Goal: Task Accomplishment & Management: Manage account settings

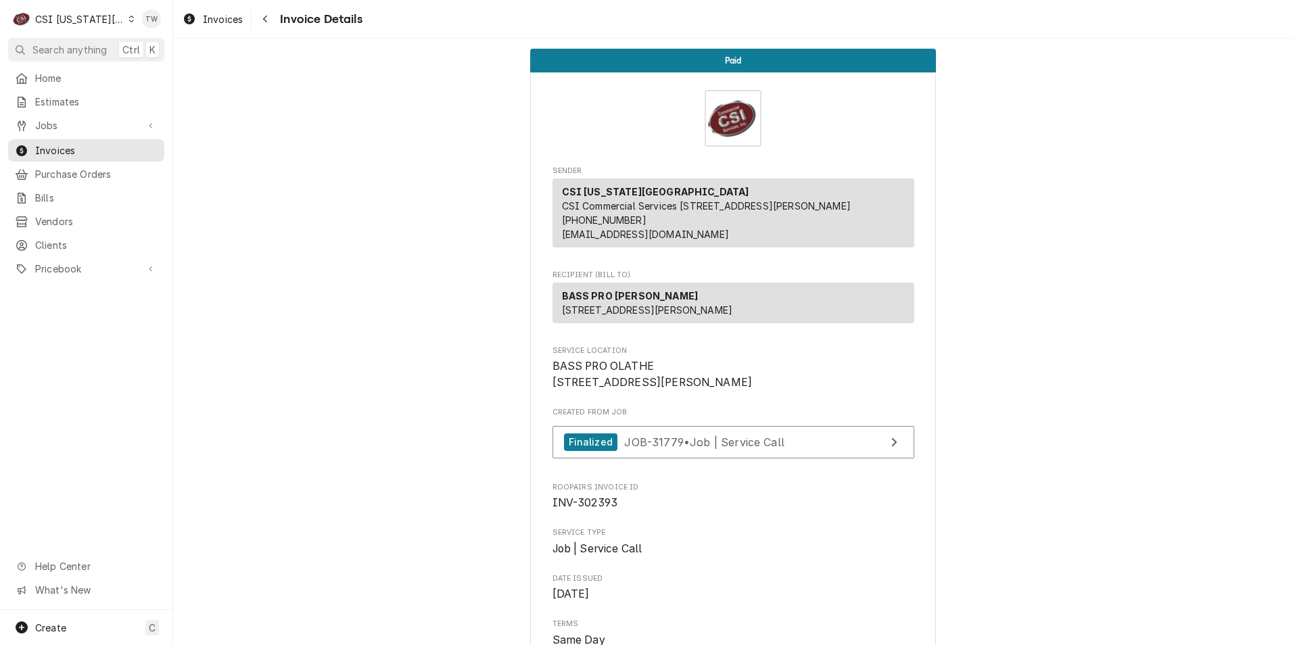
scroll to position [1385, 0]
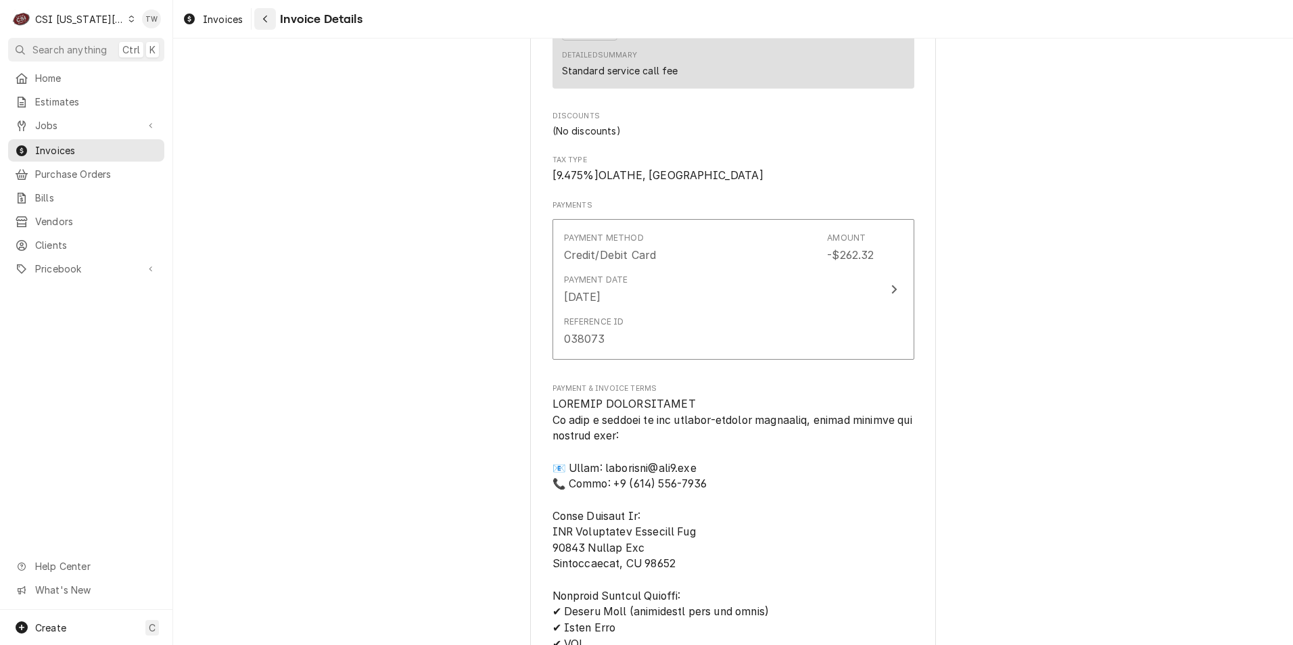
click at [271, 25] on div "Navigate back" at bounding box center [265, 19] width 14 height 14
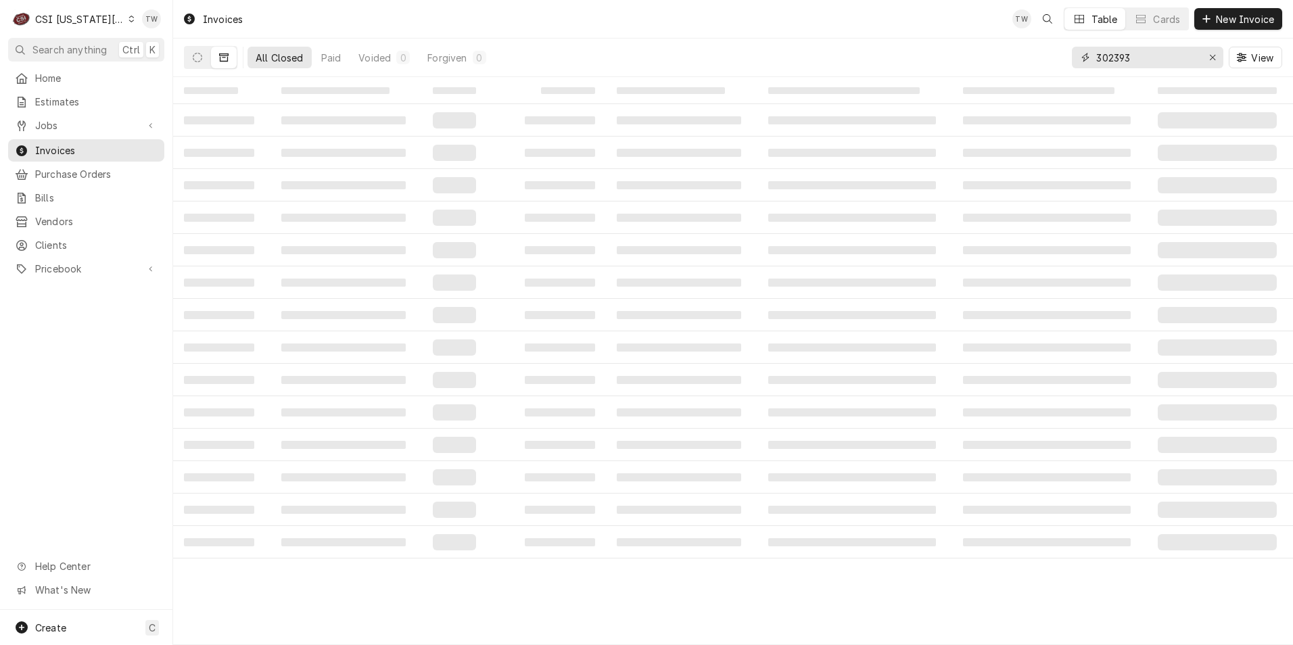
drag, startPoint x: 1174, startPoint y: 48, endPoint x: 1164, endPoint y: 62, distance: 16.5
click at [1172, 52] on input "302393" at bounding box center [1147, 58] width 101 height 22
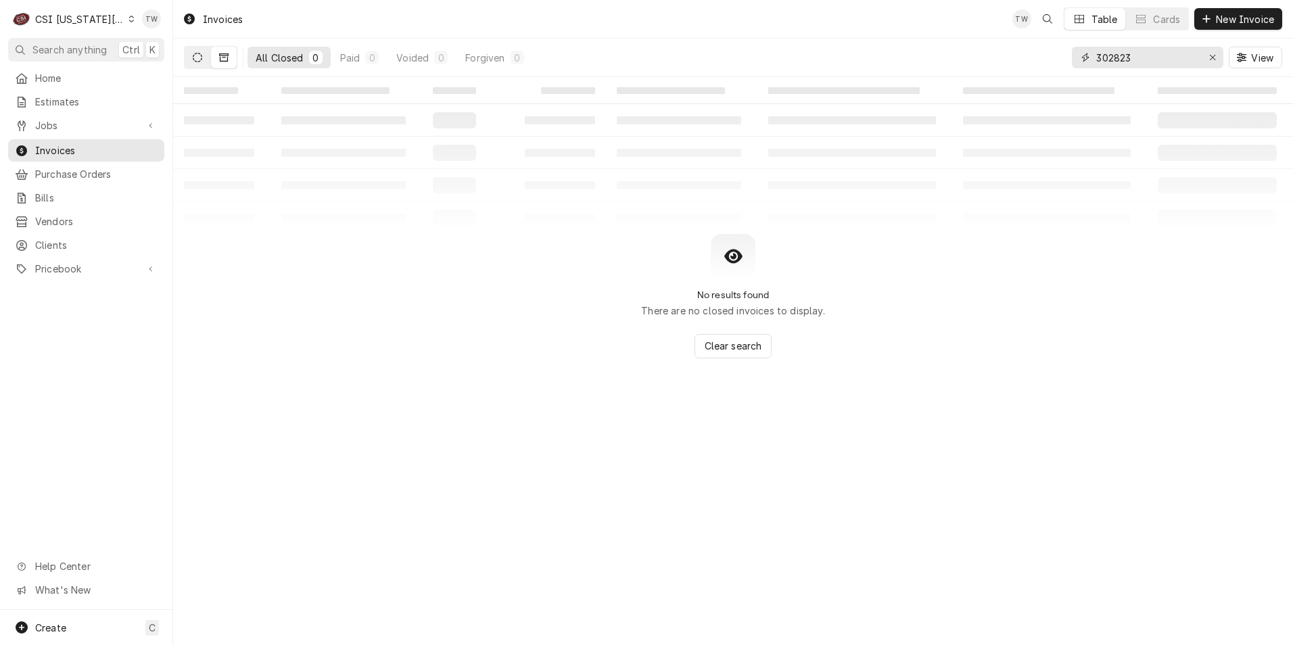
type input "302823"
click at [200, 54] on icon "Dynamic Content Wrapper" at bounding box center [197, 57] width 9 height 9
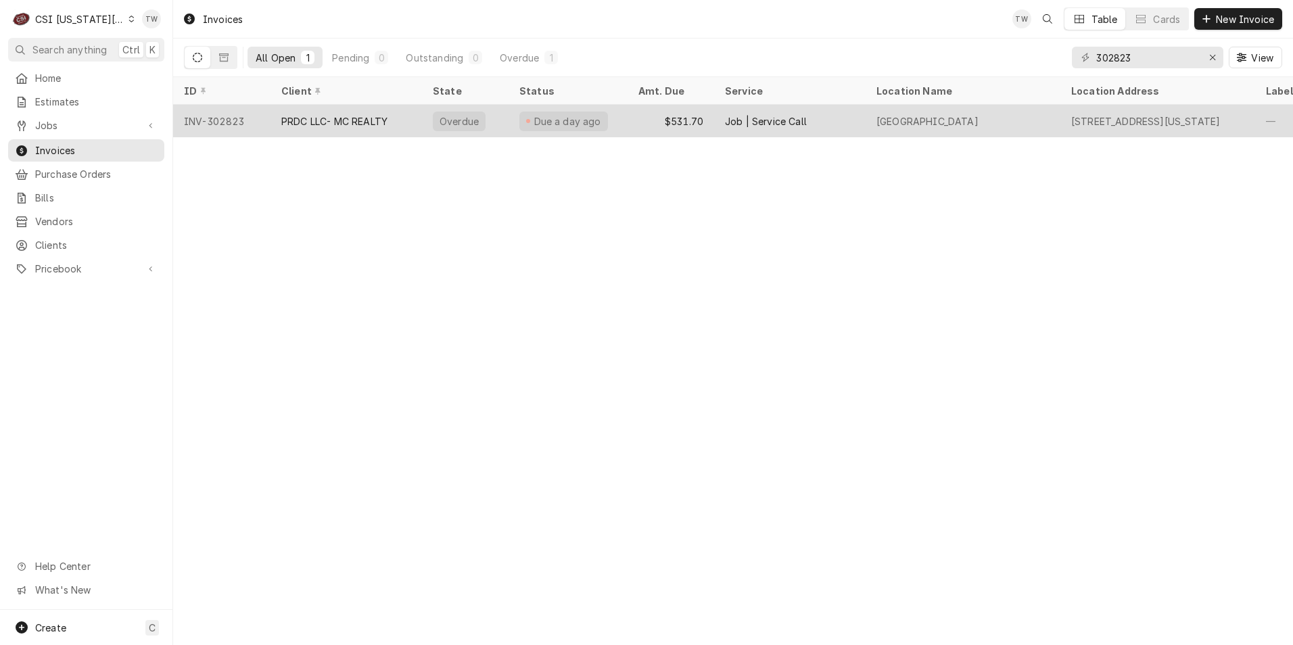
click at [636, 124] on div "$531.70" at bounding box center [671, 121] width 87 height 32
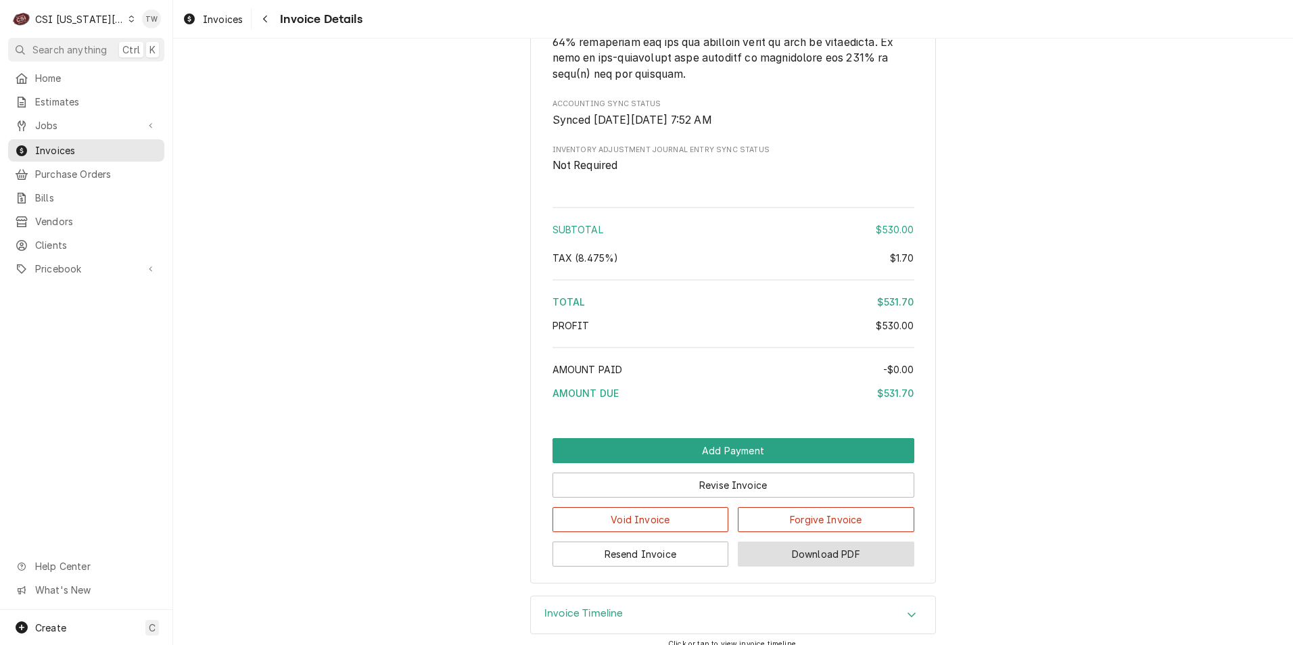
scroll to position [2360, 0]
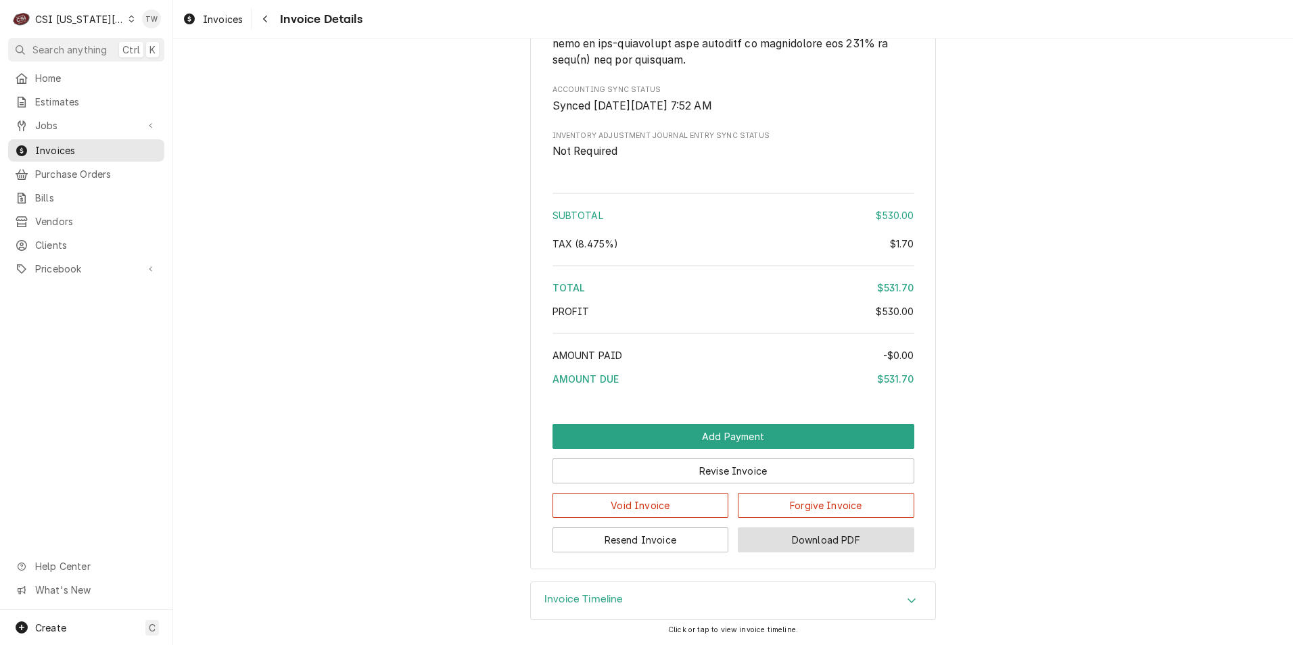
click at [811, 538] on button "Download PDF" at bounding box center [826, 540] width 177 height 25
click at [66, 240] on span "Clients" at bounding box center [96, 245] width 122 height 14
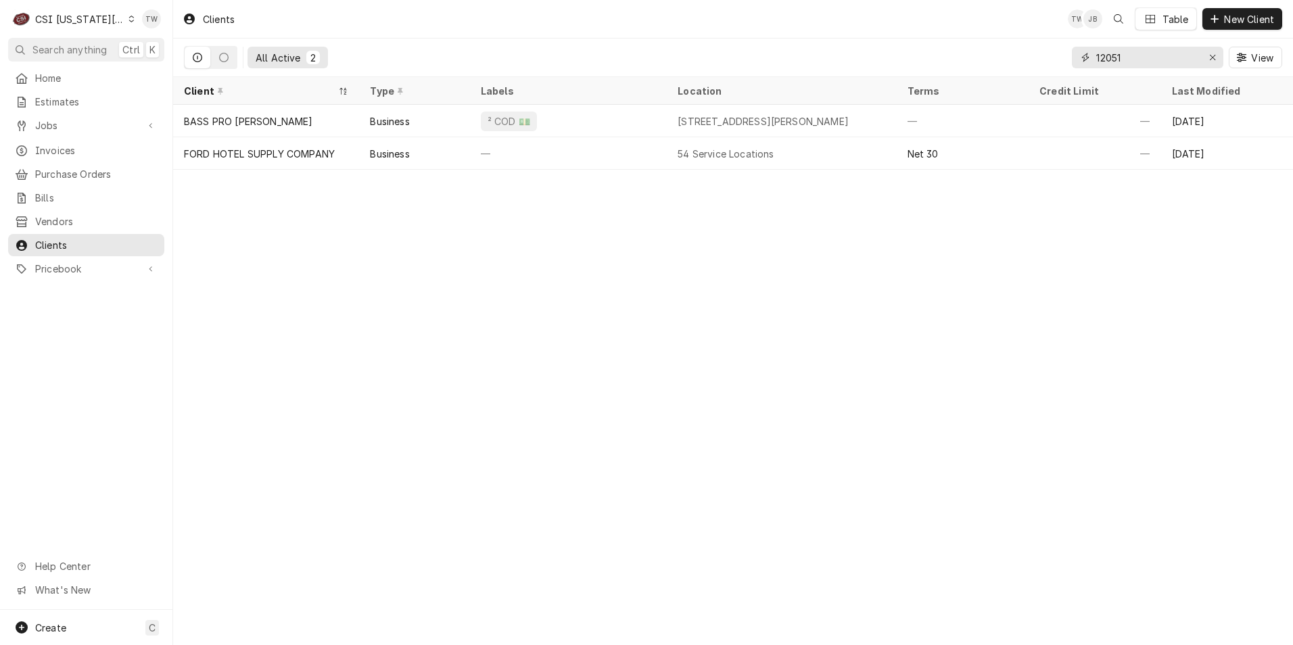
drag, startPoint x: 1146, startPoint y: 62, endPoint x: 989, endPoint y: 51, distance: 157.3
click at [989, 51] on div "All Active 2 12051 View" at bounding box center [733, 58] width 1099 height 38
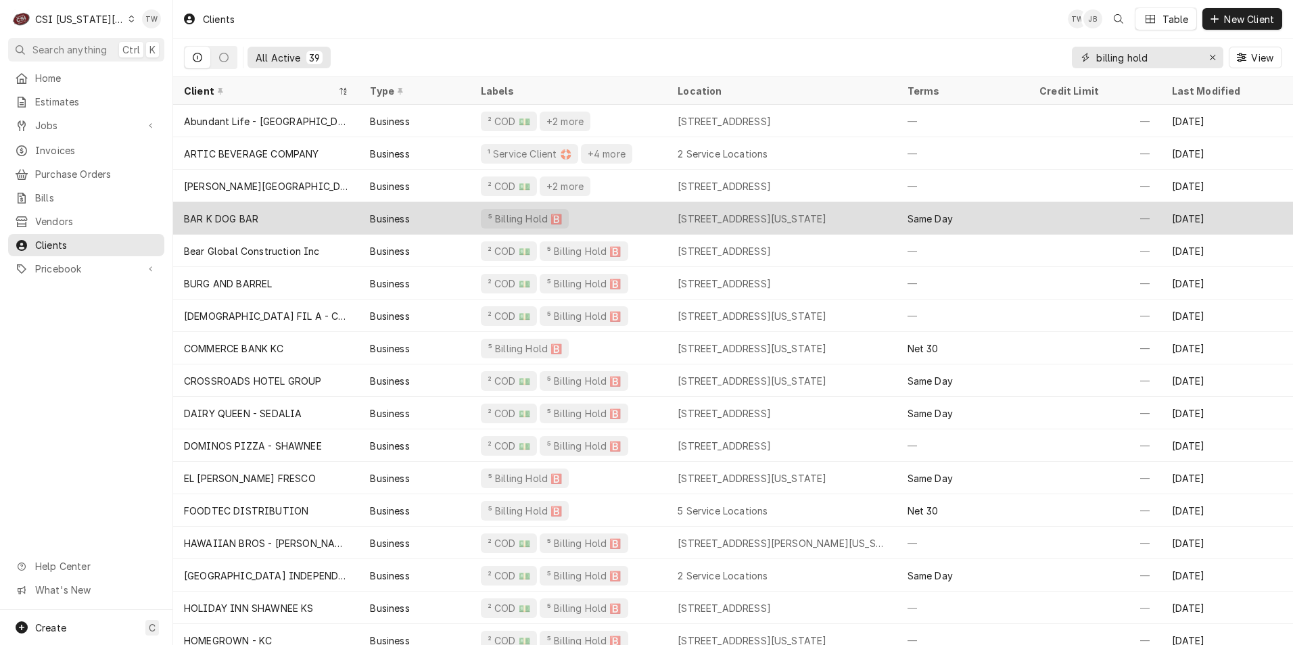
type input "billing hold"
click at [308, 212] on div "BAR K DOG BAR" at bounding box center [266, 218] width 186 height 32
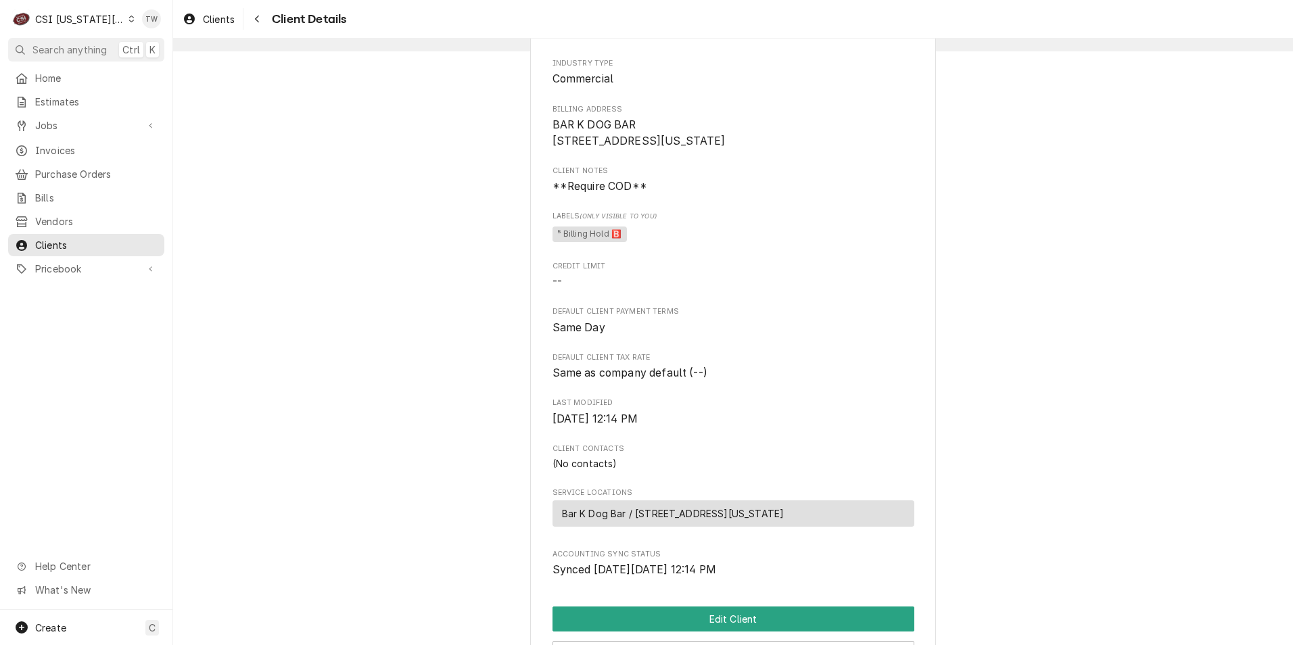
scroll to position [64, 0]
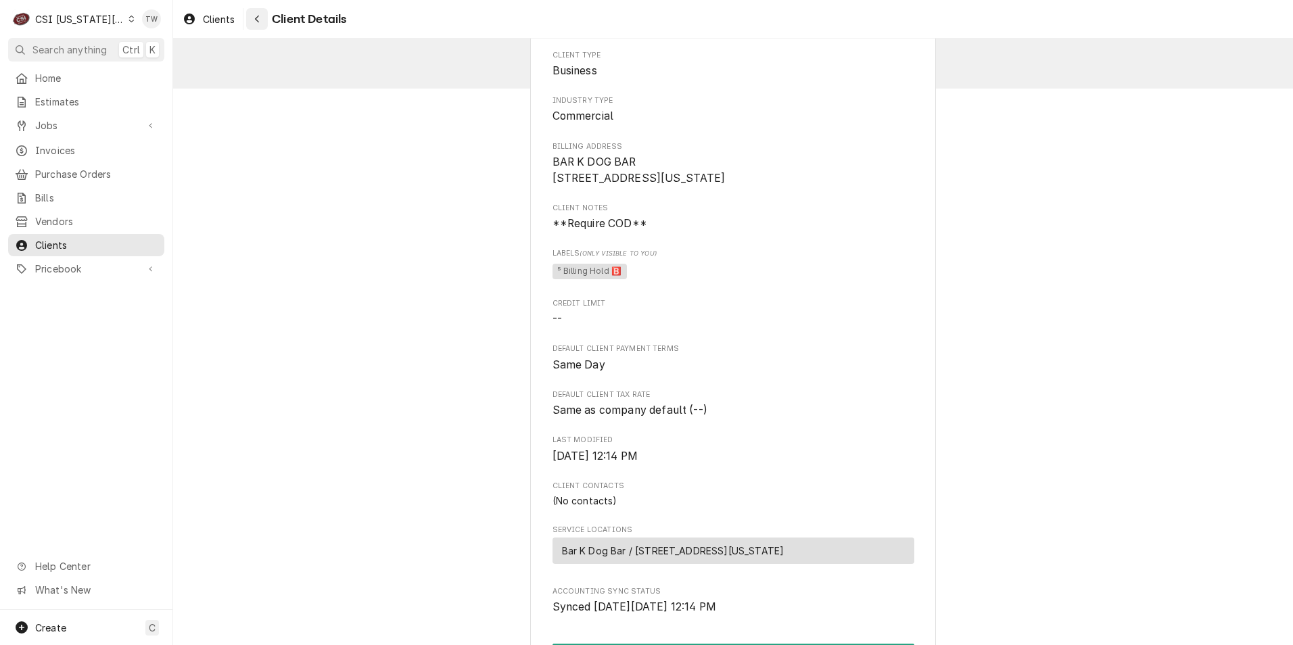
click at [264, 27] on button "Navigate back" at bounding box center [257, 19] width 22 height 22
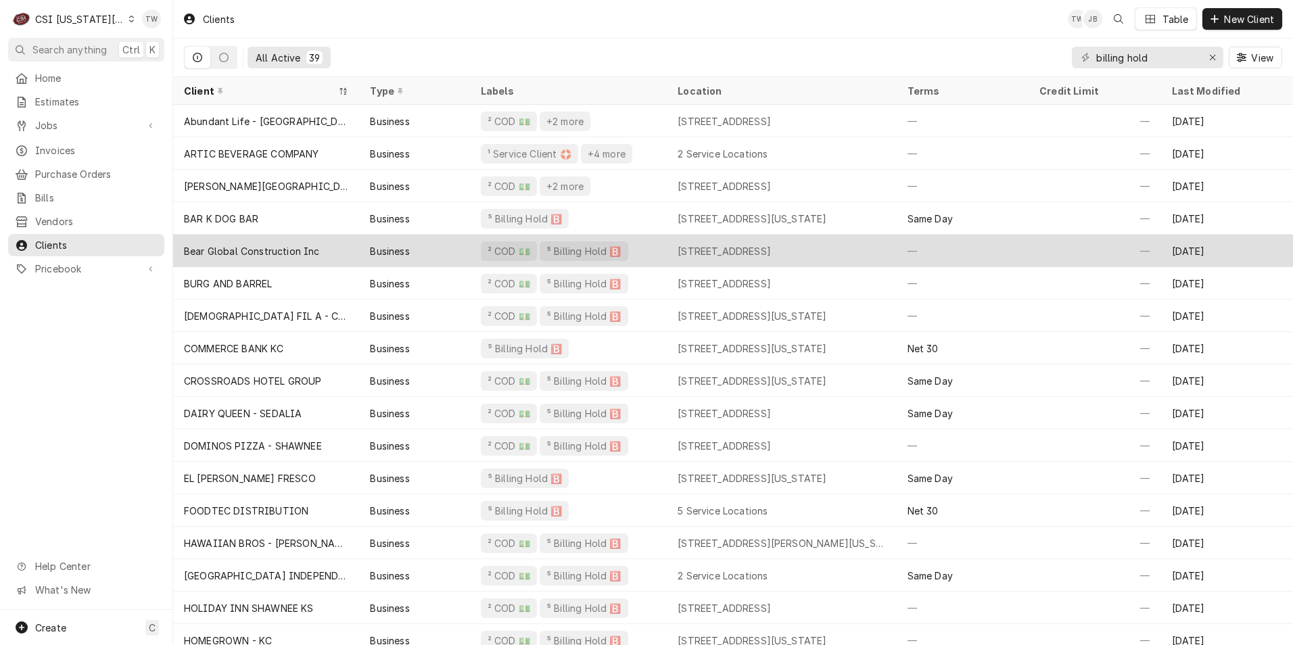
click at [252, 244] on div "Bear Global Construction Inc" at bounding box center [251, 251] width 135 height 14
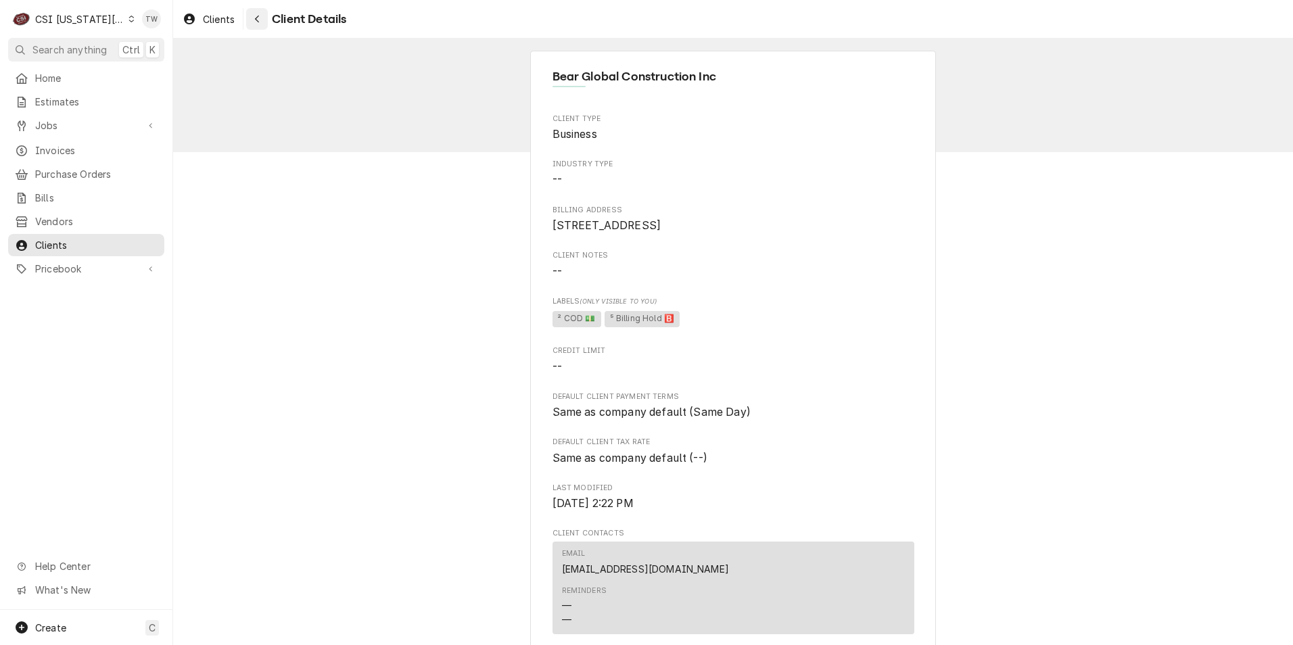
click at [262, 19] on div "Navigate back" at bounding box center [257, 19] width 14 height 14
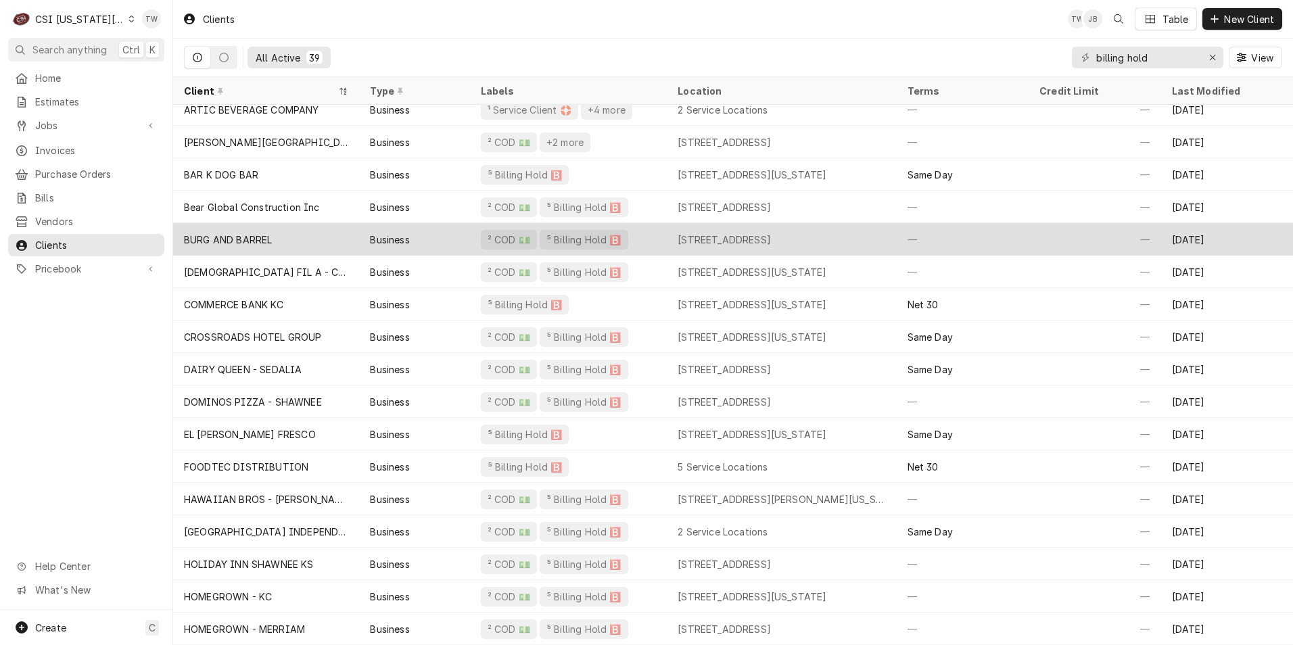
scroll to position [68, 0]
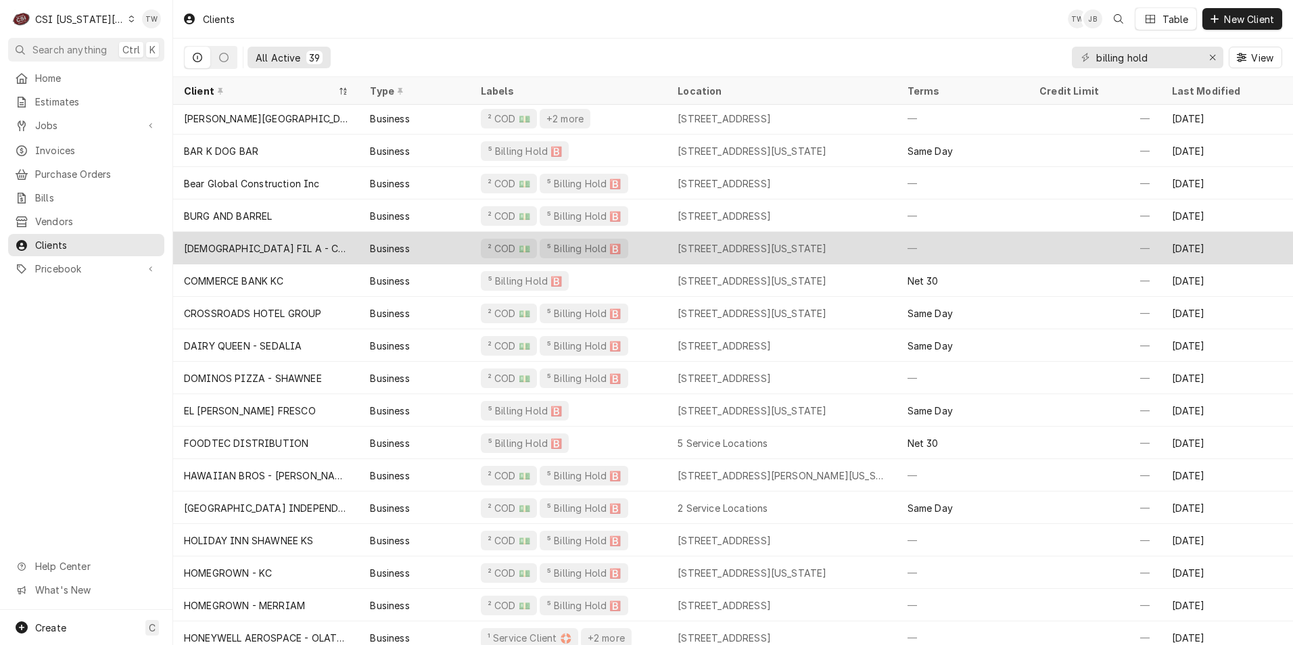
click at [279, 244] on div "CHICK FIL A - CHERRY ST" at bounding box center [266, 248] width 164 height 14
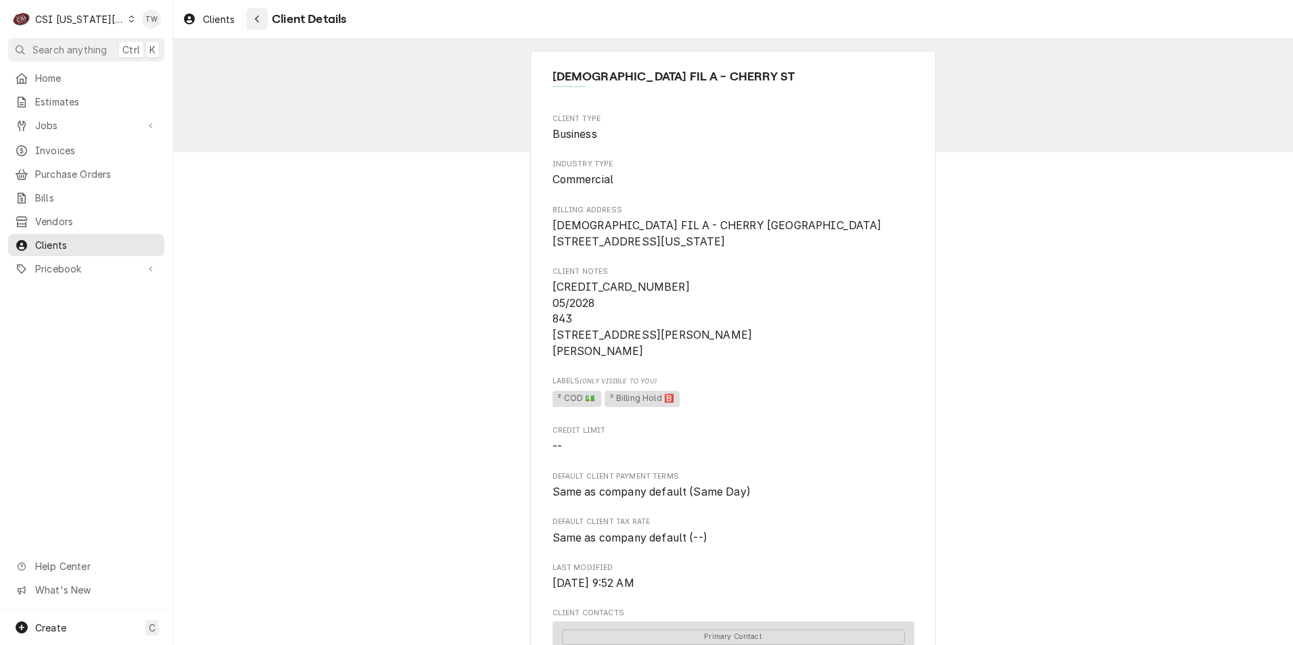
click at [267, 24] on button "Navigate back" at bounding box center [257, 19] width 22 height 22
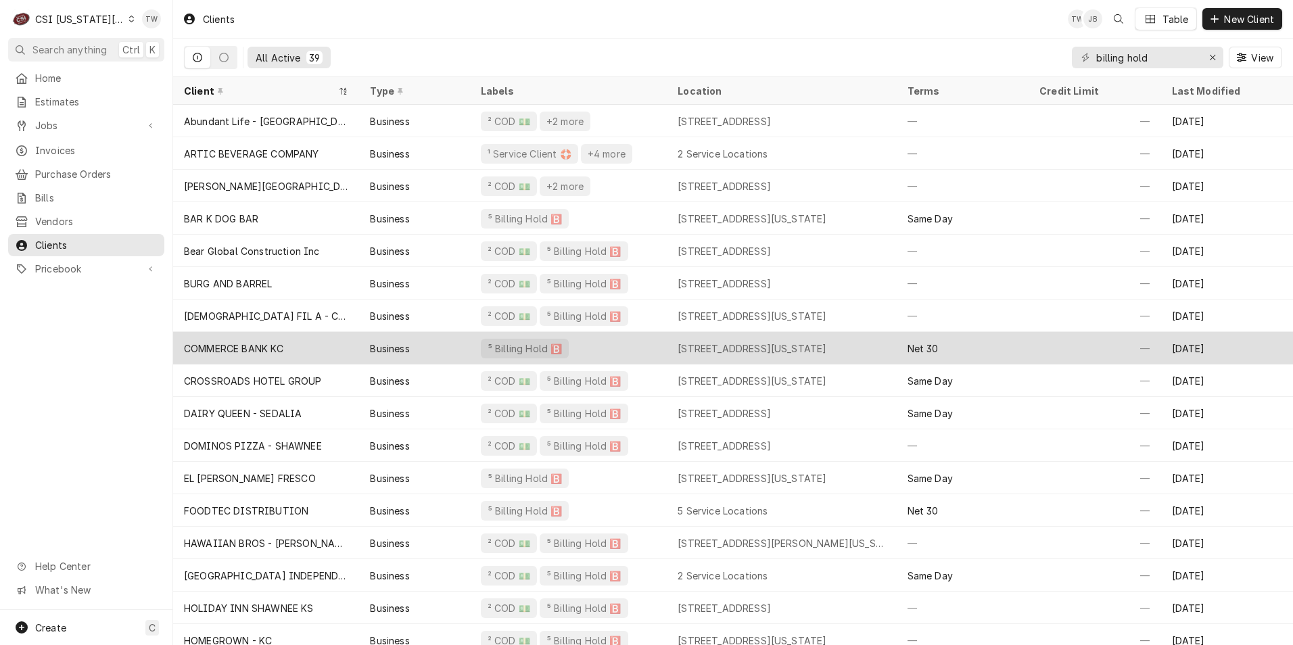
scroll to position [68, 0]
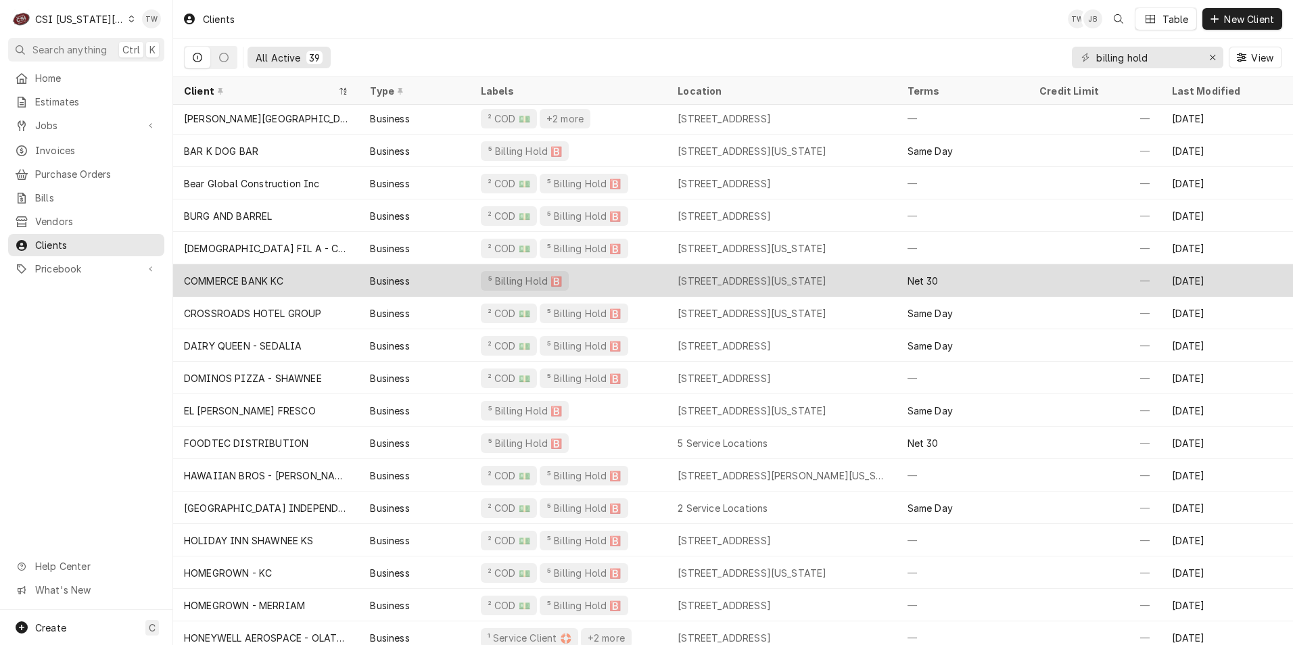
click at [305, 277] on div "COMMERCE BANK KC" at bounding box center [266, 280] width 186 height 32
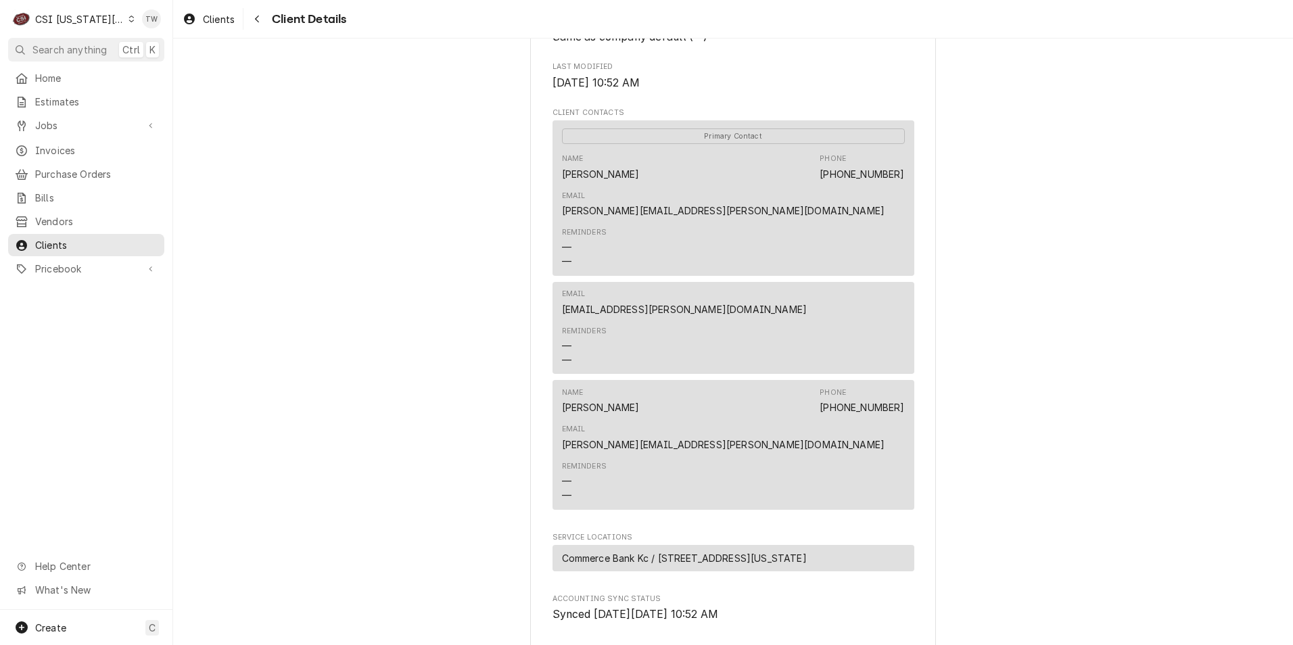
scroll to position [658, 0]
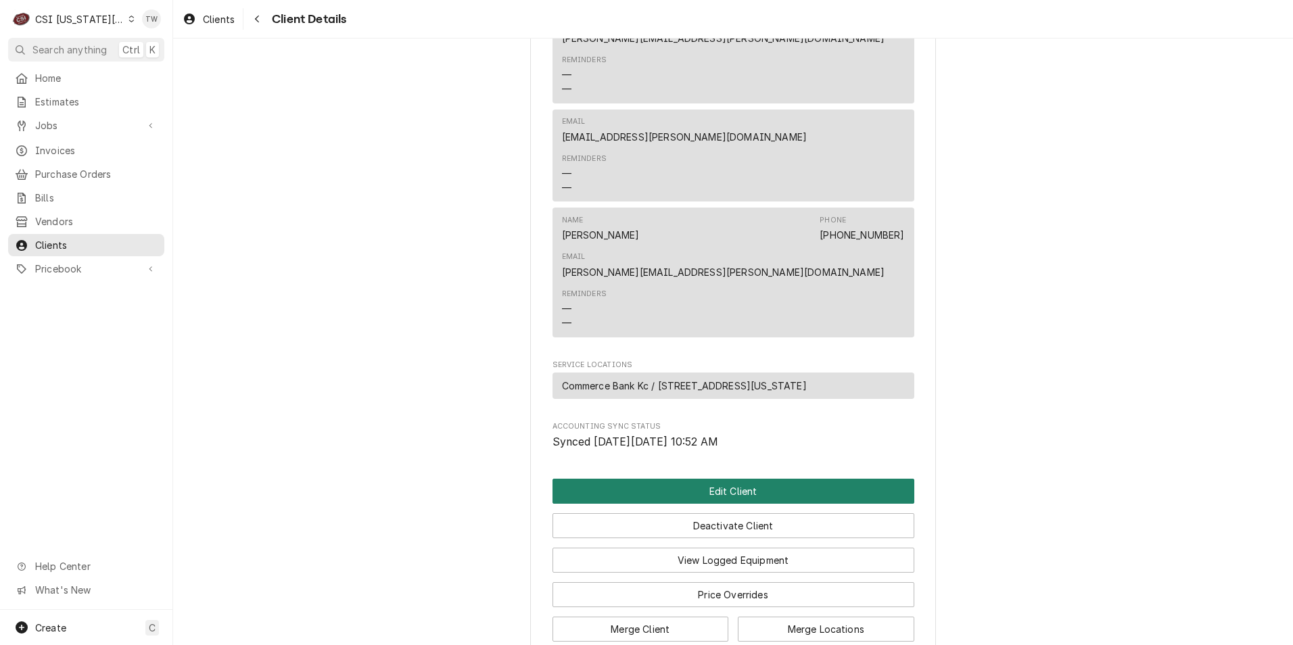
click at [701, 479] on button "Edit Client" at bounding box center [734, 491] width 362 height 25
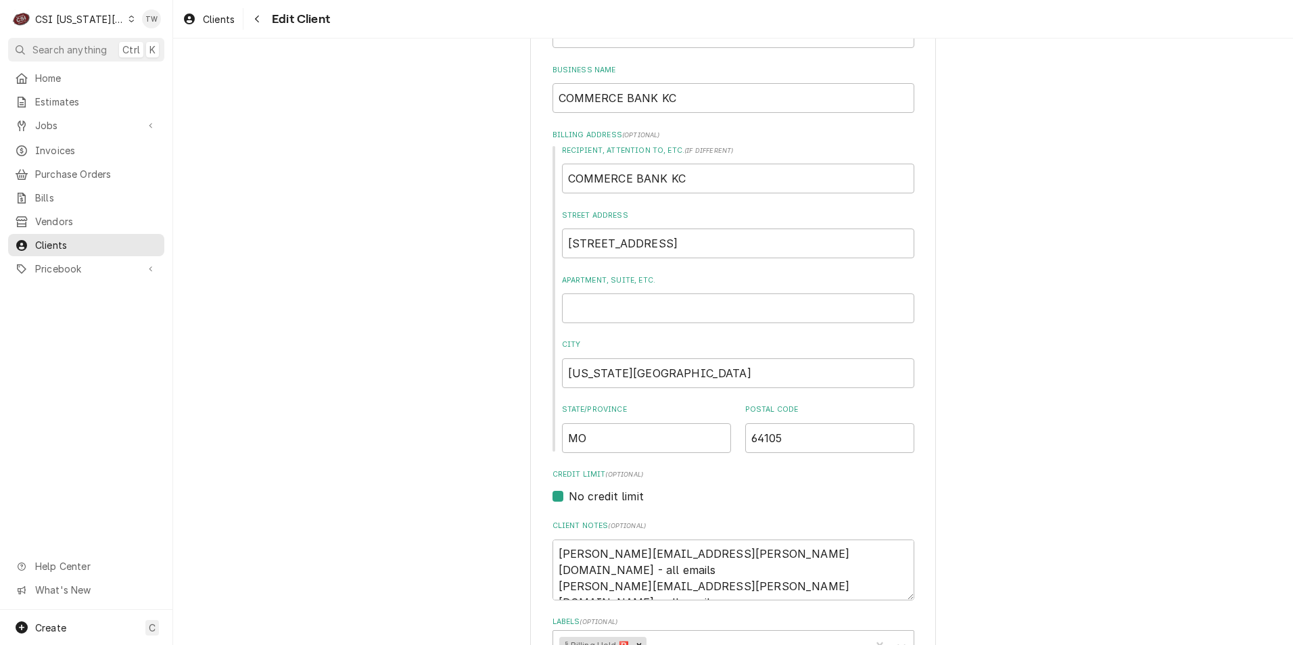
scroll to position [338, 0]
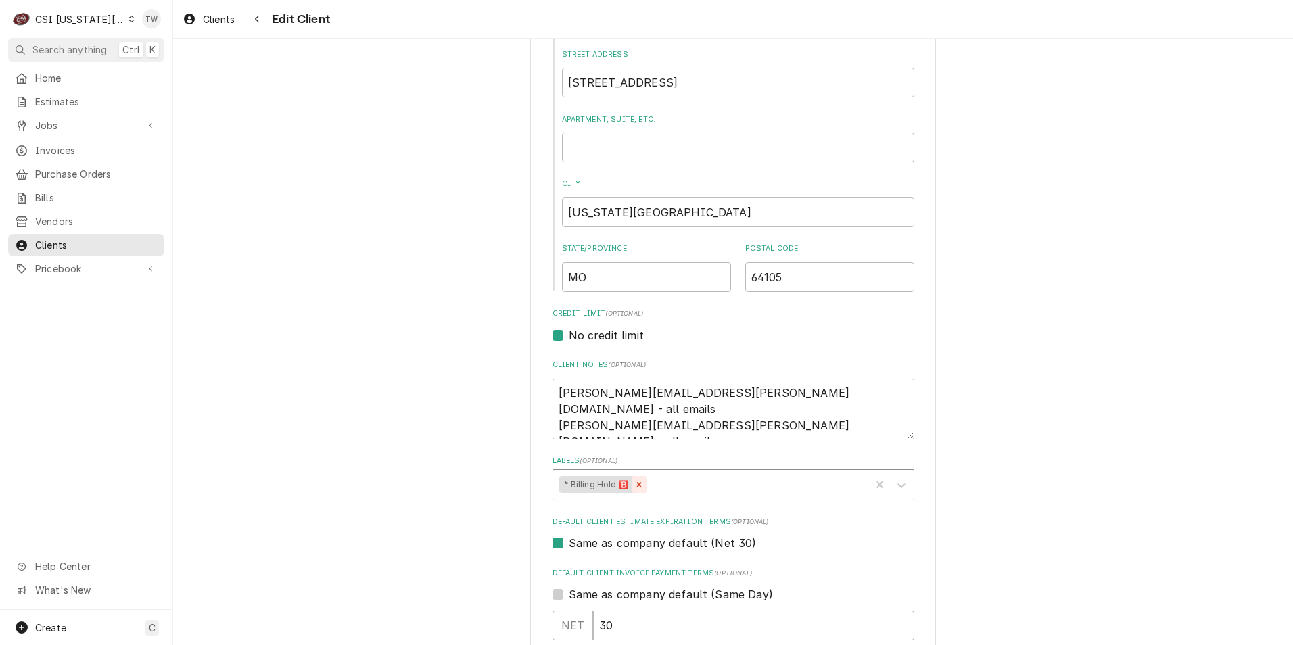
click at [637, 484] on icon "Remove ⁵ Billing Hold 🅱️" at bounding box center [639, 484] width 5 height 5
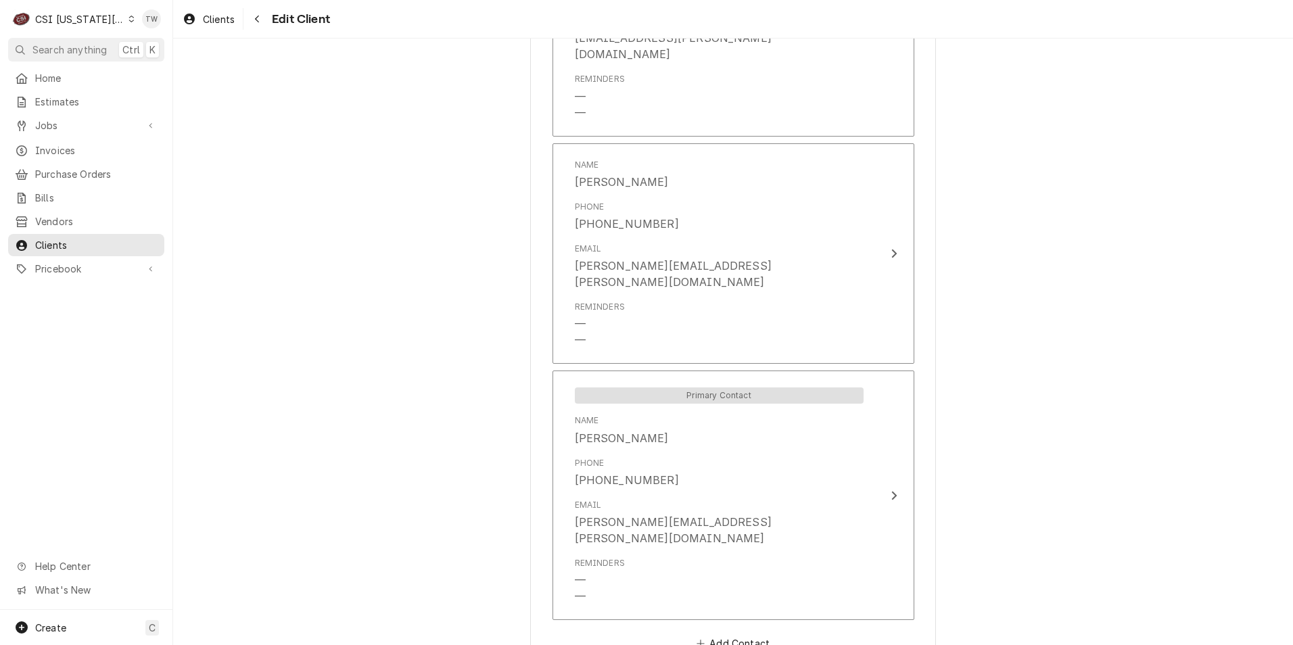
scroll to position [1291, 0]
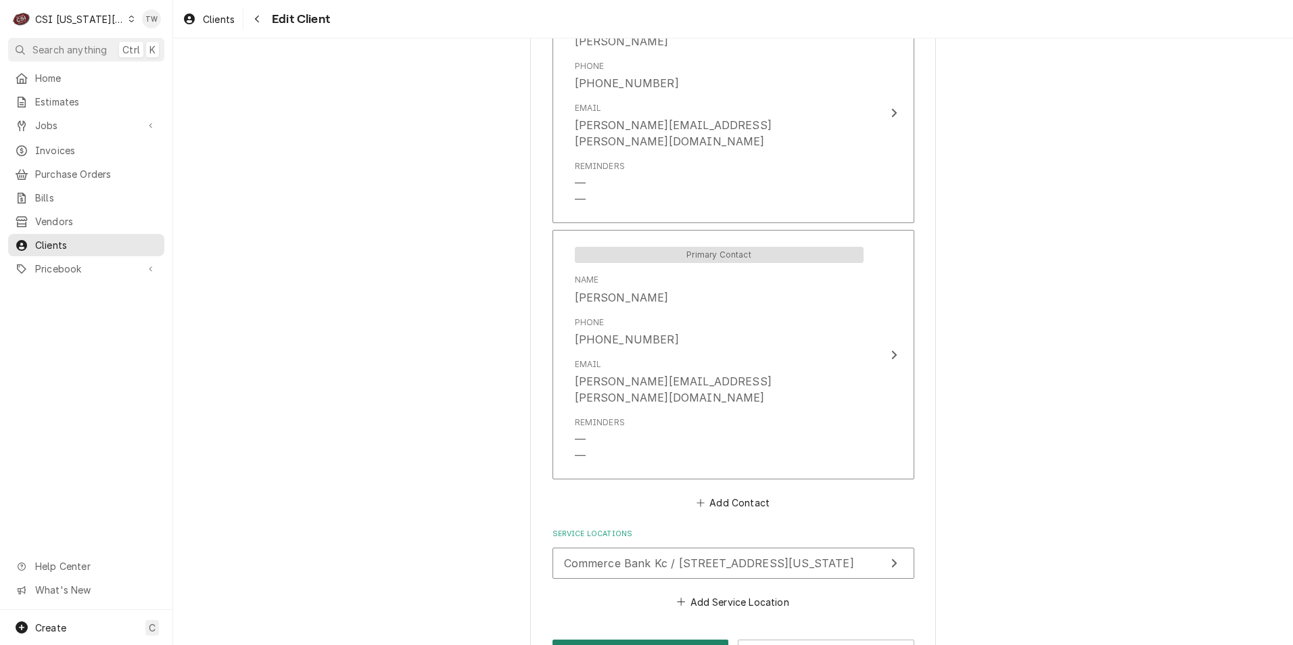
click at [641, 640] on button "Save" at bounding box center [641, 652] width 177 height 25
type textarea "x"
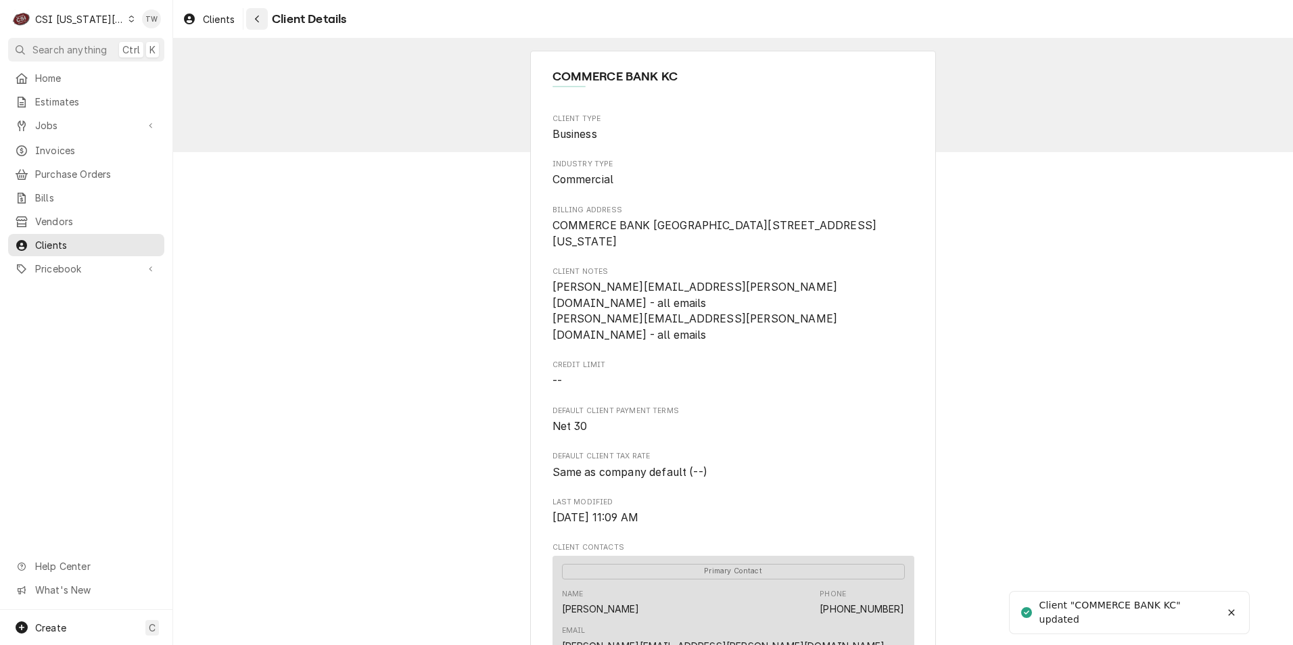
click at [259, 18] on icon "Navigate back" at bounding box center [257, 18] width 6 height 9
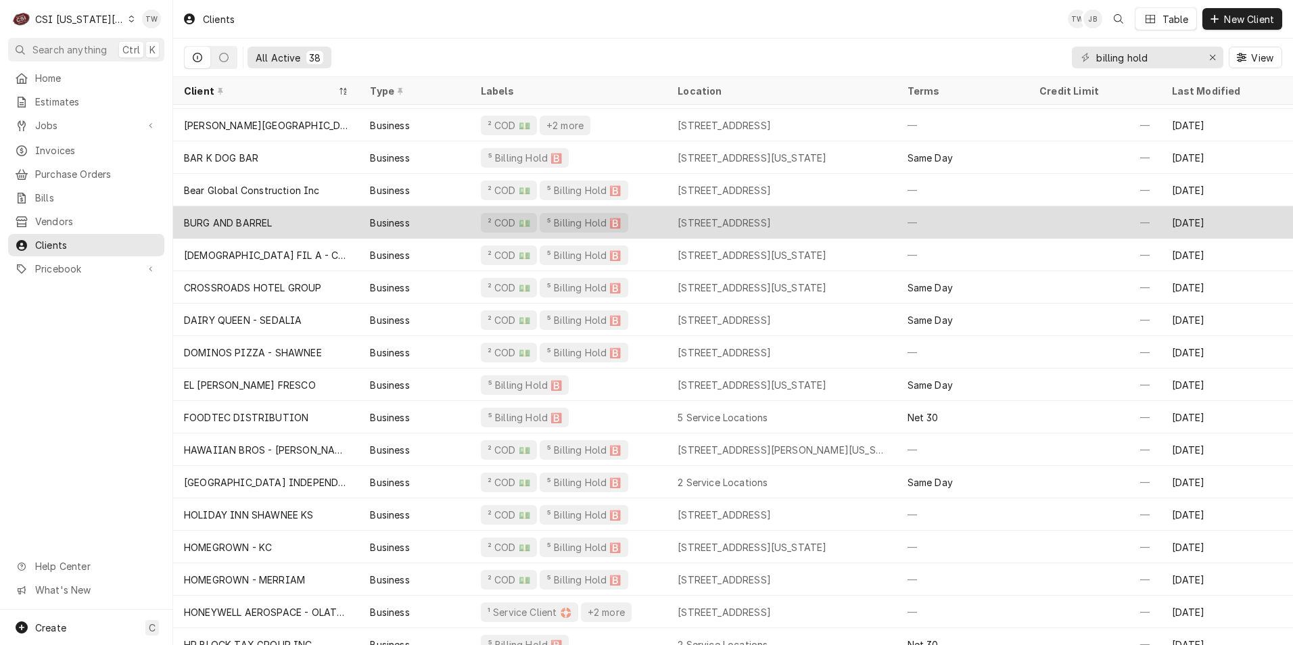
scroll to position [74, 0]
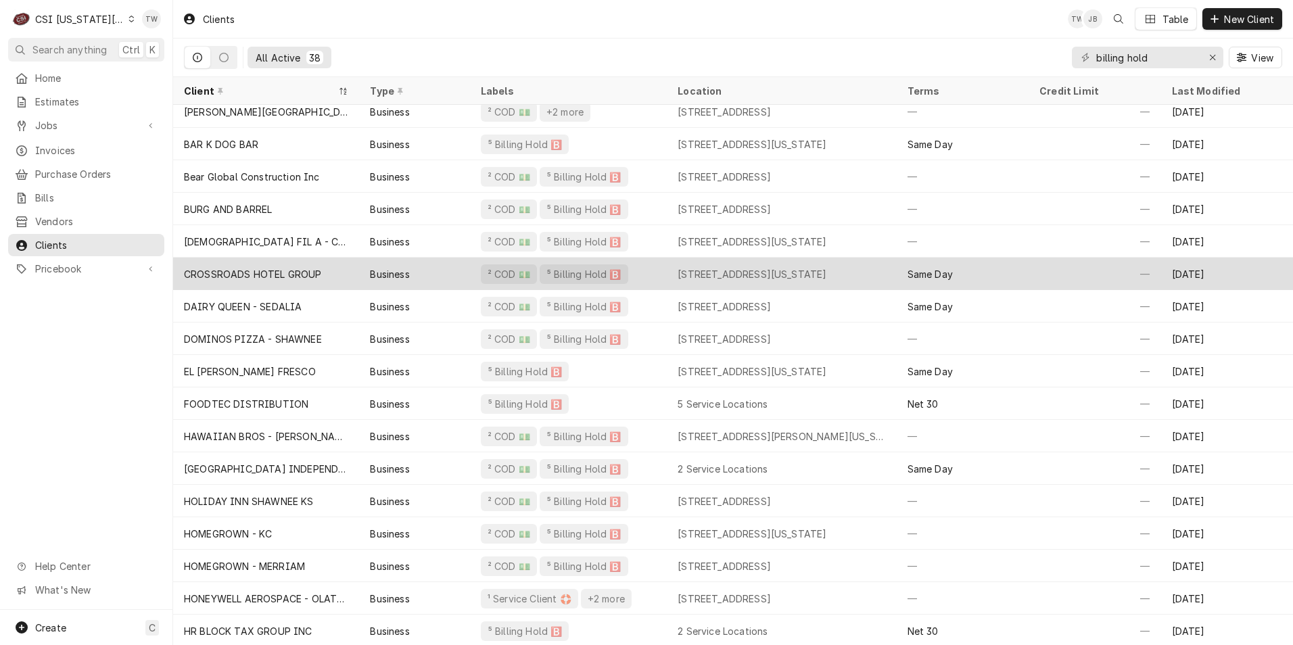
click at [339, 279] on div "CROSSROADS HOTEL GROUP" at bounding box center [266, 274] width 186 height 32
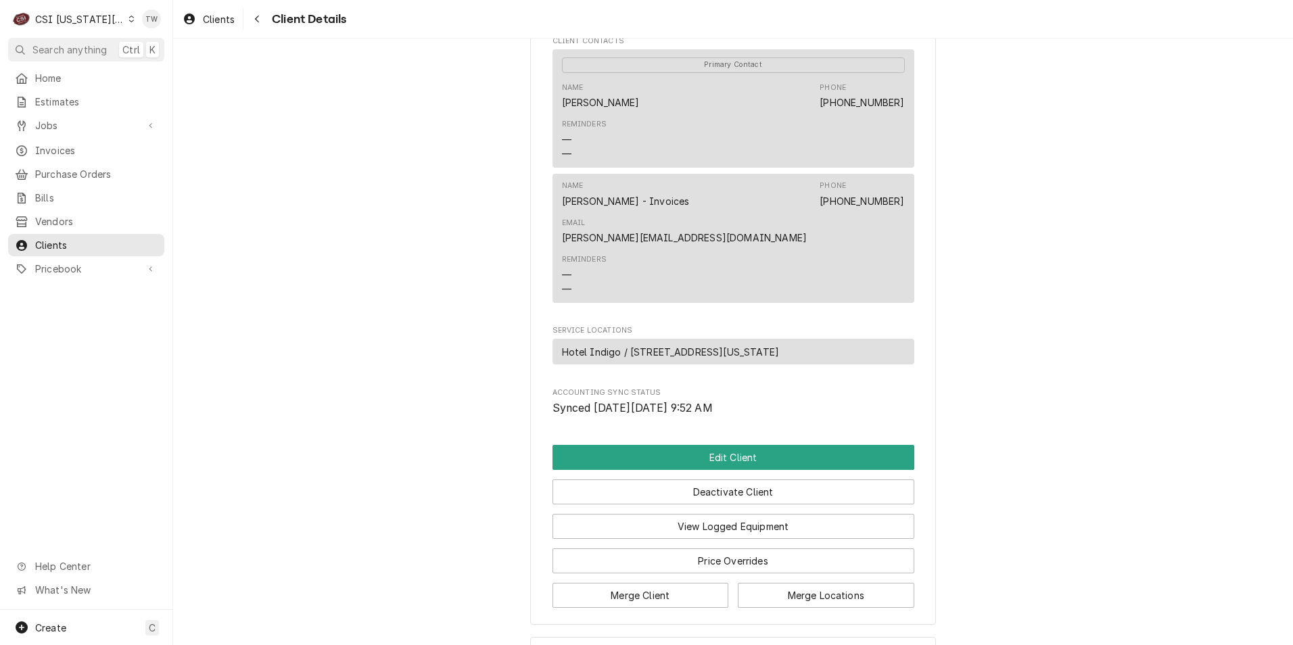
scroll to position [607, 0]
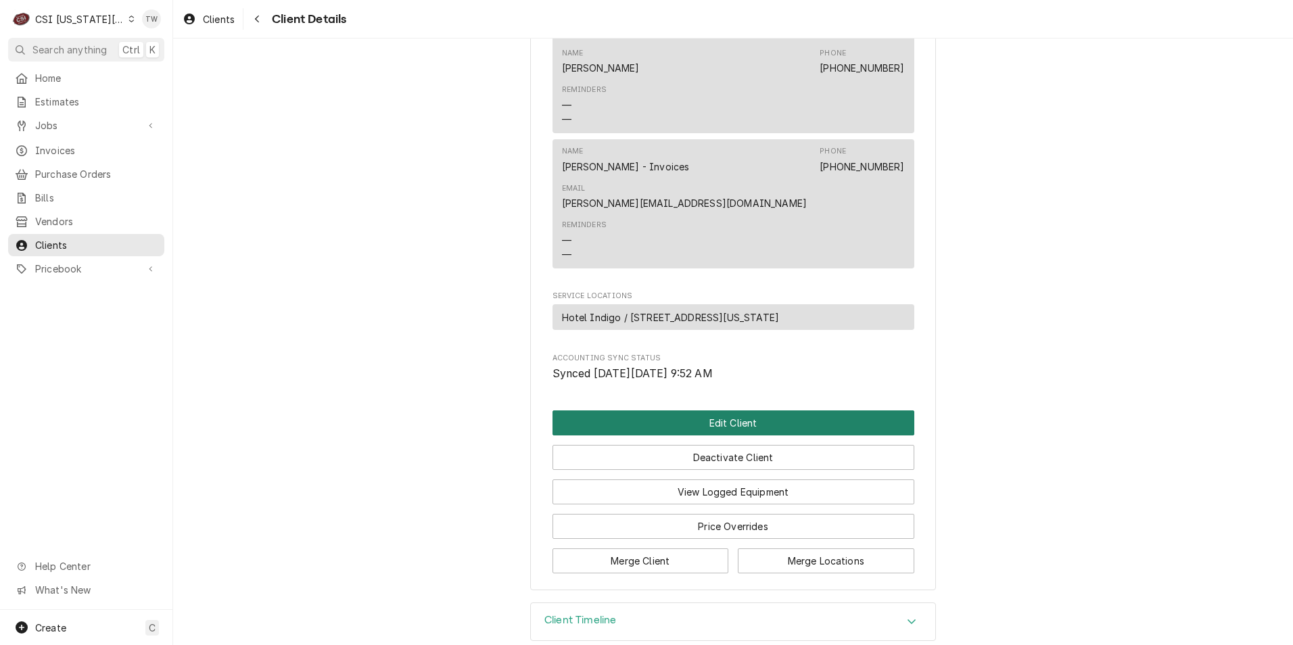
click at [674, 411] on button "Edit Client" at bounding box center [734, 423] width 362 height 25
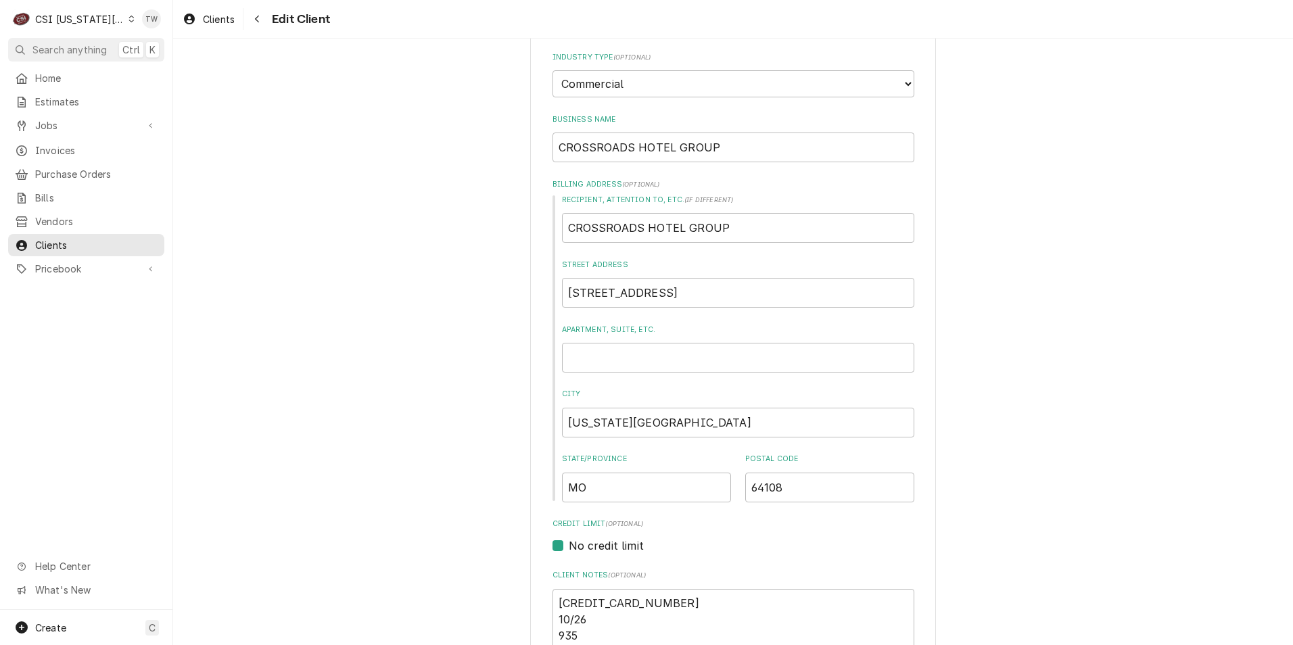
scroll to position [271, 0]
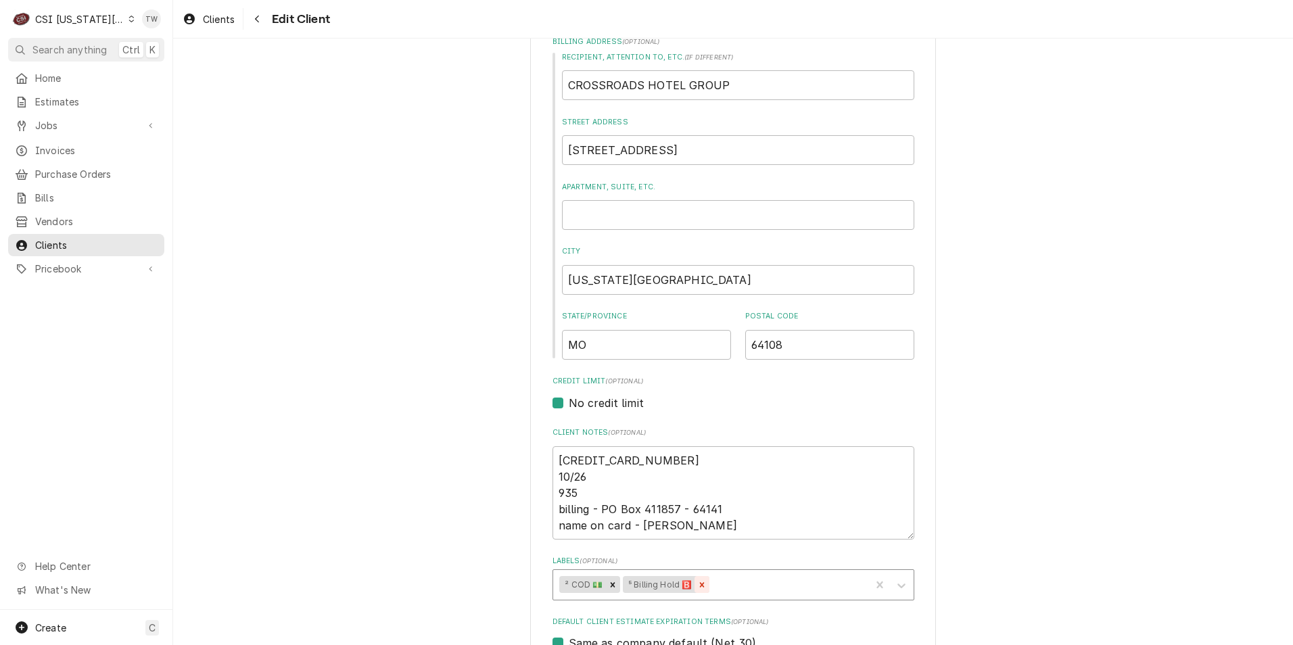
click at [699, 585] on icon "Remove ⁵ Billing Hold 🅱️" at bounding box center [701, 584] width 9 height 9
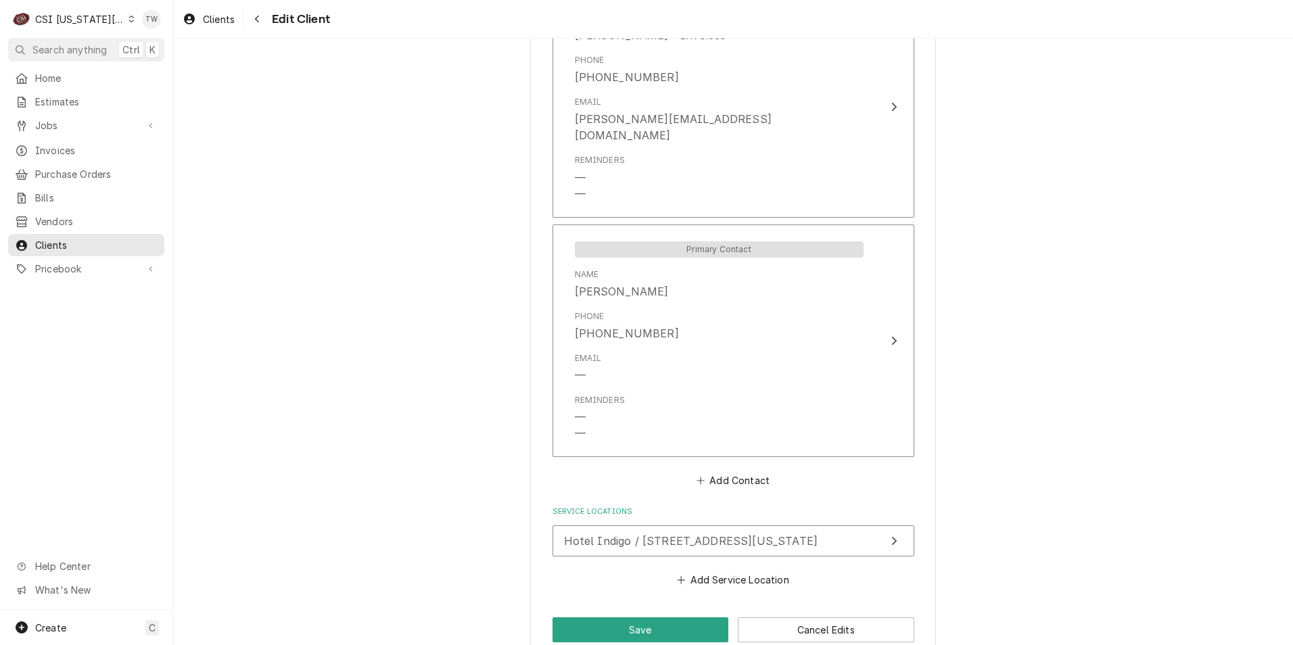
scroll to position [1111, 0]
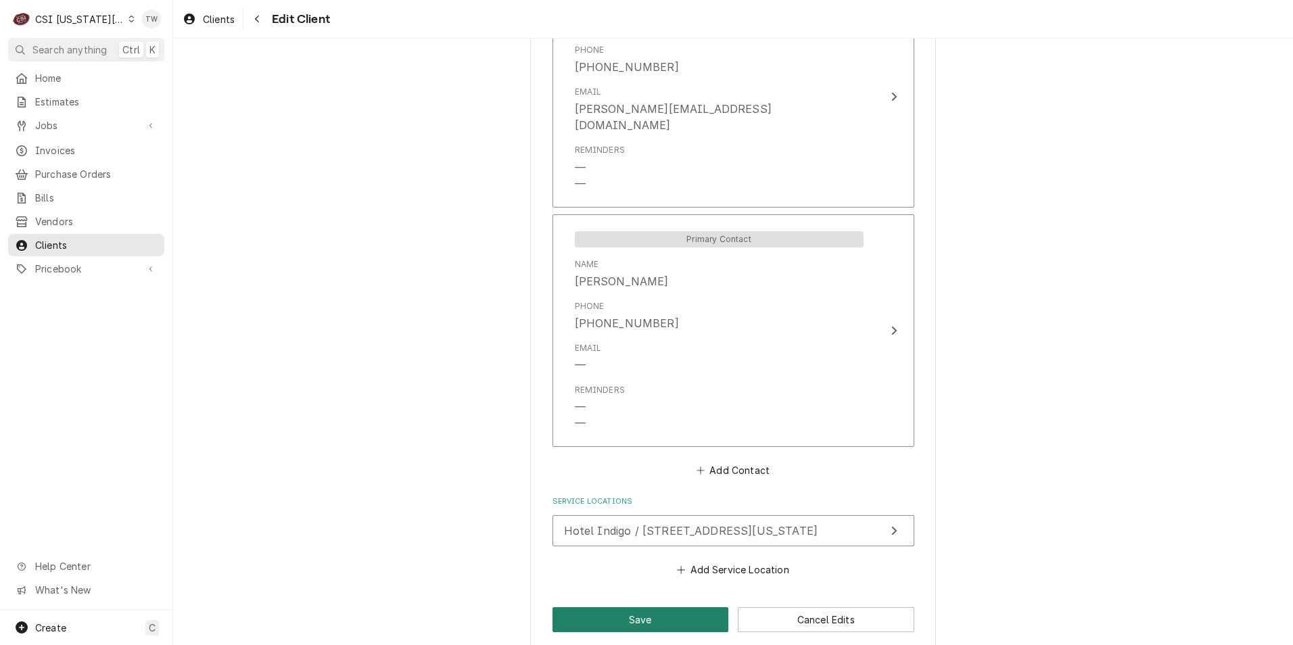
click at [640, 607] on button "Save" at bounding box center [641, 619] width 177 height 25
type textarea "x"
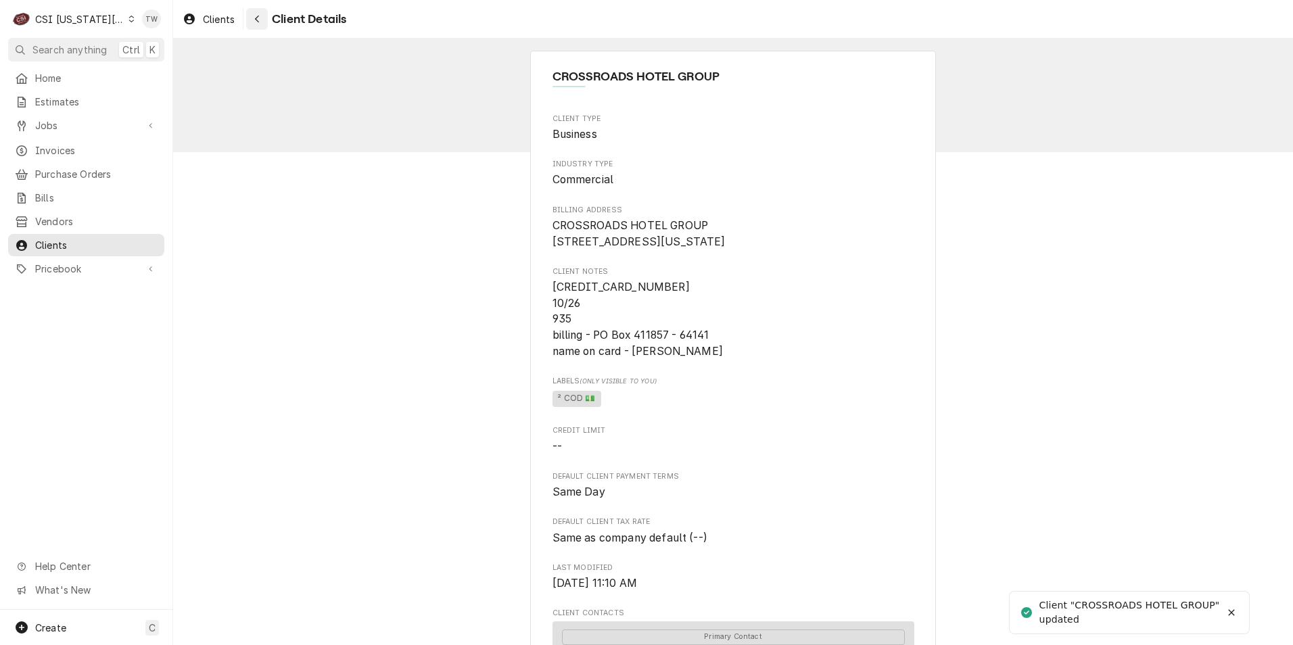
click at [250, 24] on button "Navigate back" at bounding box center [257, 19] width 22 height 22
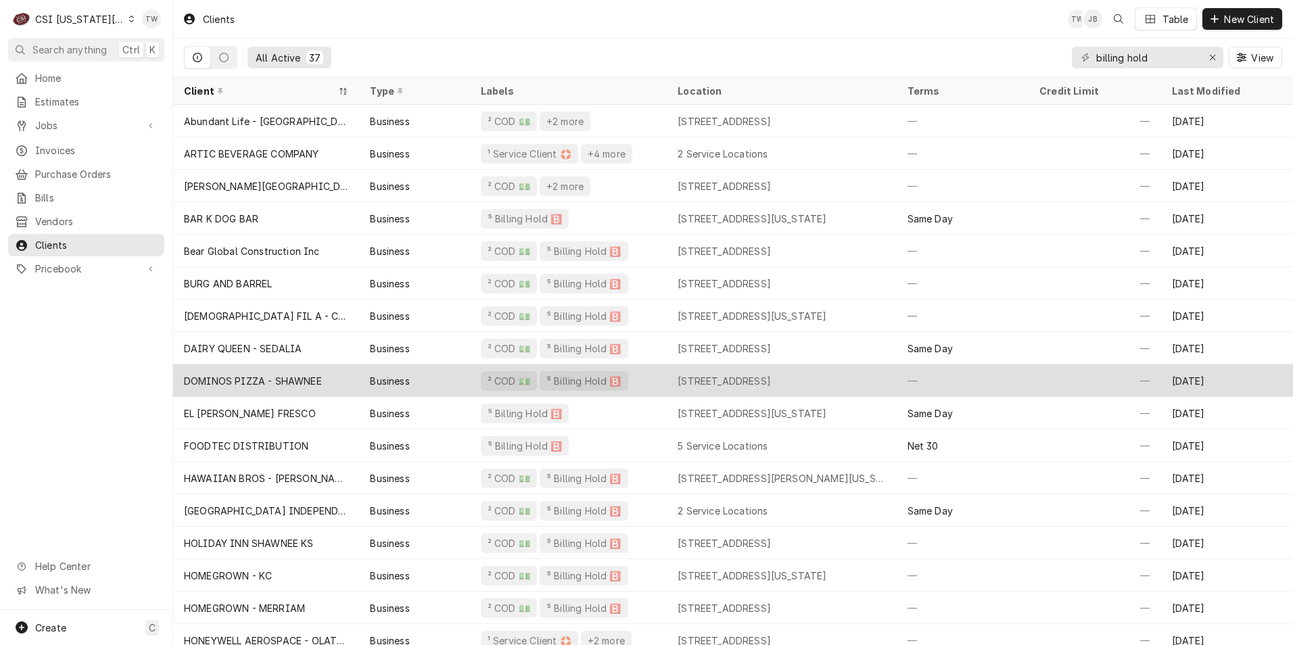
click at [455, 378] on div "Business" at bounding box center [414, 381] width 110 height 32
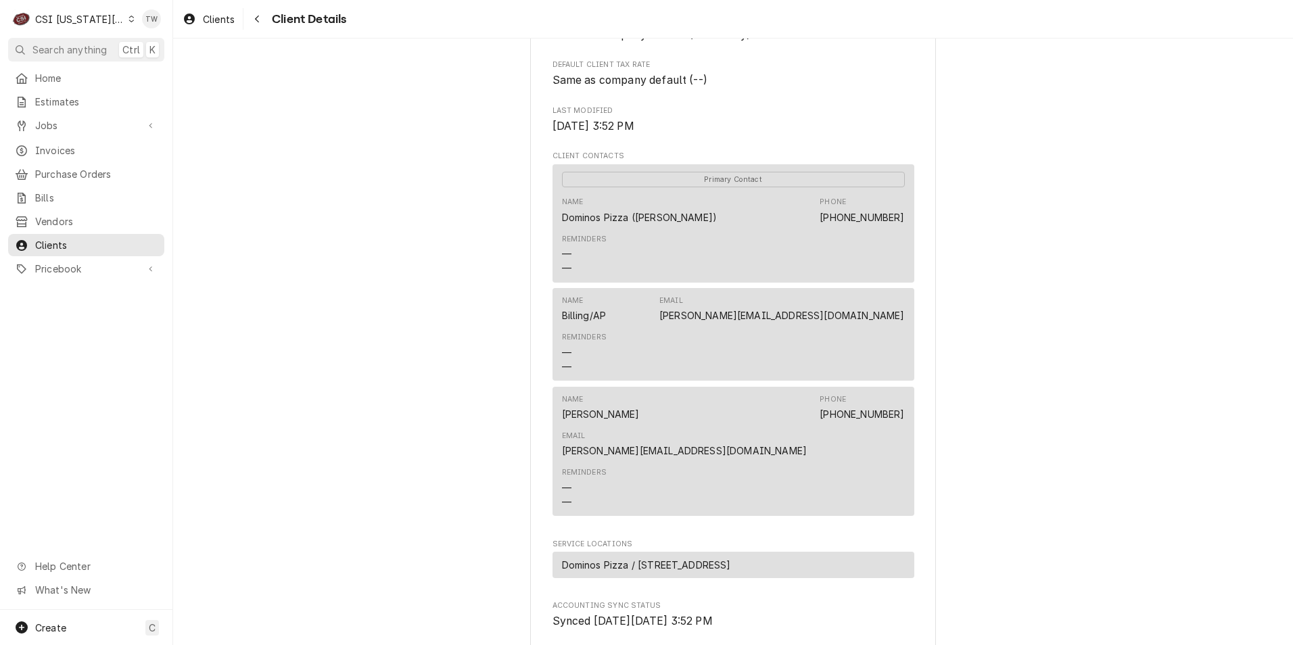
scroll to position [721, 0]
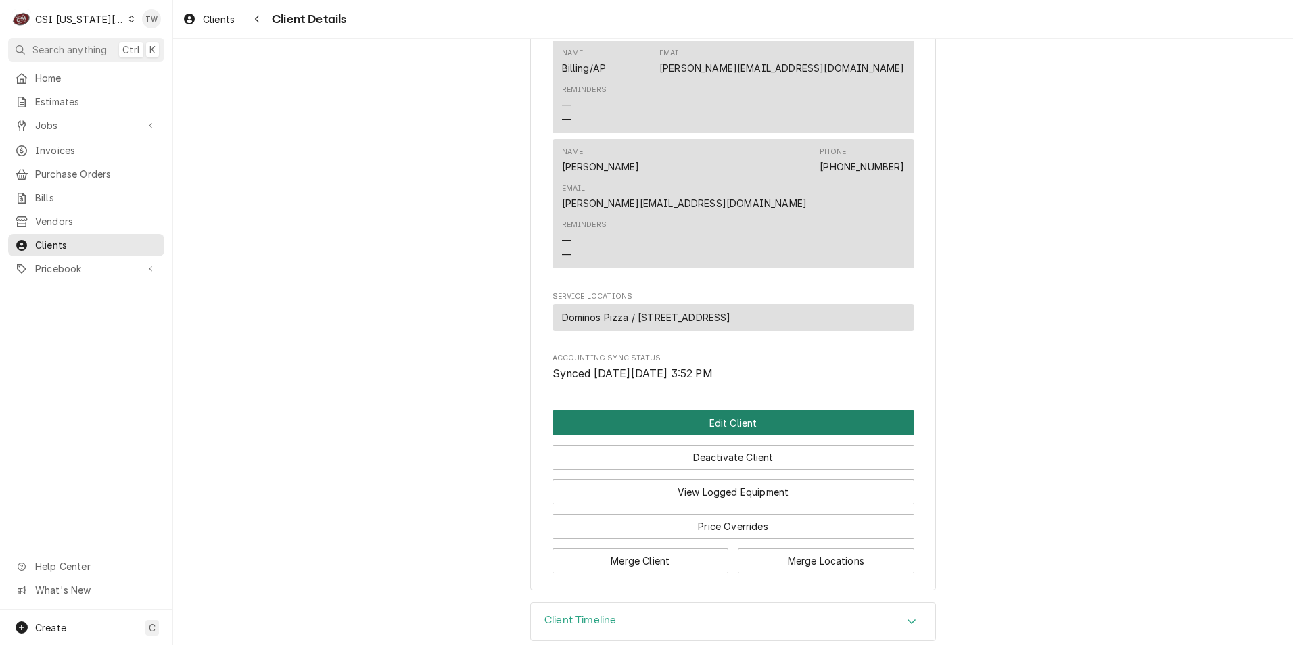
click at [718, 411] on button "Edit Client" at bounding box center [734, 423] width 362 height 25
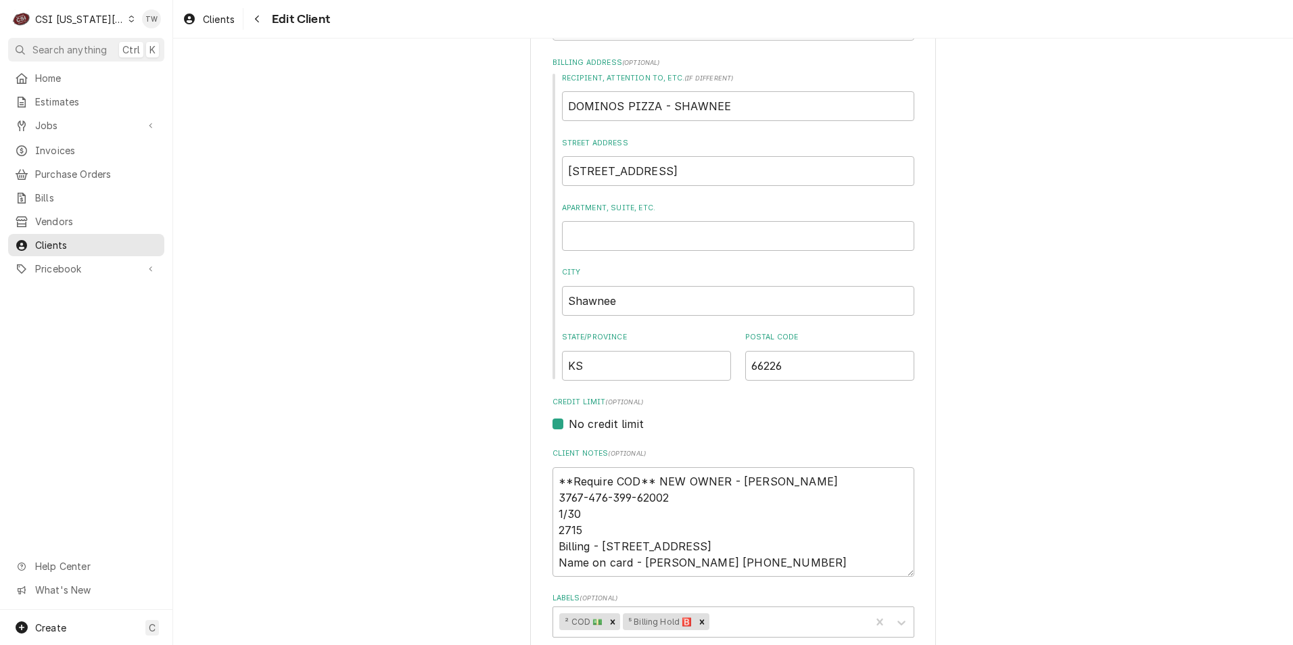
scroll to position [406, 0]
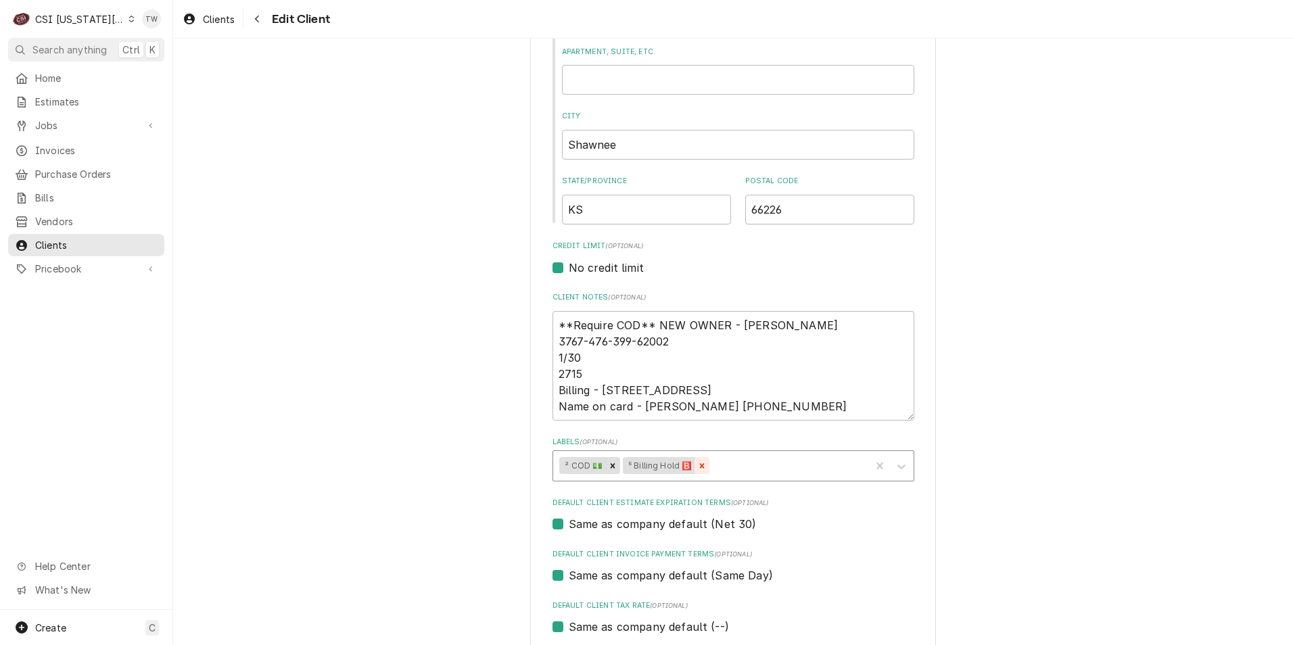
click at [699, 461] on icon "Remove ⁵ Billing Hold 🅱️" at bounding box center [701, 465] width 9 height 9
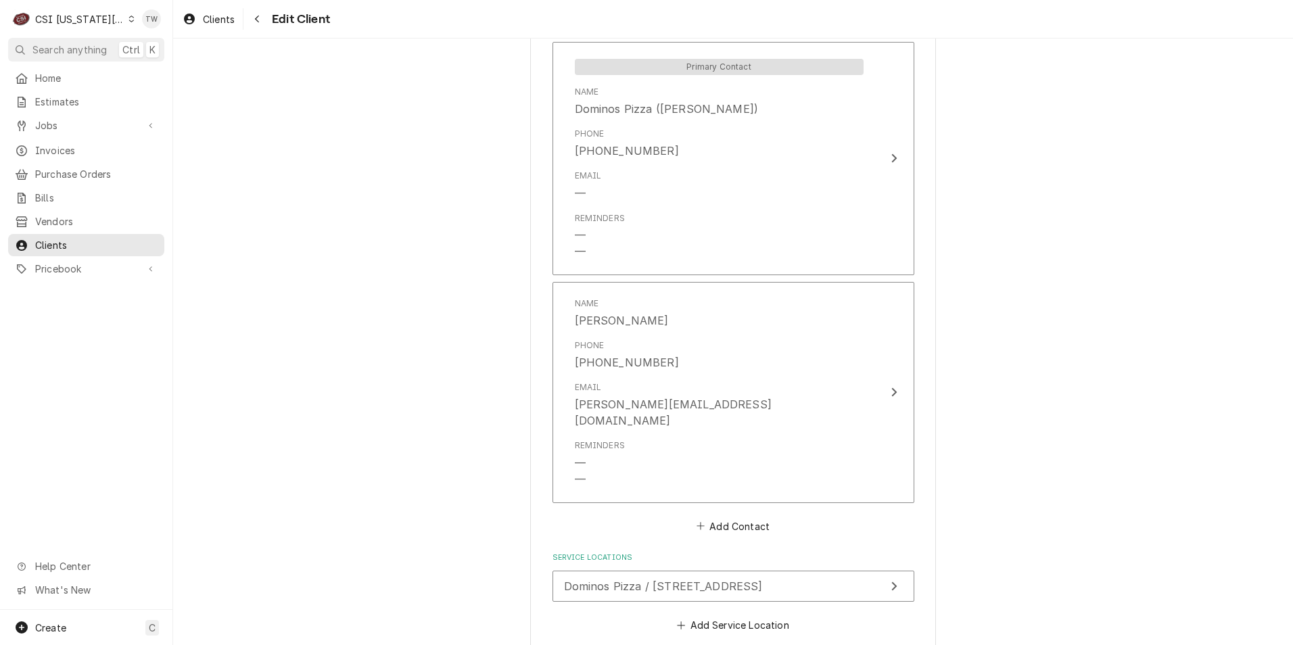
scroll to position [1302, 0]
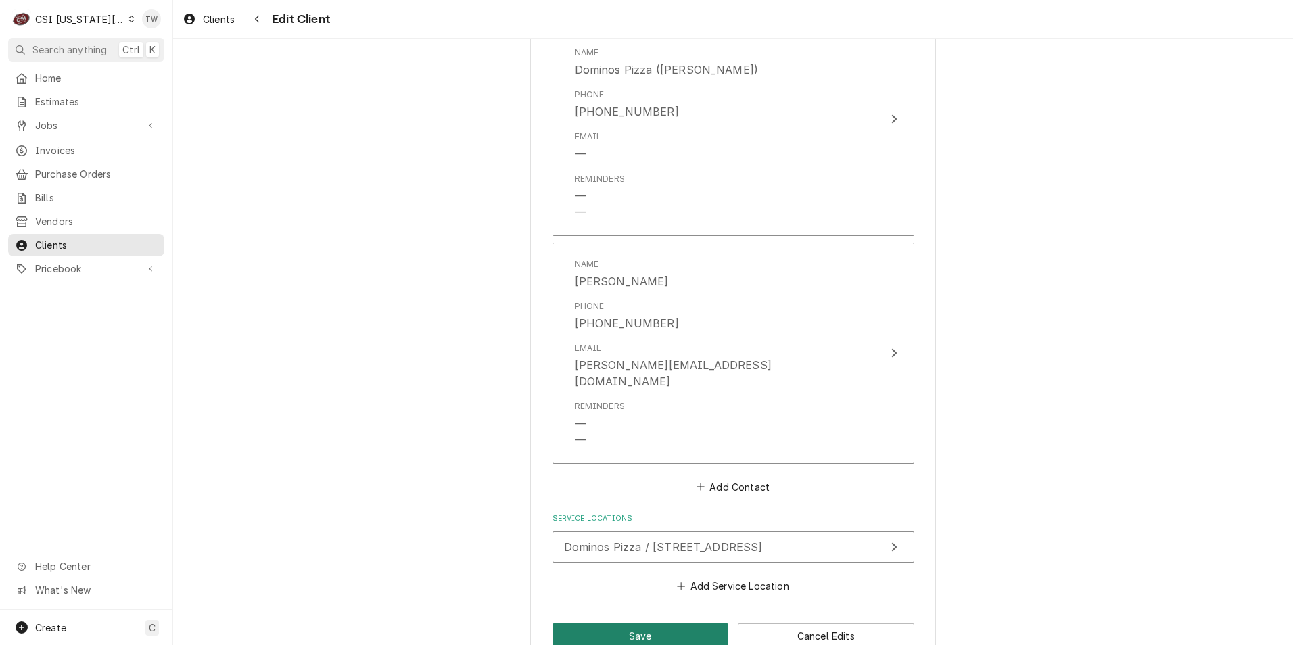
click at [655, 624] on button "Save" at bounding box center [641, 636] width 177 height 25
type textarea "x"
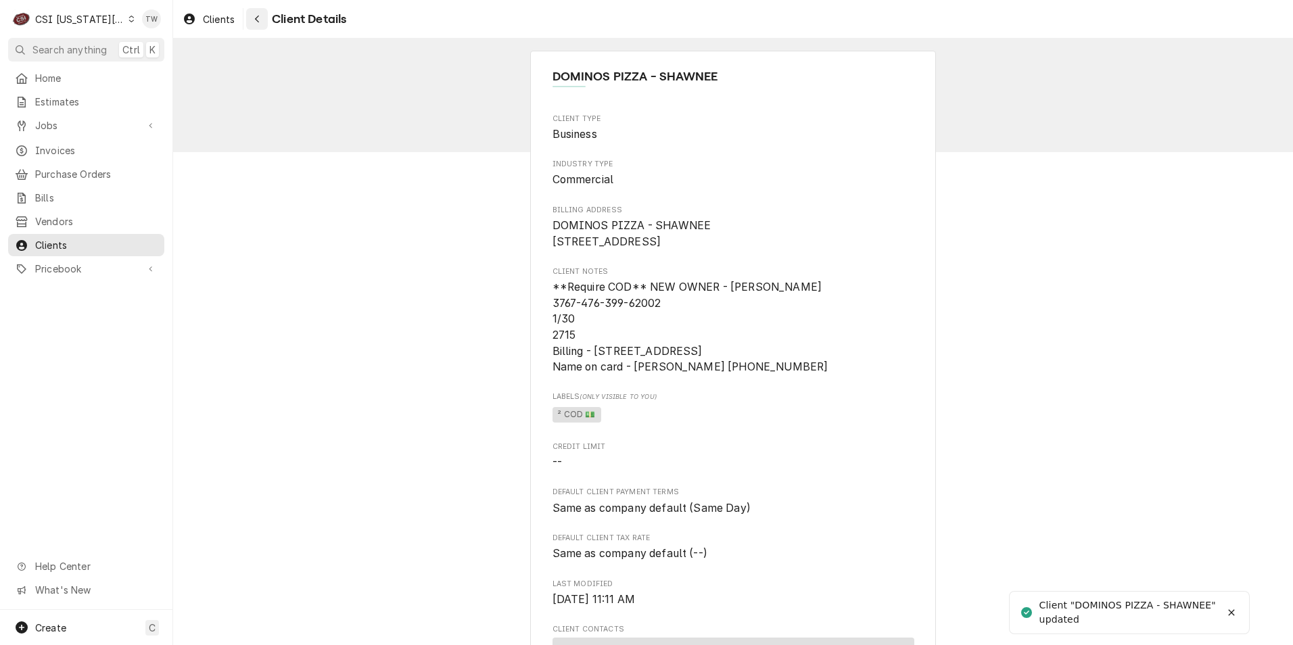
click at [250, 22] on button "Navigate back" at bounding box center [257, 19] width 22 height 22
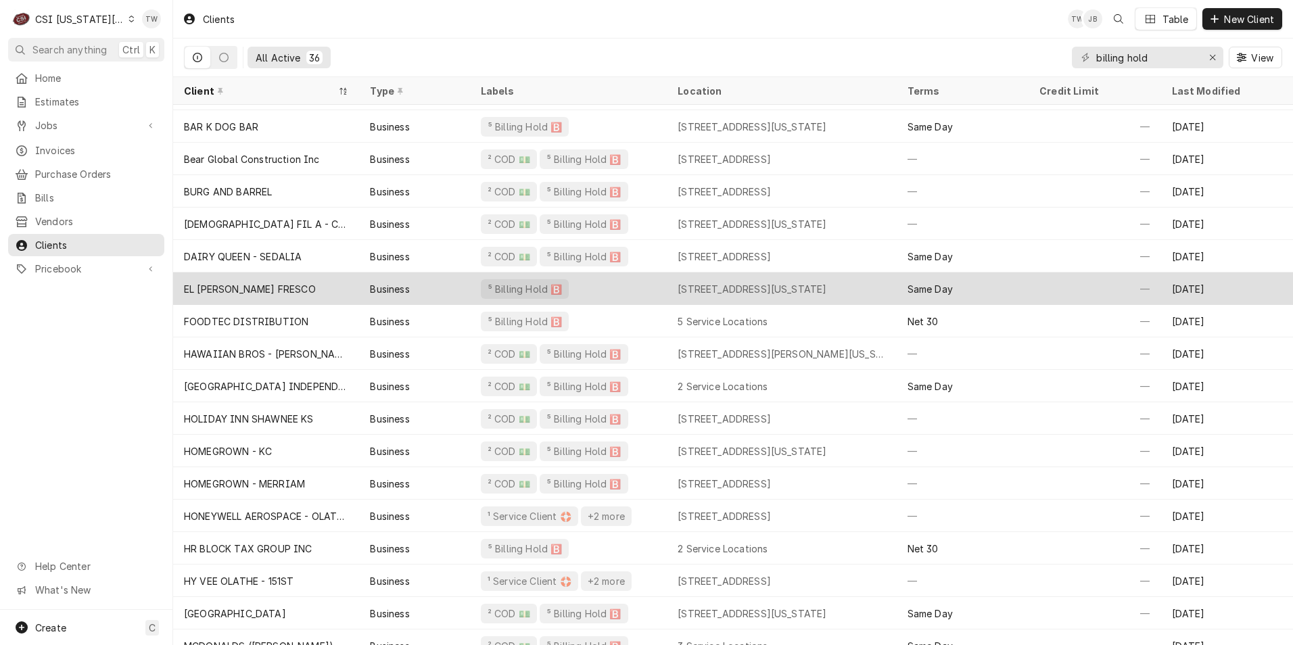
scroll to position [107, 0]
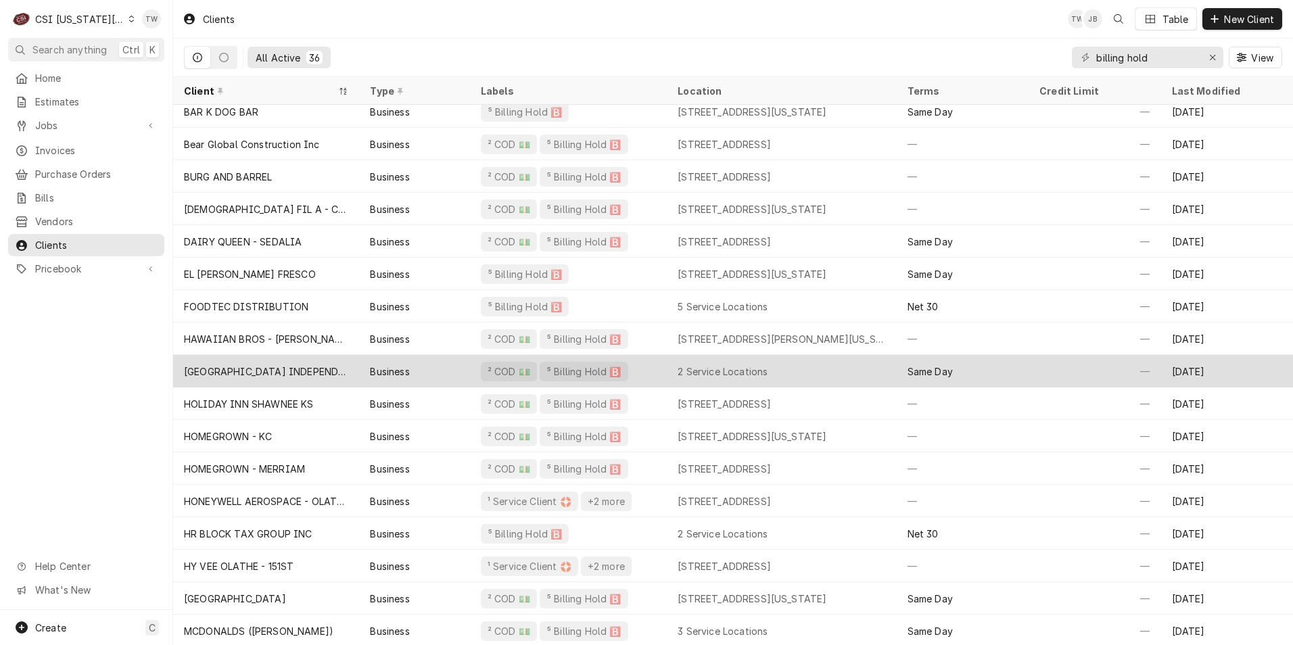
click at [286, 372] on div "HILTON GARDEN INN INDEPENDENCE" at bounding box center [266, 372] width 164 height 14
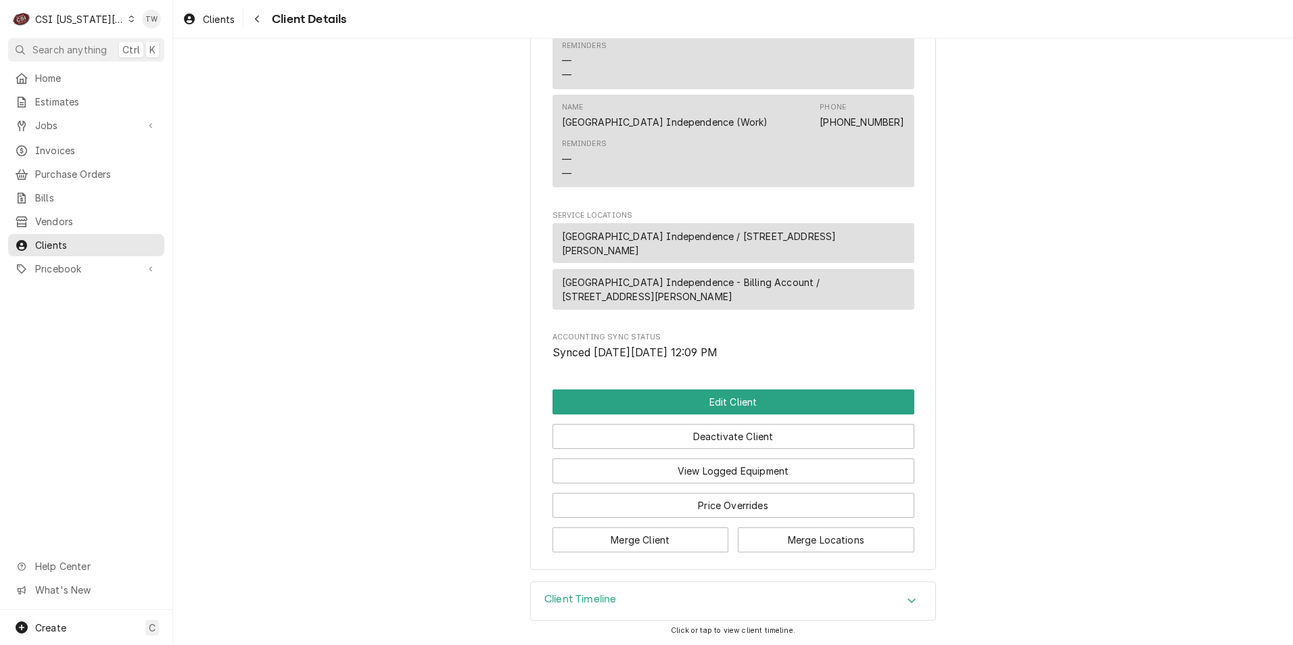
scroll to position [683, 0]
click at [740, 405] on button "Edit Client" at bounding box center [734, 402] width 362 height 25
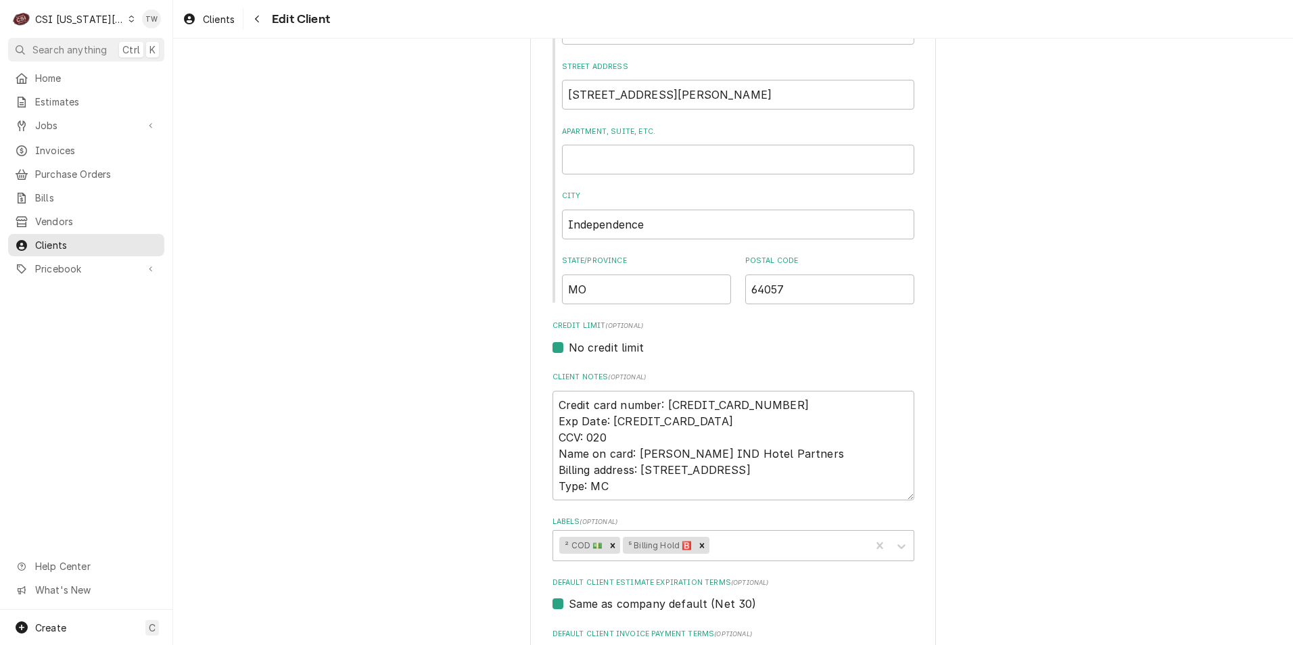
scroll to position [338, 0]
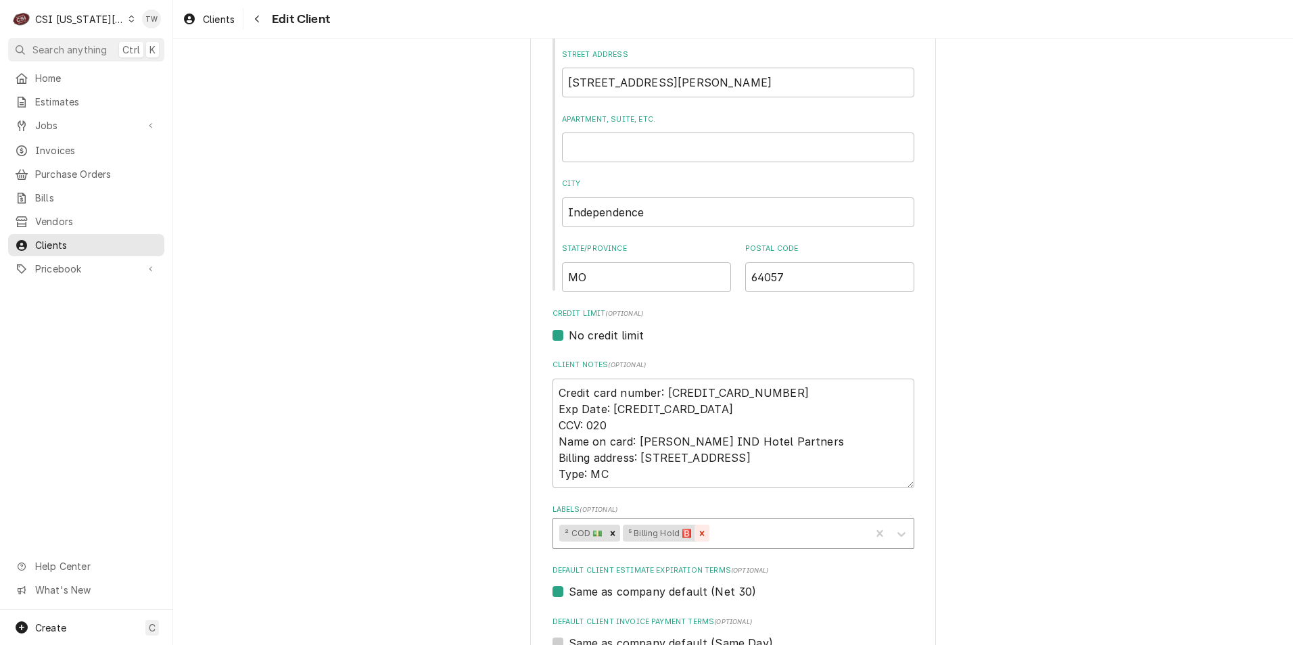
click at [702, 530] on icon "Remove ⁵ Billing Hold 🅱️" at bounding box center [701, 533] width 9 height 9
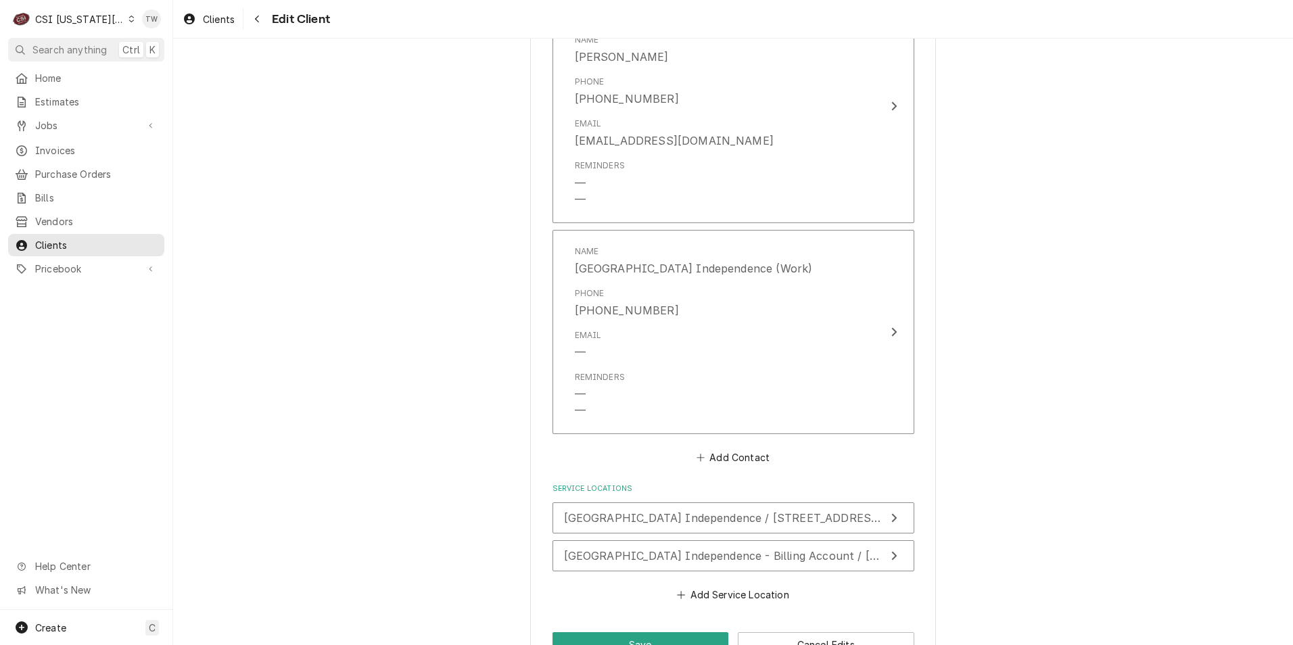
scroll to position [1166, 0]
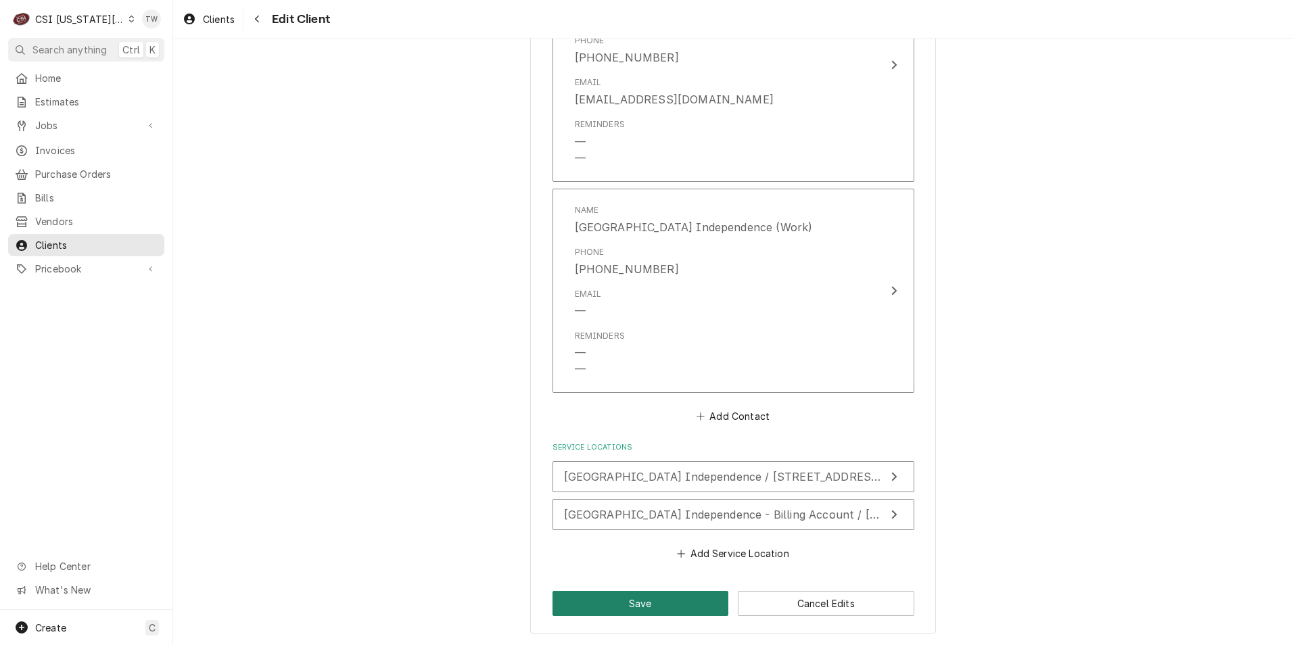
click at [603, 604] on button "Save" at bounding box center [641, 603] width 177 height 25
type textarea "x"
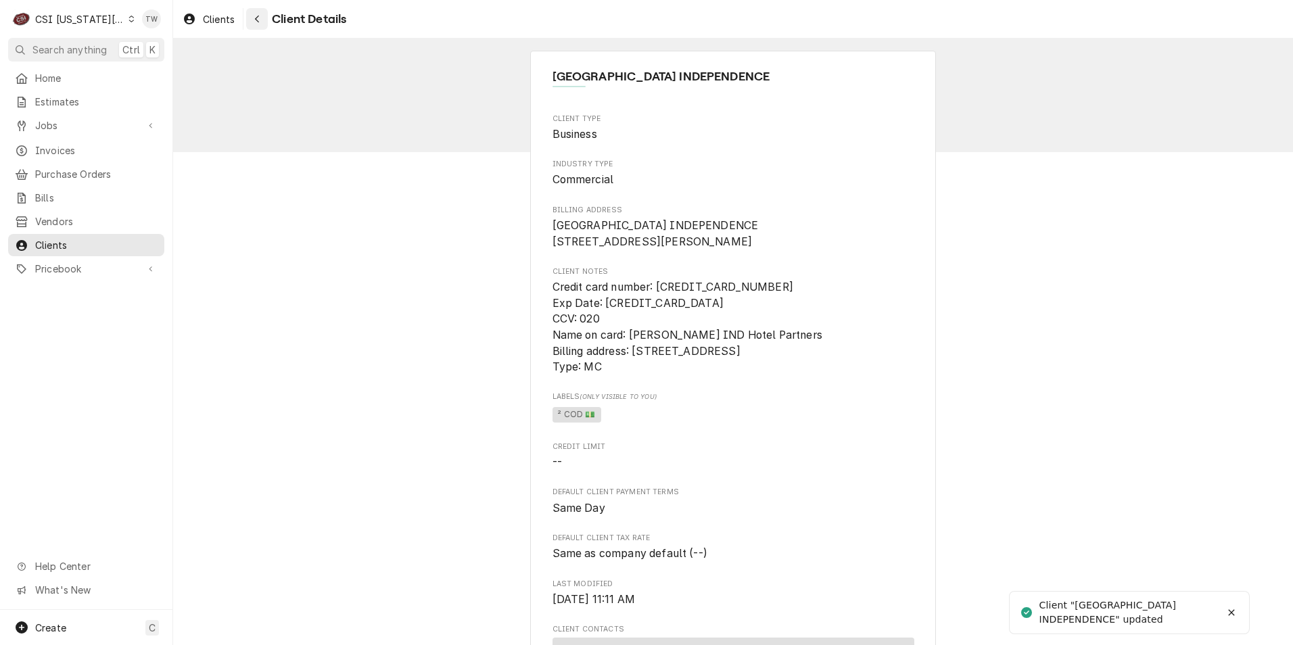
click at [253, 25] on div "Navigate back" at bounding box center [257, 19] width 14 height 14
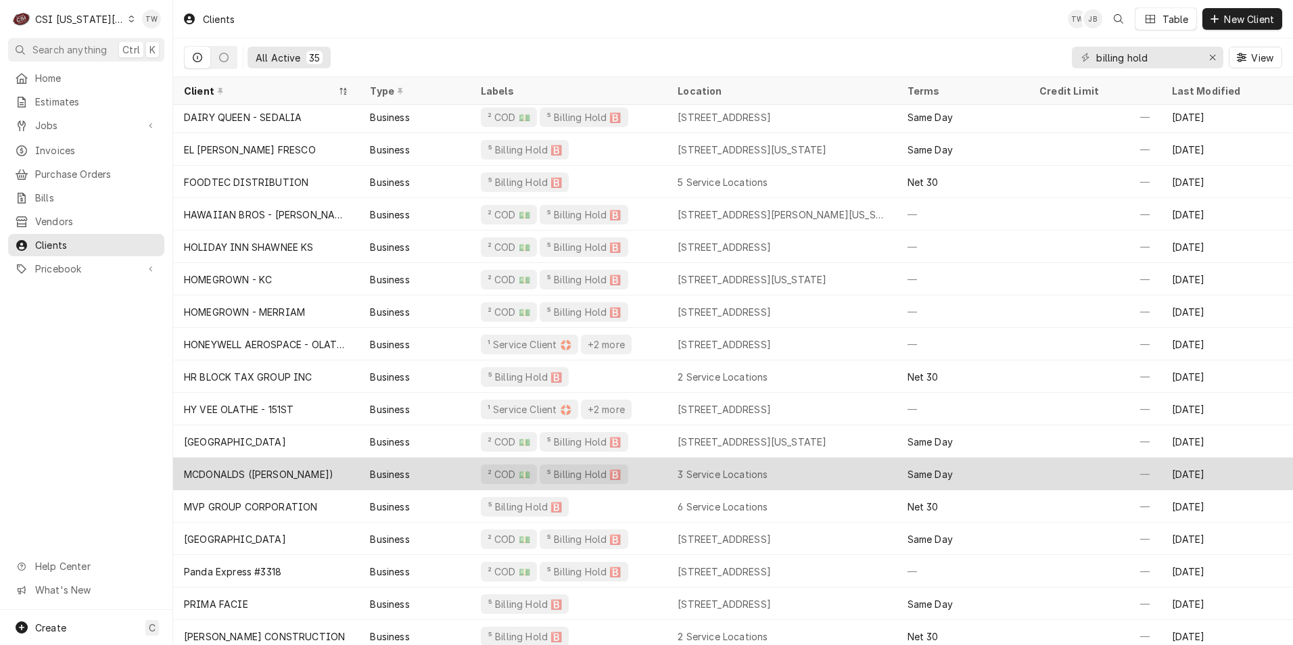
scroll to position [237, 0]
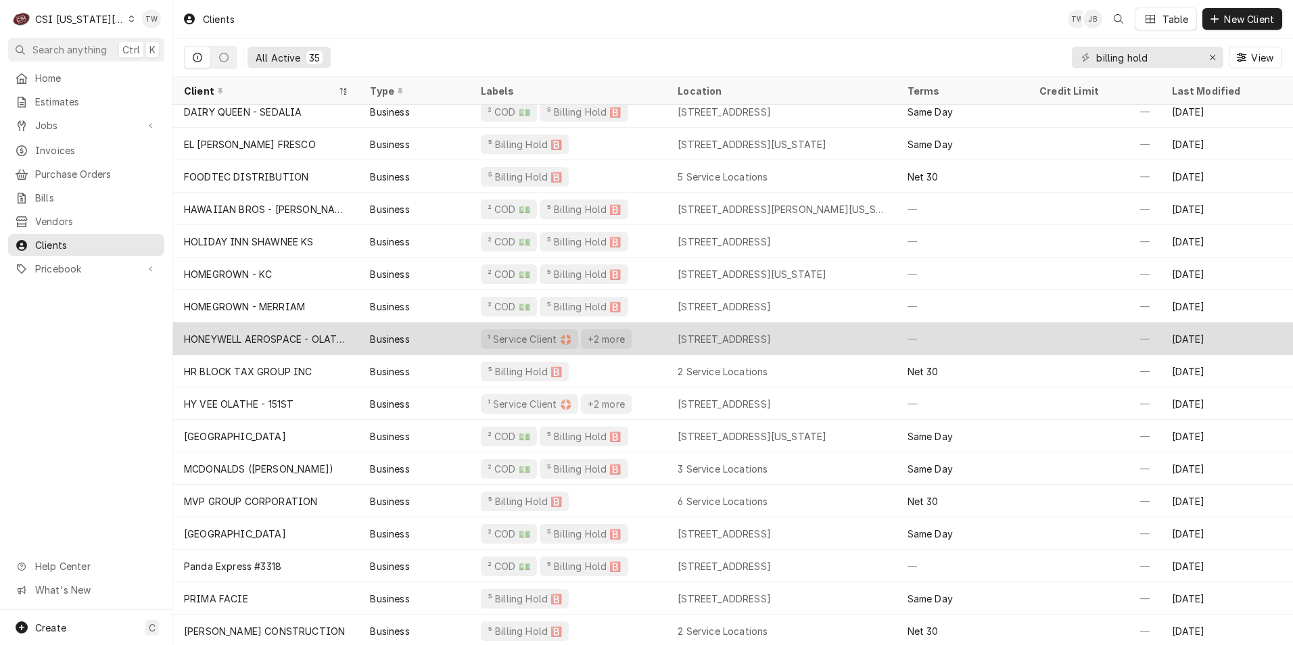
click at [603, 338] on div "+2 more" at bounding box center [606, 339] width 40 height 14
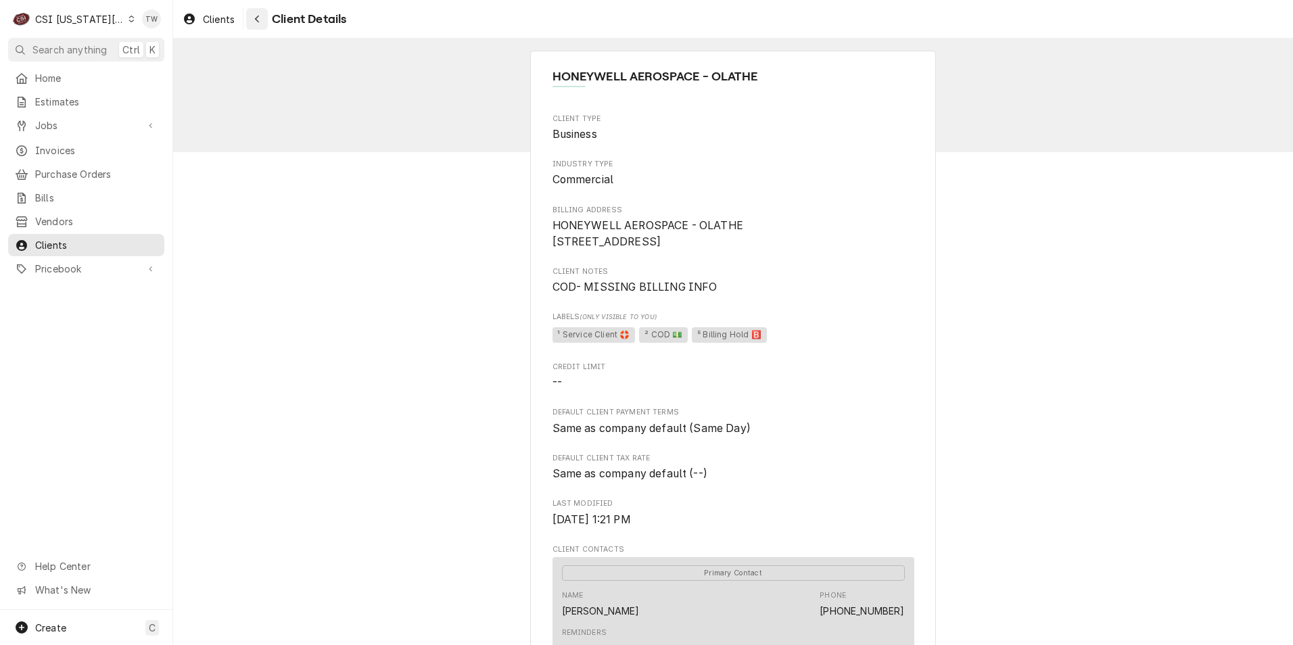
click at [256, 24] on div "Navigate back" at bounding box center [257, 19] width 14 height 14
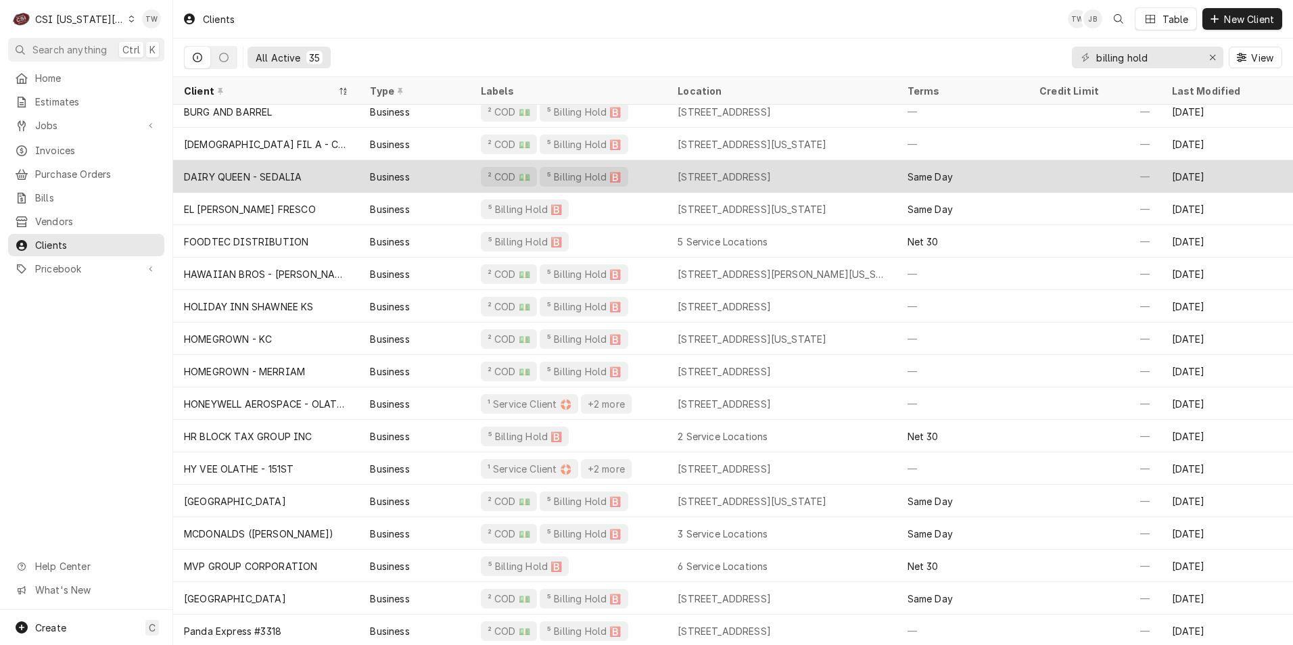
scroll to position [237, 0]
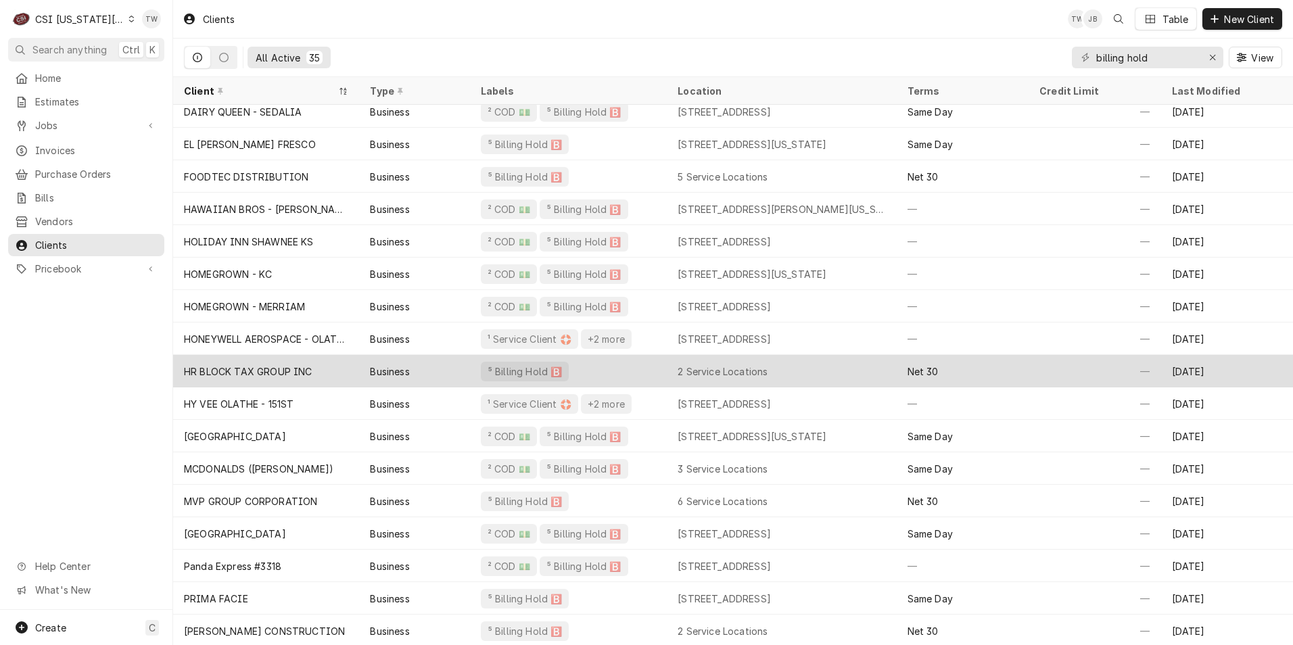
click at [304, 372] on div "HR BLOCK TAX GROUP INC" at bounding box center [248, 372] width 129 height 14
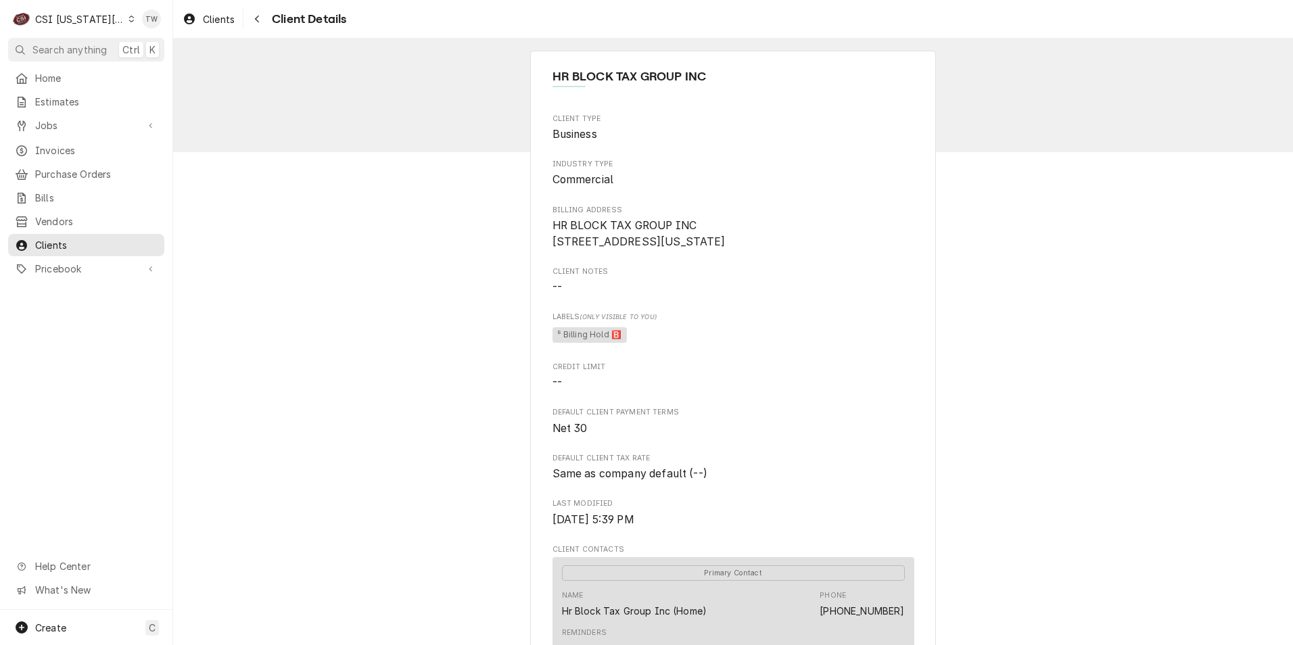
scroll to position [406, 0]
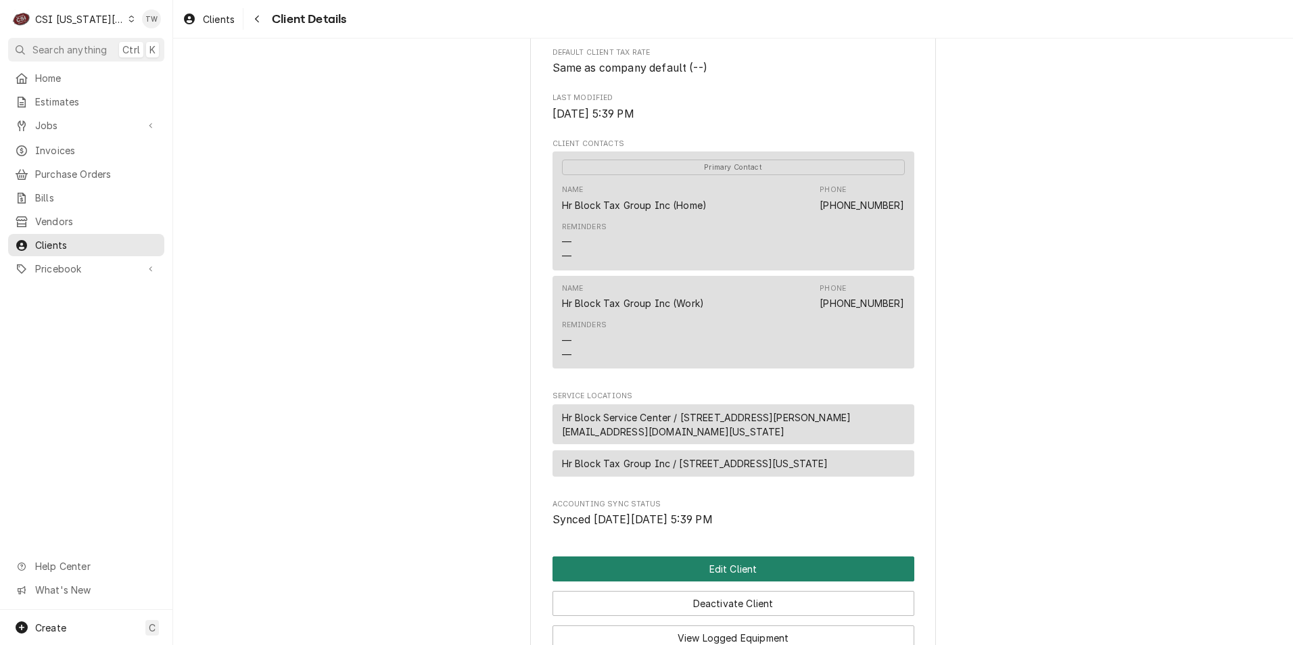
click at [716, 582] on button "Edit Client" at bounding box center [734, 569] width 362 height 25
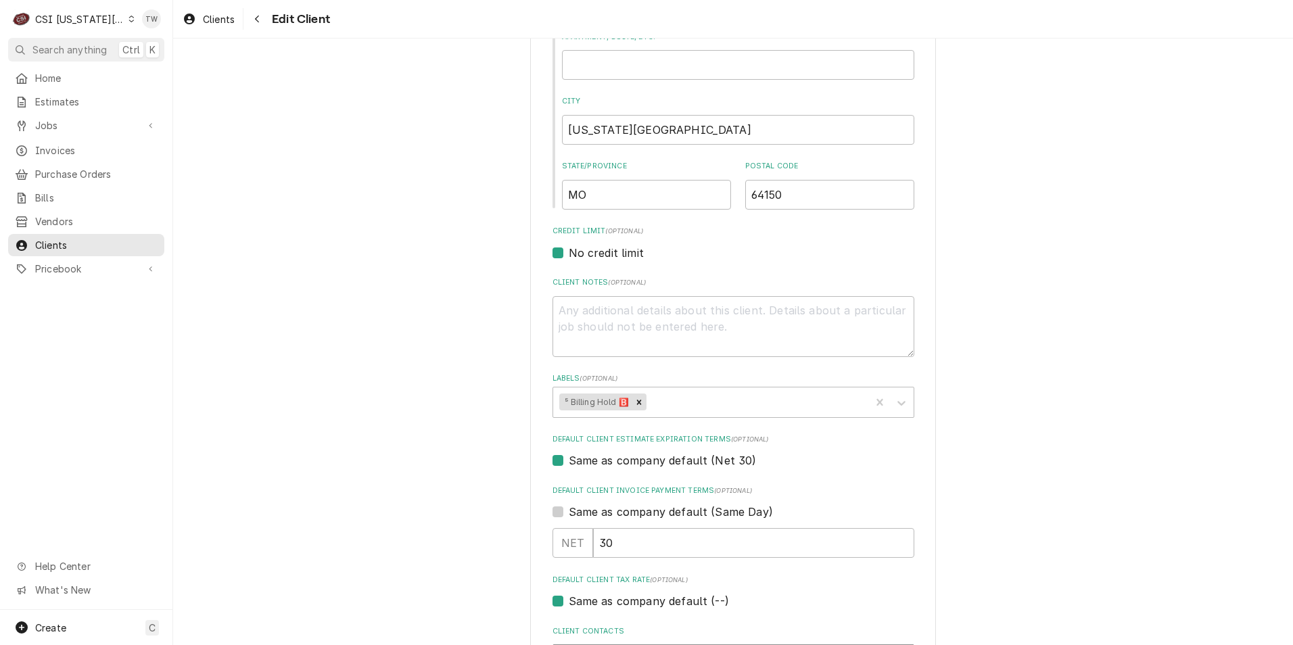
scroll to position [406, 0]
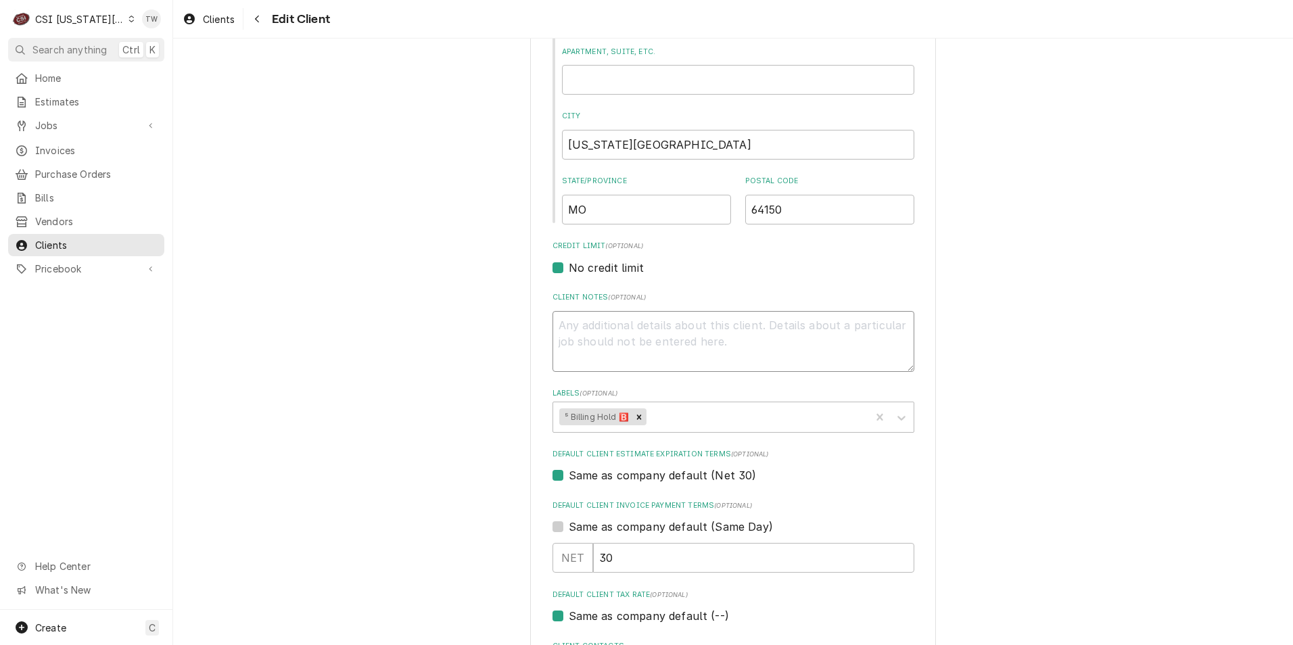
click at [580, 350] on textarea "Client Notes ( optional )" at bounding box center [734, 341] width 362 height 61
type textarea "x"
type textarea "*"
type textarea "x"
type textarea "**"
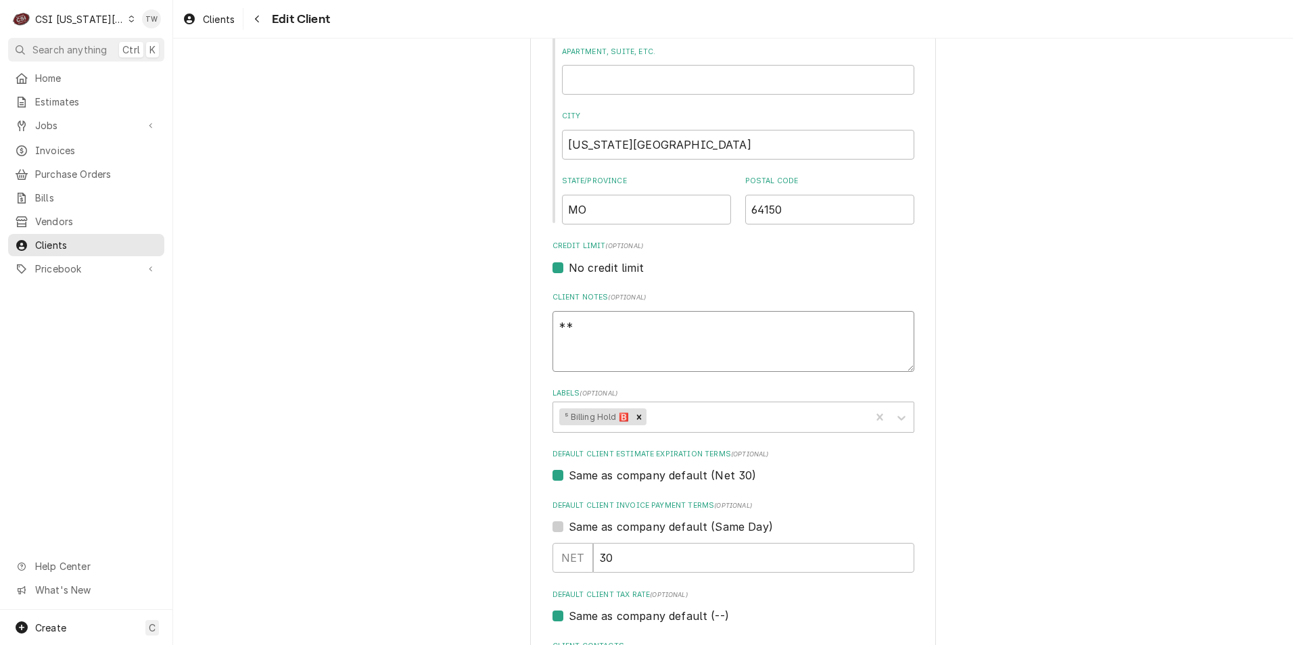
type textarea "x"
type textarea "**C"
type textarea "x"
type textarea "**CO"
type textarea "x"
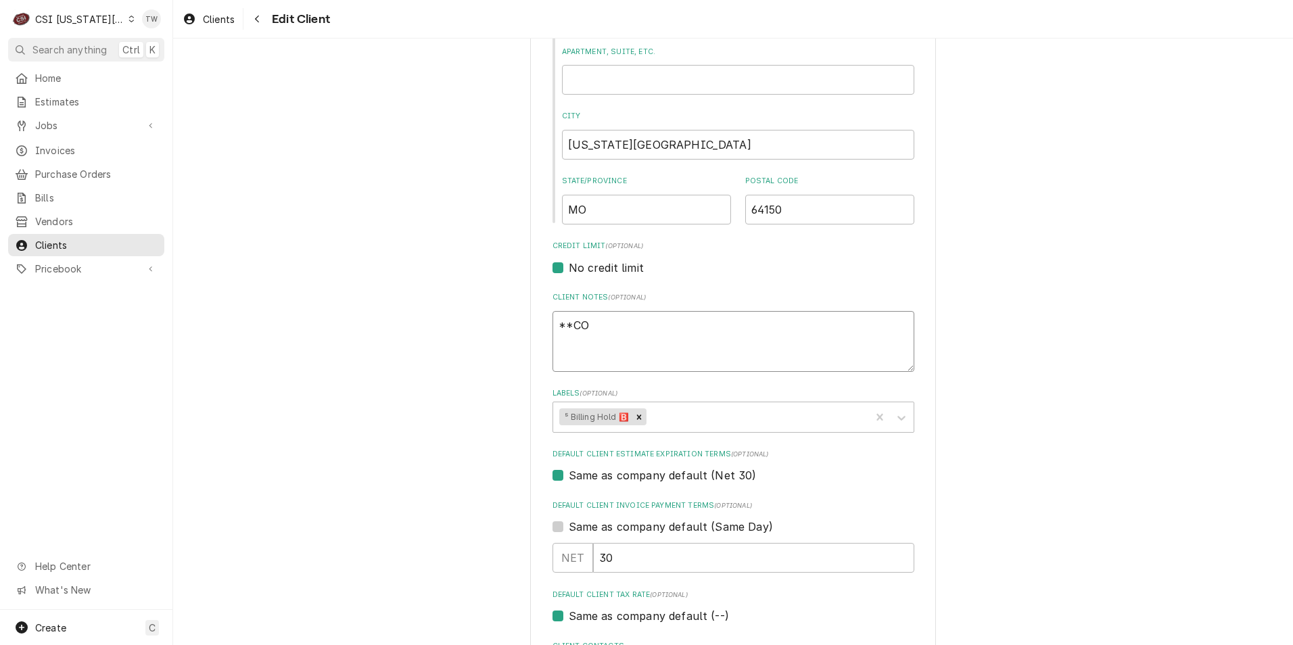
type textarea "**COD"
type textarea "x"
type textarea "**COD"
type textarea "x"
type textarea "**COD N"
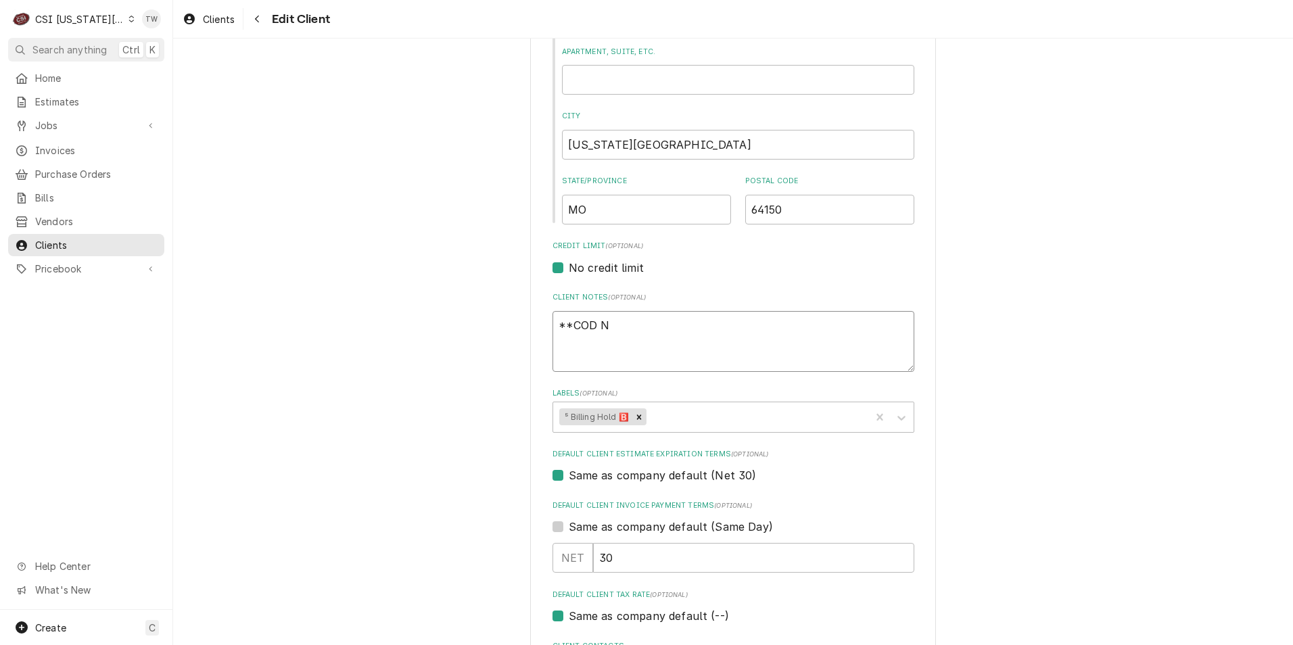
type textarea "x"
type textarea "**COD NE"
type textarea "x"
type textarea "**COD NEE"
type textarea "x"
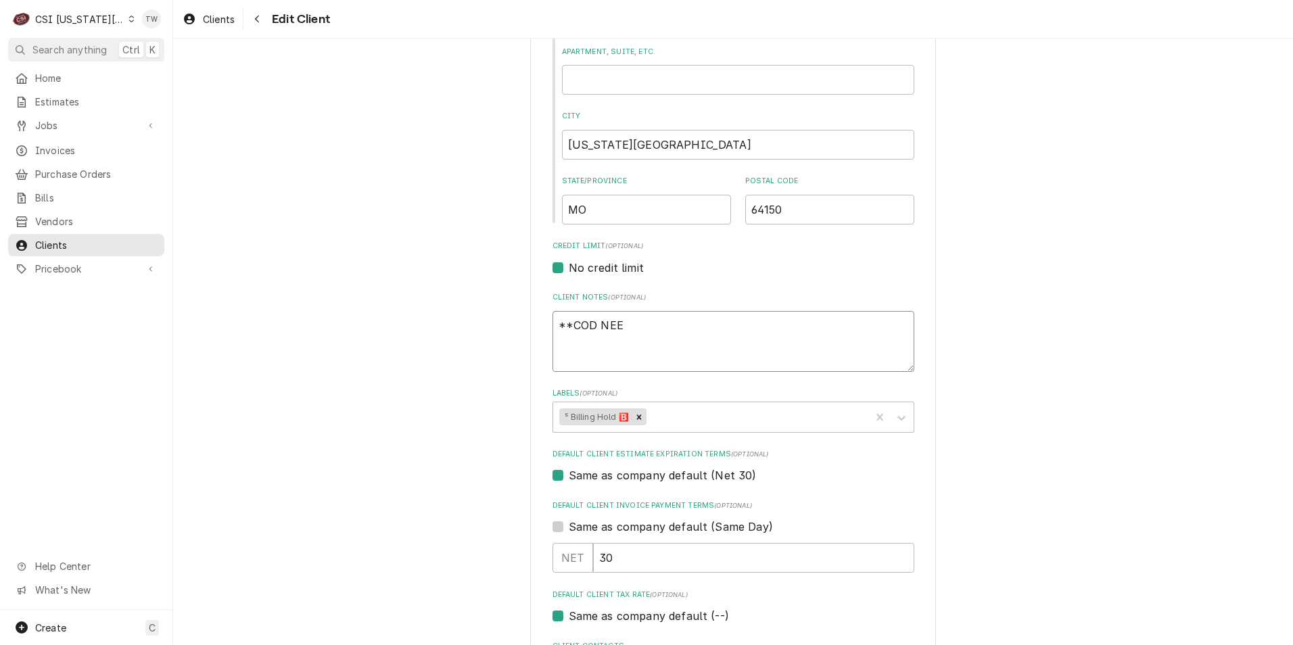
type textarea "**COD NEED"
type textarea "x"
type textarea "**COD NEEDS"
type textarea "x"
type textarea "**COD NEEDS]"
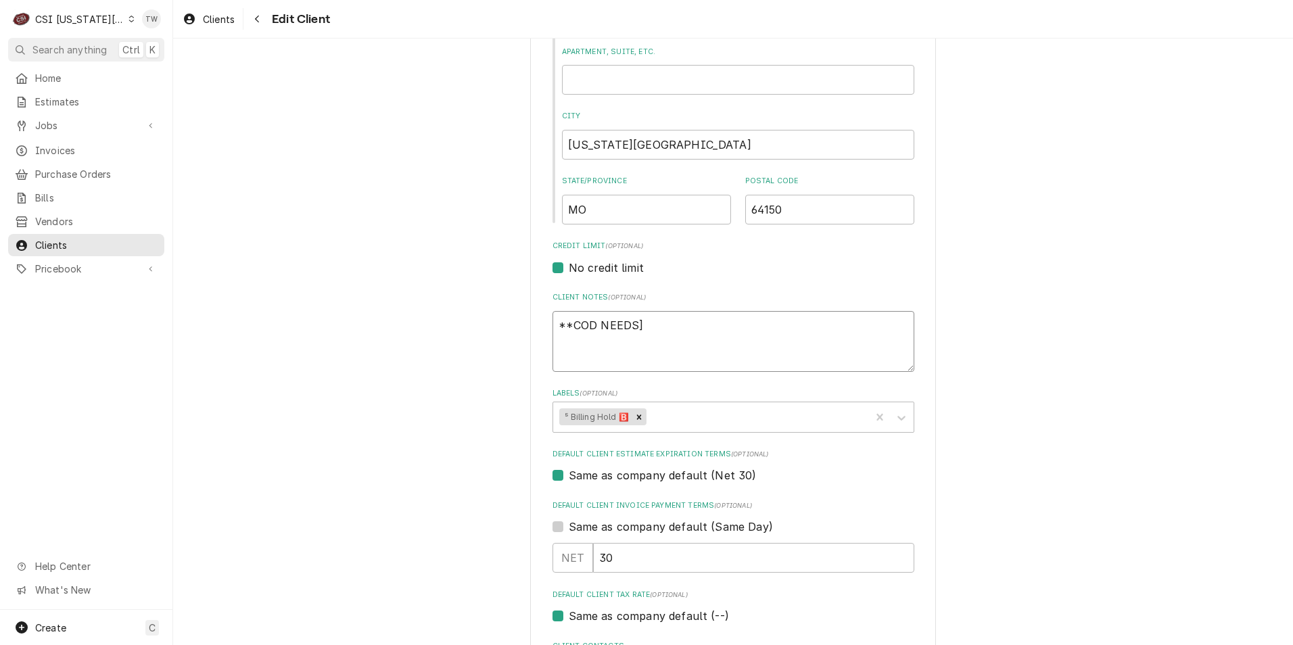
type textarea "x"
type textarea "**COD NEEDS"
type textarea "x"
type textarea "**COD NEED"
type textarea "x"
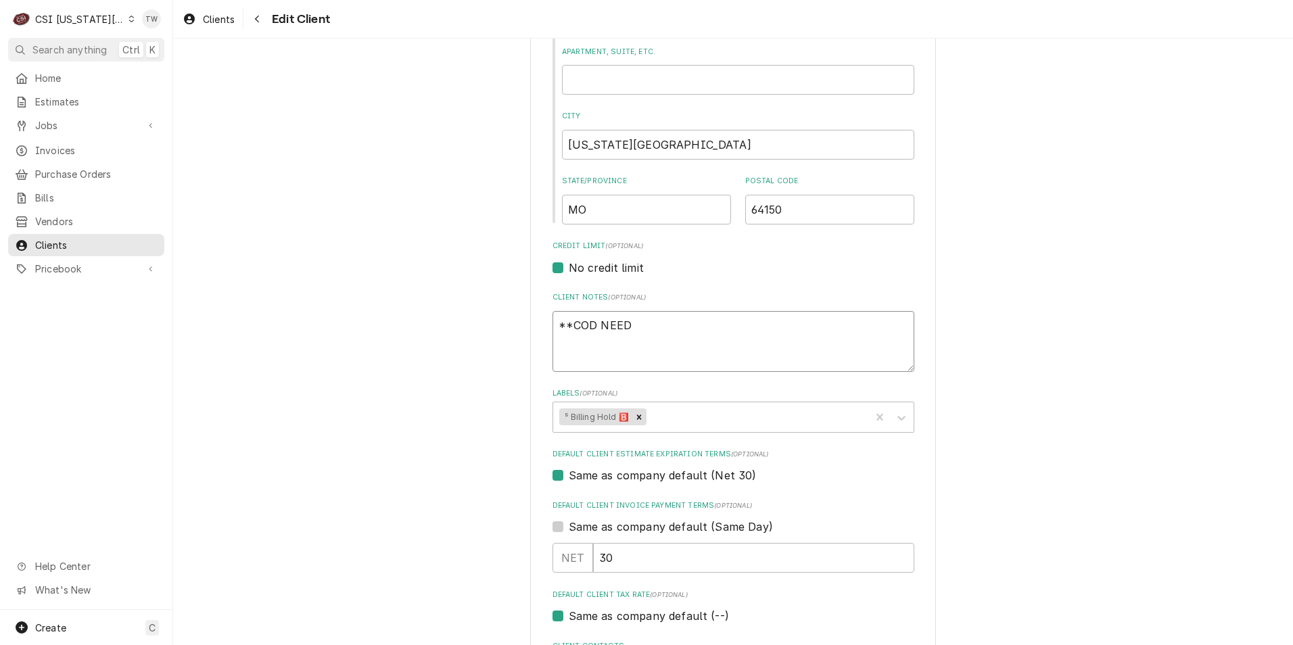
type textarea "**COD NEEDE"
type textarea "x"
type textarea "**COD NEEDED"
type textarea "x"
type textarea "**COD NEEDED"
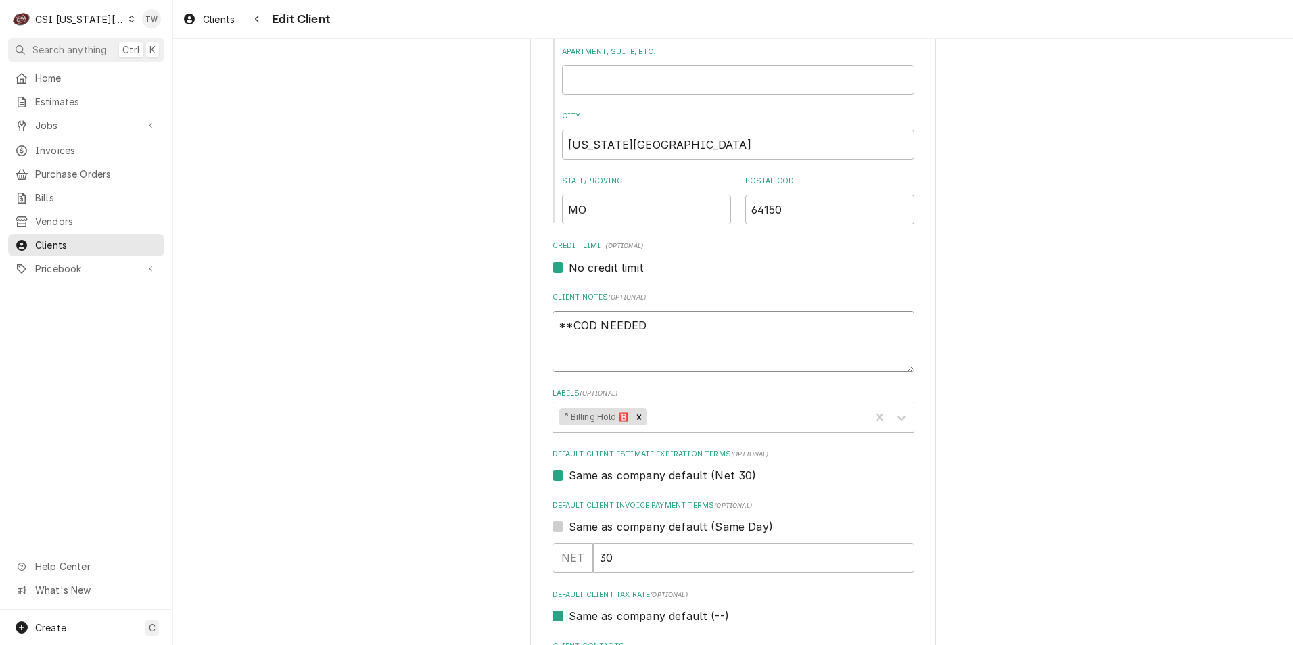
type textarea "x"
type textarea "**COD NEEDED *"
type textarea "x"
type textarea "**COD NEEDED **"
type textarea "x"
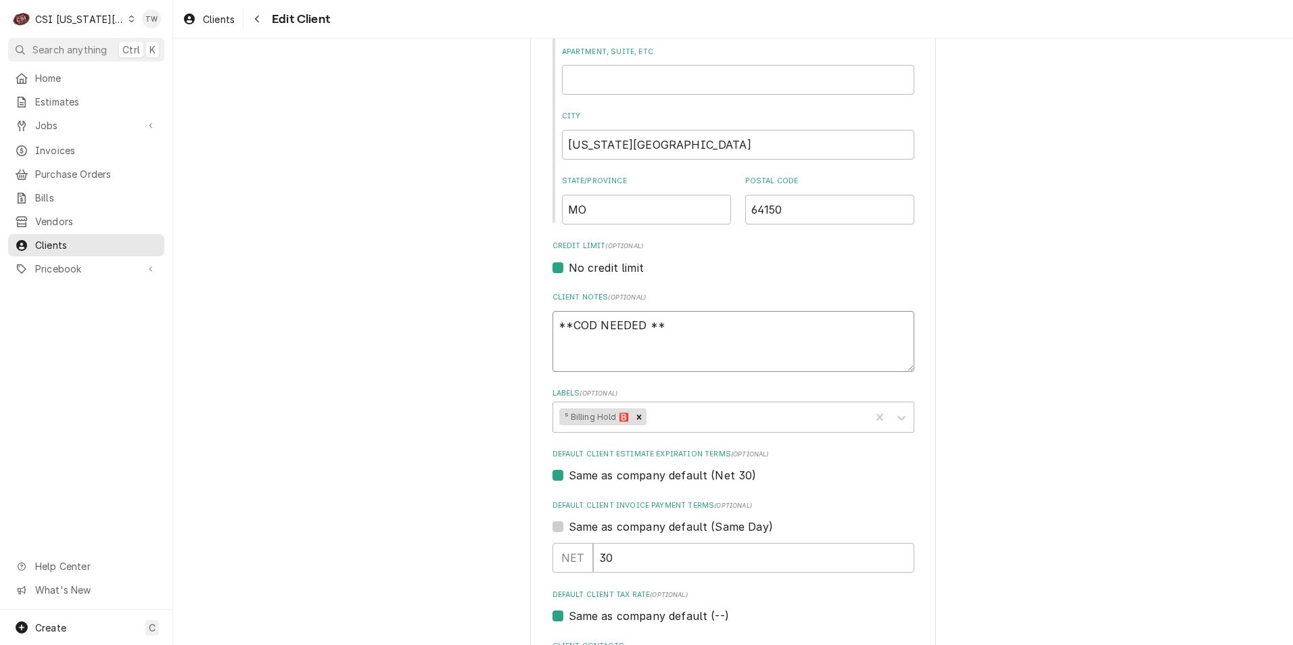
type textarea "**COD NEEDED **"
drag, startPoint x: 486, startPoint y: 323, endPoint x: 334, endPoint y: 310, distance: 152.1
click at [340, 316] on div "Please provide the following information about your client: Client Type Industr…" at bounding box center [733, 501] width 1120 height 1709
type textarea "x"
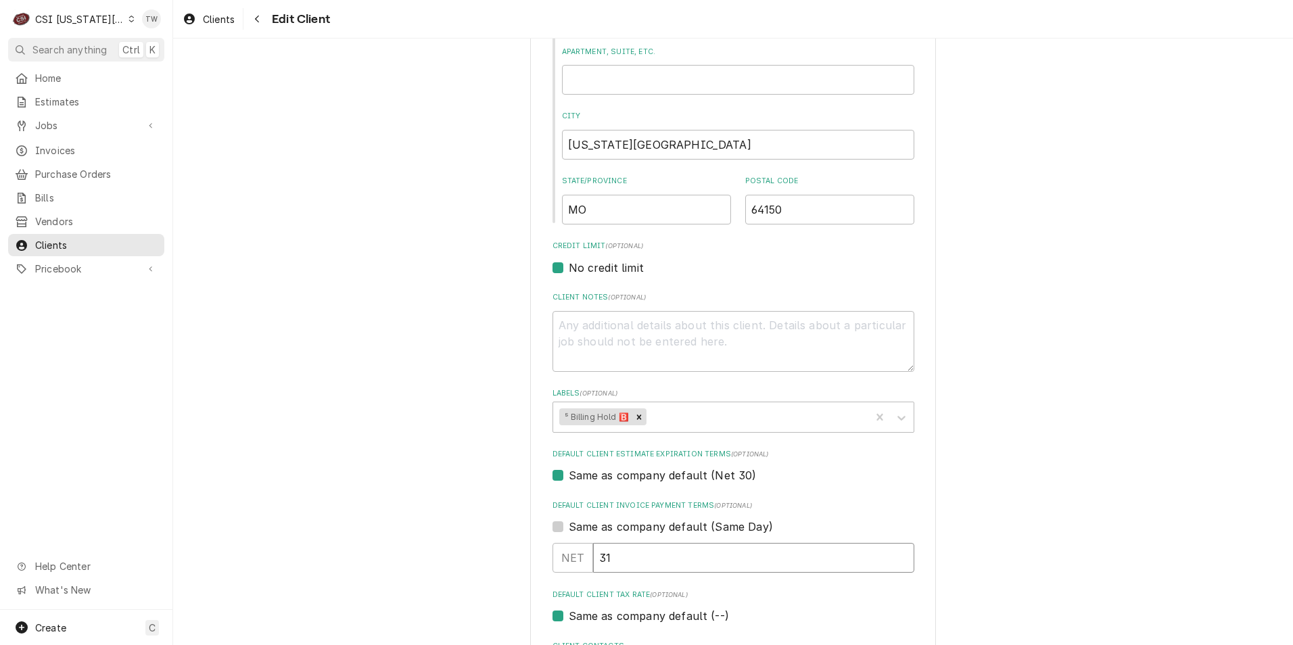
type input "31"
click at [900, 557] on input "31" at bounding box center [753, 558] width 321 height 30
type textarea "x"
type input "32"
click at [900, 557] on input "32" at bounding box center [753, 558] width 321 height 30
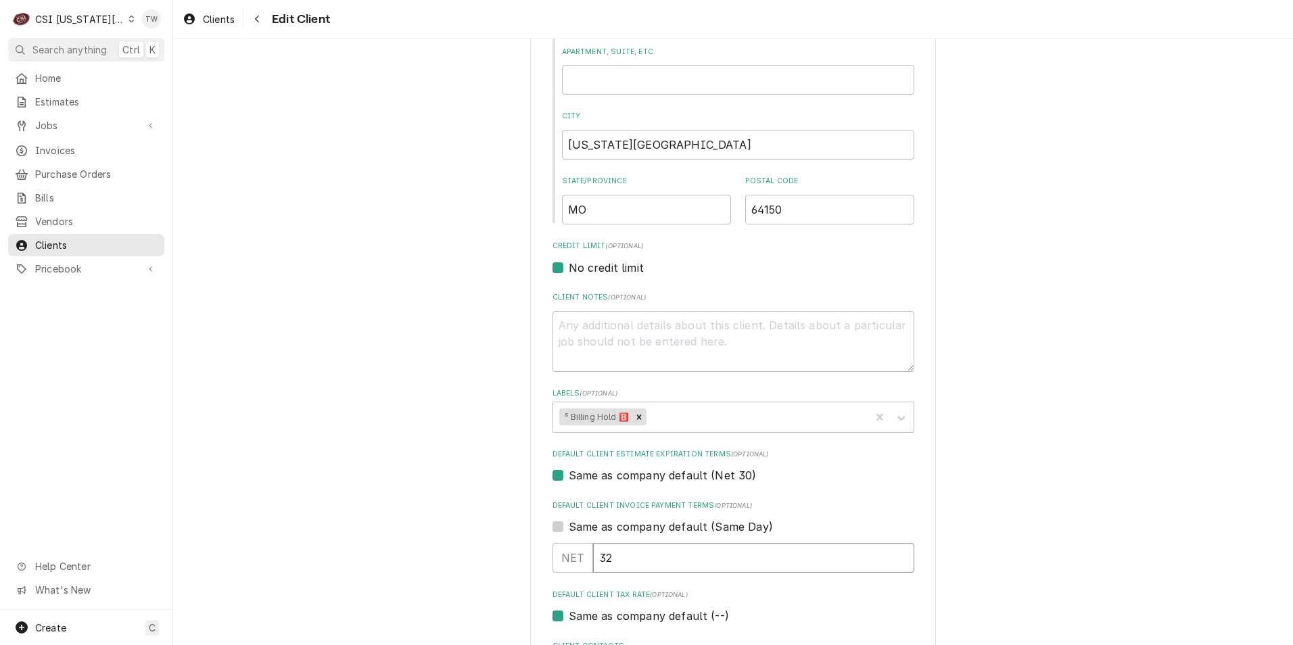
type textarea "x"
type input "31"
click at [899, 559] on input "31" at bounding box center [753, 558] width 321 height 30
type textarea "x"
type input "32"
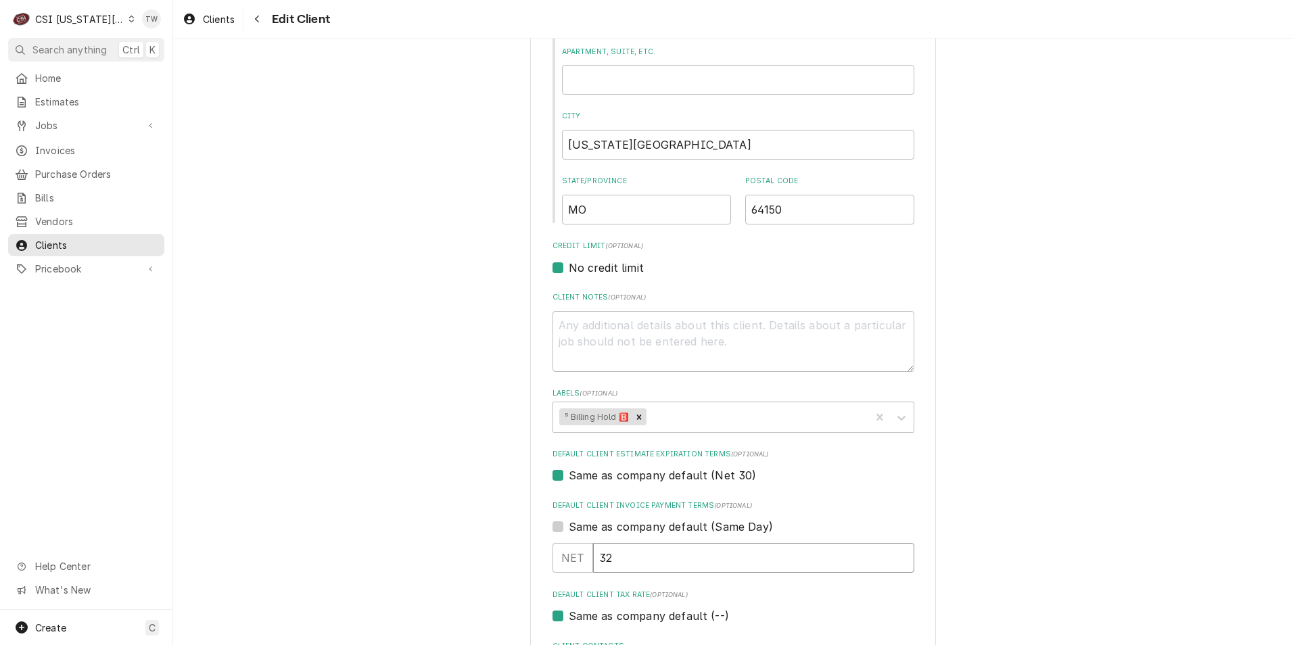
click at [899, 557] on input "32" at bounding box center [753, 558] width 321 height 30
type textarea "x"
type input "33"
click at [899, 556] on input "33" at bounding box center [753, 558] width 321 height 30
type textarea "x"
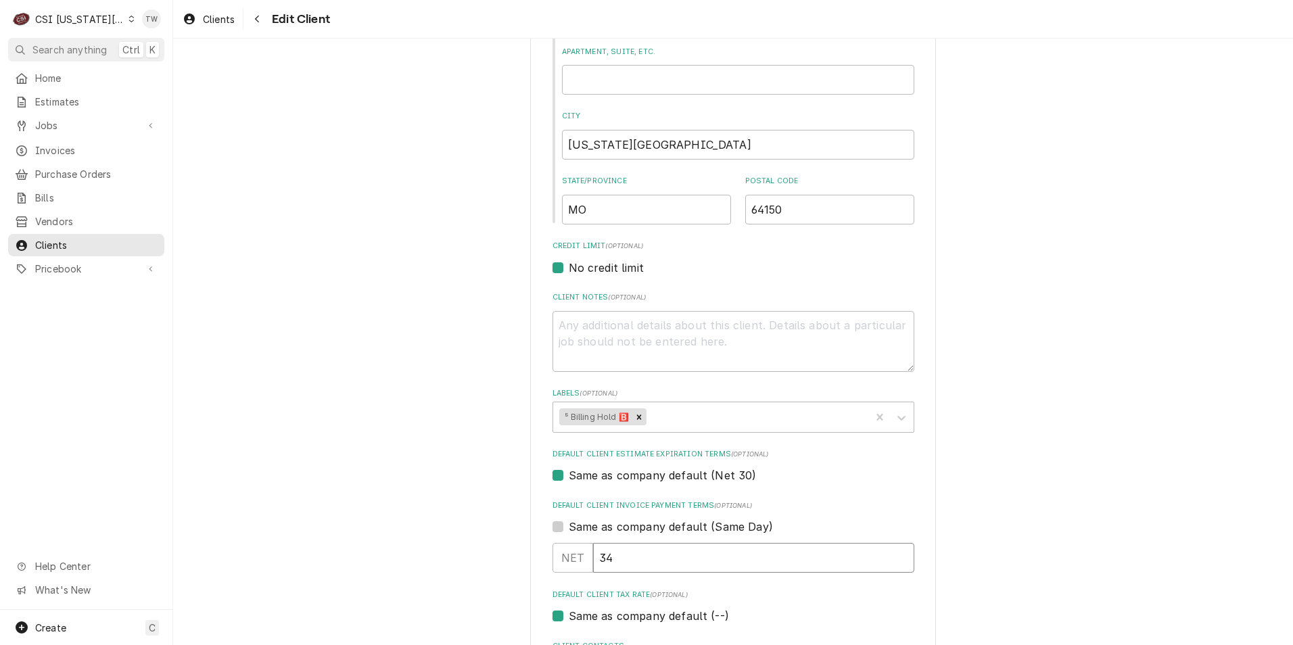
type input "34"
click at [899, 556] on input "34" at bounding box center [753, 558] width 321 height 30
type textarea "x"
type input "35"
click at [899, 556] on input "35" at bounding box center [753, 558] width 321 height 30
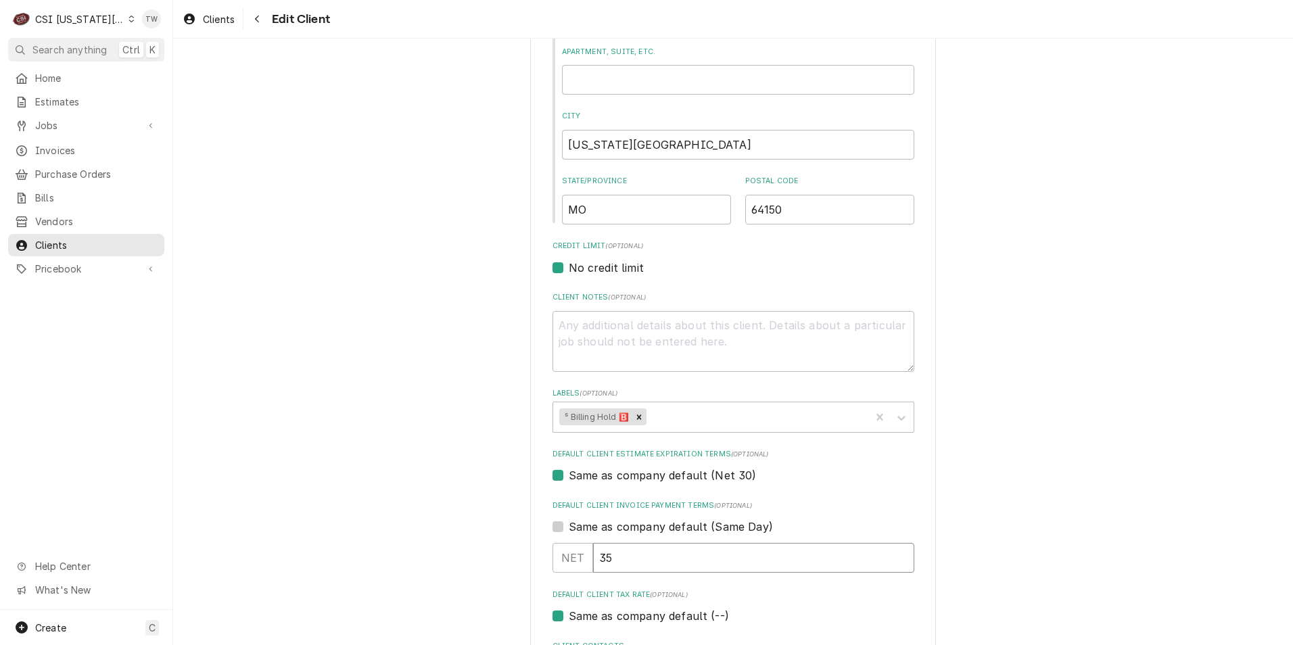
type textarea "x"
type input "36"
click at [899, 556] on input "36" at bounding box center [753, 558] width 321 height 30
type textarea "x"
type input "37"
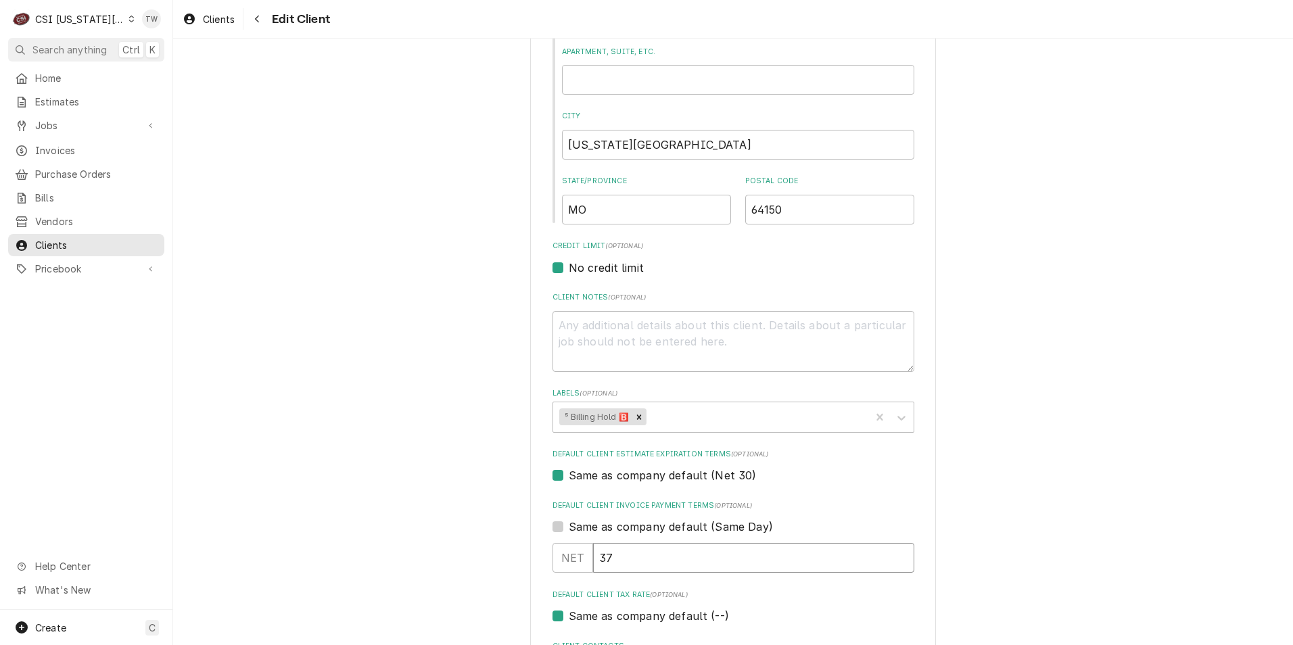
click at [898, 556] on input "37" at bounding box center [753, 558] width 321 height 30
type textarea "x"
type input "38"
click at [898, 556] on input "38" at bounding box center [753, 558] width 321 height 30
type textarea "x"
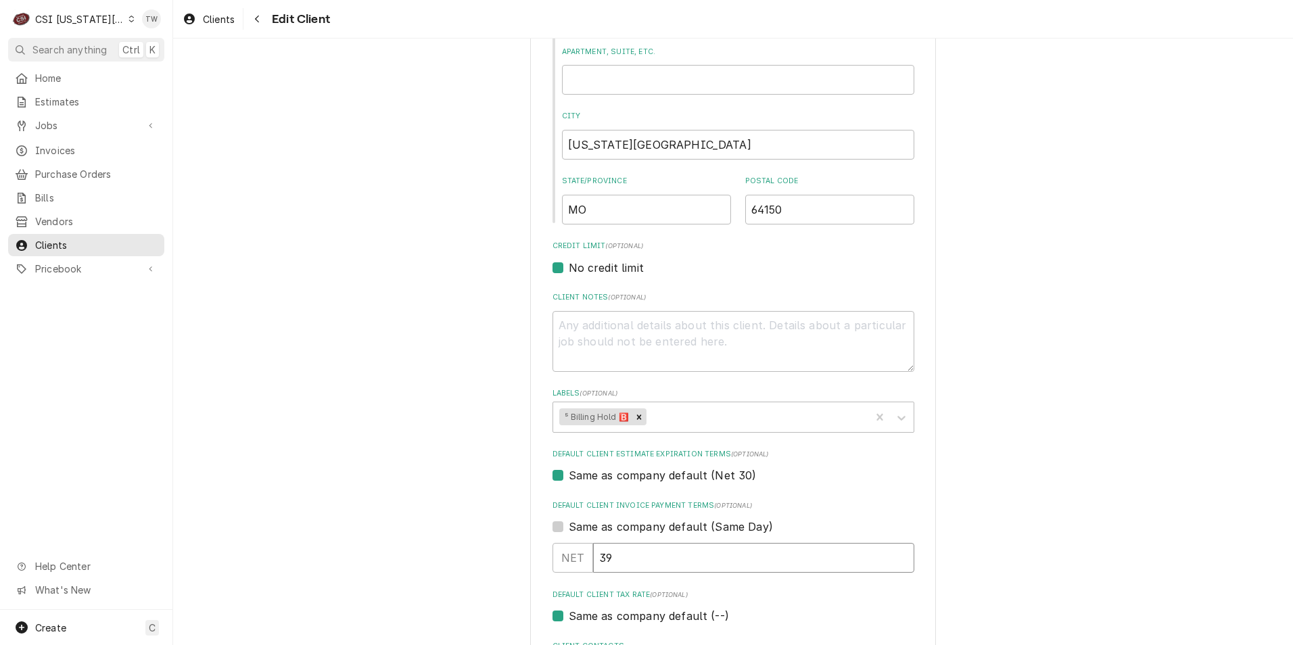
type input "39"
click at [898, 555] on input "39" at bounding box center [753, 558] width 321 height 30
click at [892, 549] on input "39" at bounding box center [753, 558] width 321 height 30
type textarea "x"
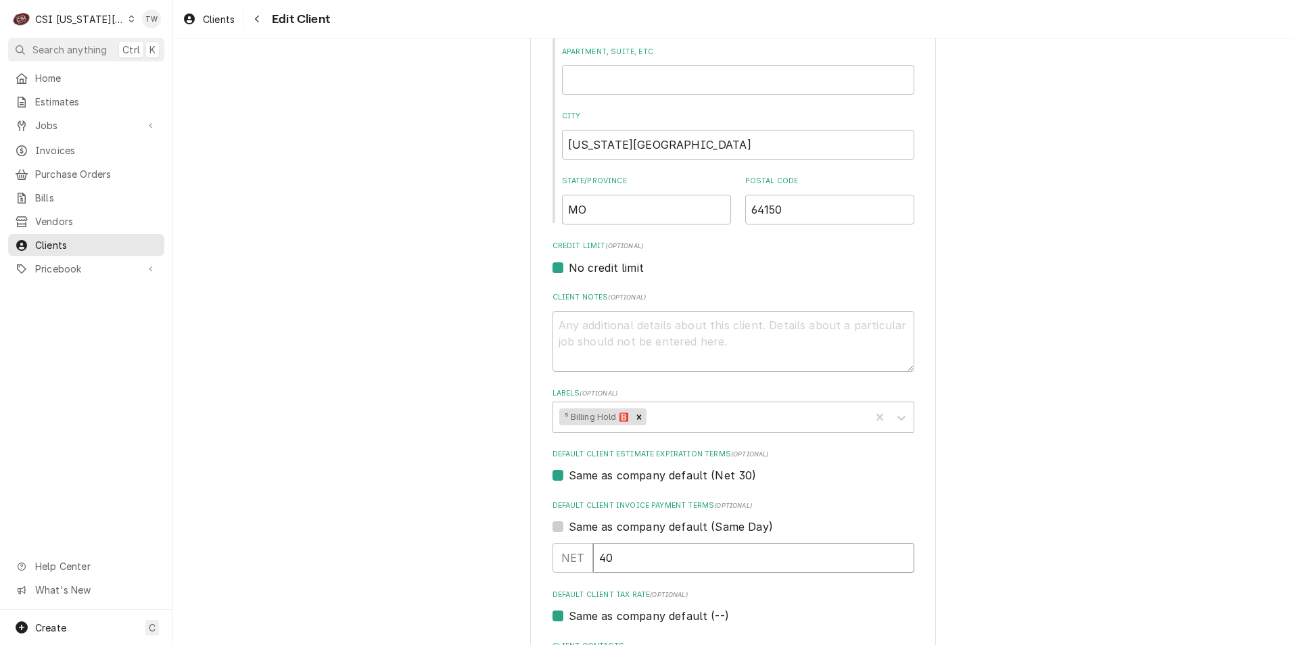
type input "40"
click at [898, 552] on input "40" at bounding box center [753, 558] width 321 height 30
type textarea "x"
type input "41"
click at [899, 553] on input "41" at bounding box center [753, 558] width 321 height 30
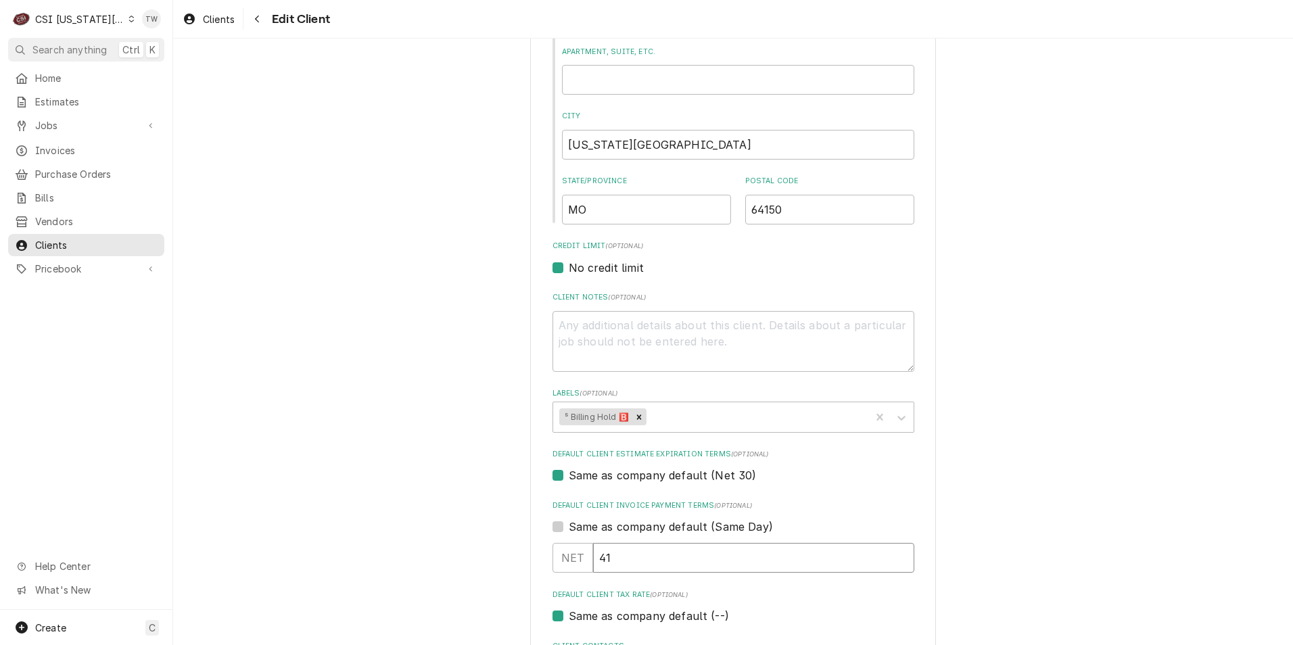
type textarea "x"
type input "42"
click at [899, 553] on input "42" at bounding box center [753, 558] width 321 height 30
type textarea "x"
type input "43"
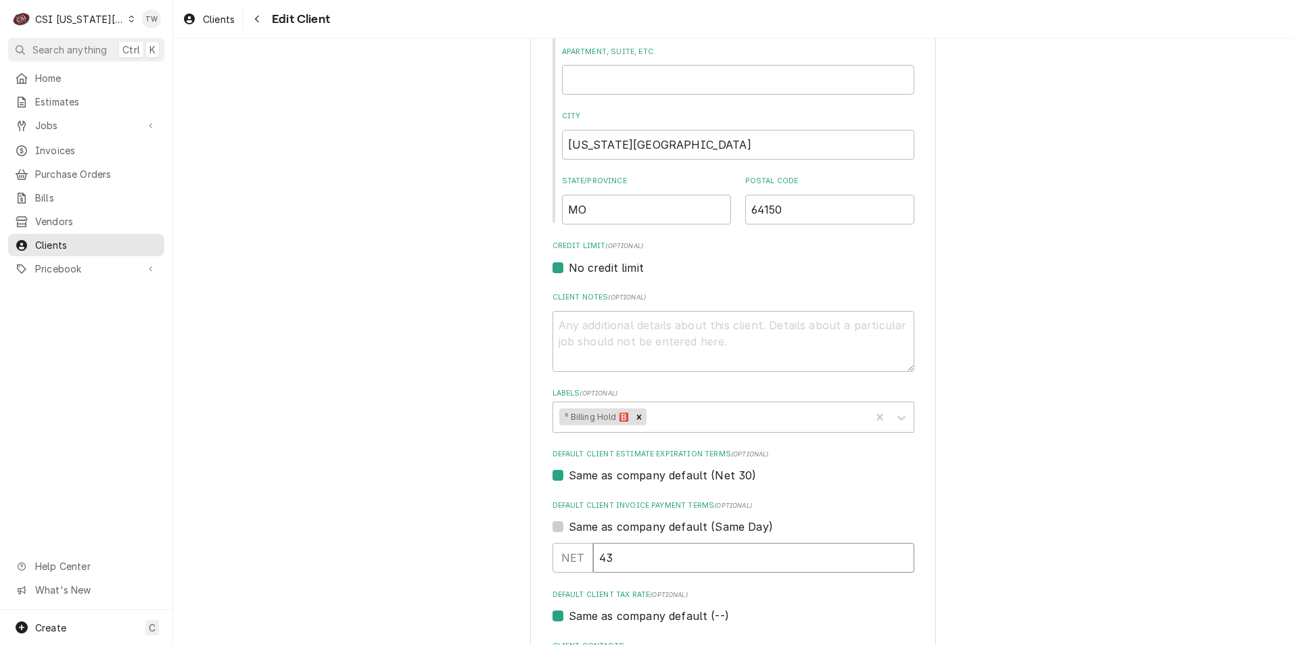
click at [899, 553] on input "43" at bounding box center [753, 558] width 321 height 30
type textarea "x"
type input "44"
click at [899, 553] on input "44" at bounding box center [753, 558] width 321 height 30
type textarea "x"
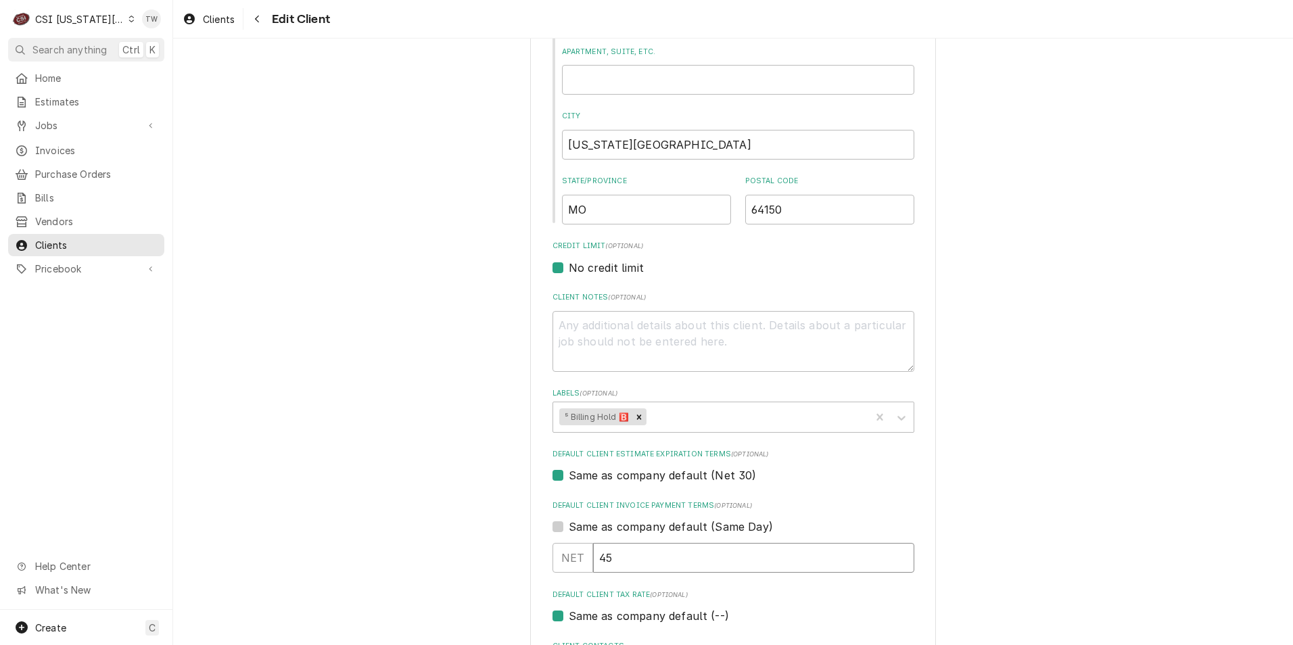
type input "45"
click at [899, 553] on input "45" at bounding box center [753, 558] width 321 height 30
click at [637, 417] on icon "Remove ⁵ Billing Hold 🅱️" at bounding box center [639, 417] width 5 height 5
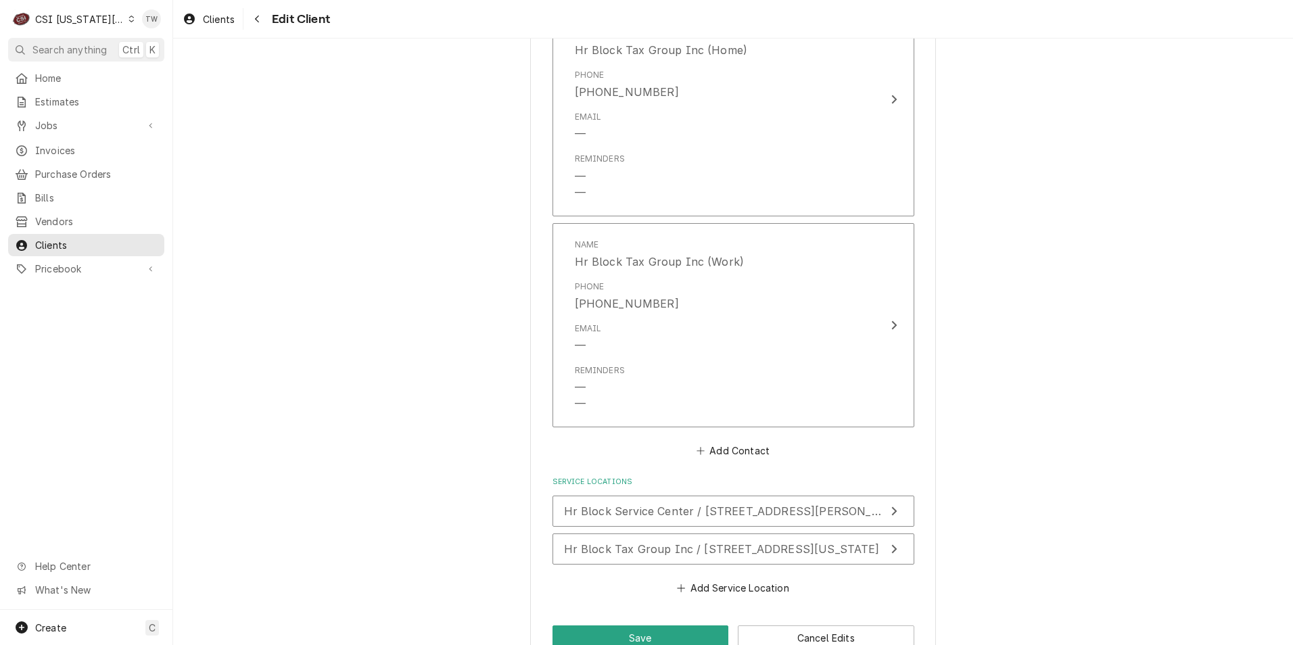
scroll to position [1117, 0]
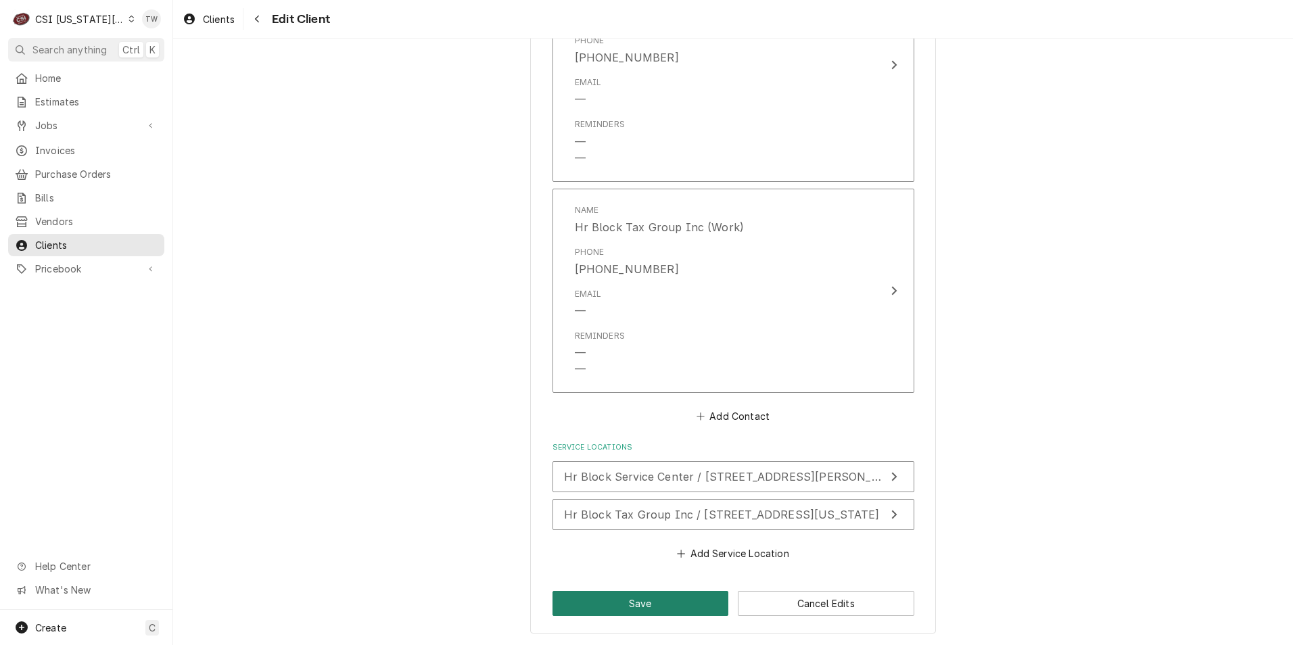
click at [614, 601] on button "Save" at bounding box center [641, 603] width 177 height 25
type textarea "x"
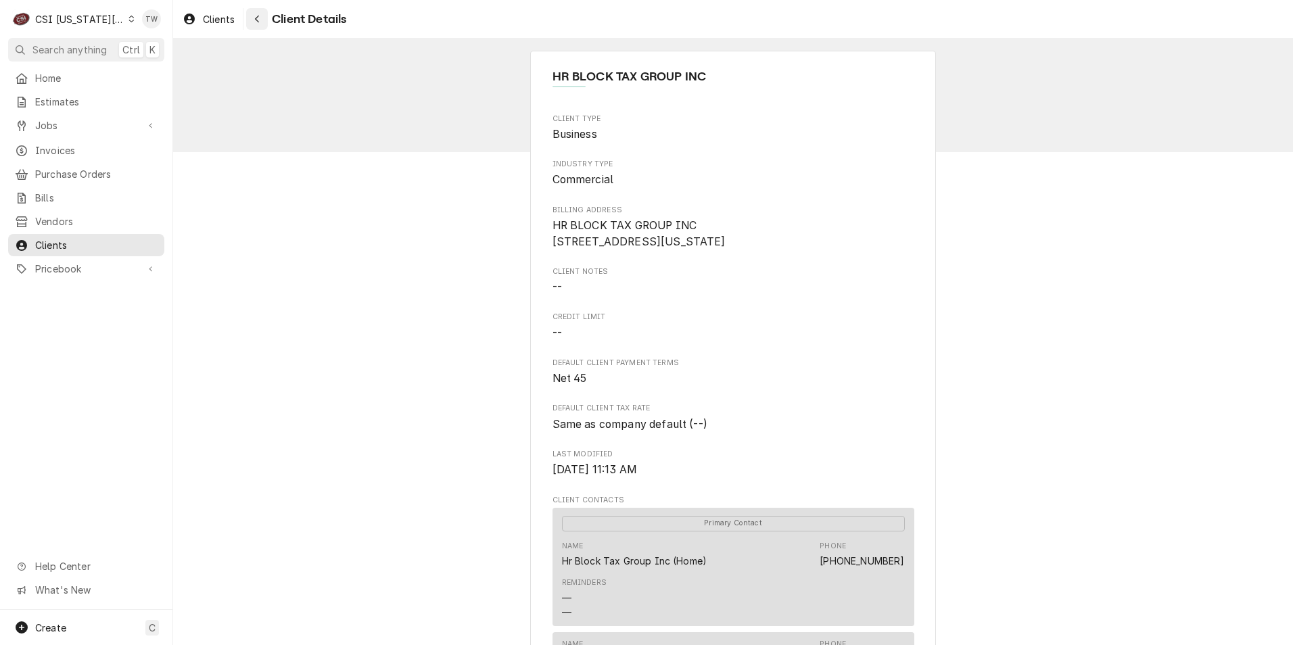
click at [255, 23] on icon "Navigate back" at bounding box center [257, 18] width 6 height 9
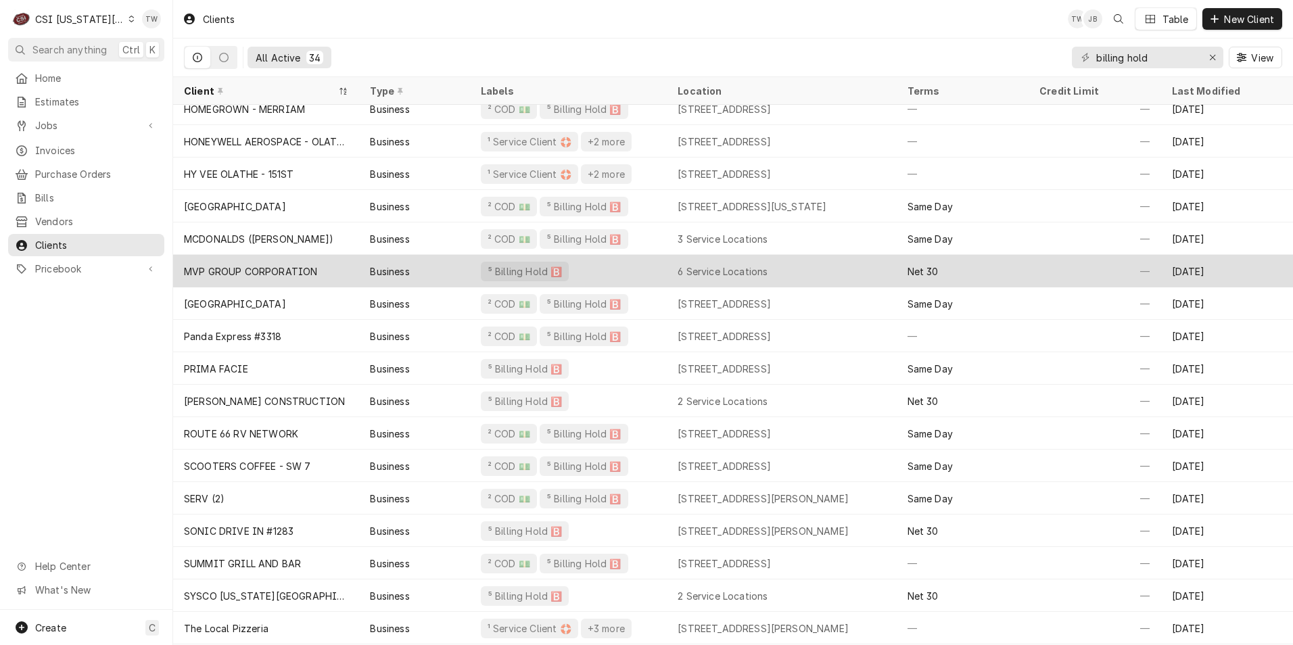
scroll to position [426, 0]
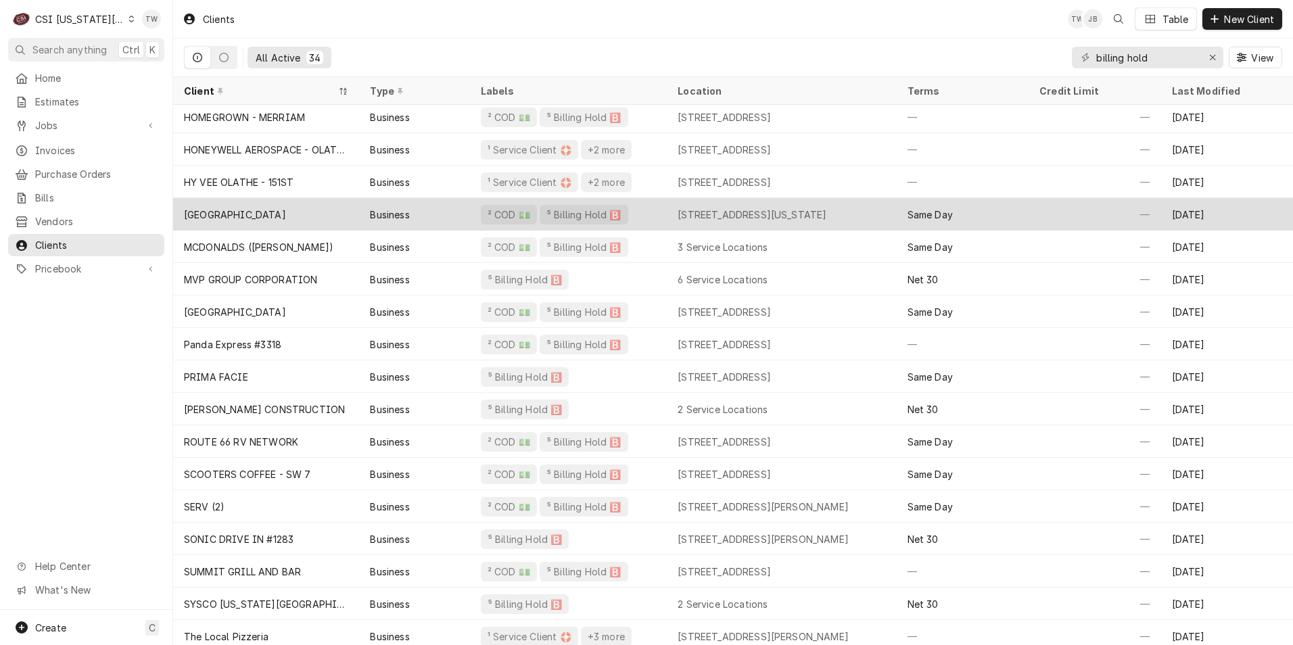
click at [331, 221] on div "[GEOGRAPHIC_DATA]" at bounding box center [266, 214] width 186 height 32
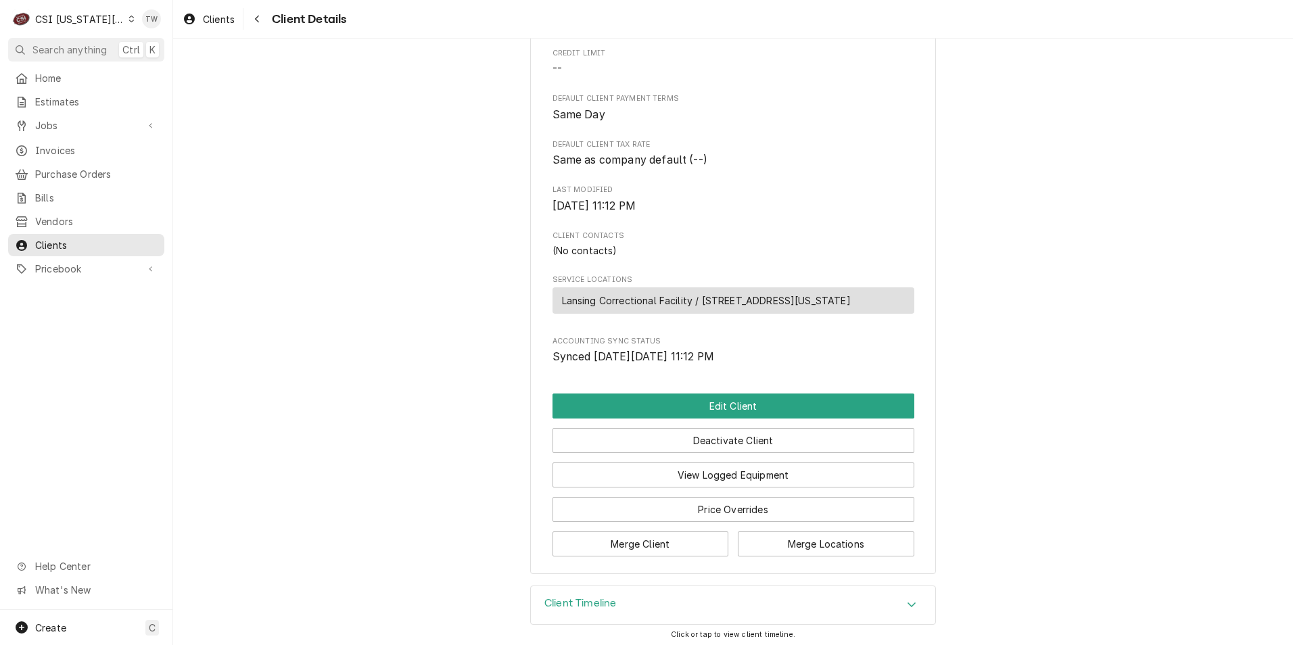
scroll to position [334, 0]
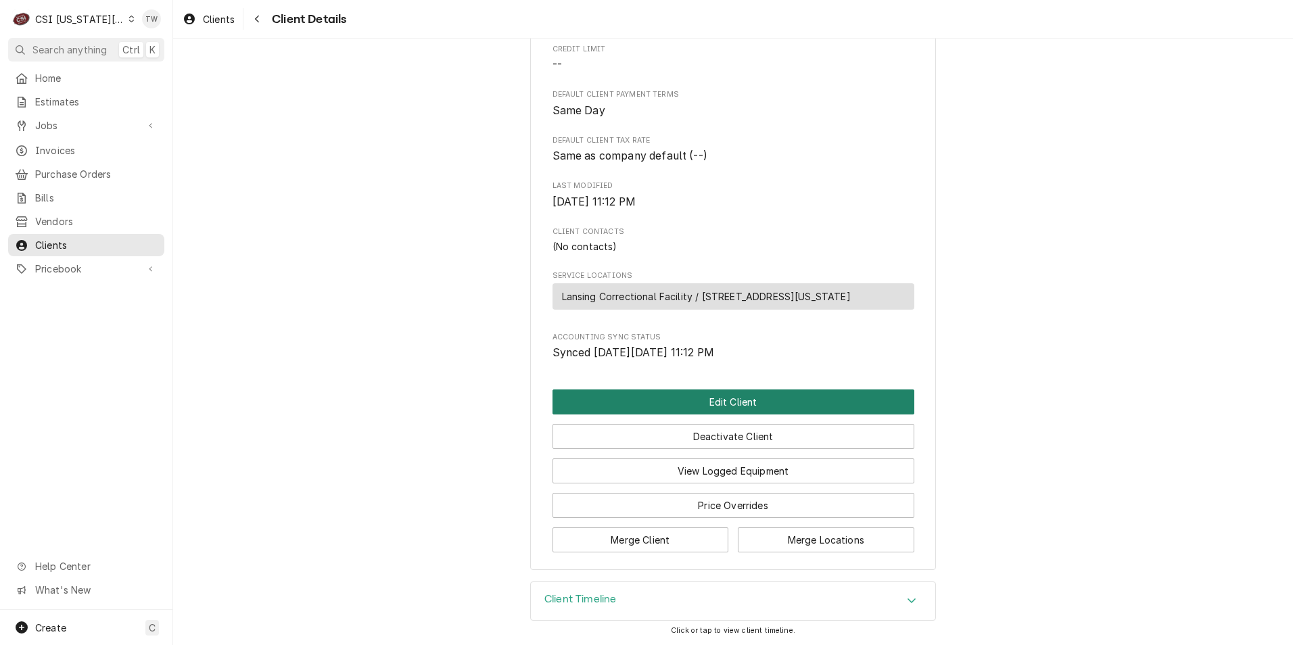
click at [746, 398] on button "Edit Client" at bounding box center [734, 402] width 362 height 25
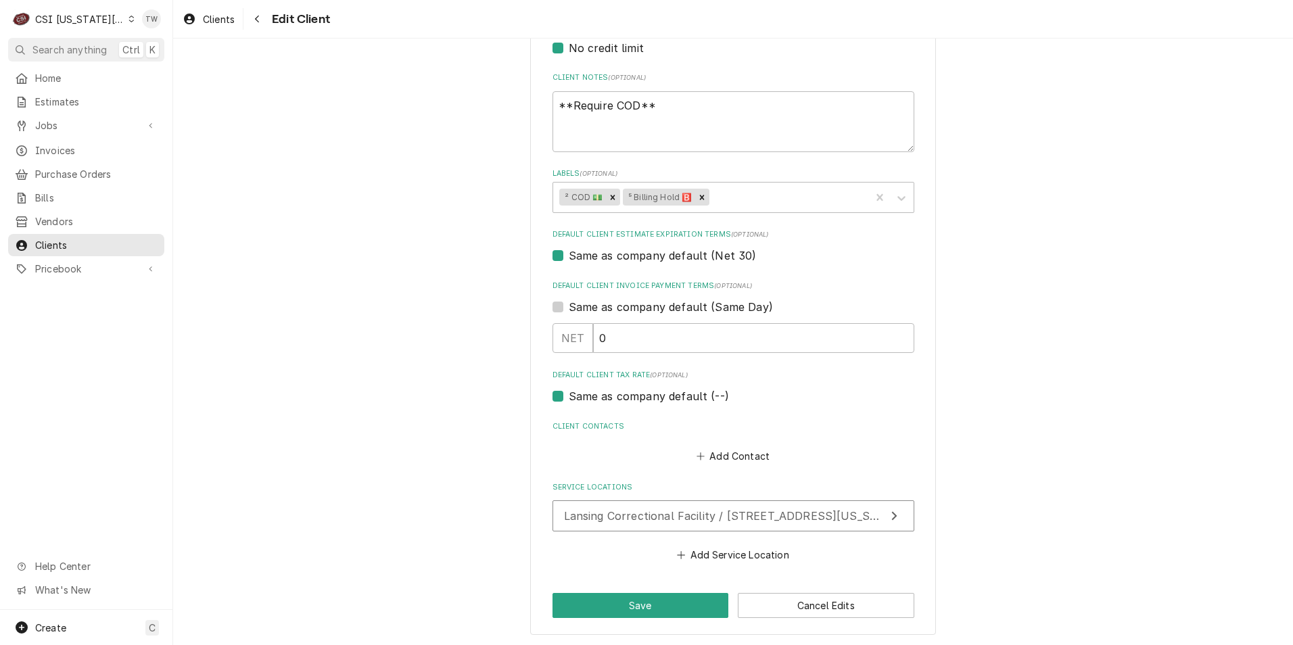
scroll to position [628, 0]
click at [700, 194] on icon "Remove ⁵ Billing Hold 🅱️" at bounding box center [702, 195] width 5 height 5
click at [593, 599] on button "Save" at bounding box center [641, 603] width 177 height 25
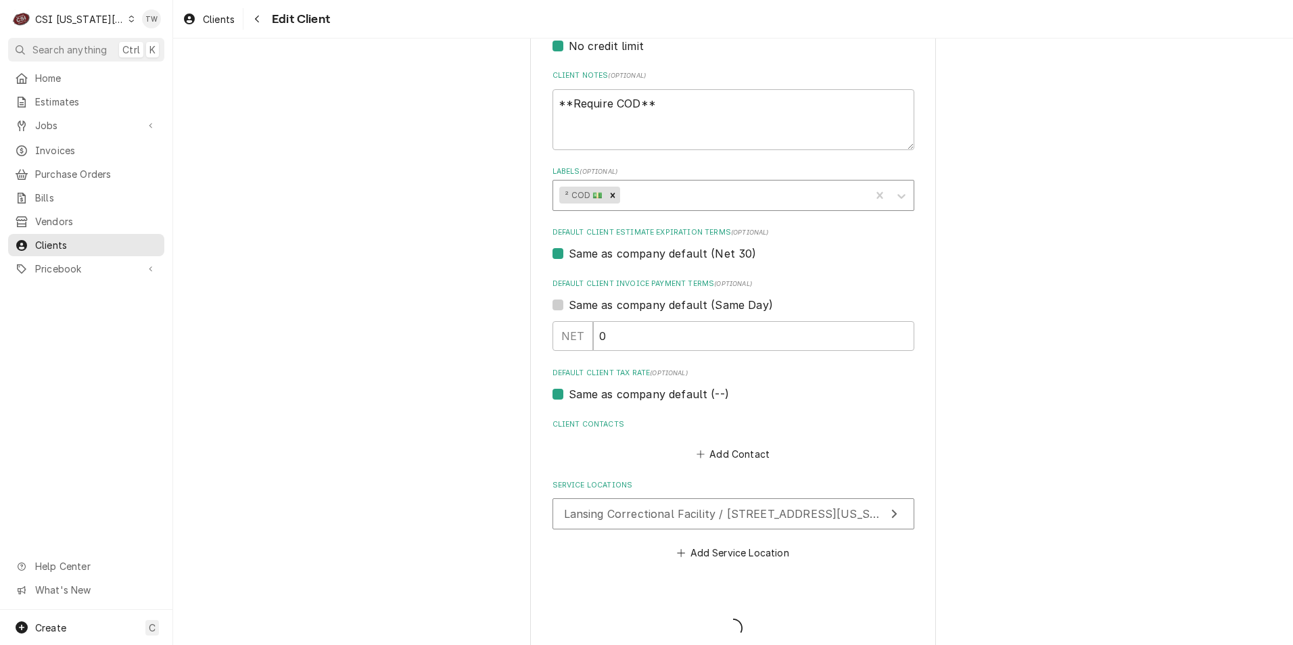
type textarea "x"
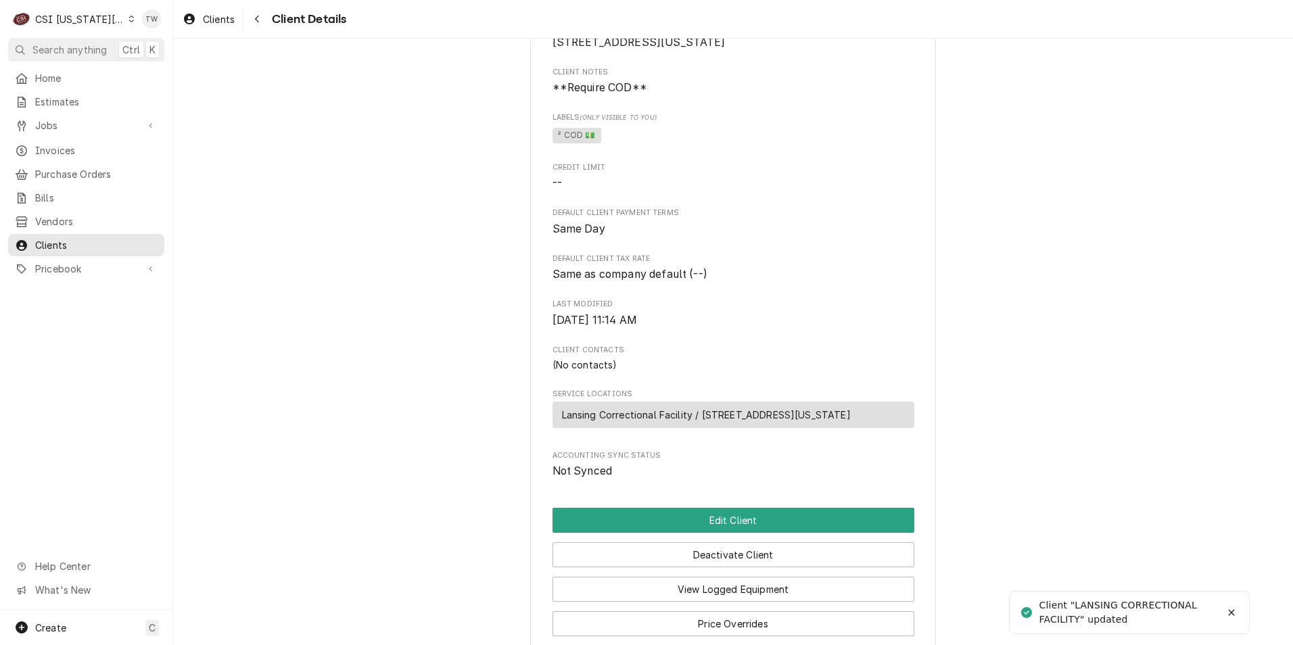
scroll to position [334, 0]
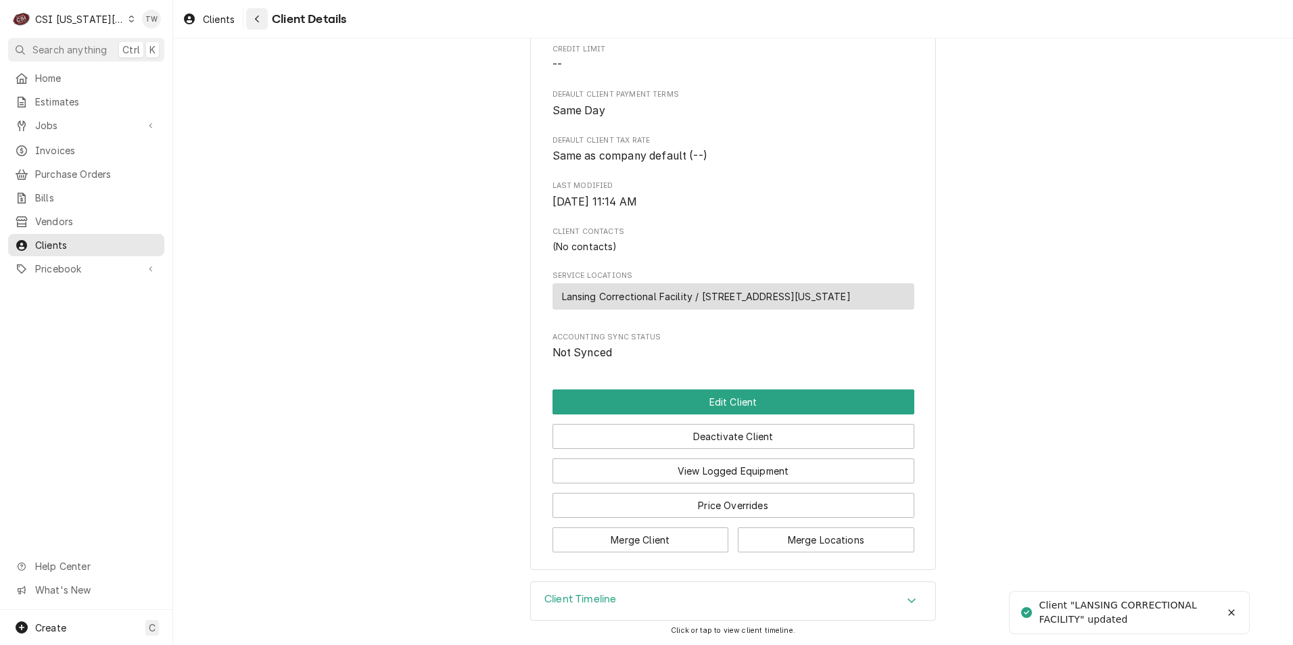
click at [267, 20] on button "Navigate back" at bounding box center [257, 19] width 22 height 22
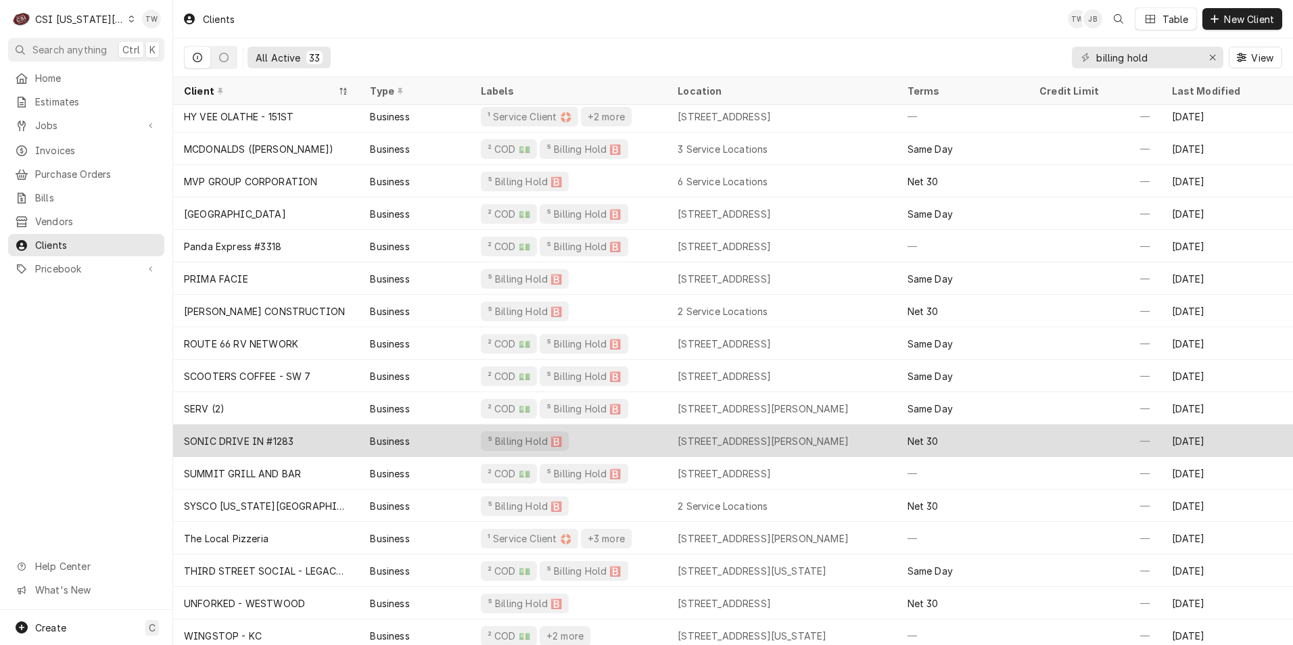
scroll to position [529, 0]
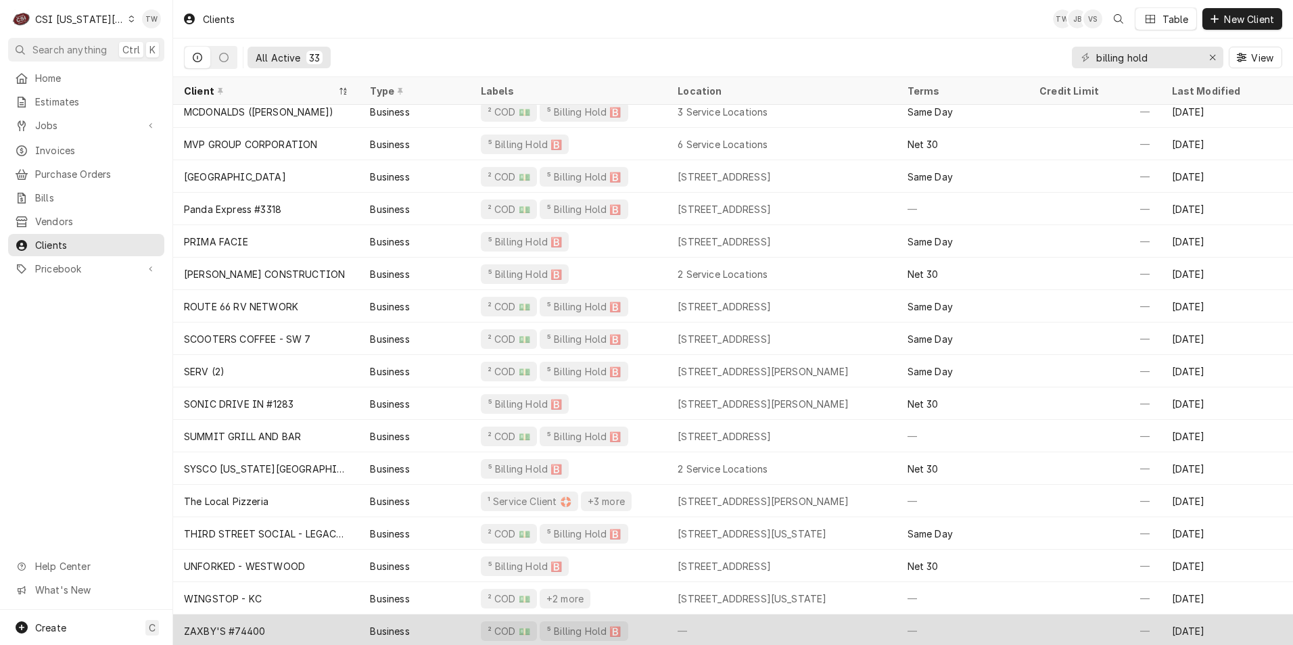
click at [285, 629] on div "ZAXBY'S #74400" at bounding box center [266, 631] width 186 height 32
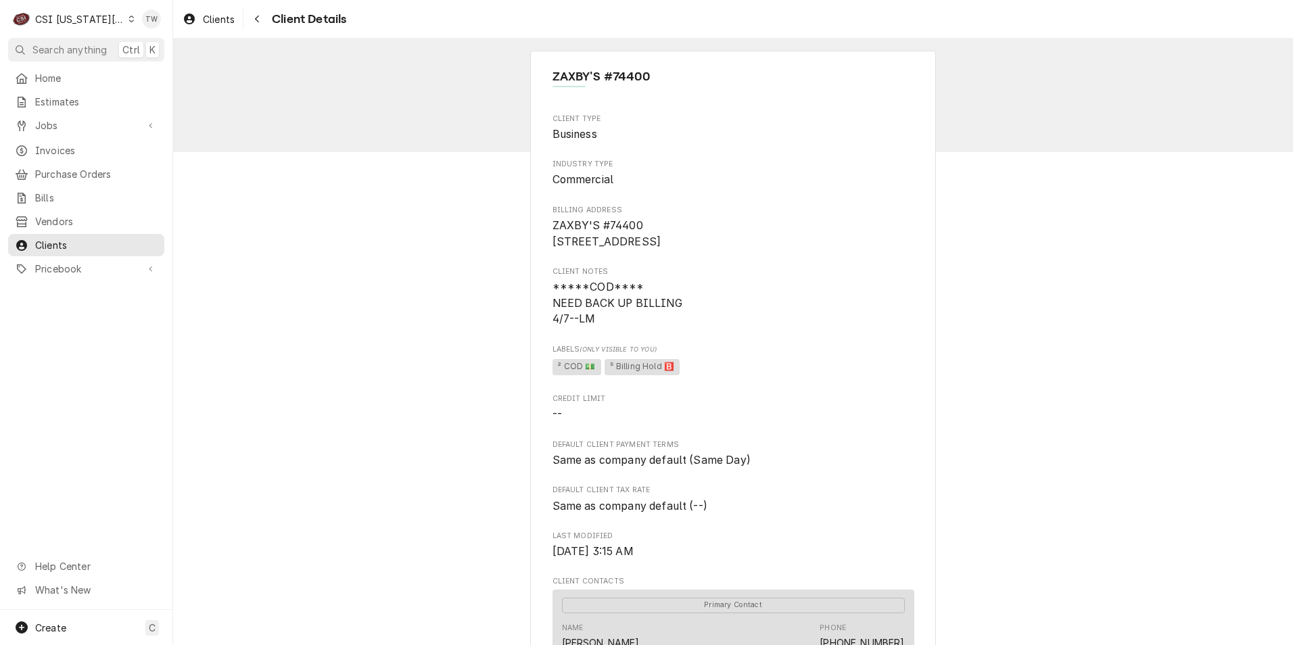
drag, startPoint x: 264, startPoint y: 24, endPoint x: 272, endPoint y: 36, distance: 14.3
click at [264, 24] on button "Navigate back" at bounding box center [257, 19] width 22 height 22
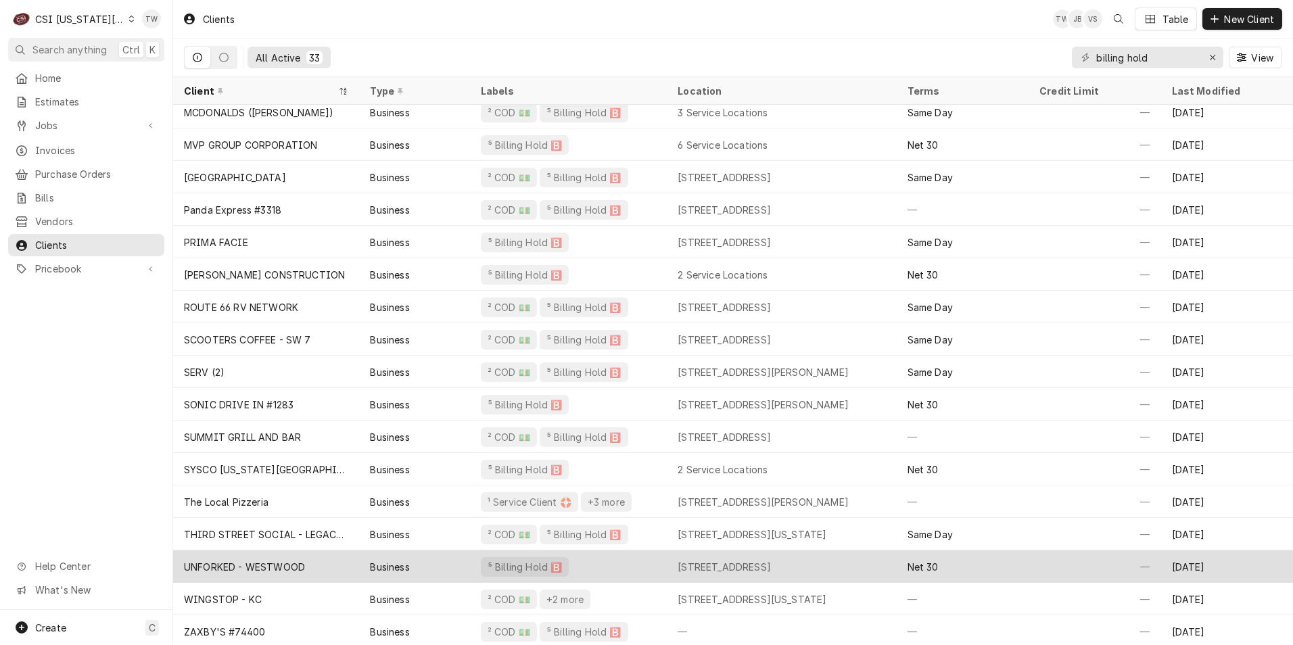
scroll to position [529, 0]
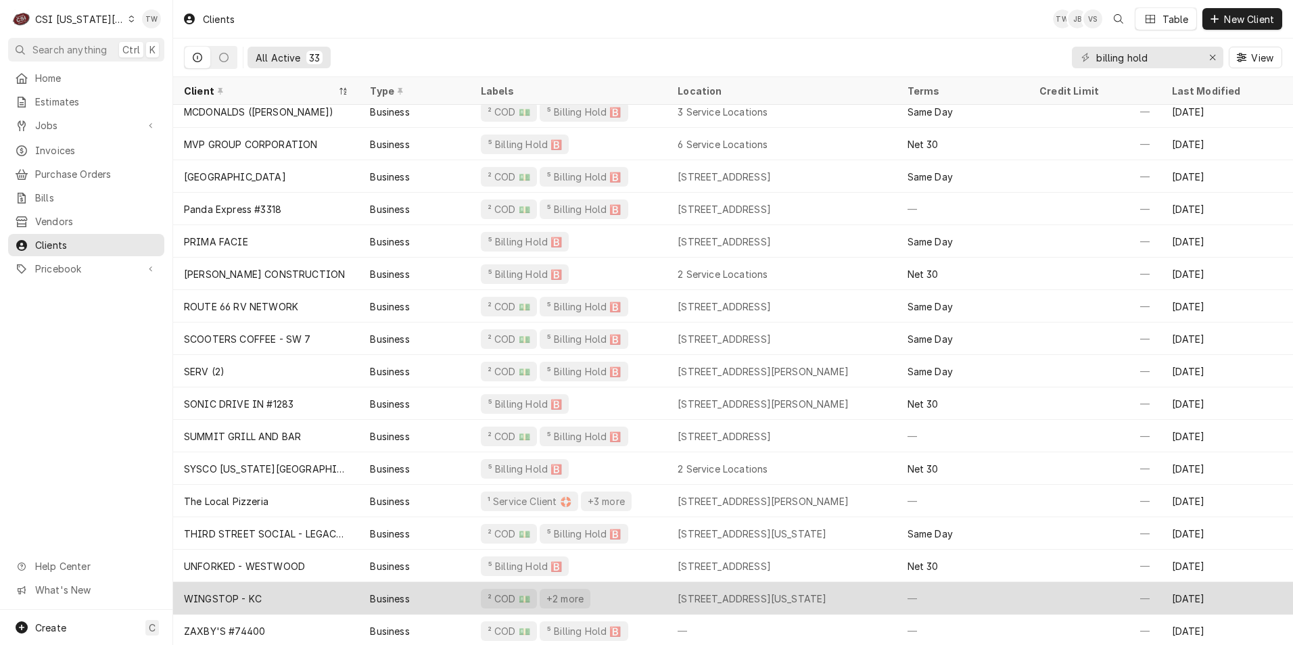
click at [567, 595] on div "+2 more" at bounding box center [565, 599] width 40 height 14
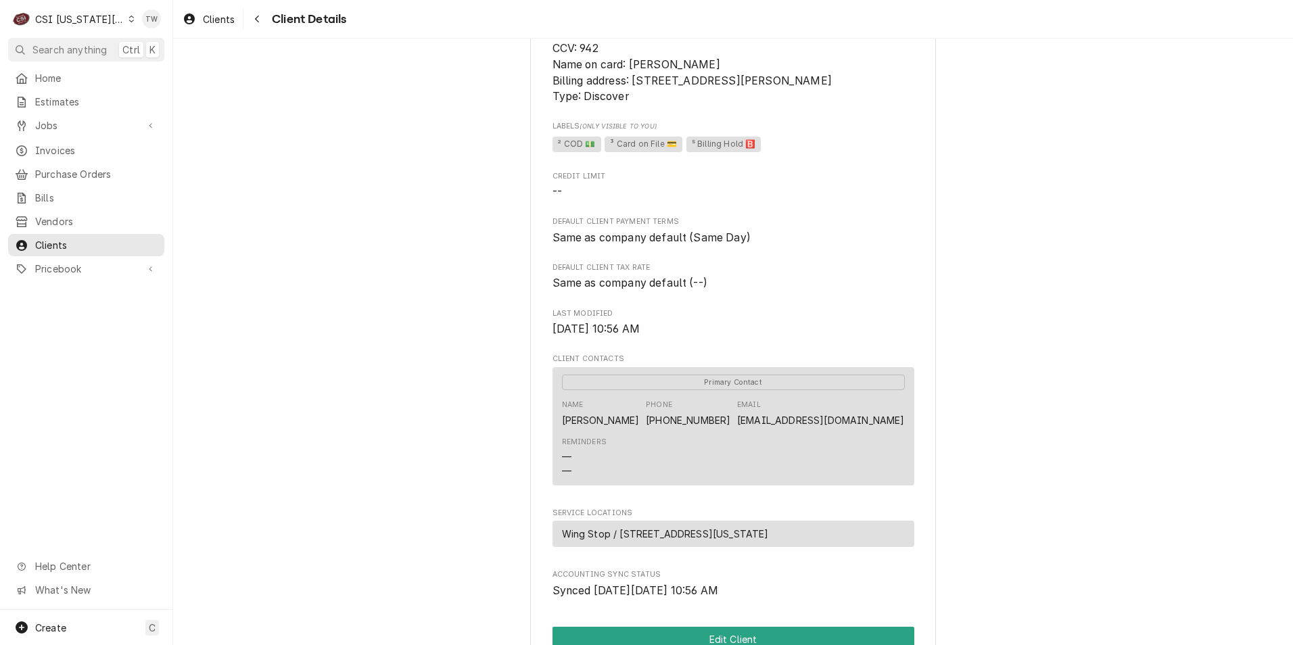
scroll to position [68, 0]
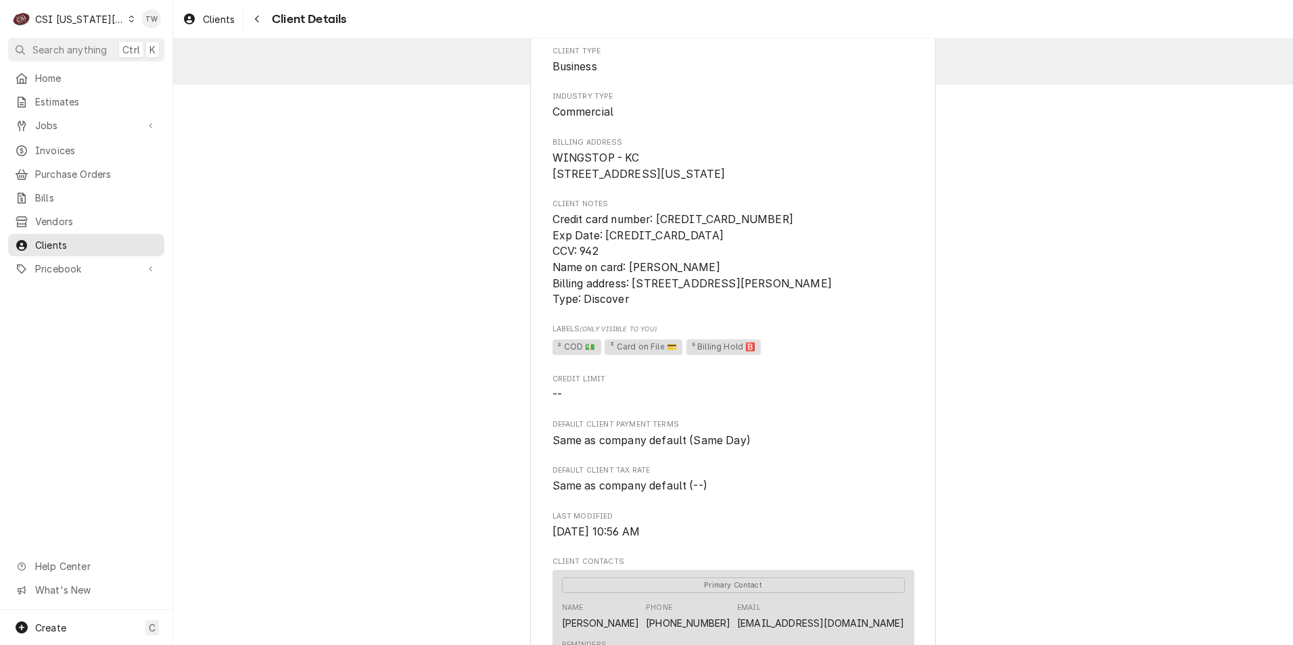
click at [262, 30] on div "Clients Client Details" at bounding box center [733, 19] width 1120 height 38
click at [260, 24] on div "Navigate back" at bounding box center [257, 19] width 14 height 14
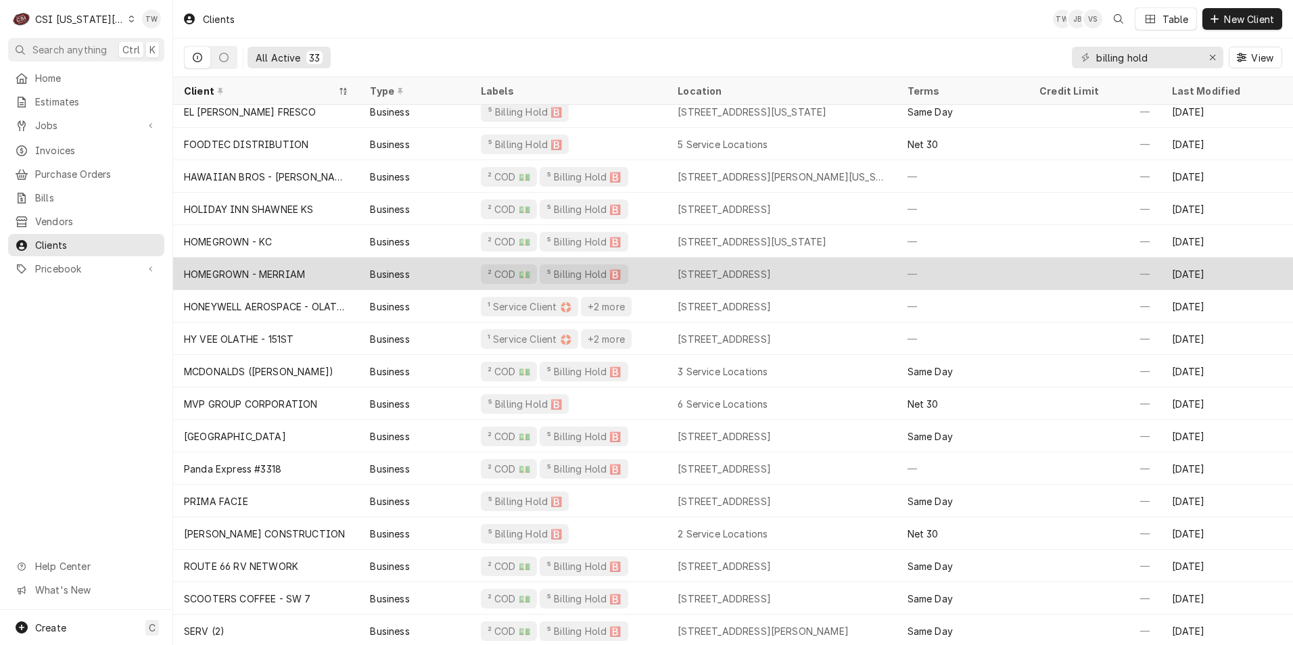
scroll to position [334, 0]
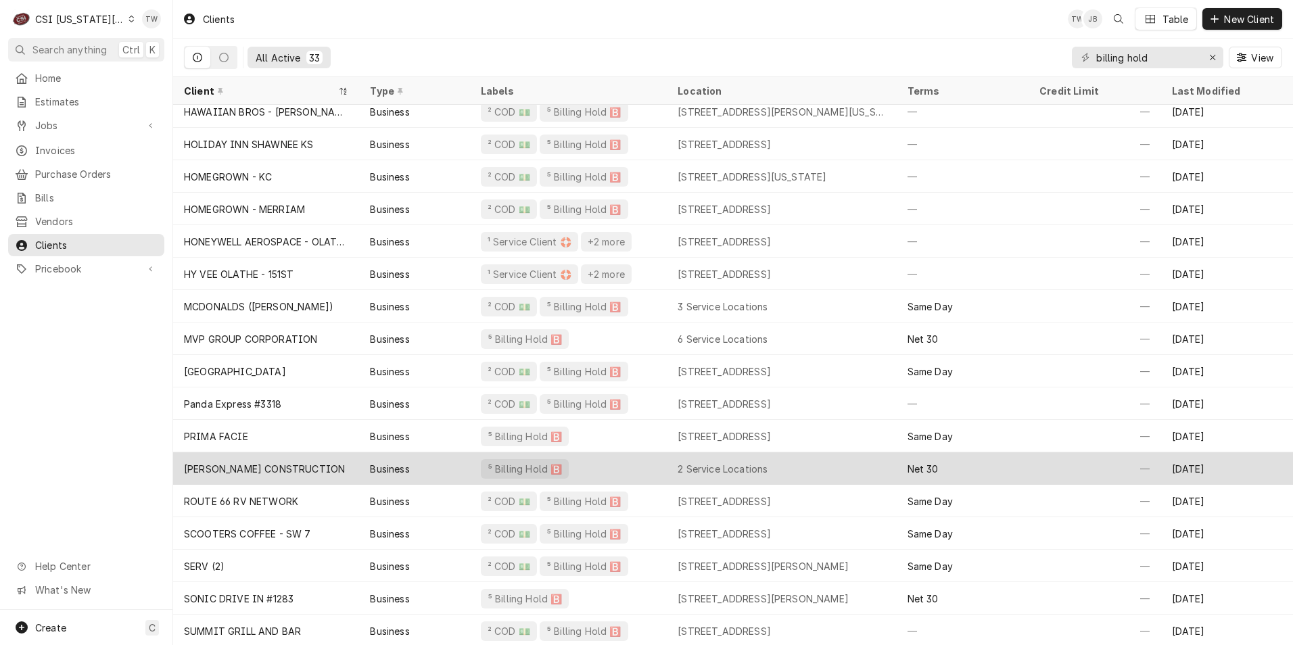
click at [334, 470] on div "[PERSON_NAME] CONSTRUCTION" at bounding box center [266, 469] width 186 height 32
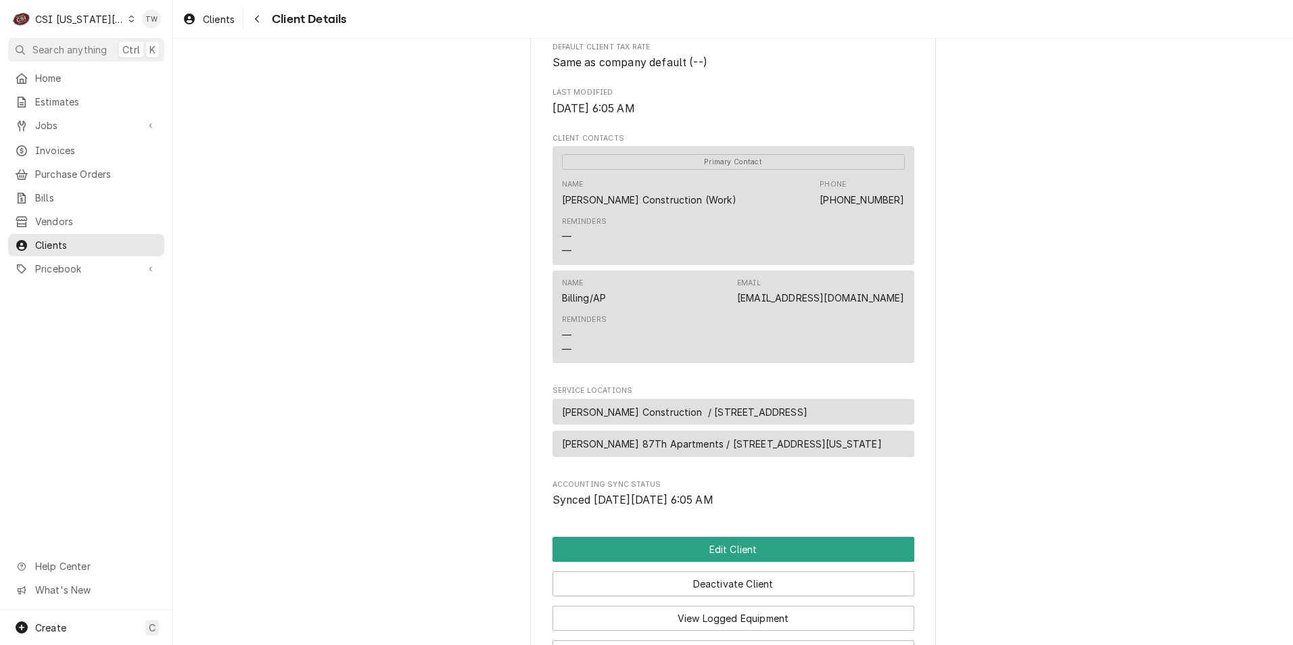
scroll to position [589, 0]
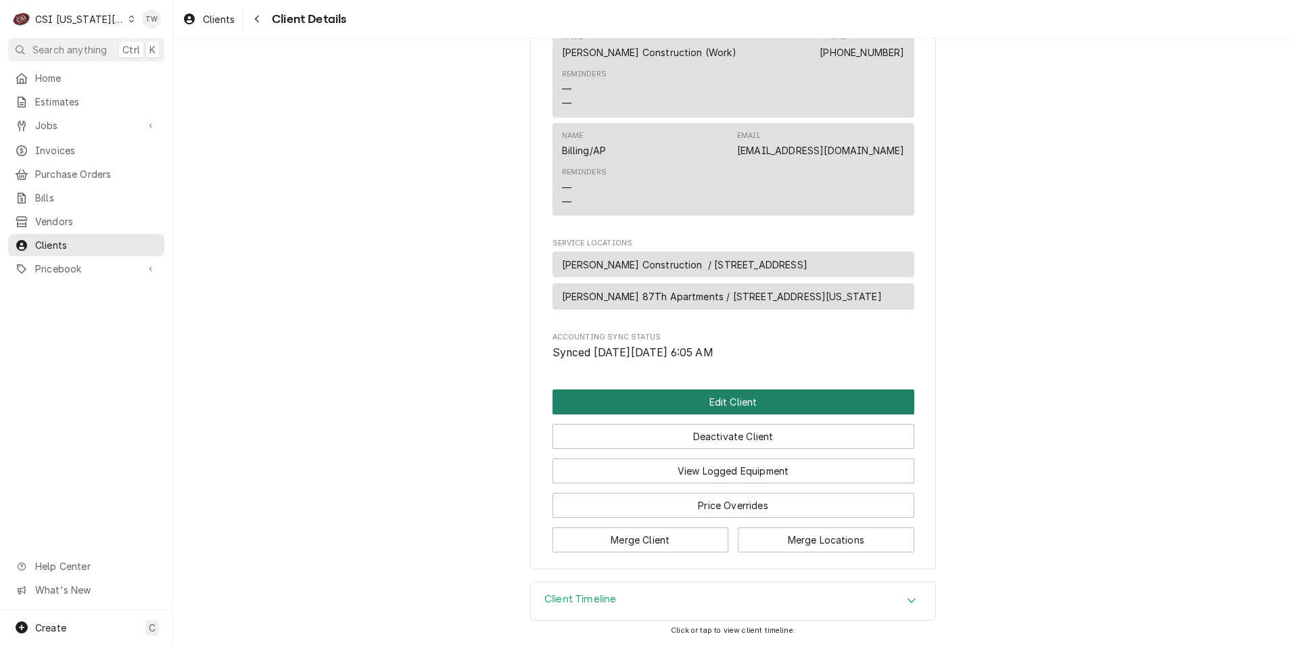
click at [713, 411] on button "Edit Client" at bounding box center [734, 402] width 362 height 25
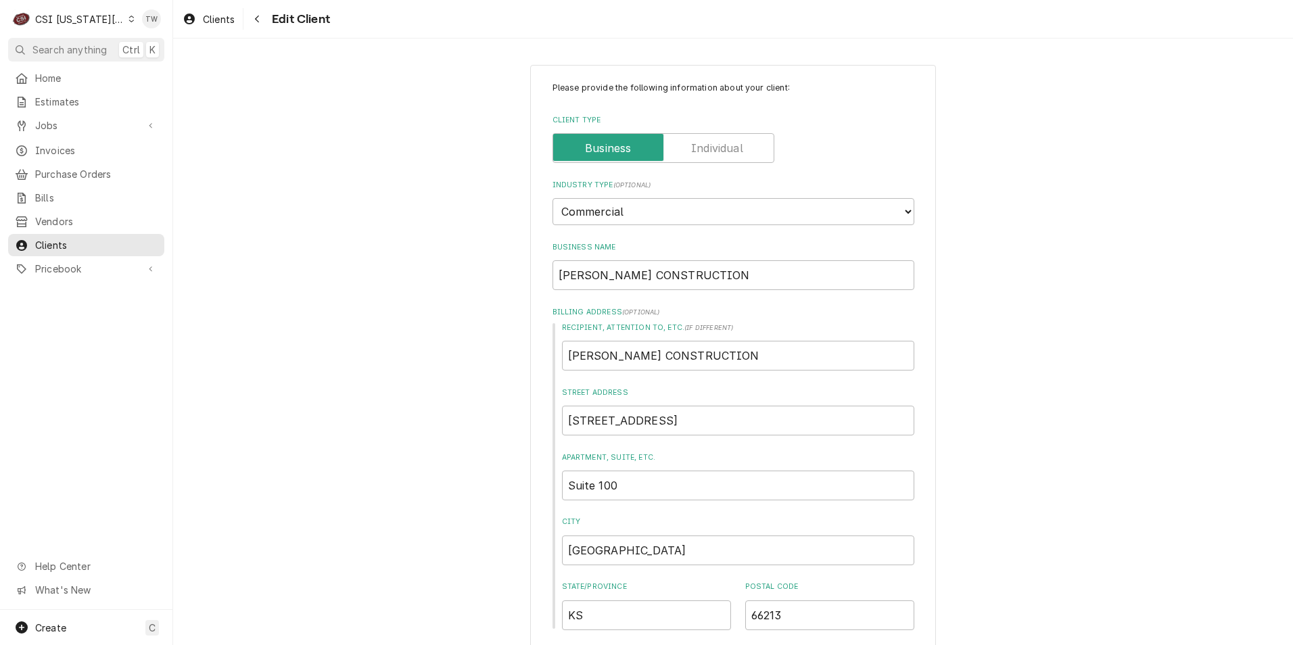
scroll to position [406, 0]
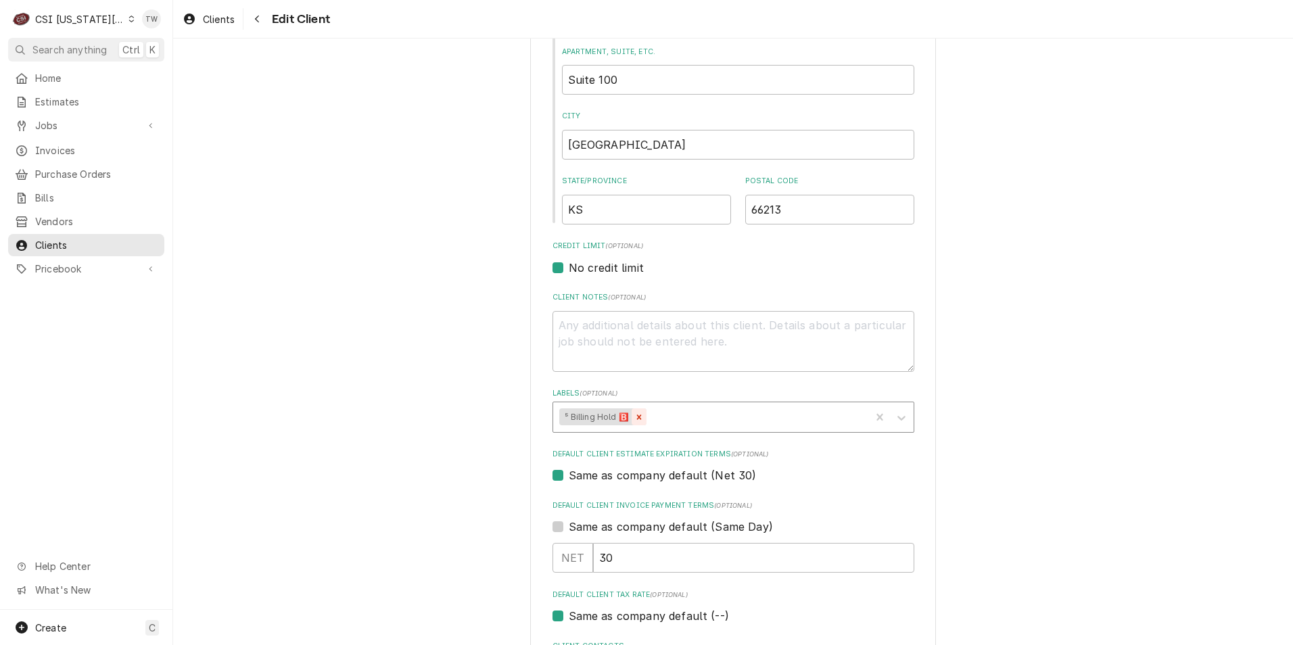
click at [637, 416] on icon "Remove ⁵ Billing Hold 🅱️" at bounding box center [639, 417] width 9 height 9
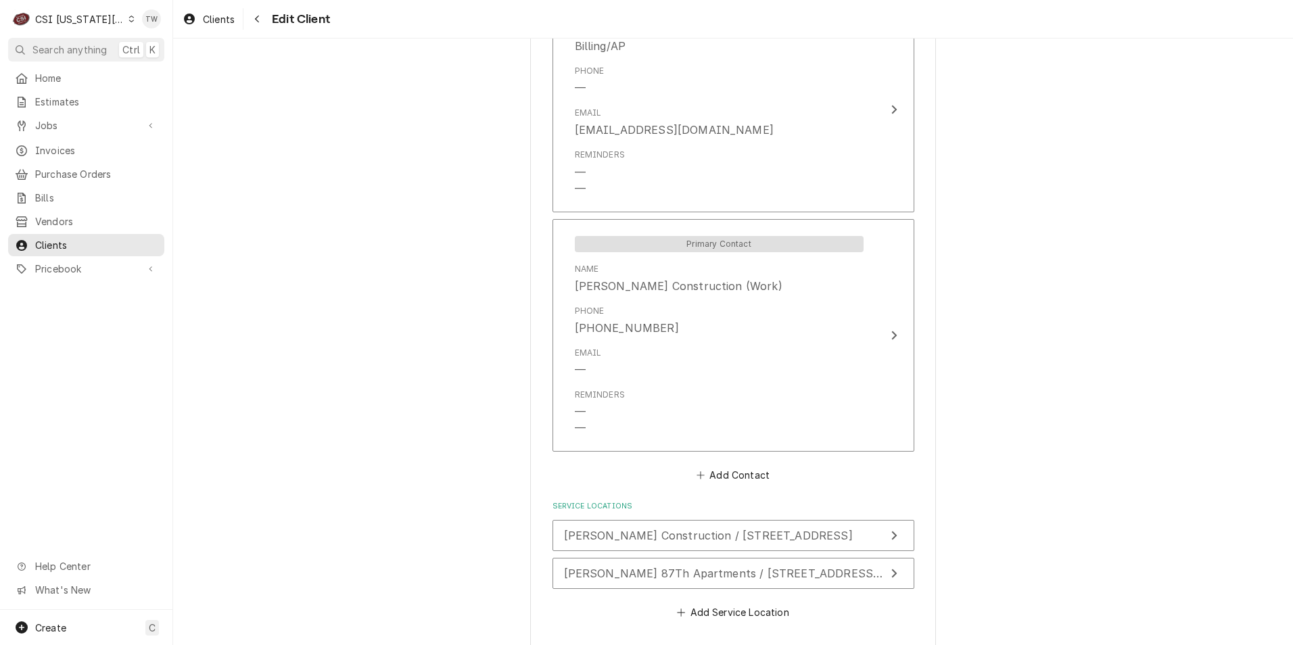
scroll to position [1117, 0]
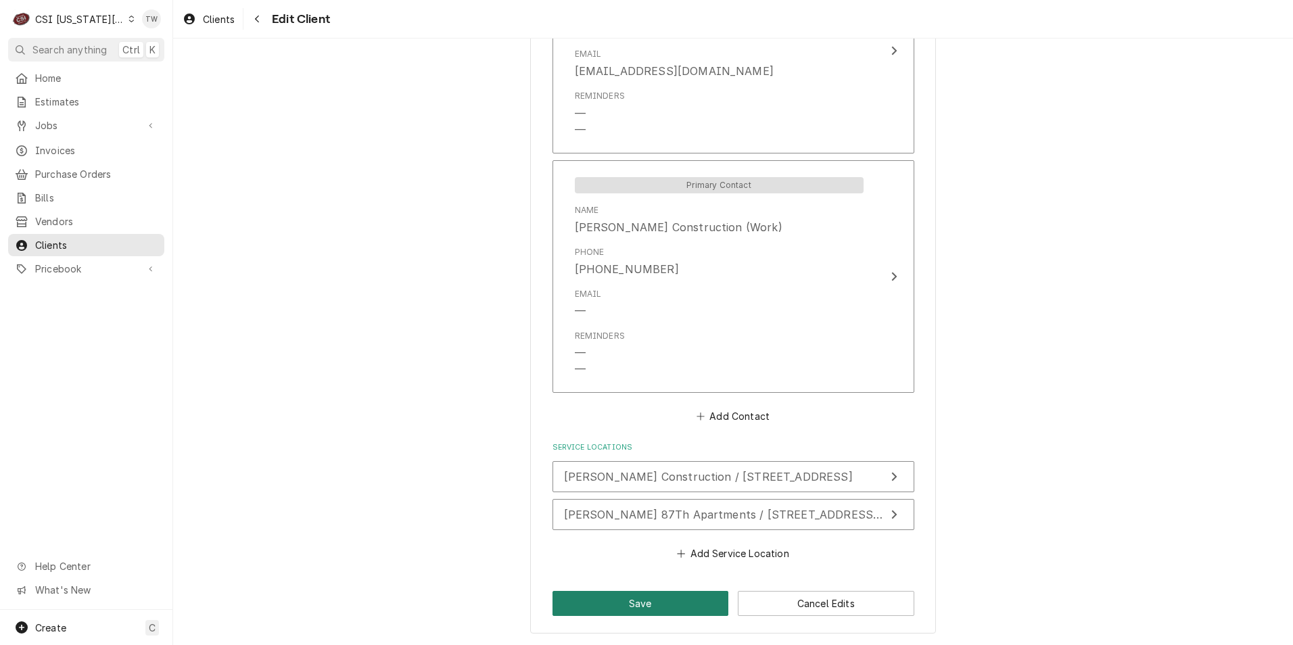
click at [630, 599] on button "Save" at bounding box center [641, 603] width 177 height 25
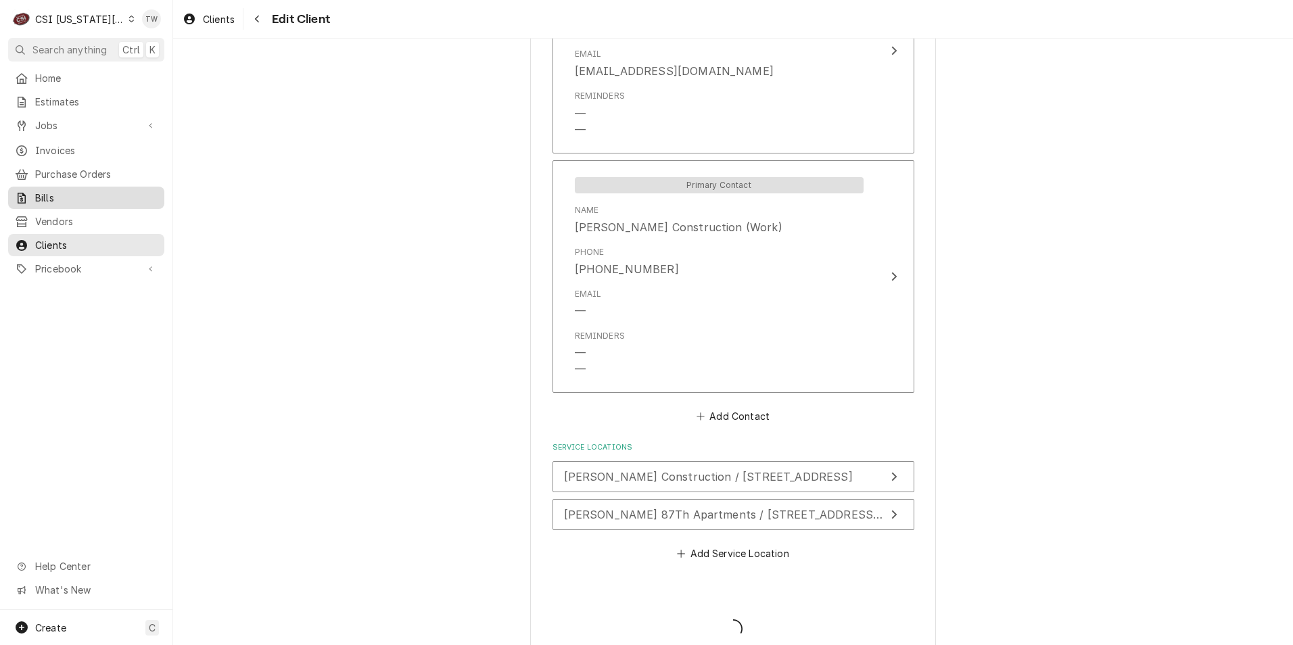
type textarea "x"
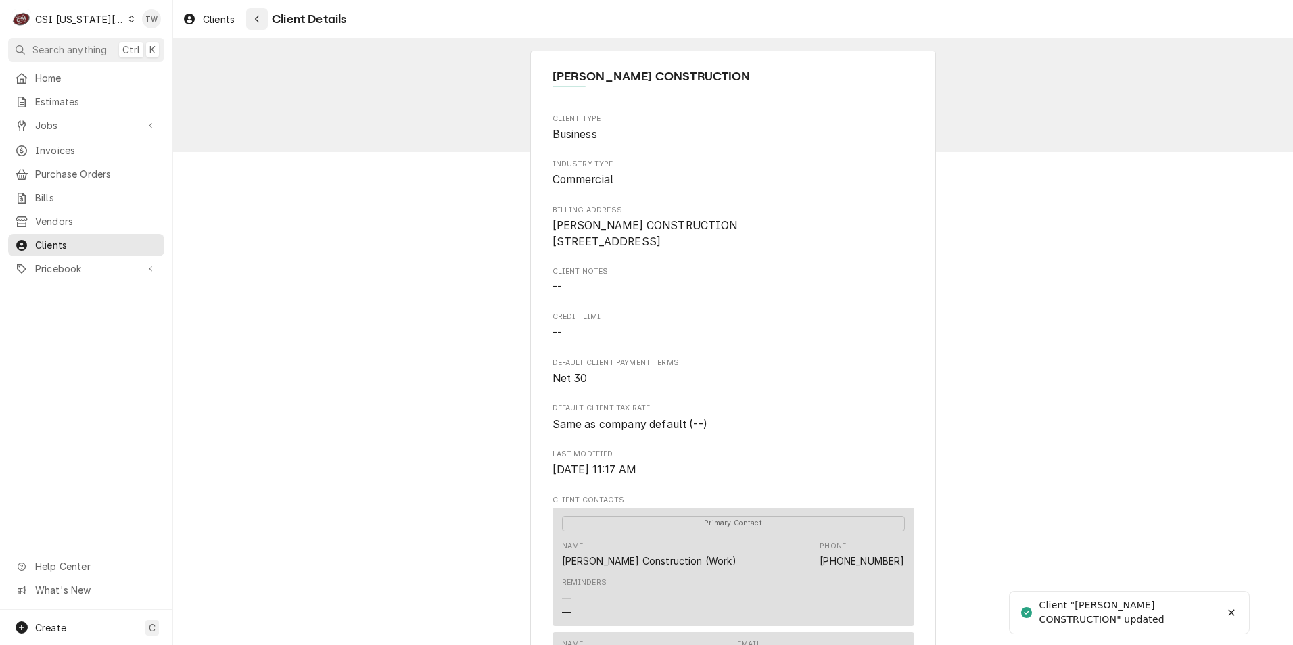
click at [257, 24] on div "Navigate back" at bounding box center [257, 19] width 14 height 14
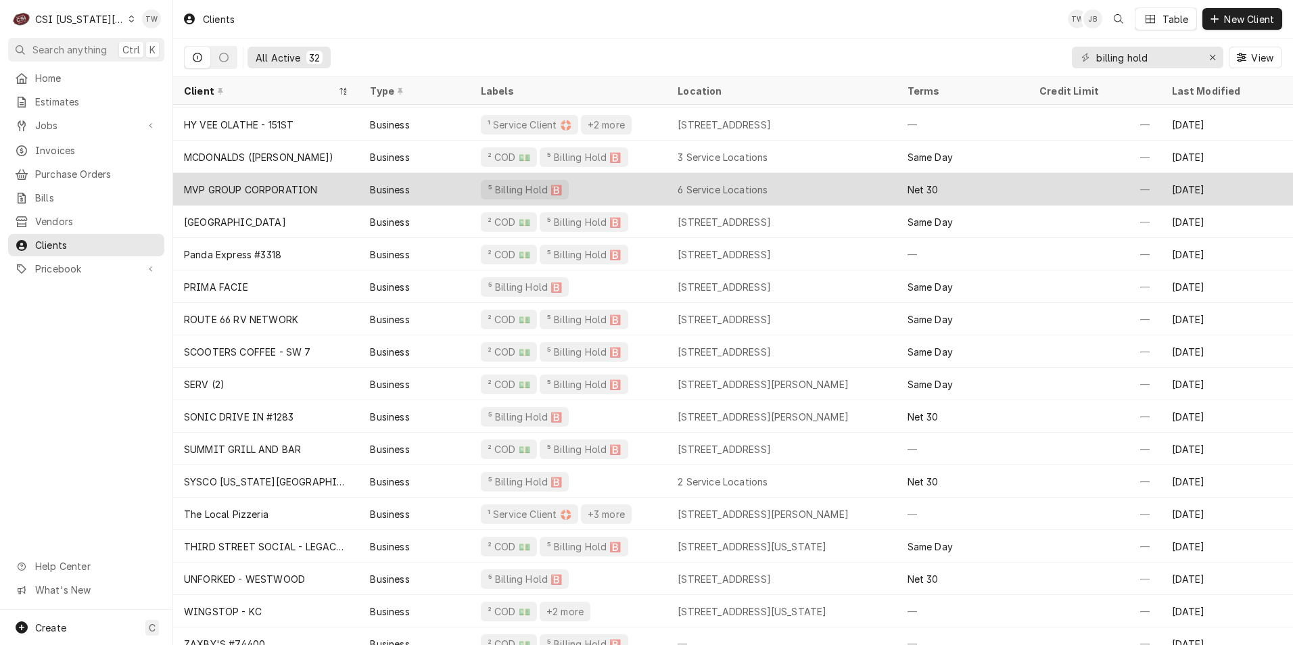
scroll to position [497, 0]
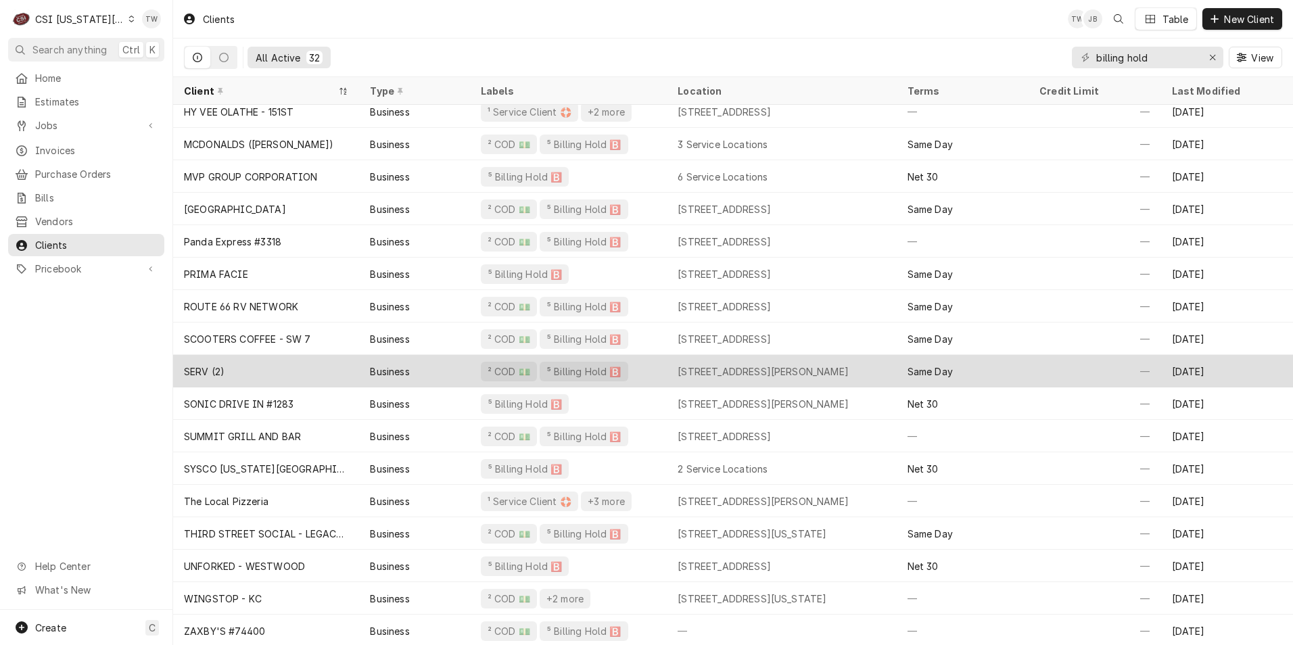
click at [336, 373] on div "SERV (2)" at bounding box center [266, 371] width 186 height 32
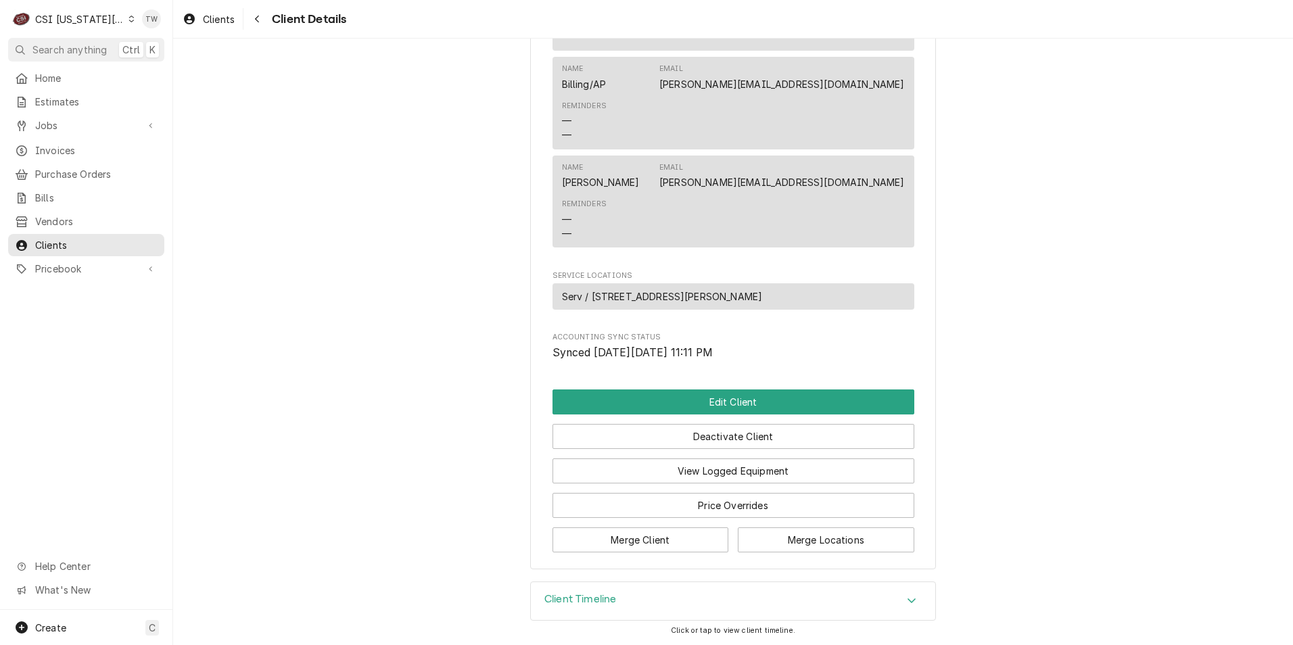
scroll to position [658, 0]
click at [701, 407] on button "Edit Client" at bounding box center [734, 402] width 362 height 25
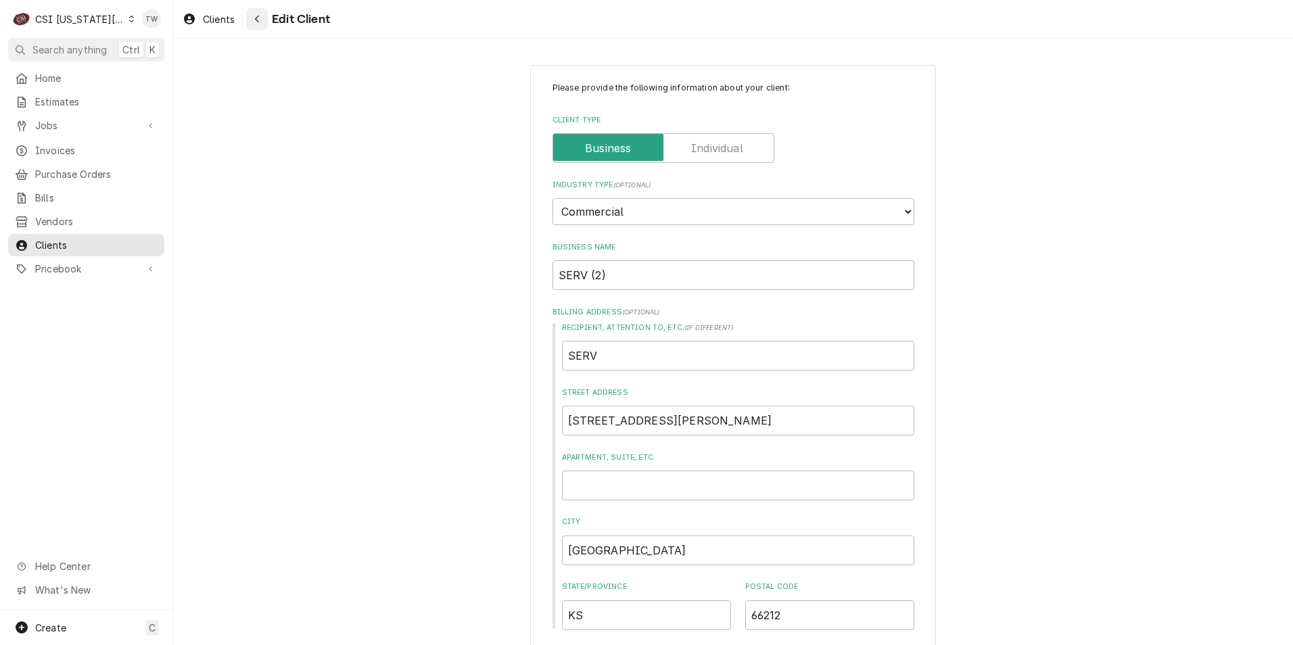
click at [267, 22] on button "Navigate back" at bounding box center [257, 19] width 22 height 22
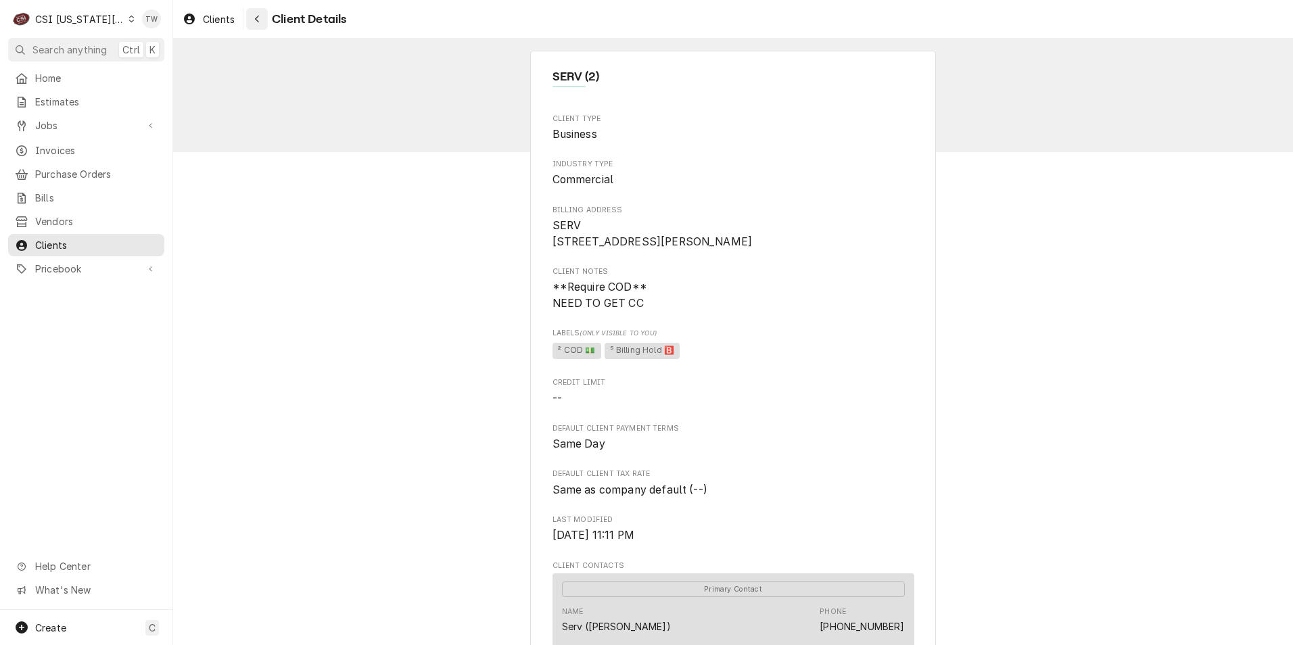
click at [254, 25] on div "Navigate back" at bounding box center [257, 19] width 14 height 14
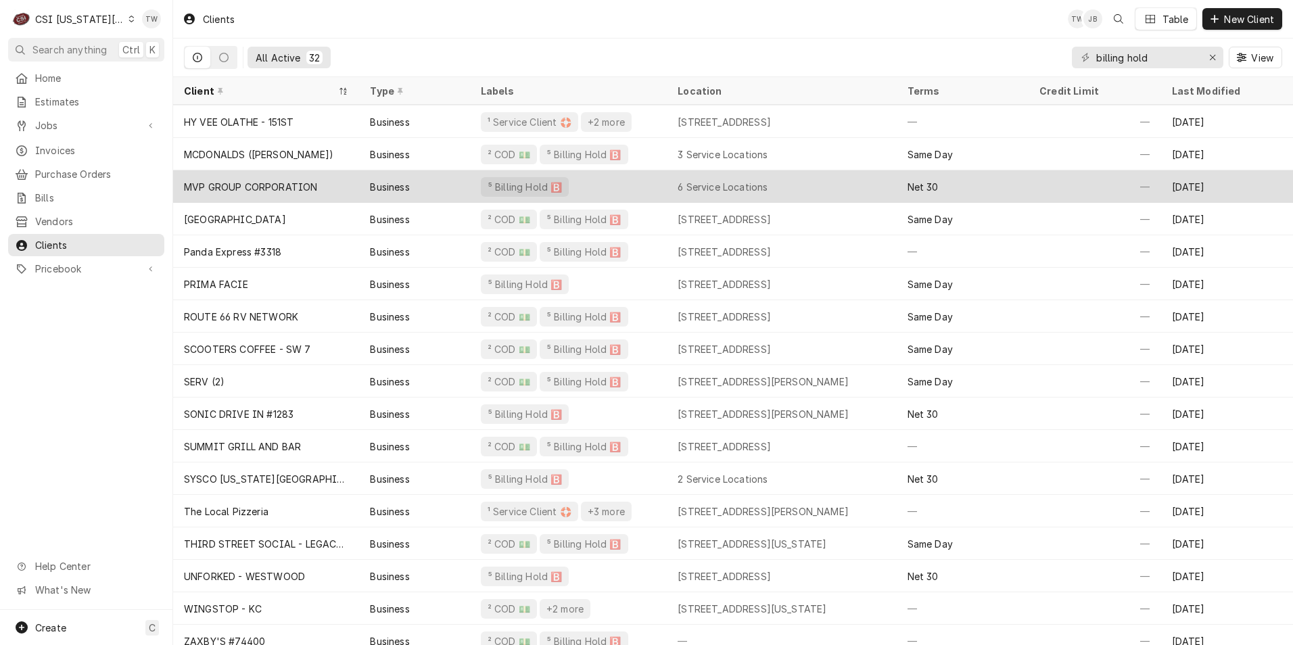
scroll to position [497, 0]
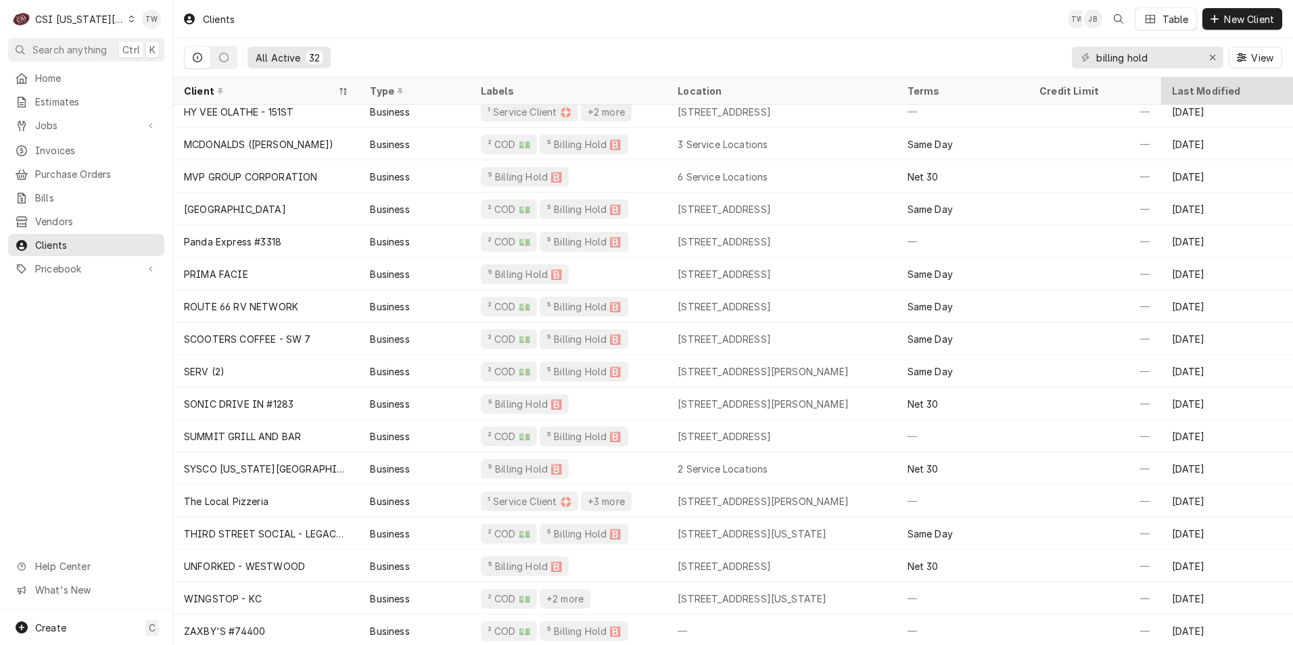
click at [1230, 91] on div "Last Modified" at bounding box center [1226, 91] width 108 height 14
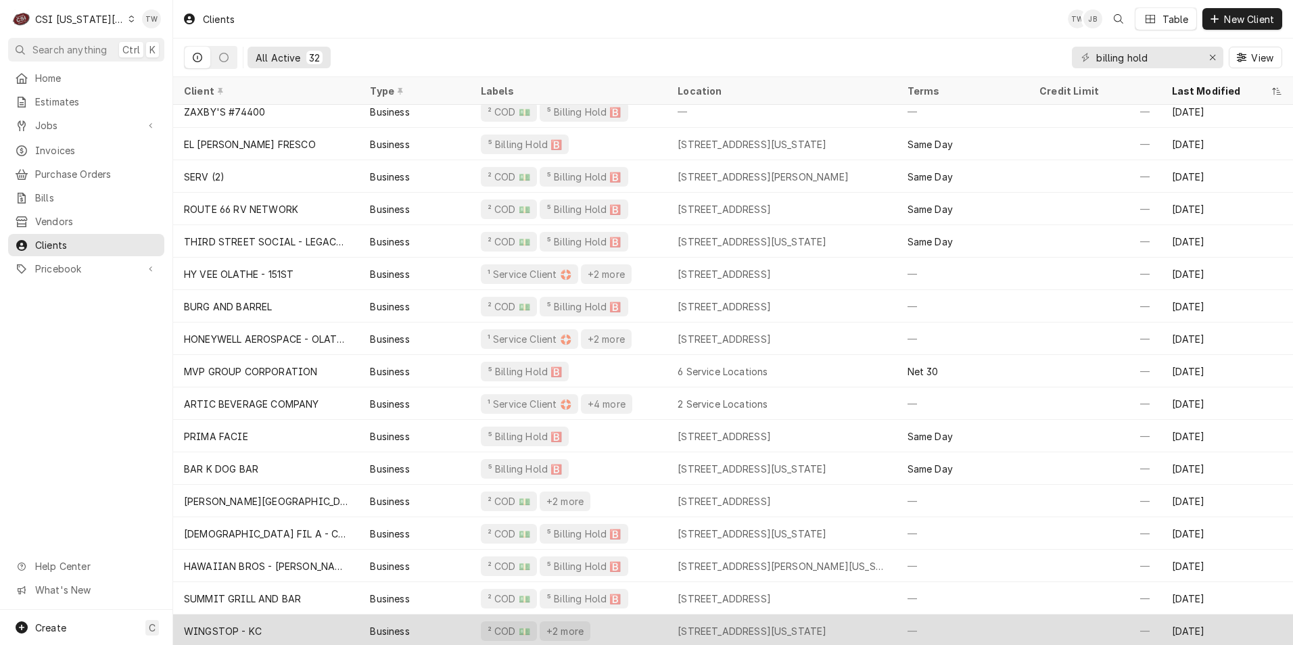
scroll to position [0, 0]
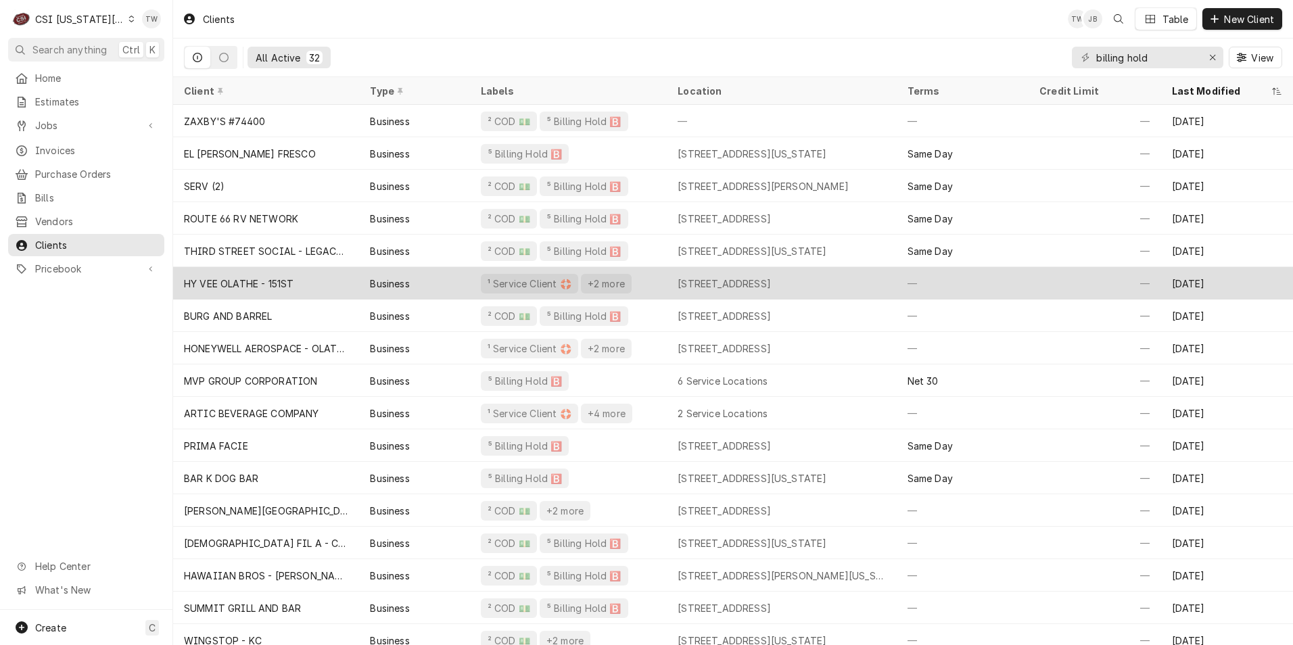
click at [292, 288] on div "HY VEE OLATHE - 151ST" at bounding box center [266, 283] width 186 height 32
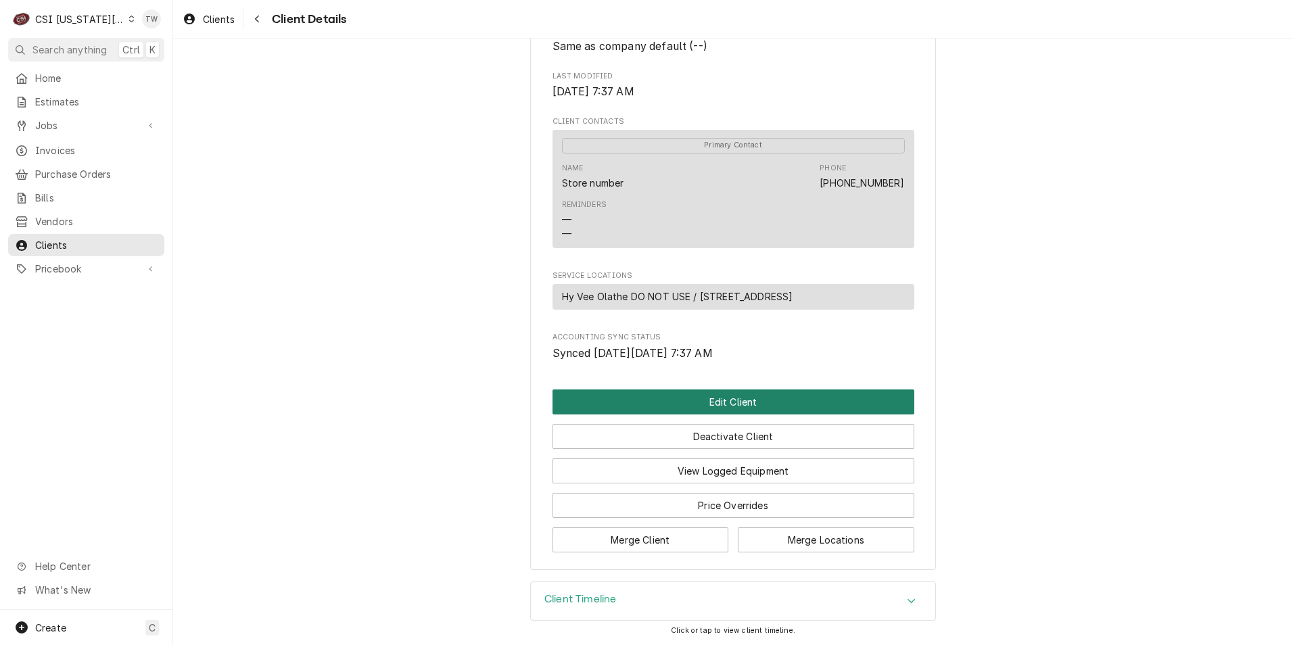
scroll to position [461, 0]
click at [731, 400] on button "Edit Client" at bounding box center [734, 401] width 362 height 25
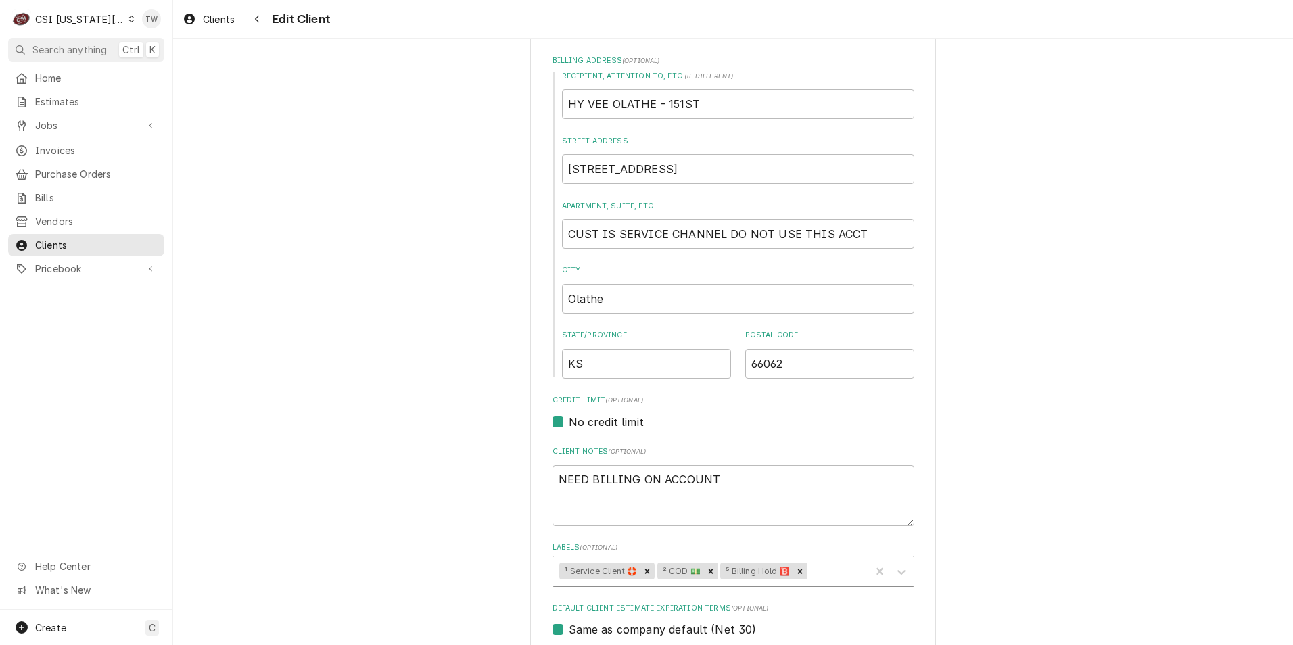
scroll to position [406, 0]
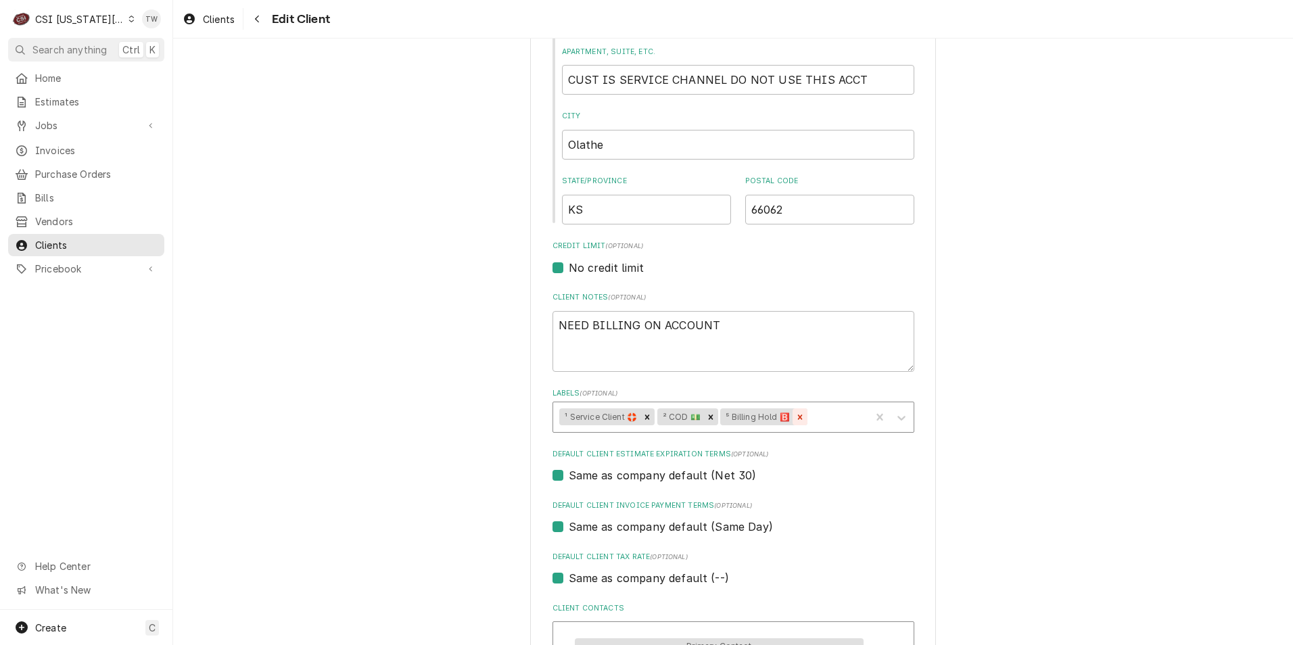
click at [800, 419] on icon "Remove ⁵ Billing Hold 🅱️" at bounding box center [800, 417] width 9 height 9
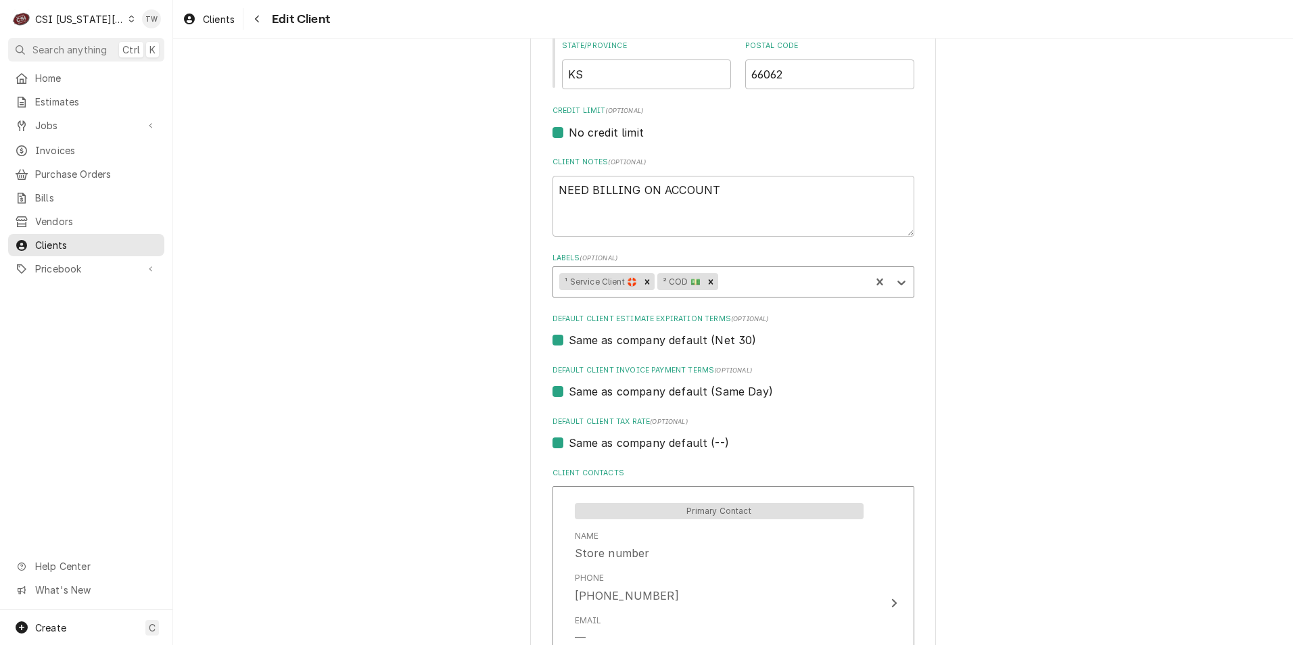
scroll to position [830, 0]
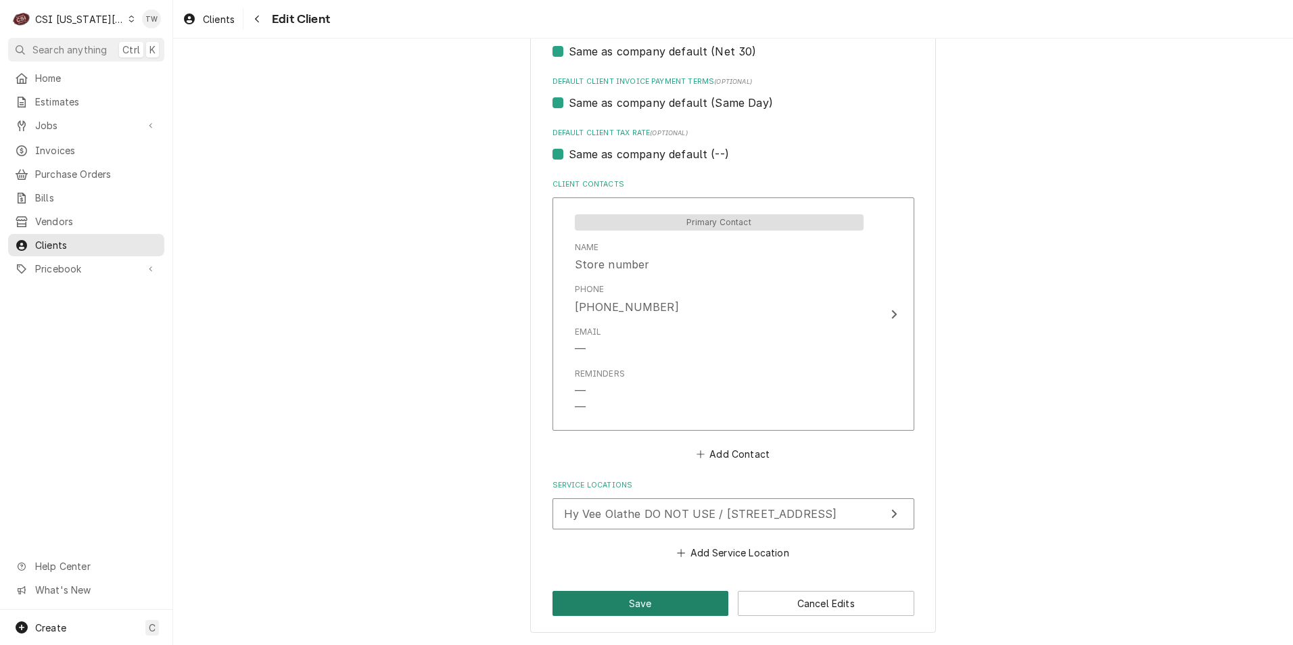
click at [666, 607] on button "Save" at bounding box center [641, 603] width 177 height 25
type textarea "x"
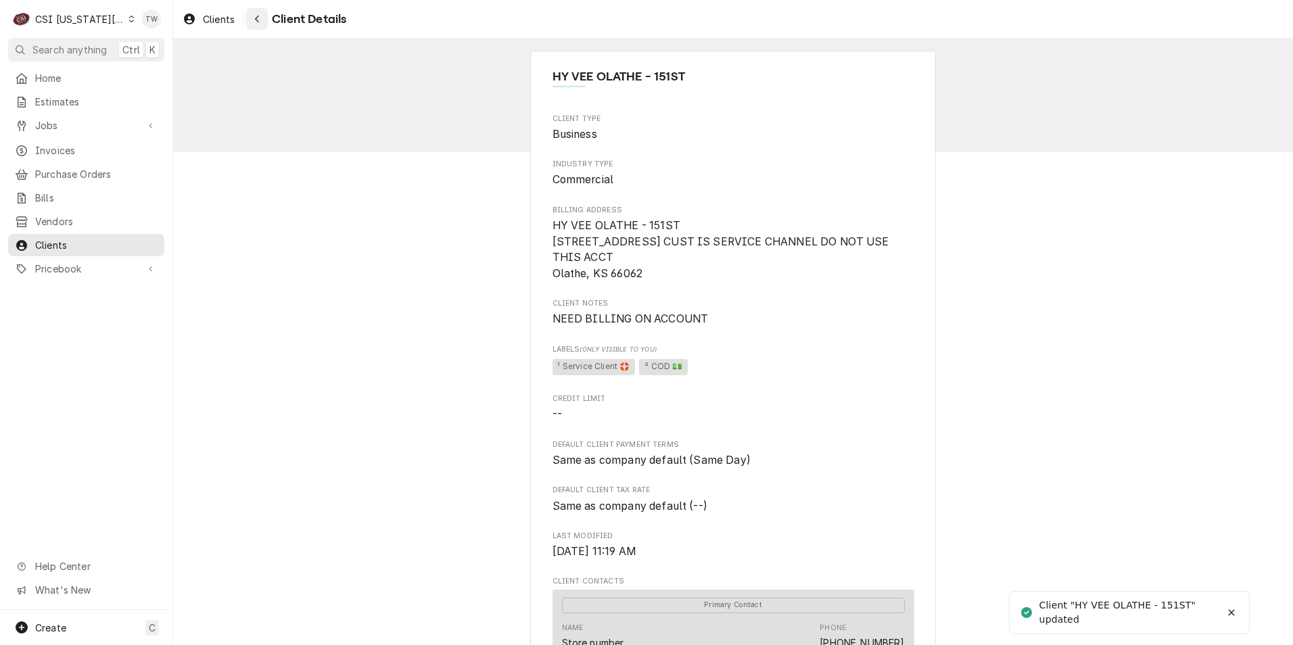
click at [250, 15] on button "Navigate back" at bounding box center [257, 19] width 22 height 22
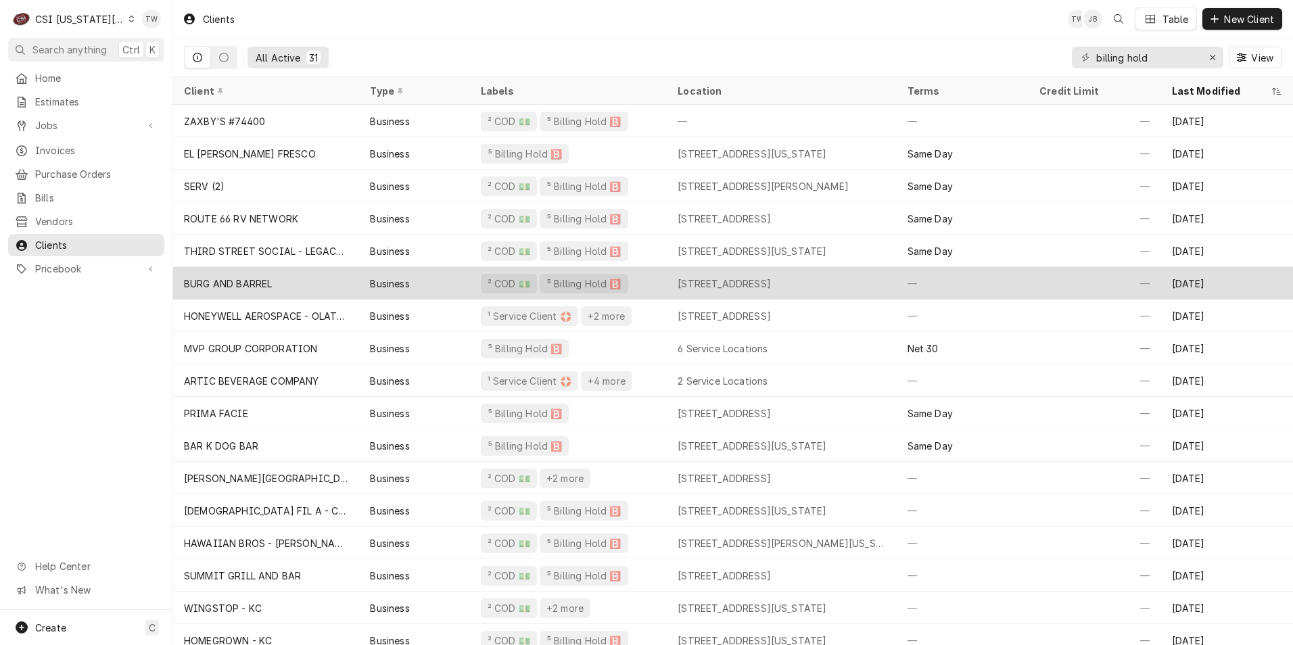
click at [270, 285] on div "BURG AND BARREL" at bounding box center [228, 284] width 88 height 14
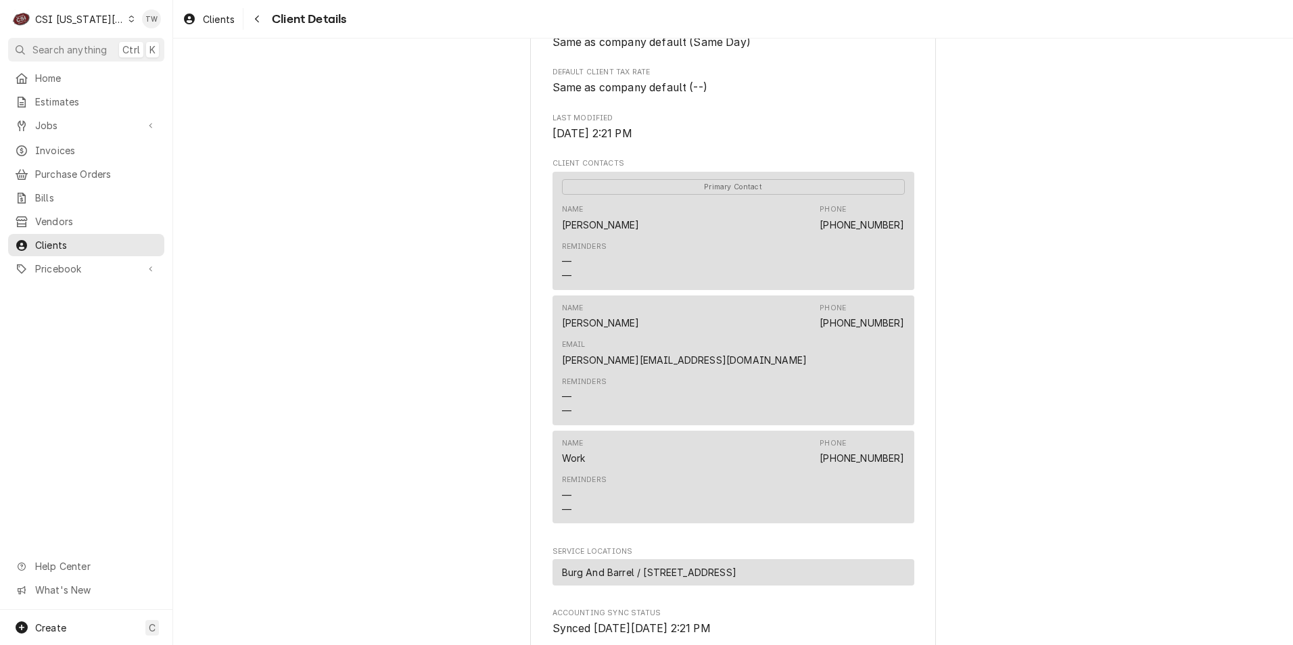
scroll to position [676, 0]
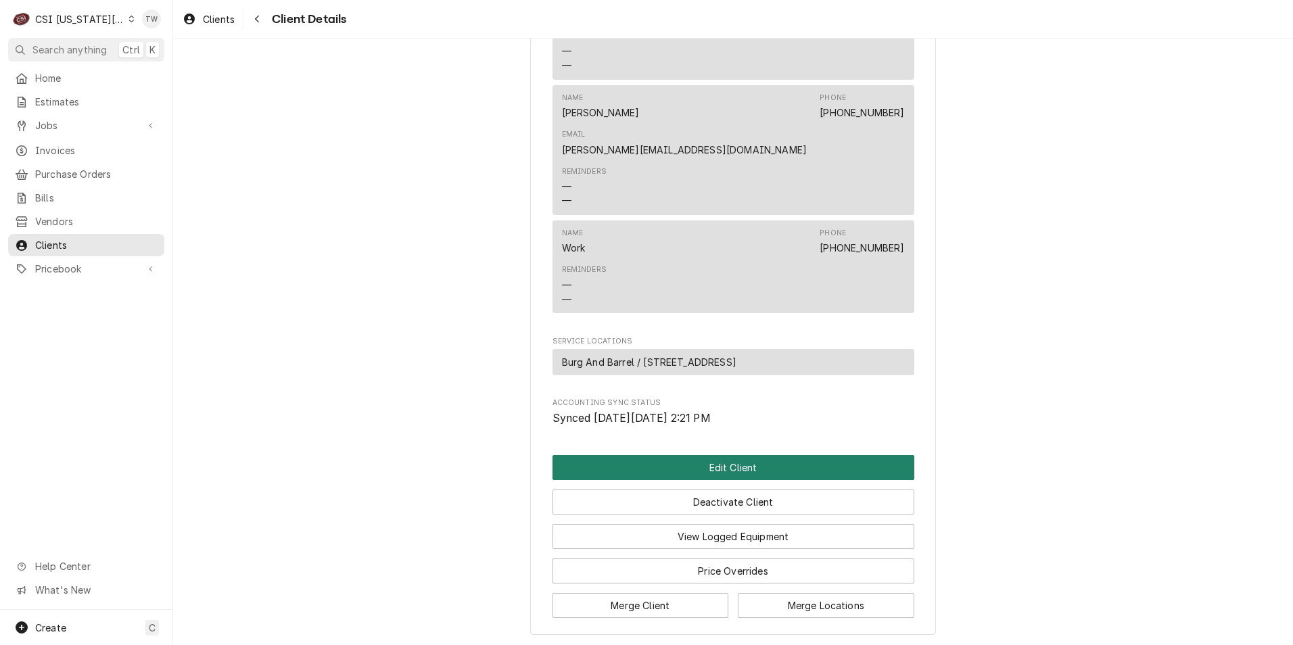
click at [750, 455] on button "Edit Client" at bounding box center [734, 467] width 362 height 25
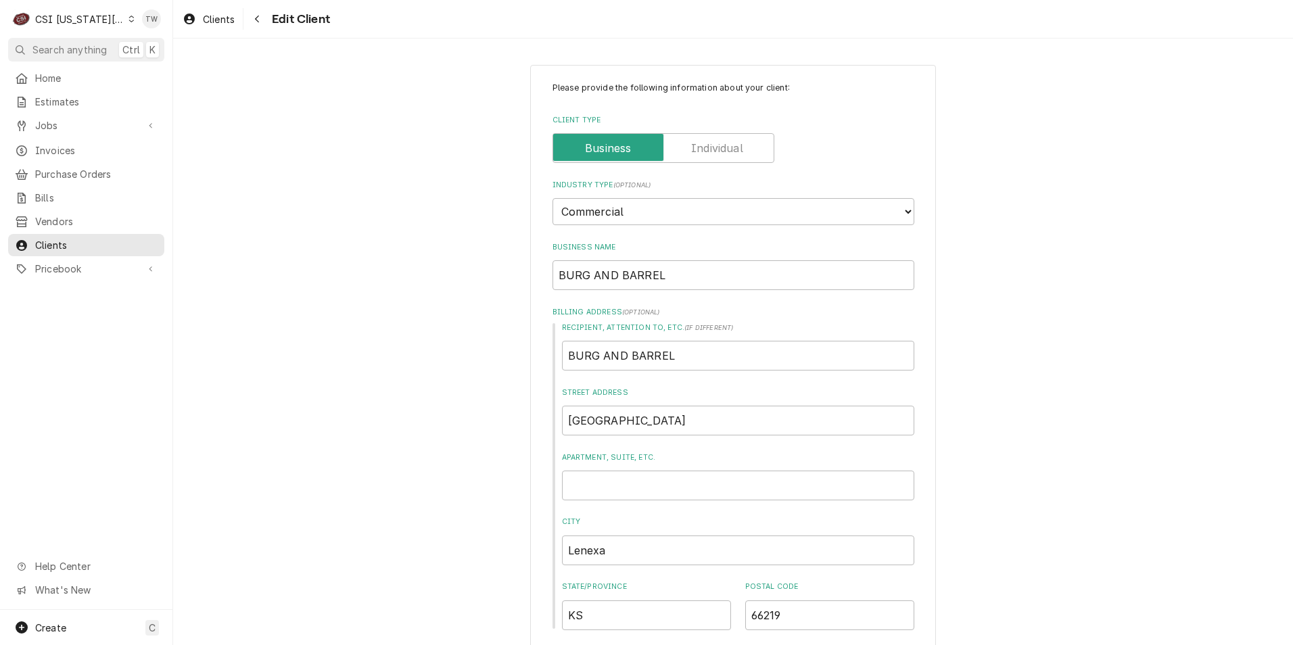
scroll to position [406, 0]
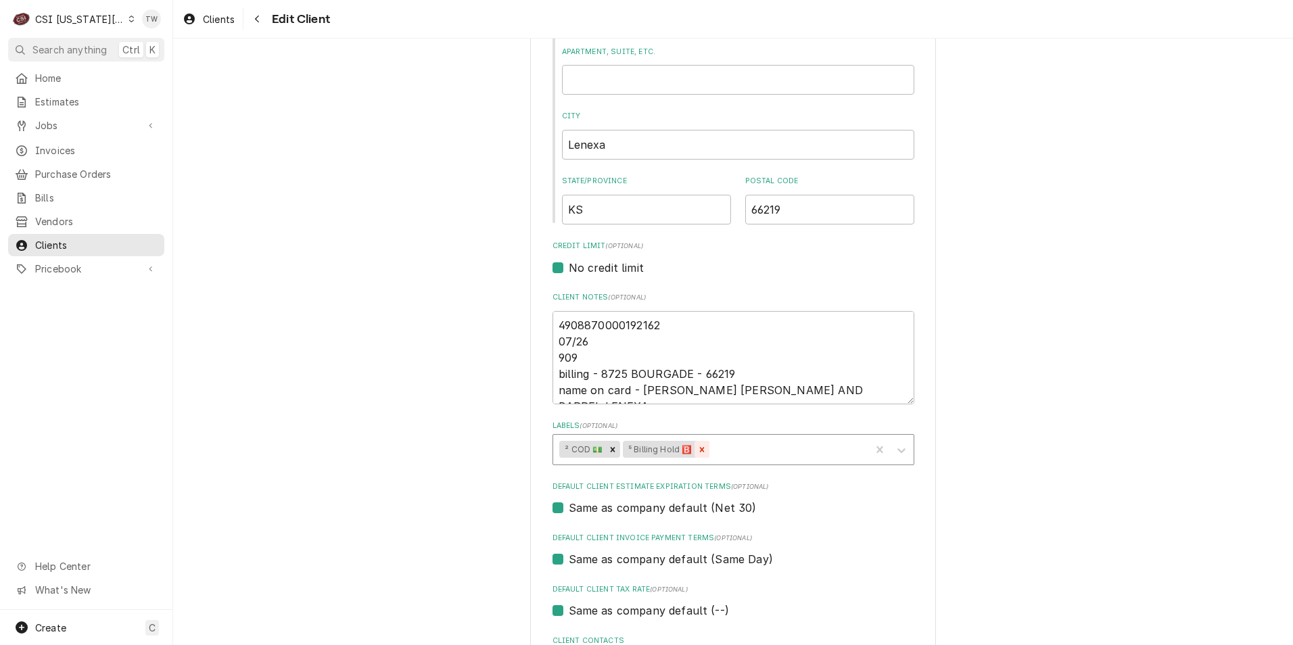
click at [704, 450] on div "Remove ⁵ Billing Hold 🅱️" at bounding box center [702, 450] width 15 height 18
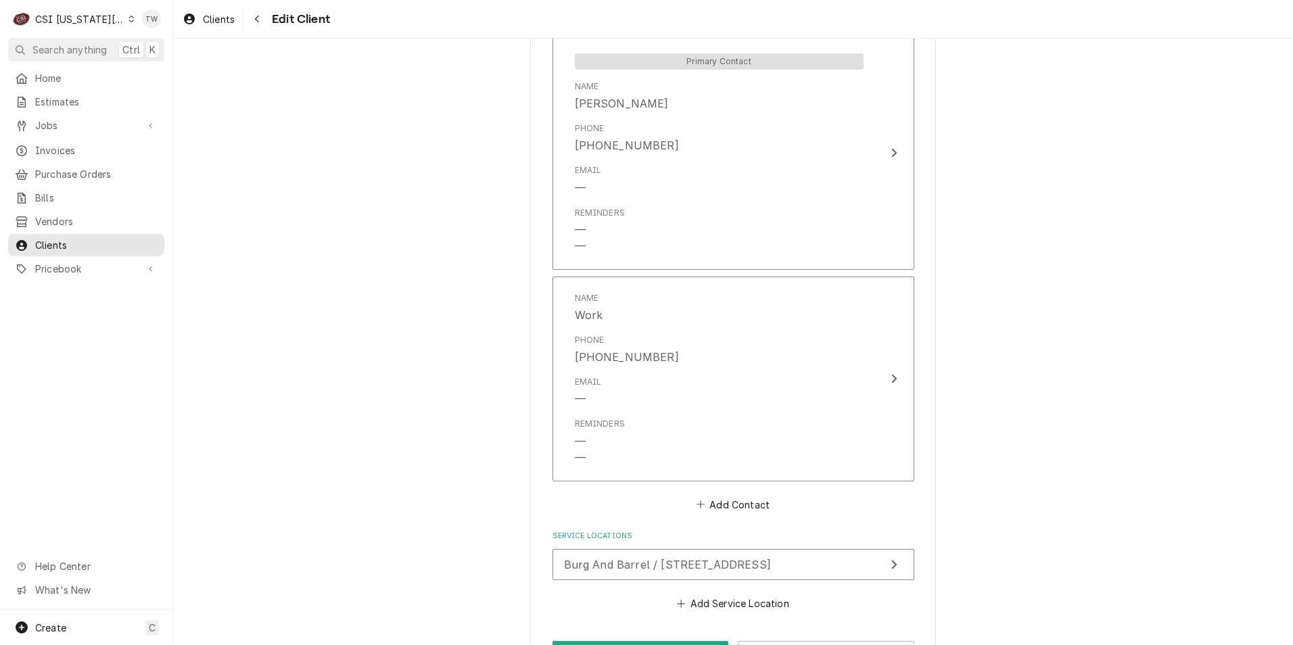
scroll to position [1285, 0]
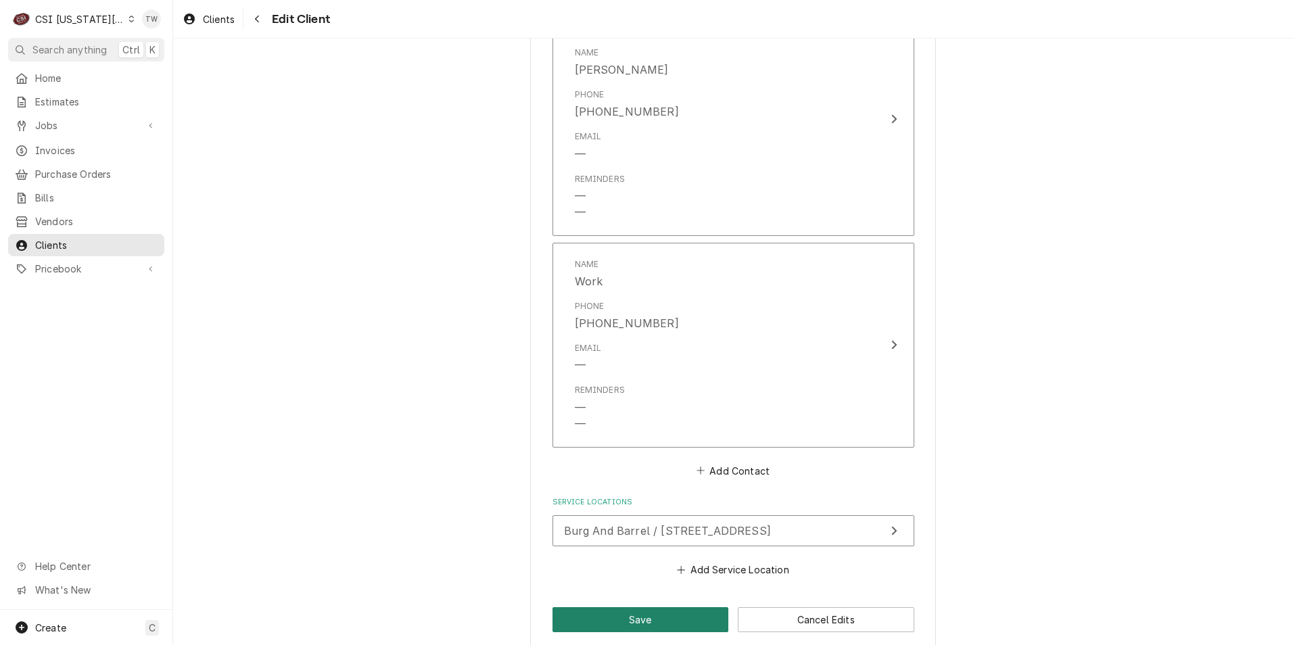
click at [662, 607] on button "Save" at bounding box center [641, 619] width 177 height 25
type textarea "x"
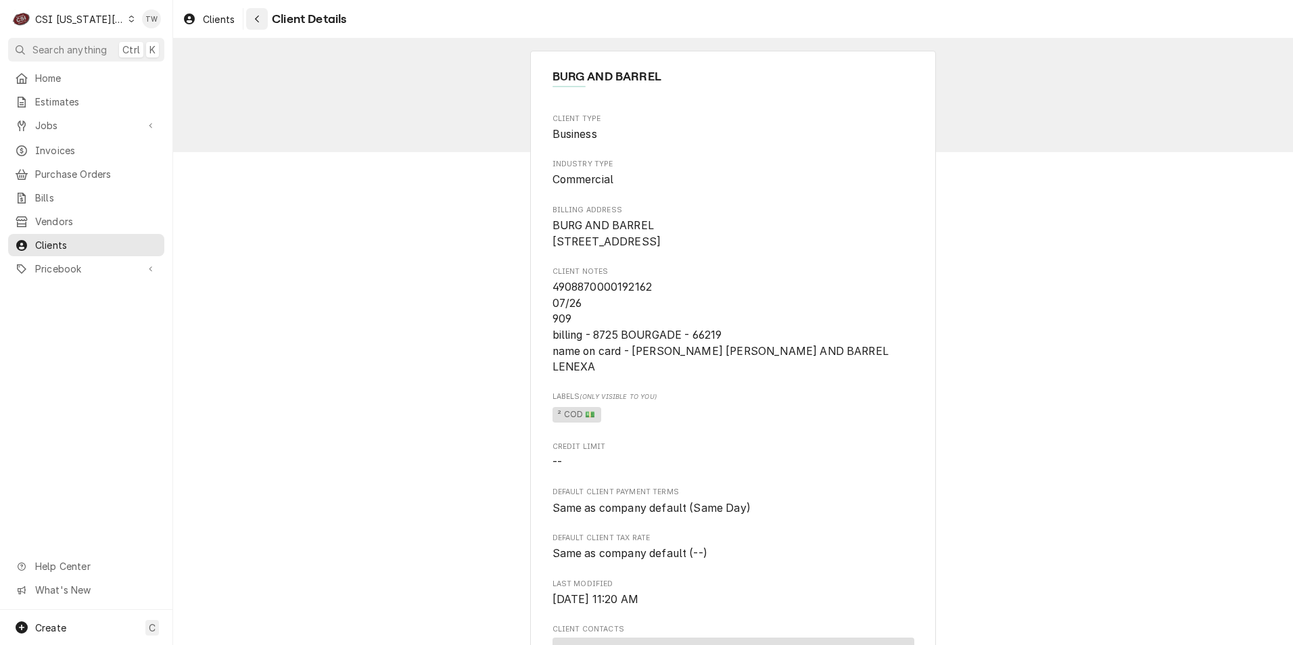
click at [267, 23] on button "Navigate back" at bounding box center [257, 19] width 22 height 22
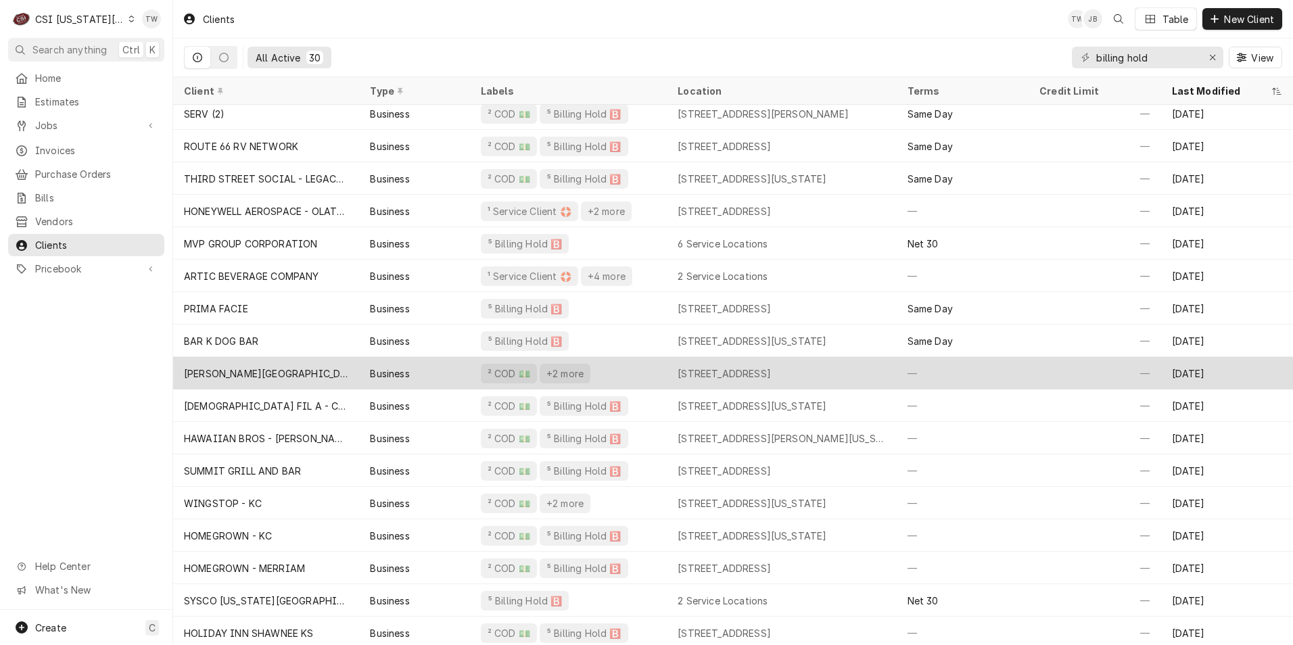
scroll to position [107, 0]
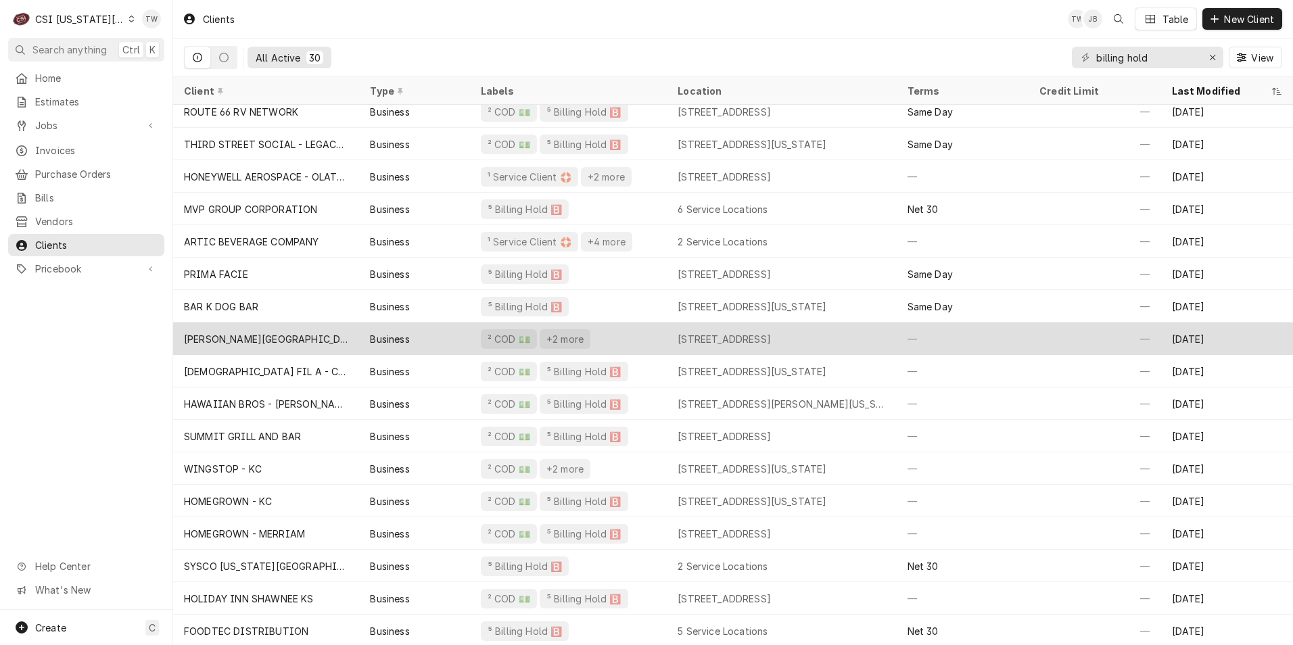
click at [260, 343] on div "ATCHISON HOSPITAL" at bounding box center [266, 339] width 164 height 14
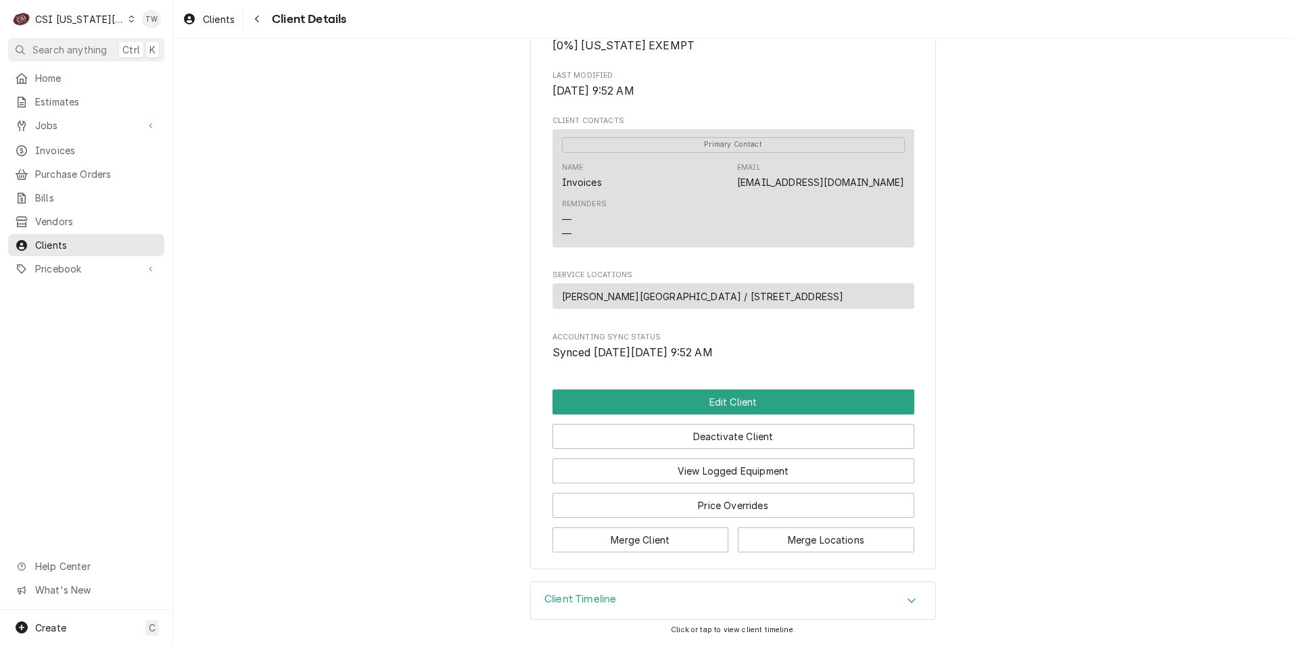
scroll to position [509, 0]
click at [724, 396] on button "Edit Client" at bounding box center [734, 402] width 362 height 25
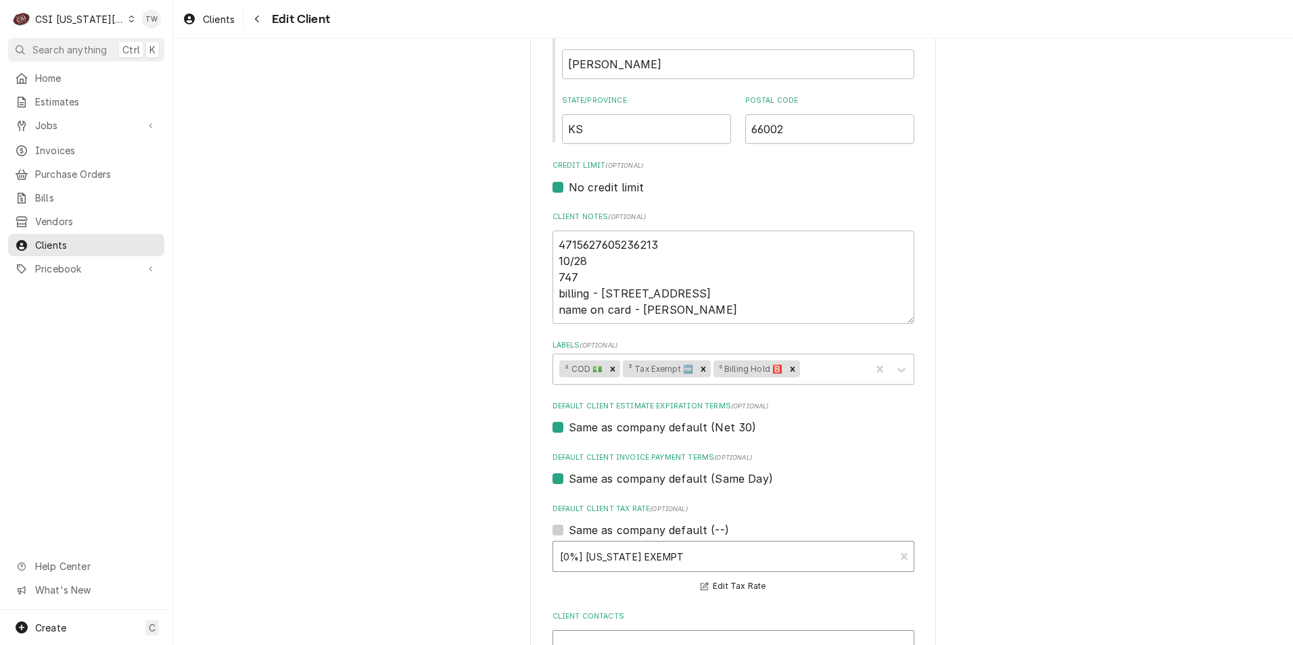
scroll to position [676, 0]
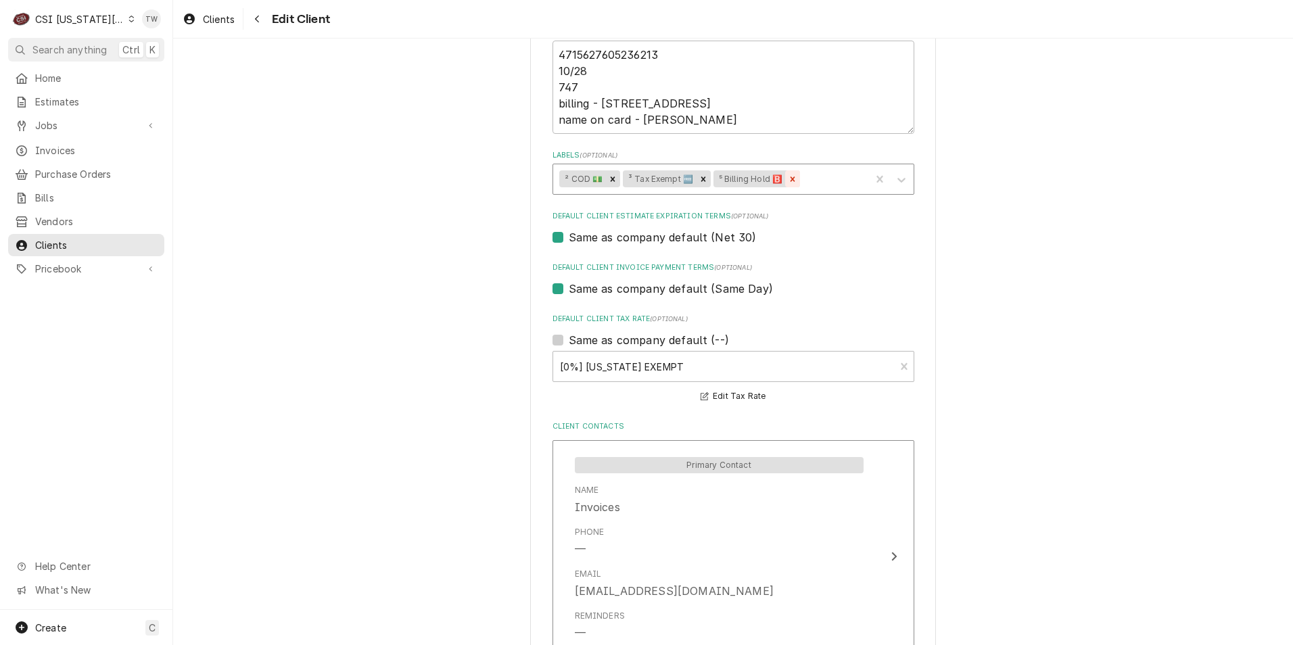
click at [788, 177] on icon "Remove ⁵ Billing Hold 🅱️" at bounding box center [792, 179] width 9 height 9
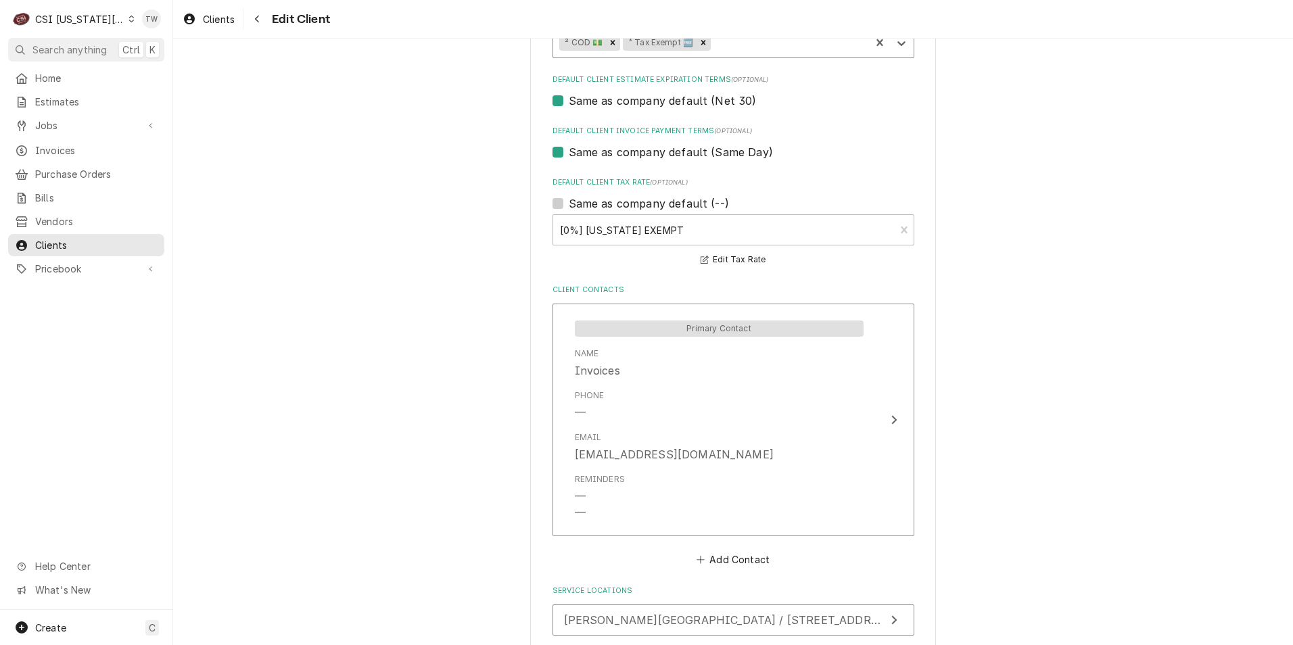
scroll to position [919, 0]
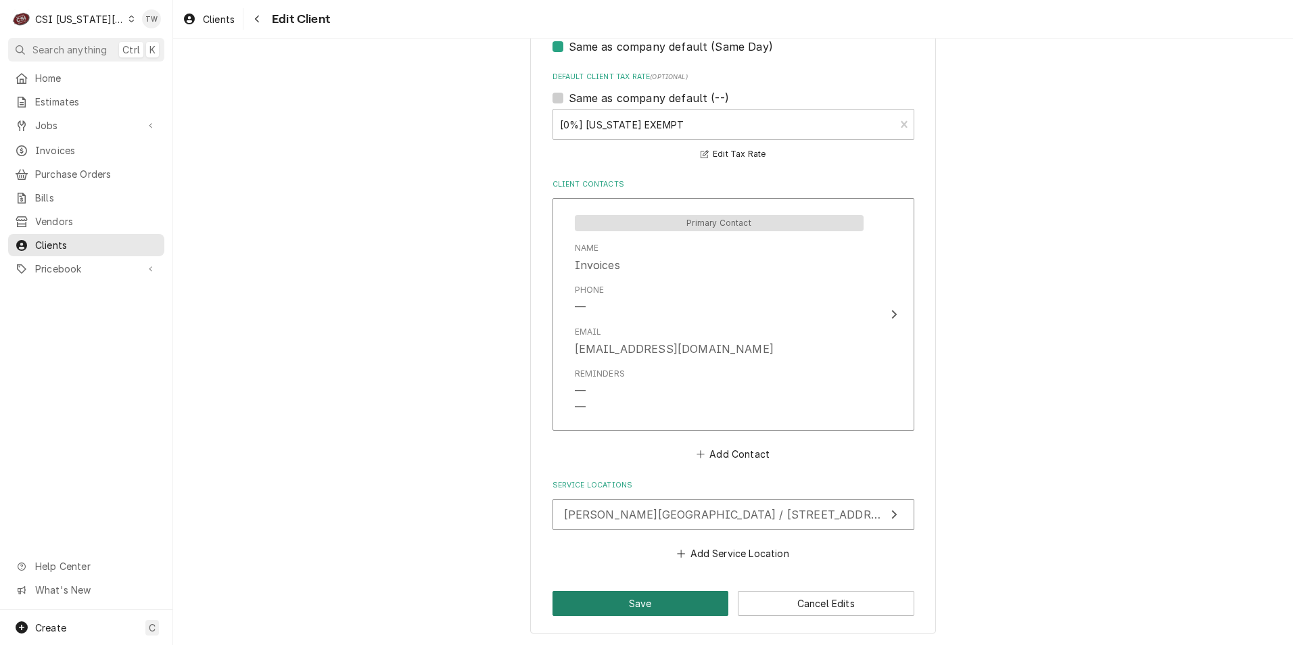
click at [563, 605] on button "Save" at bounding box center [641, 603] width 177 height 25
type textarea "x"
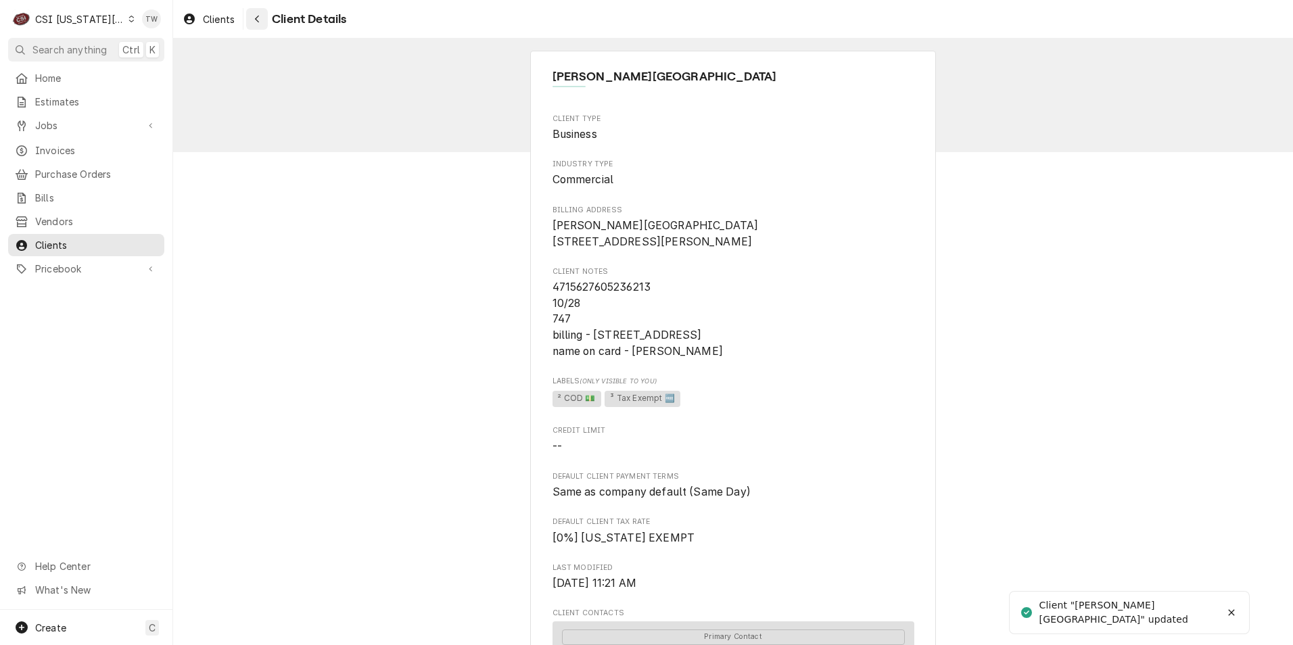
click at [249, 23] on button "Navigate back" at bounding box center [257, 19] width 22 height 22
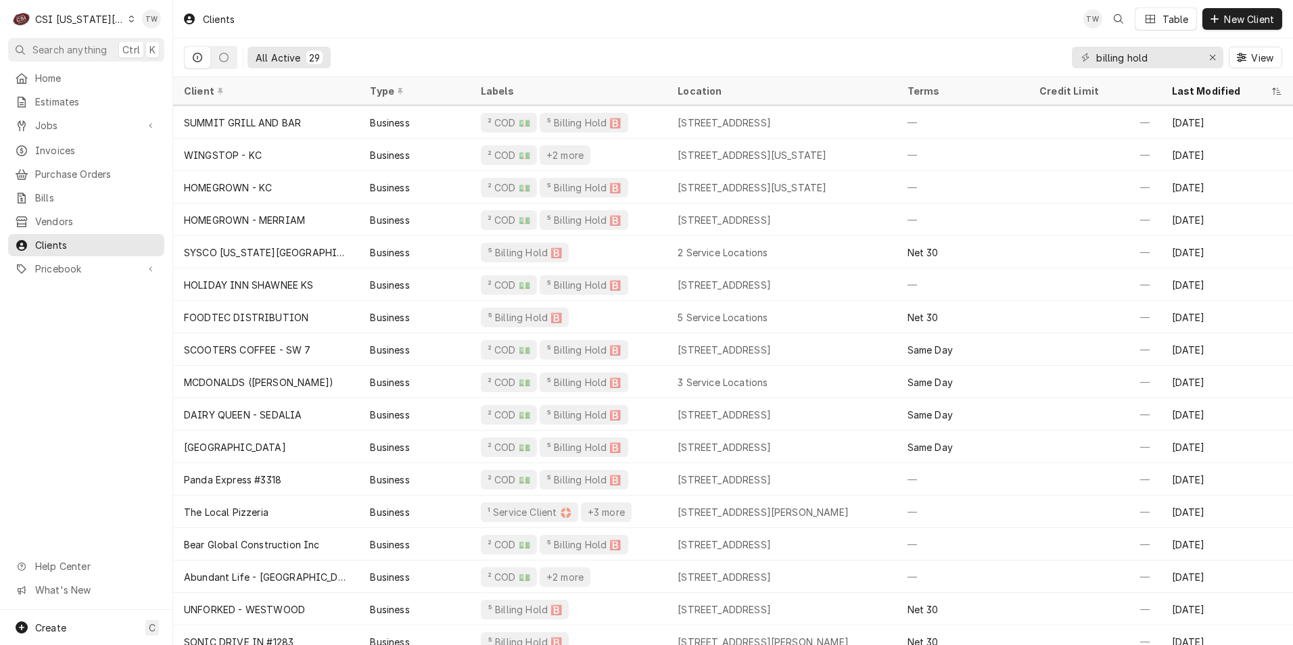
scroll to position [399, 0]
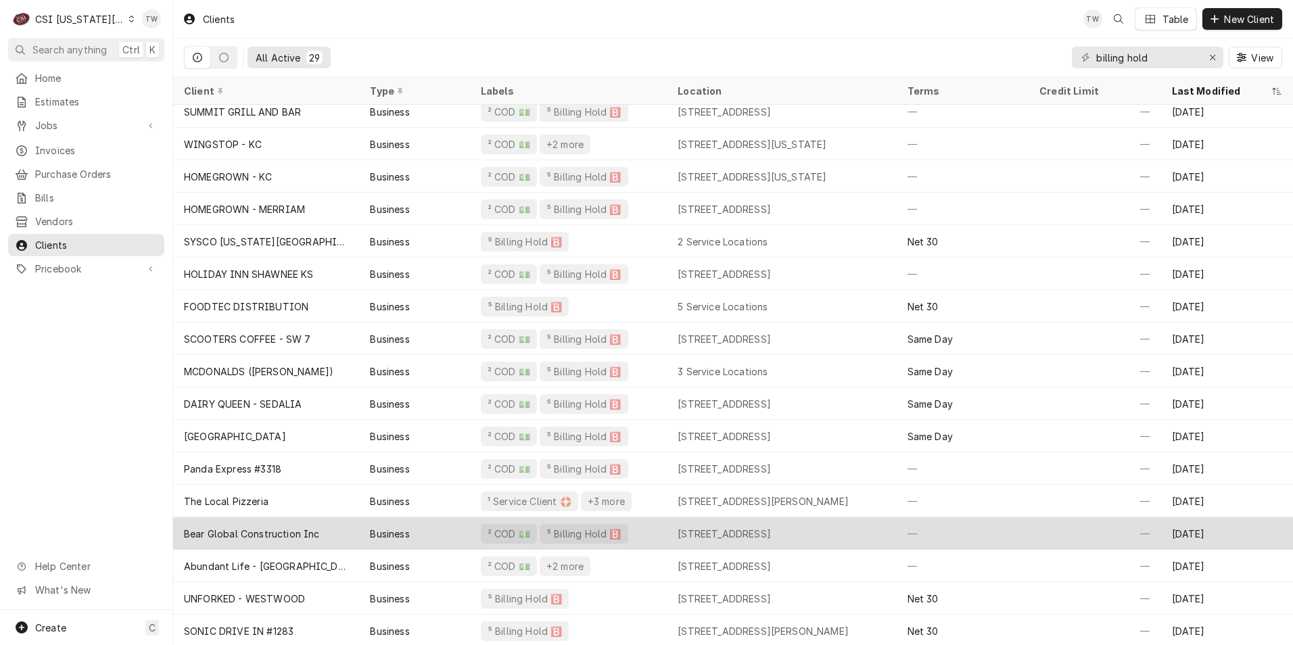
click at [283, 540] on div "Bear Global Construction Inc" at bounding box center [266, 533] width 186 height 32
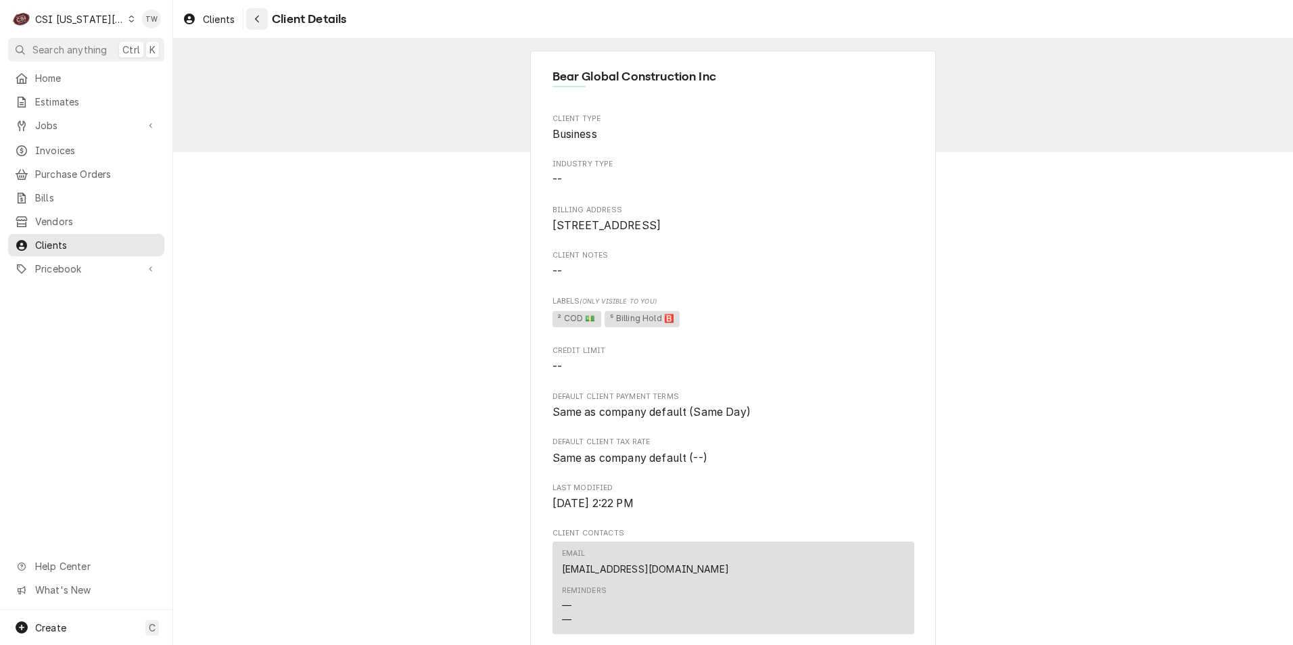
click at [266, 14] on button "Navigate back" at bounding box center [257, 19] width 22 height 22
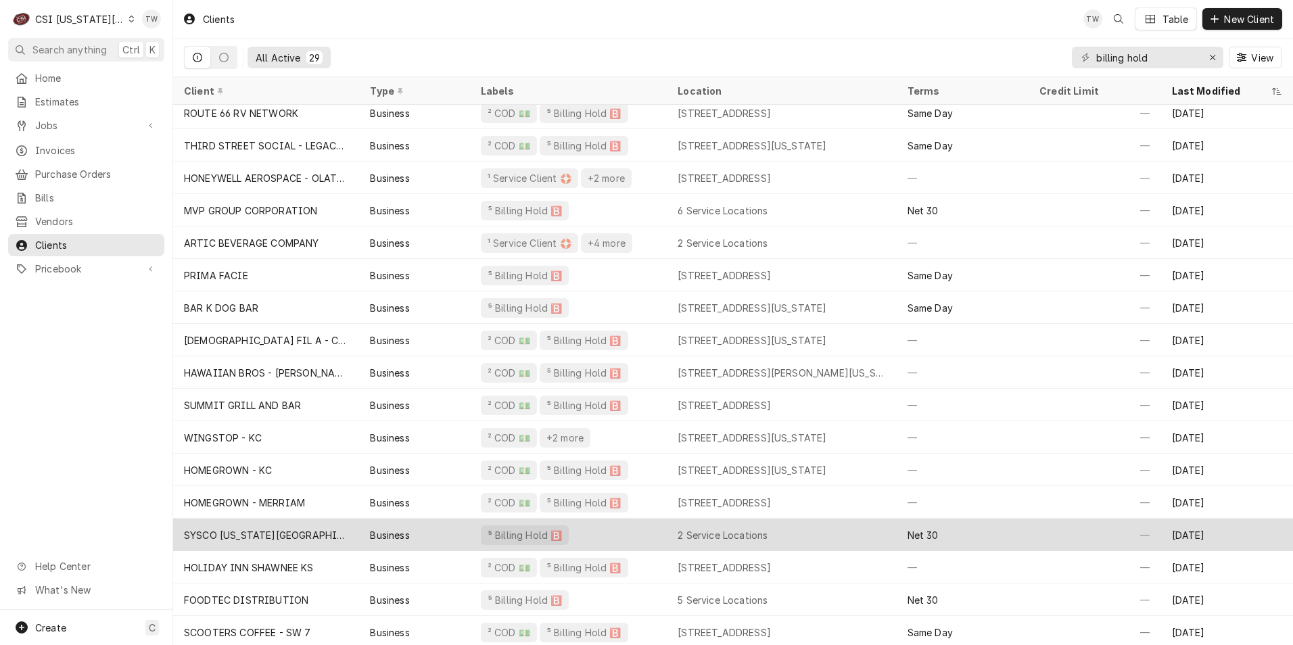
scroll to position [74, 0]
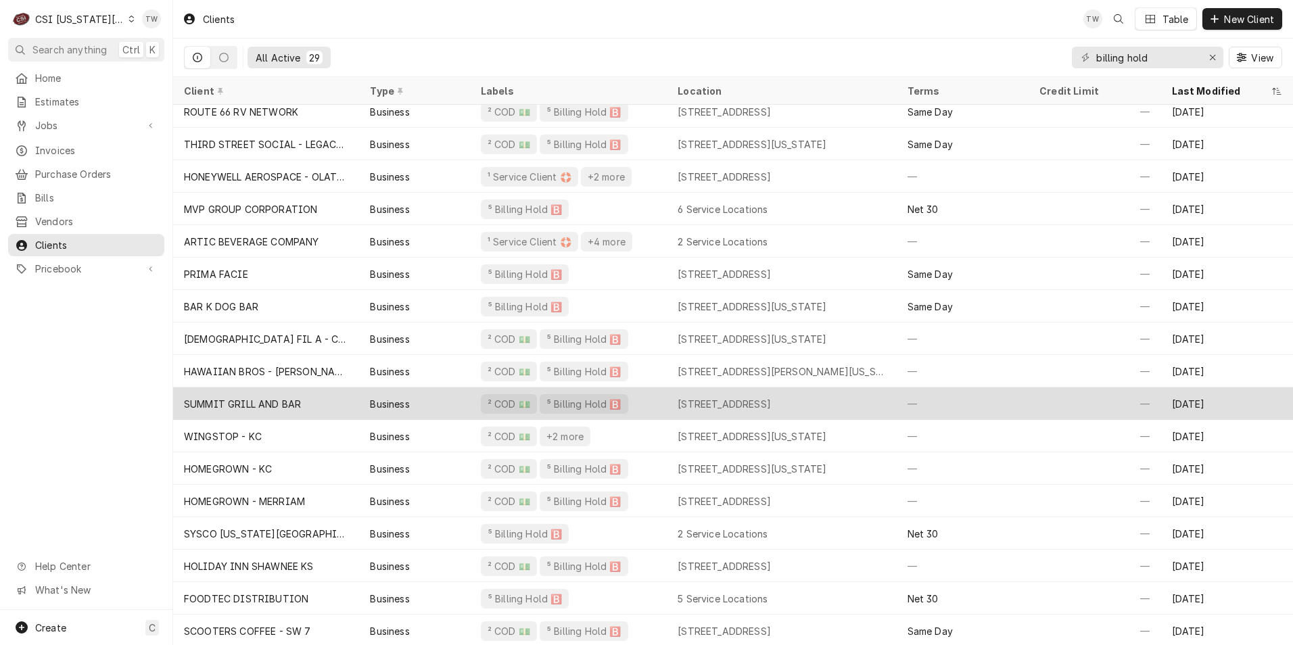
click at [252, 410] on div "SUMMIT GRILL AND BAR" at bounding box center [266, 404] width 186 height 32
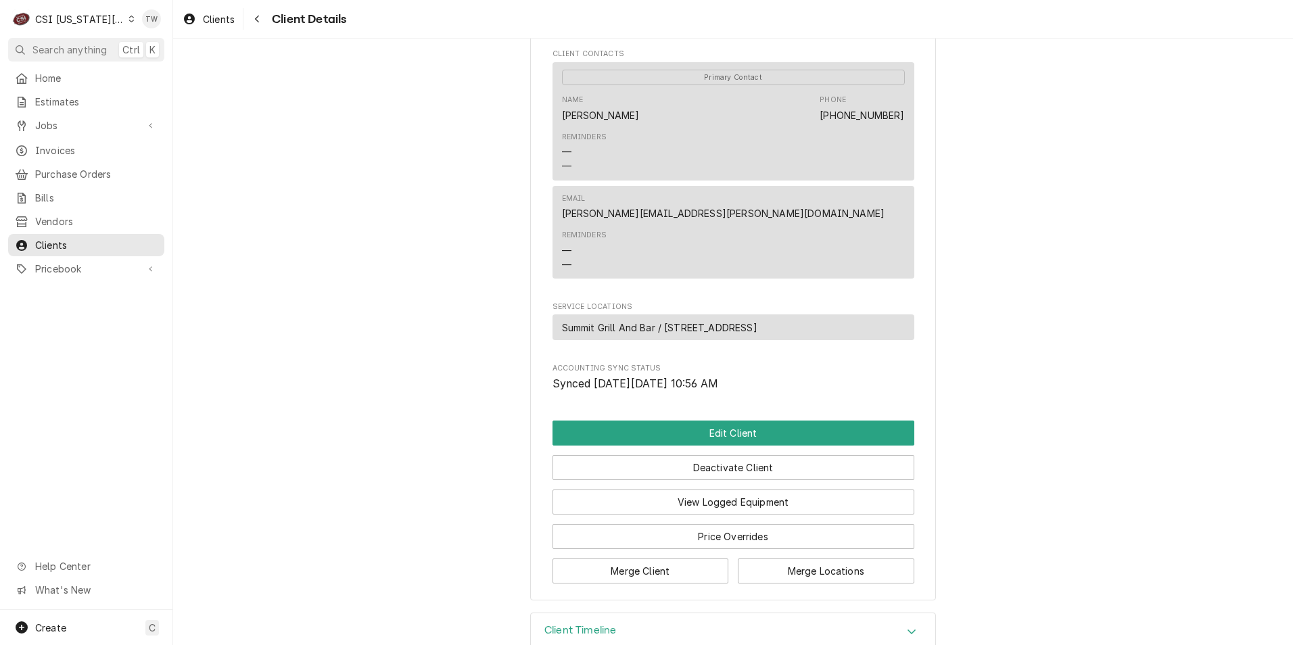
scroll to position [637, 0]
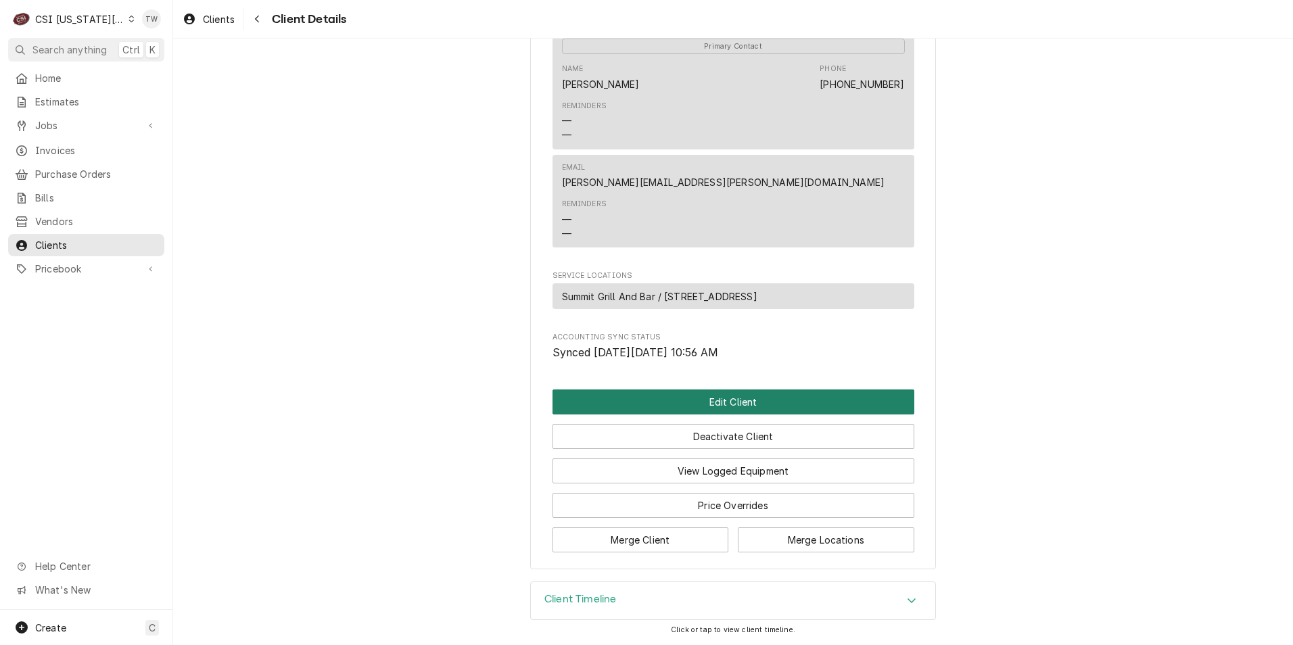
click at [686, 411] on button "Edit Client" at bounding box center [734, 402] width 362 height 25
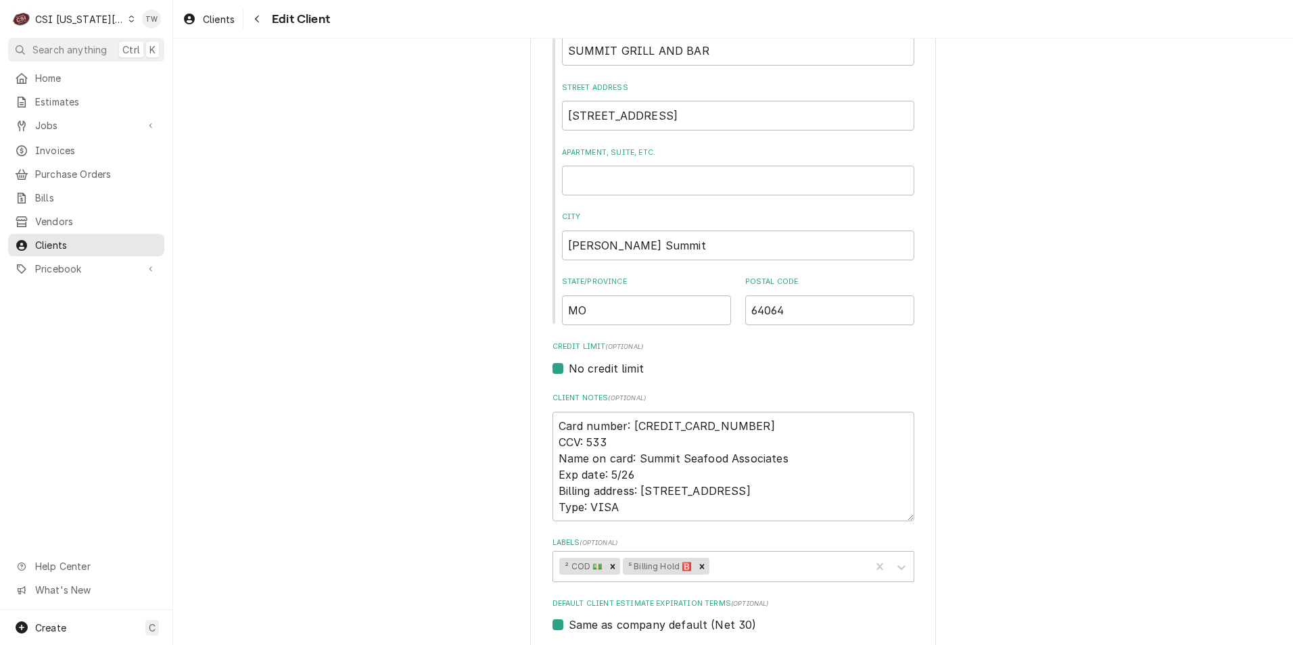
scroll to position [406, 0]
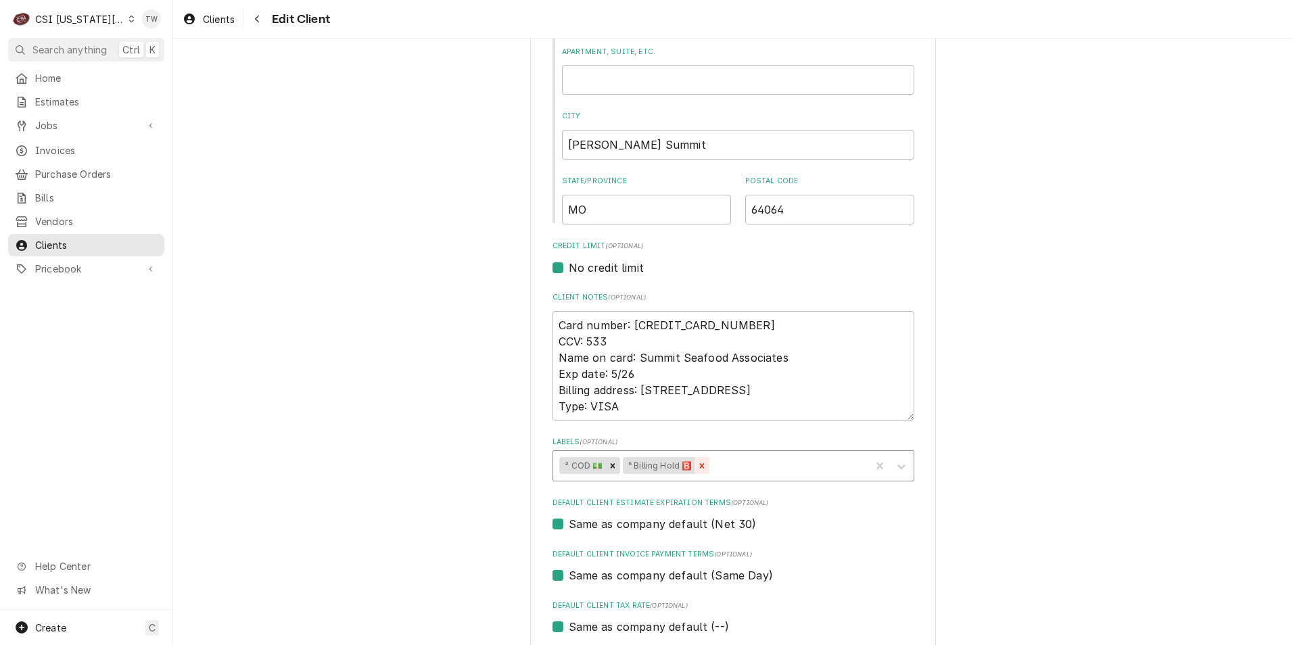
click at [703, 467] on div "Remove ⁵ Billing Hold 🅱️" at bounding box center [702, 466] width 15 height 18
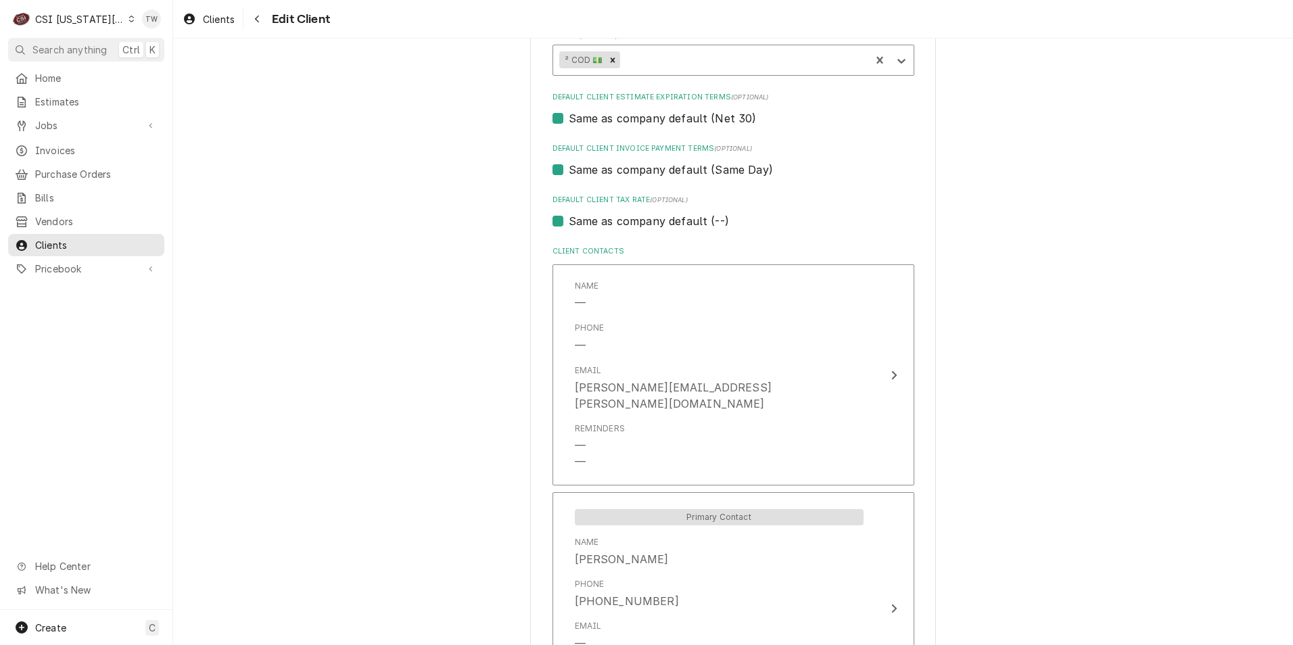
scroll to position [1090, 0]
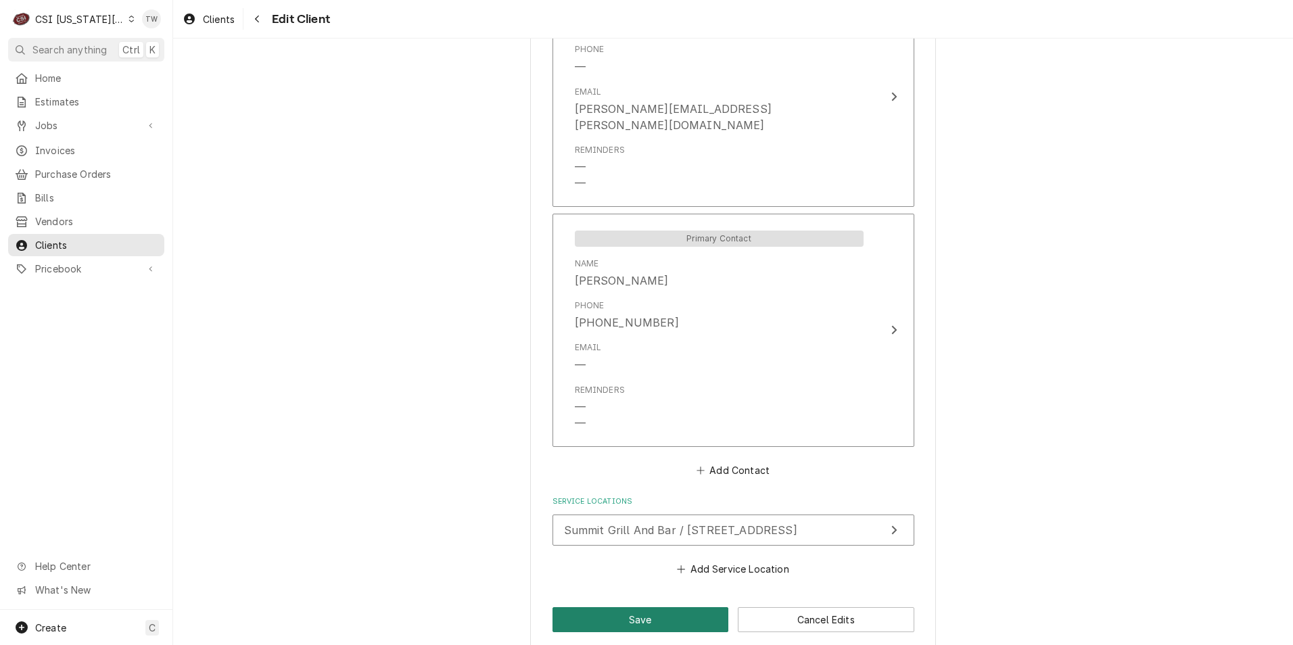
click at [648, 607] on button "Save" at bounding box center [641, 619] width 177 height 25
type textarea "x"
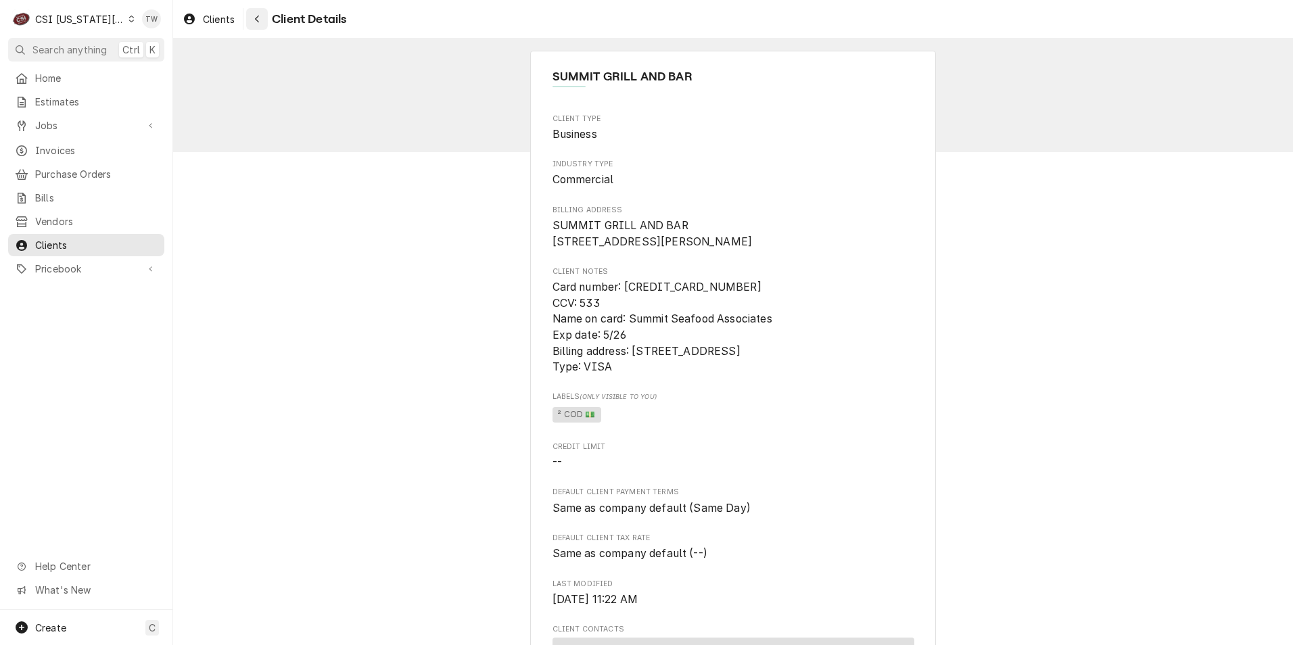
click at [258, 25] on div "Navigate back" at bounding box center [257, 19] width 14 height 14
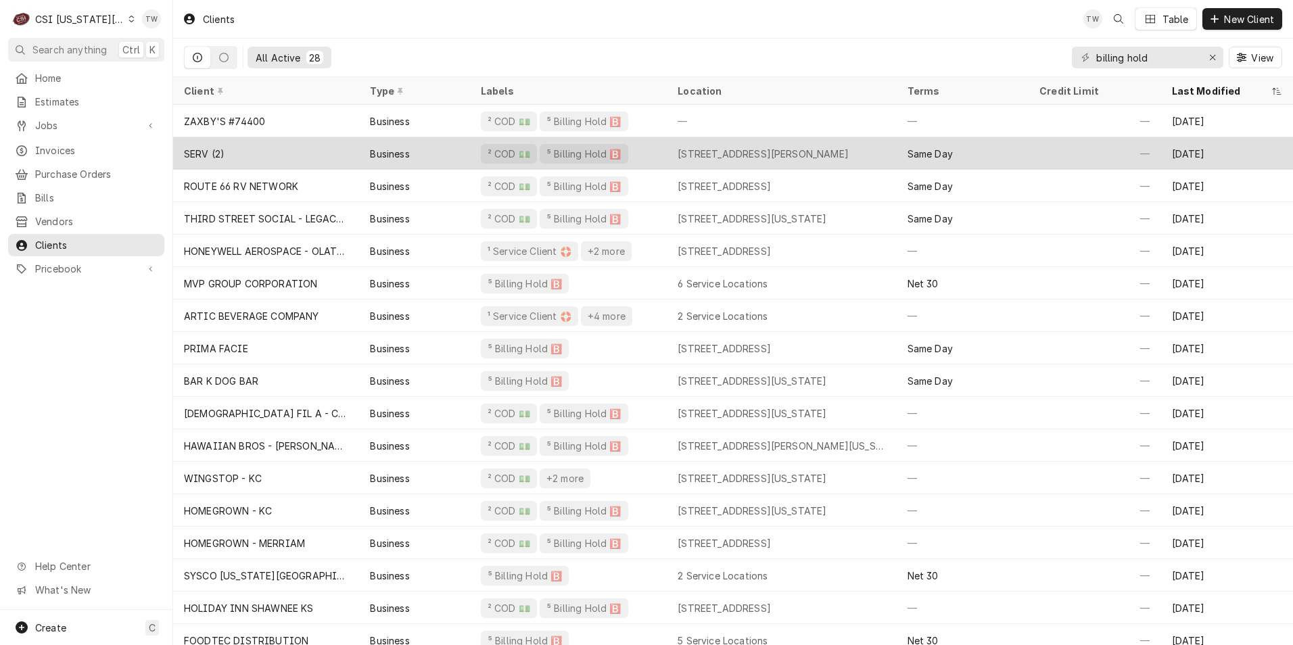
click at [324, 156] on div "SERV (2)" at bounding box center [266, 153] width 186 height 32
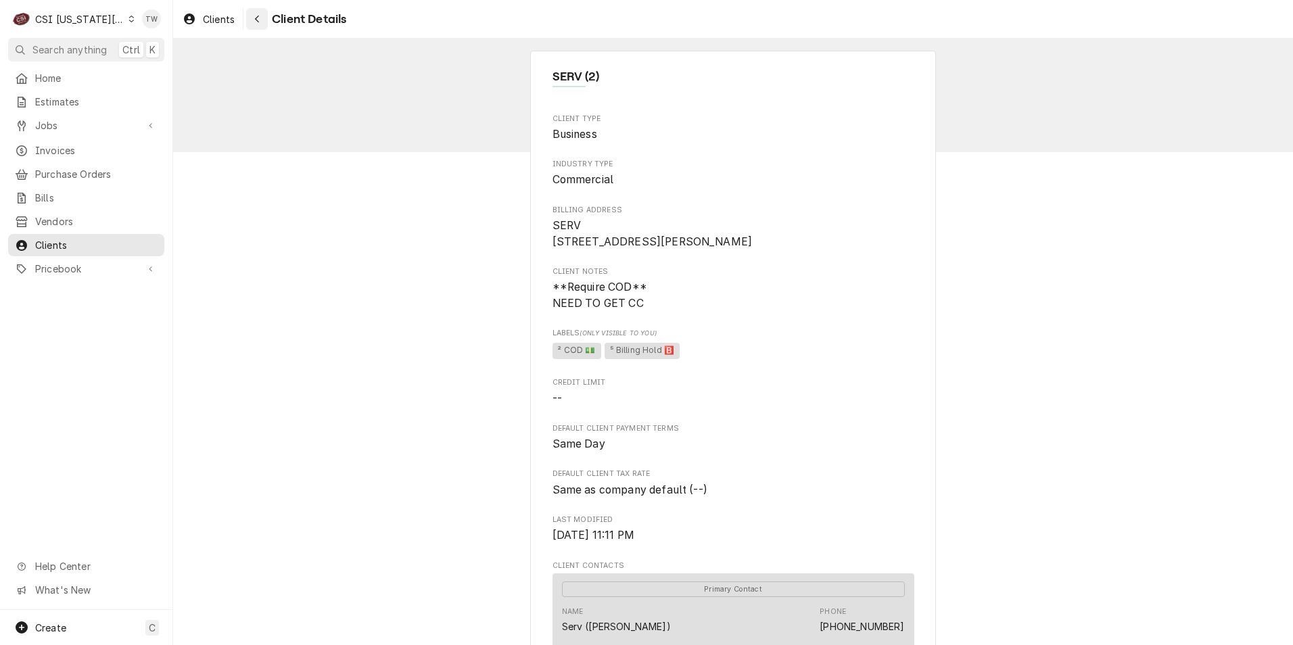
click at [266, 14] on button "Navigate back" at bounding box center [257, 19] width 22 height 22
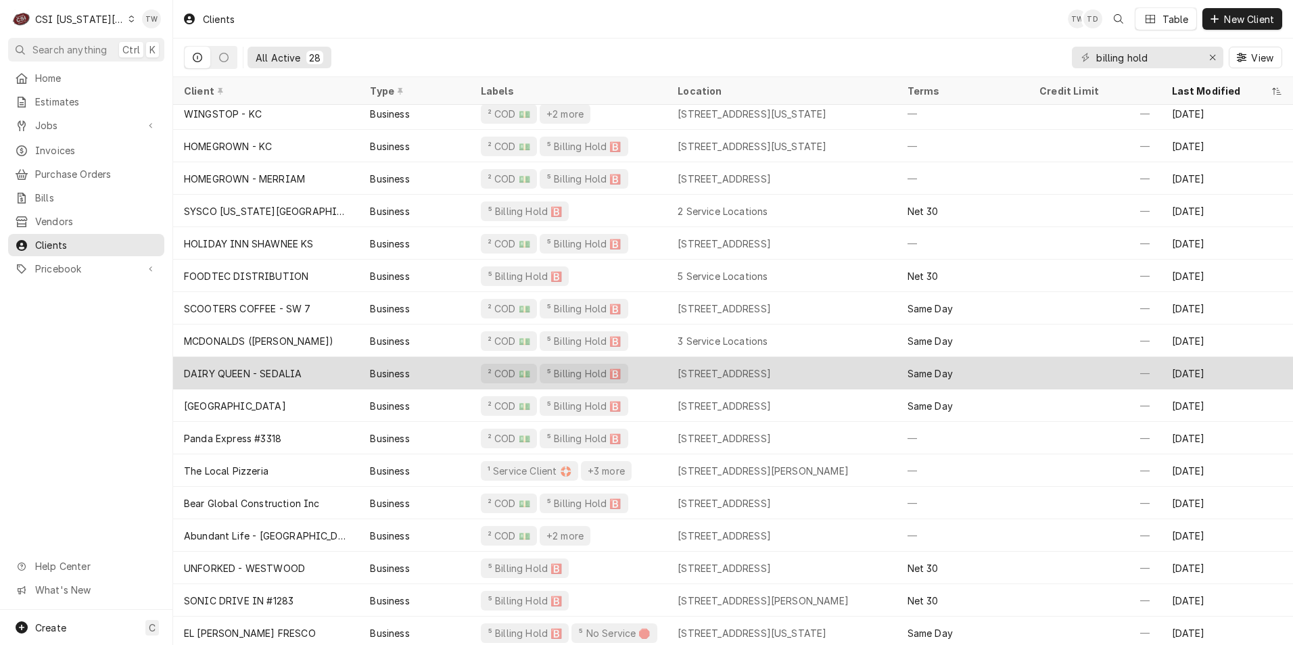
scroll to position [367, 0]
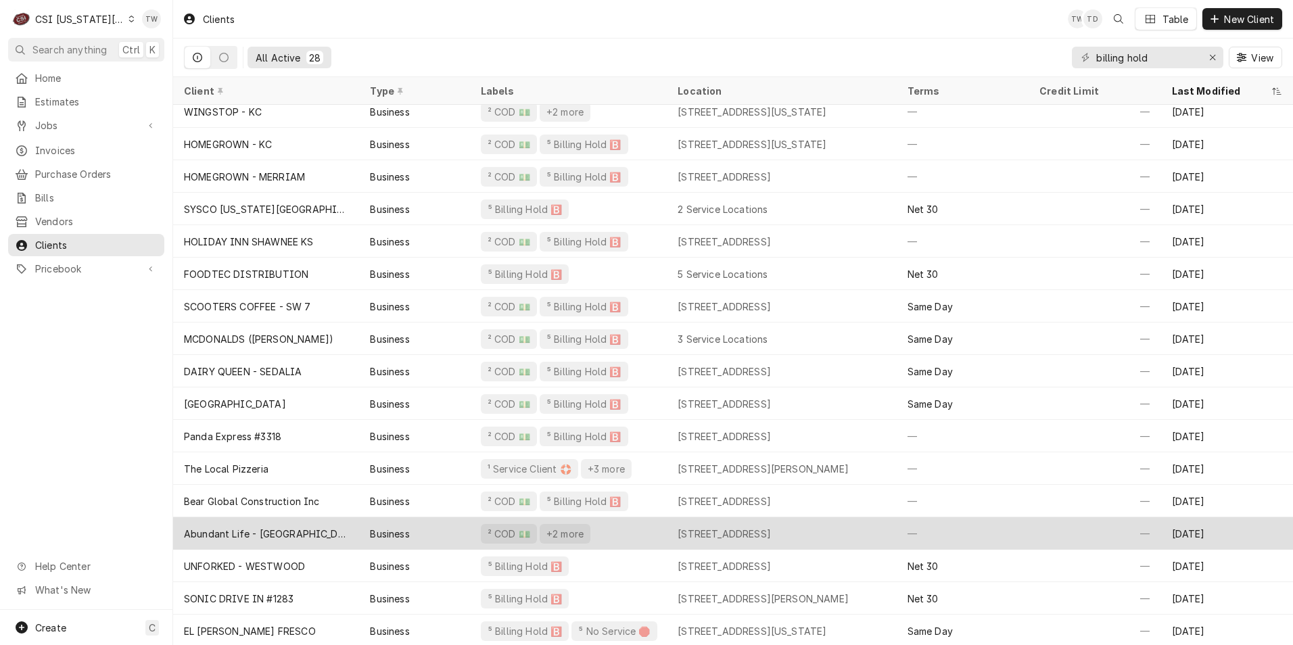
click at [310, 532] on div "Abundant Life - [GEOGRAPHIC_DATA]" at bounding box center [266, 534] width 164 height 14
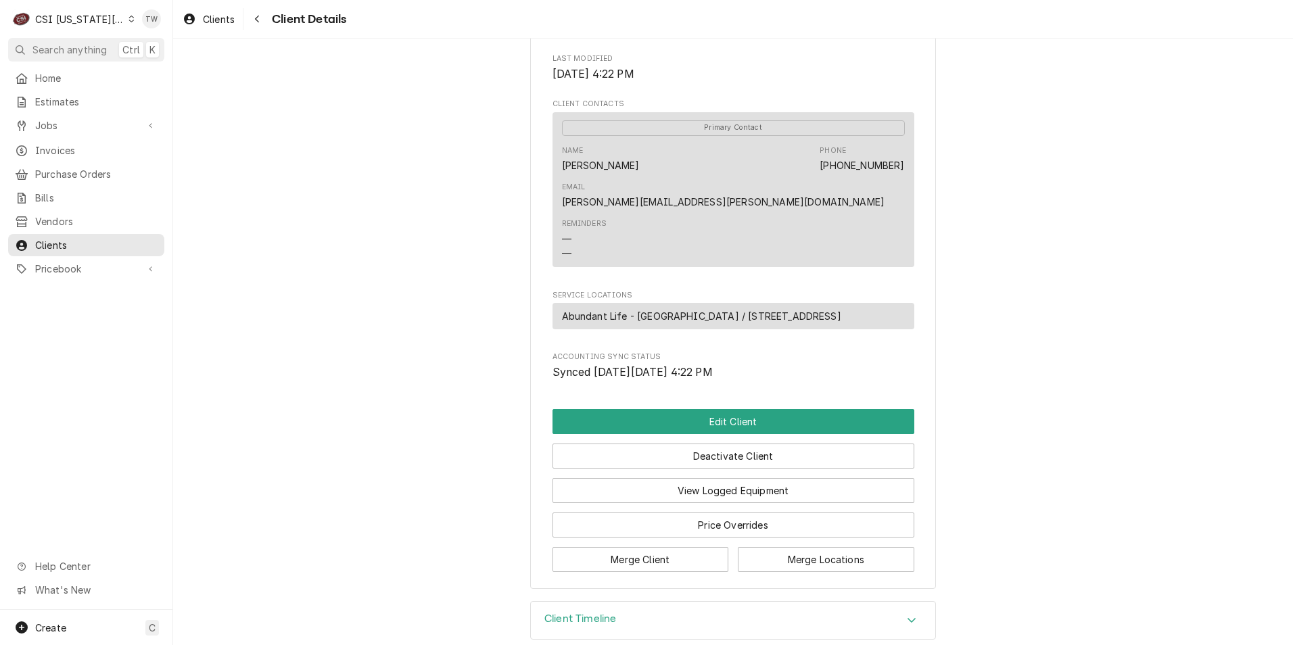
scroll to position [442, 0]
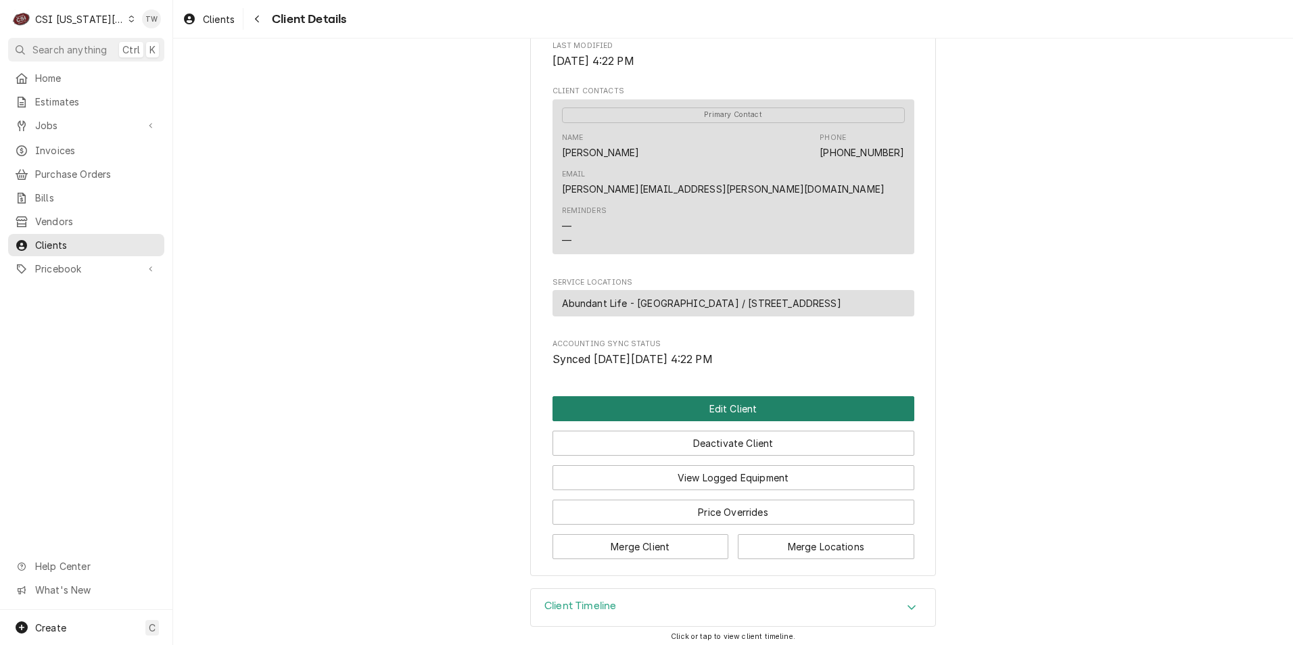
click at [730, 401] on button "Edit Client" at bounding box center [734, 408] width 362 height 25
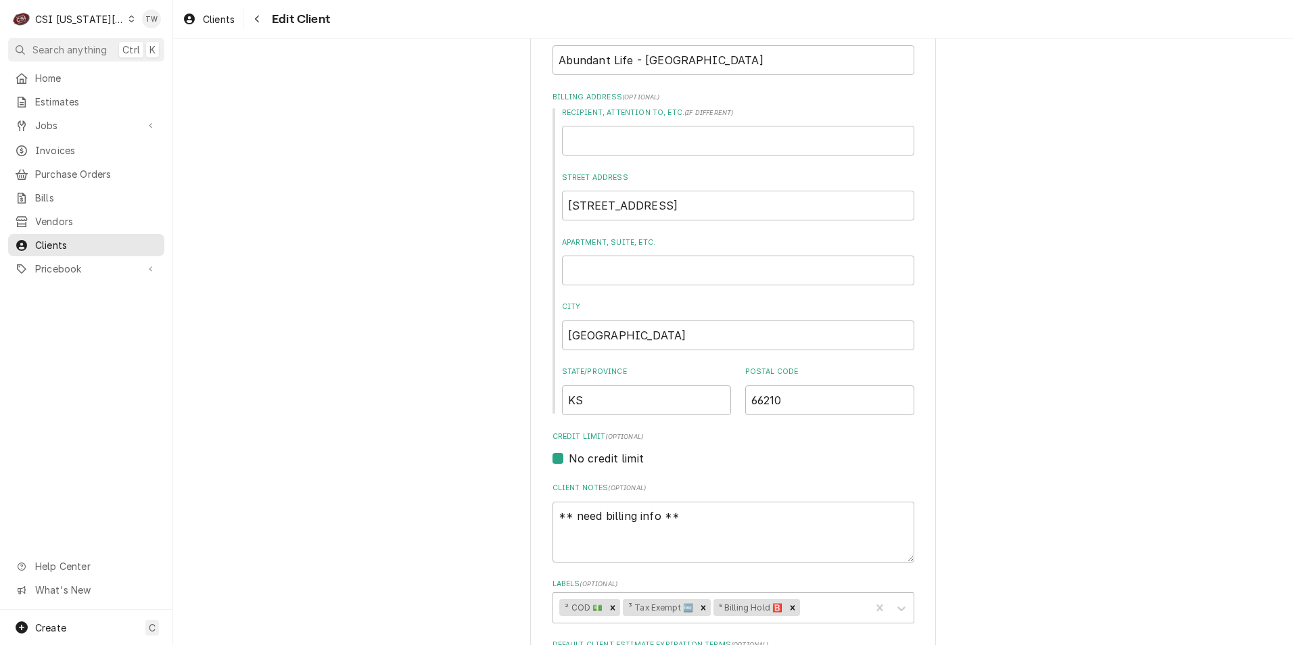
scroll to position [338, 0]
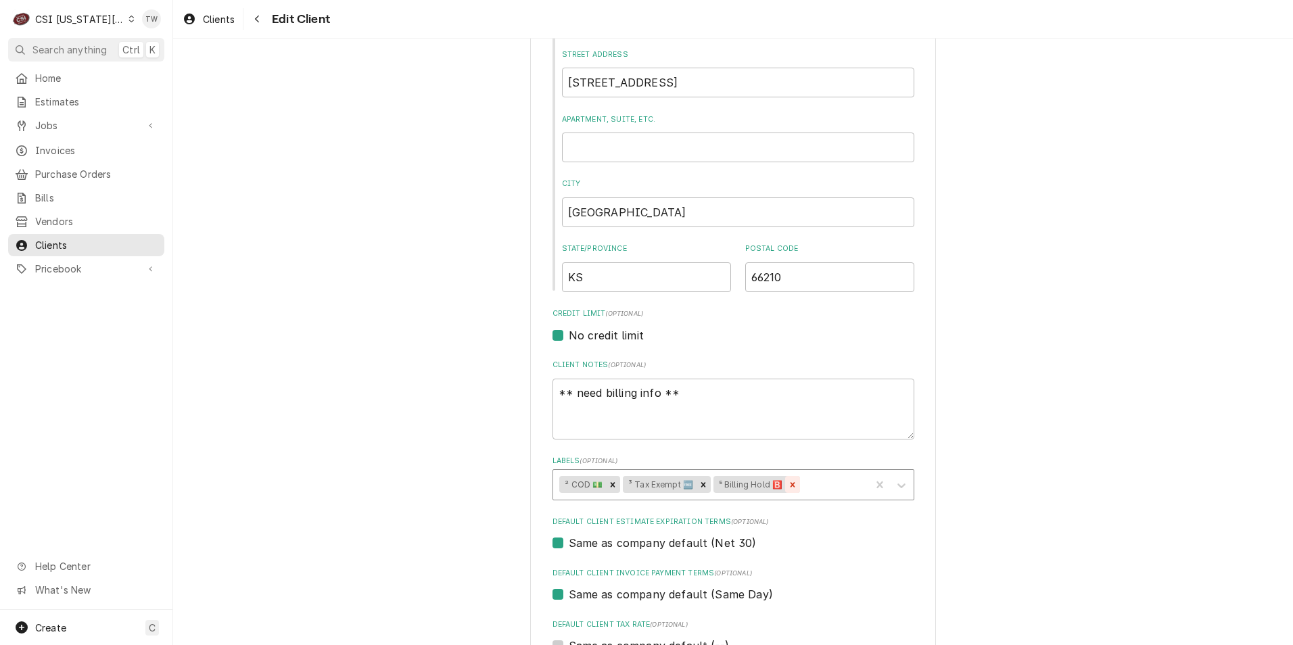
click at [791, 487] on icon "Remove ⁵ Billing Hold 🅱️" at bounding box center [793, 484] width 5 height 5
drag, startPoint x: 488, startPoint y: 368, endPoint x: 375, endPoint y: 354, distance: 114.4
click at [386, 357] on div "Please provide the following information about your client: Client Type Industr…" at bounding box center [733, 462] width 1120 height 1495
type textarea "x"
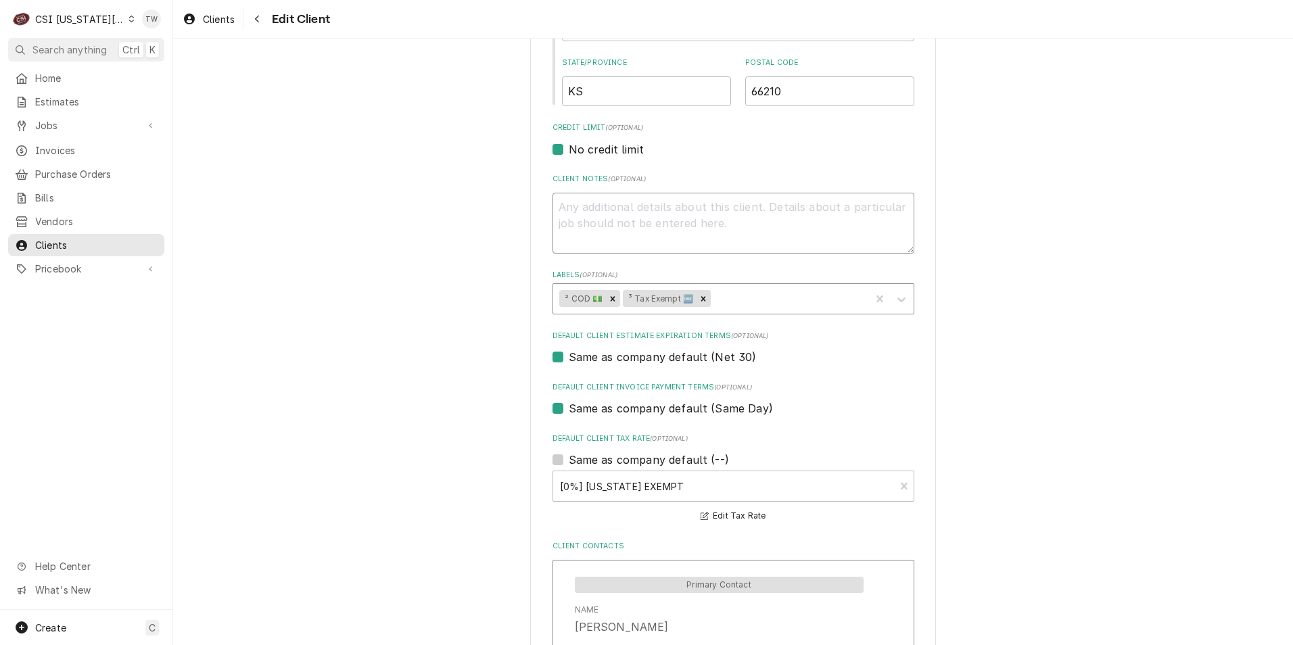
scroll to position [541, 0]
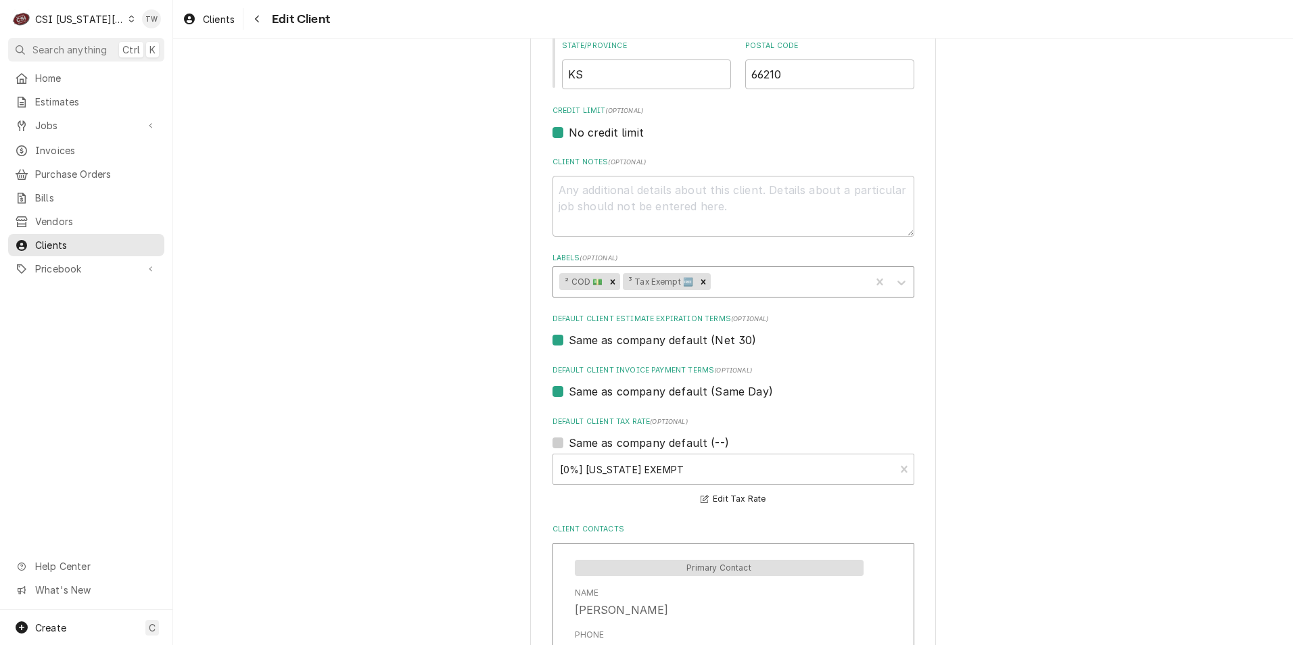
click at [569, 341] on label "Same as company default (Net 30)" at bounding box center [663, 340] width 188 height 16
click at [569, 341] on input "Same as company default (Net 30)" at bounding box center [750, 347] width 362 height 30
checkbox input "false"
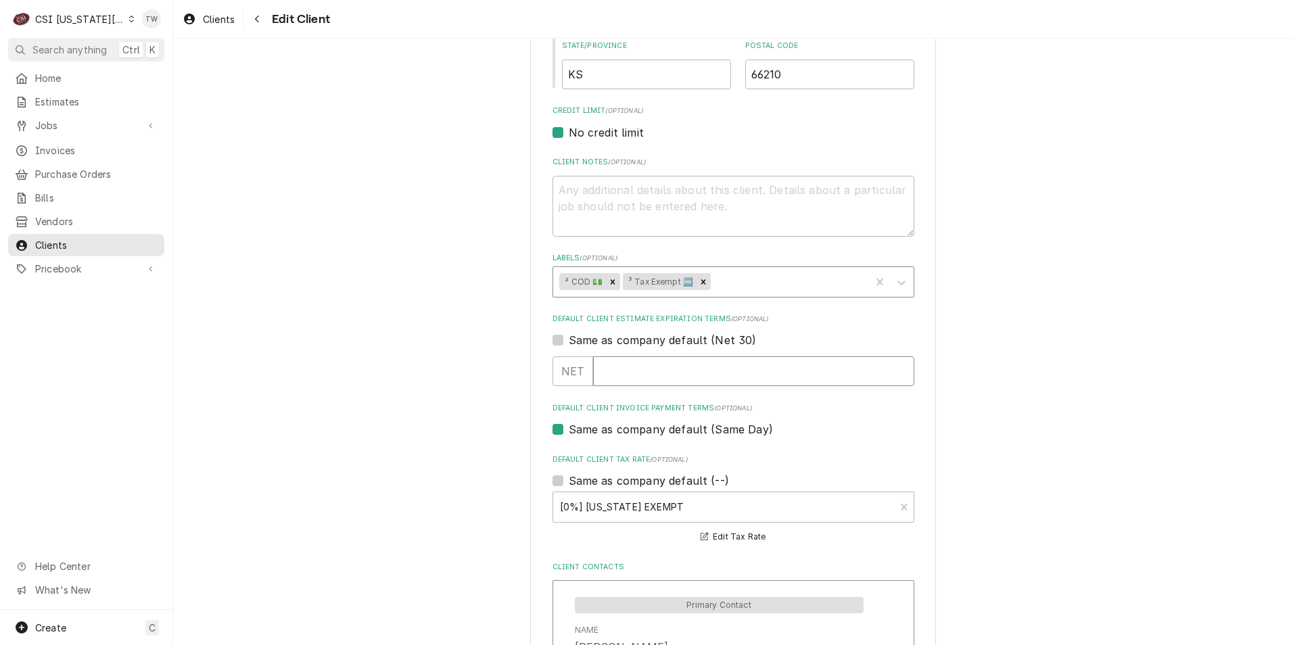
click at [631, 371] on input "Default Client Estimate Expiration Terms" at bounding box center [753, 371] width 321 height 30
type textarea "x"
type input "0"
click at [900, 374] on input "0" at bounding box center [753, 371] width 321 height 30
type textarea "x"
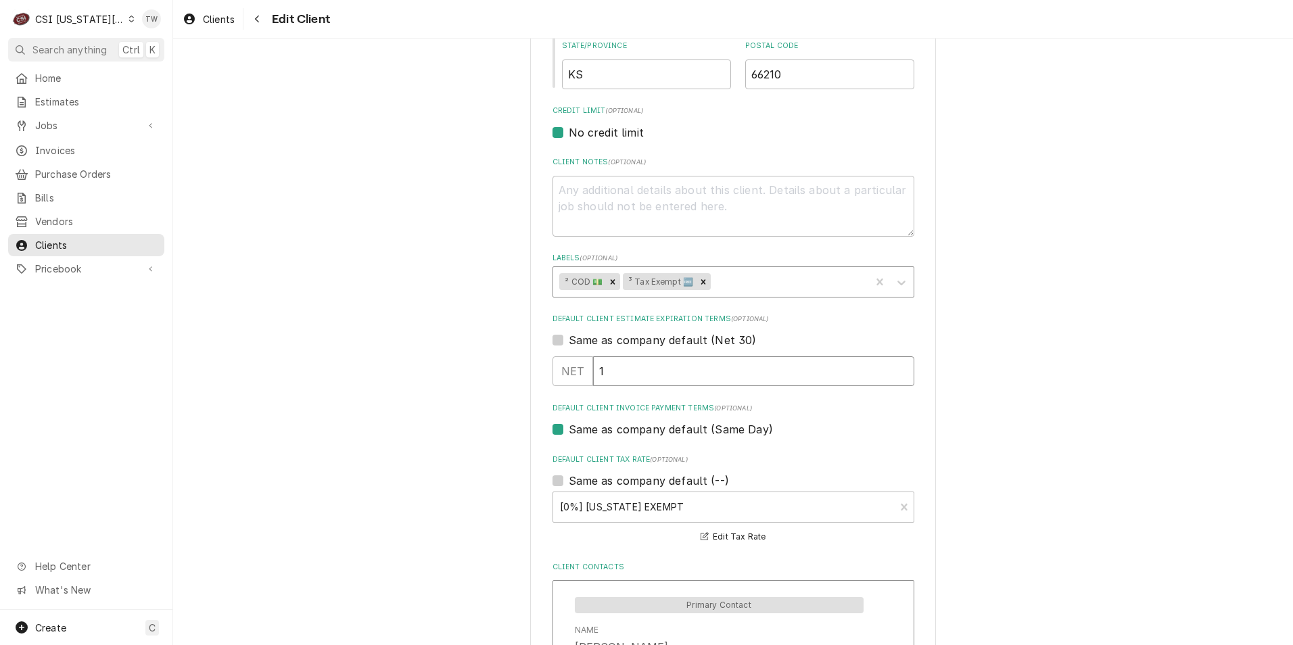
type input "1"
click at [901, 365] on input "1" at bounding box center [753, 371] width 321 height 30
type textarea "x"
type input "2"
click at [901, 365] on input "2" at bounding box center [753, 371] width 321 height 30
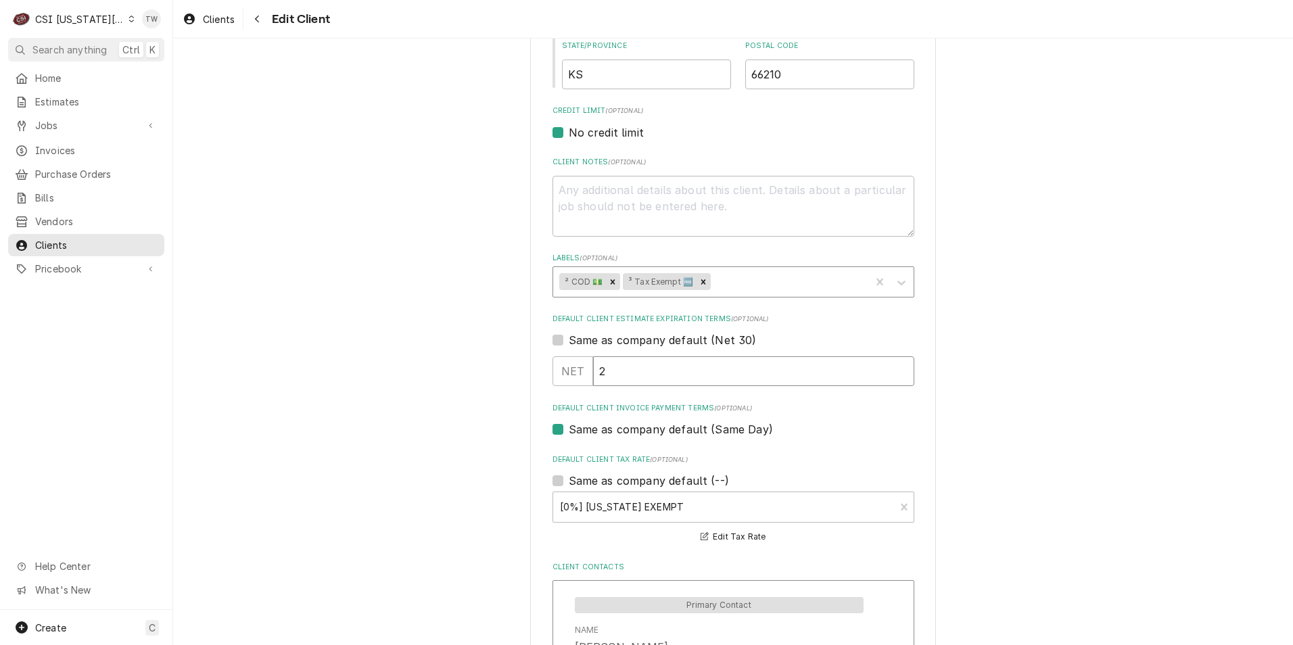
type textarea "x"
type input "3"
type textarea "x"
type input "4"
type textarea "x"
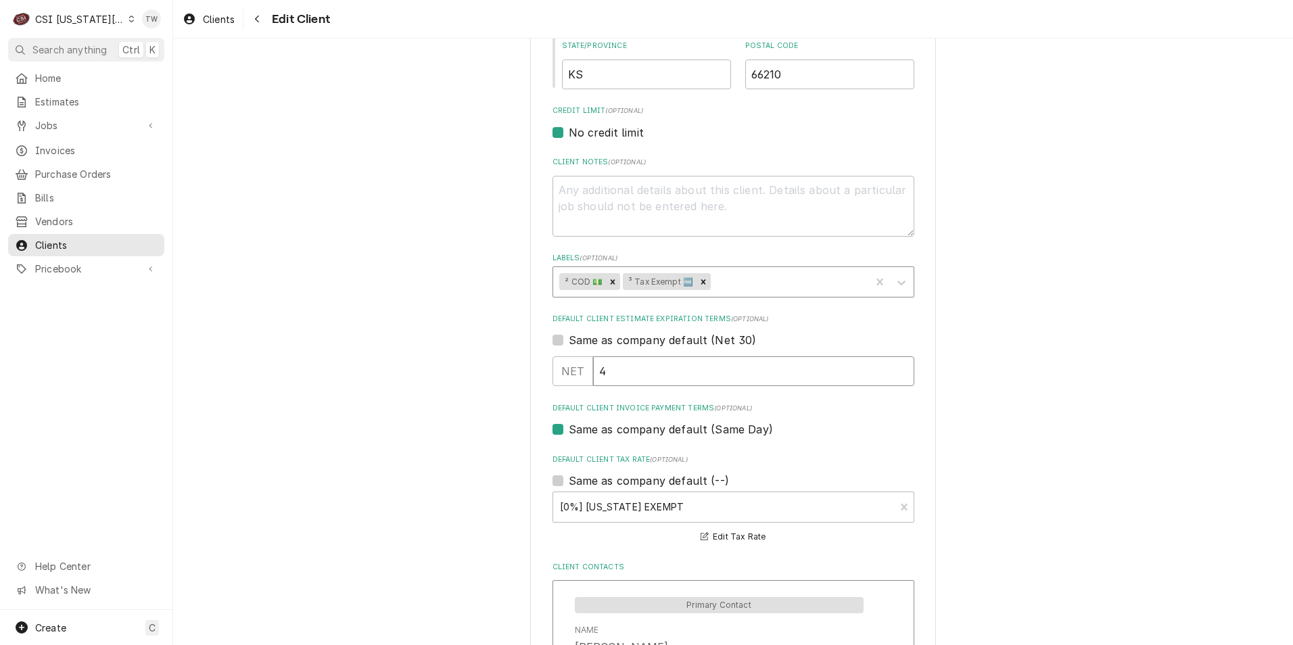
type input "5"
type textarea "x"
type input "6"
type textarea "x"
type input "7"
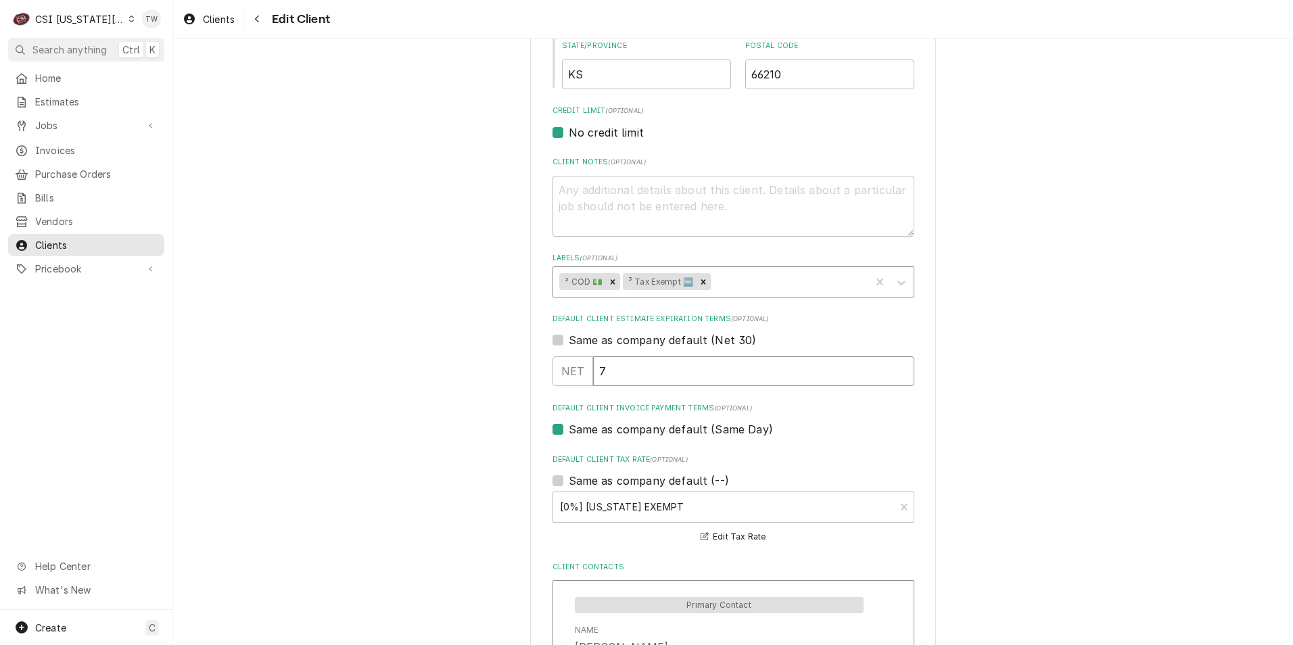
type textarea "x"
type input "8"
type textarea "x"
type input "9"
type textarea "x"
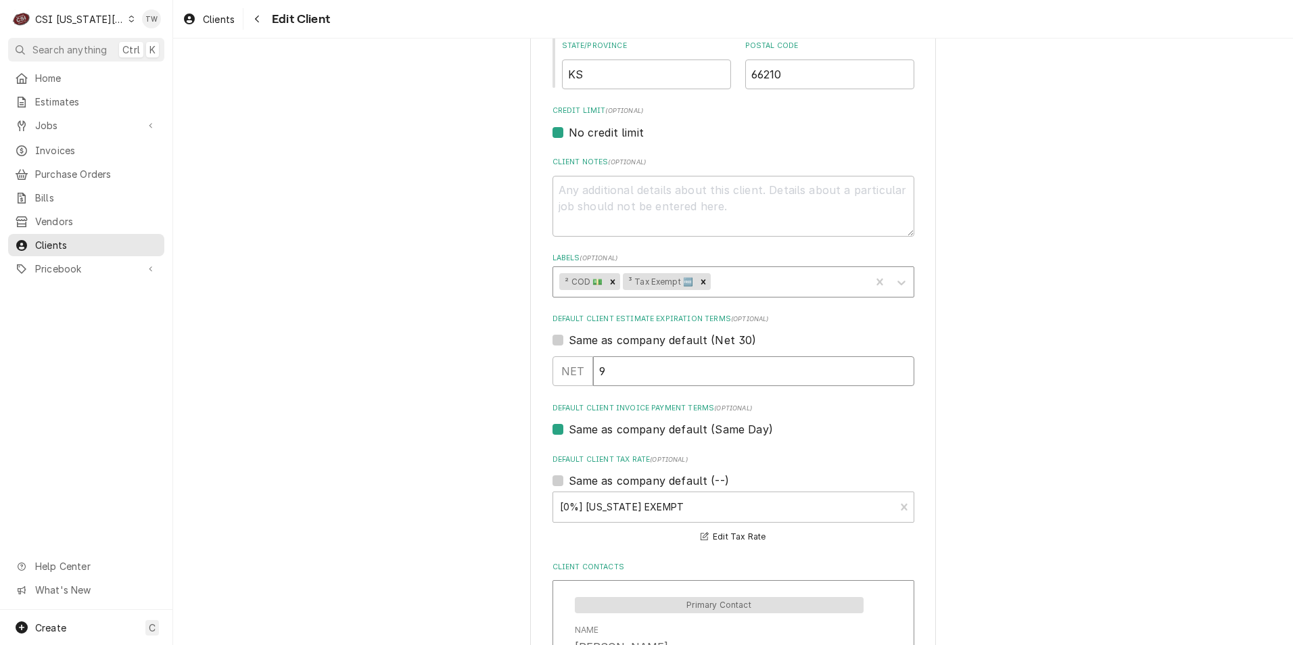
type input "10"
type textarea "x"
type input "11"
type textarea "x"
type input "12"
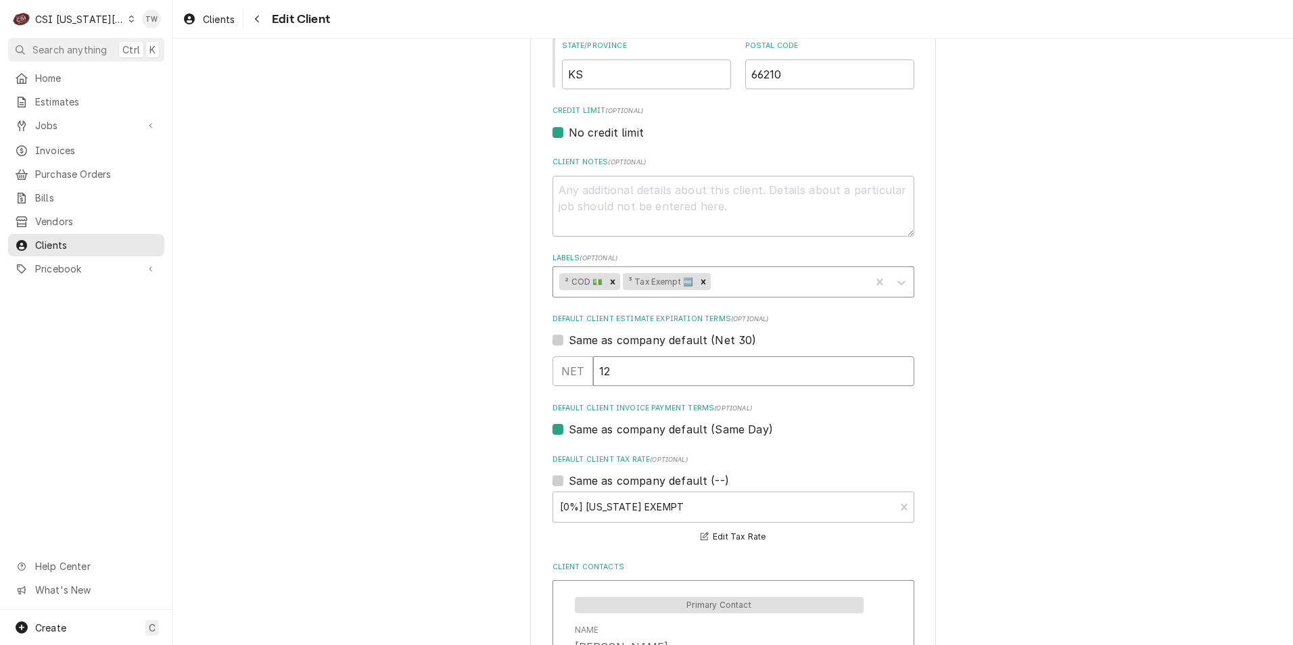
type textarea "x"
type input "13"
type textarea "x"
type input "14"
type textarea "x"
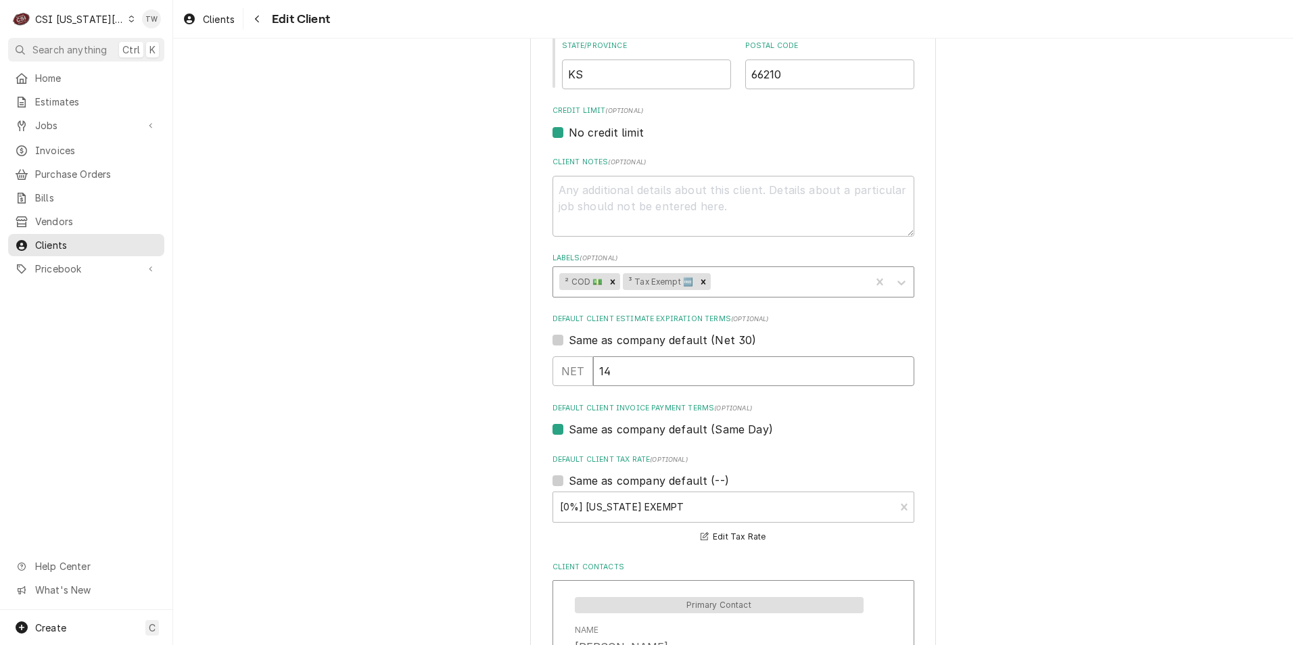
type input "15"
type textarea "x"
type input "16"
type textarea "x"
type input "17"
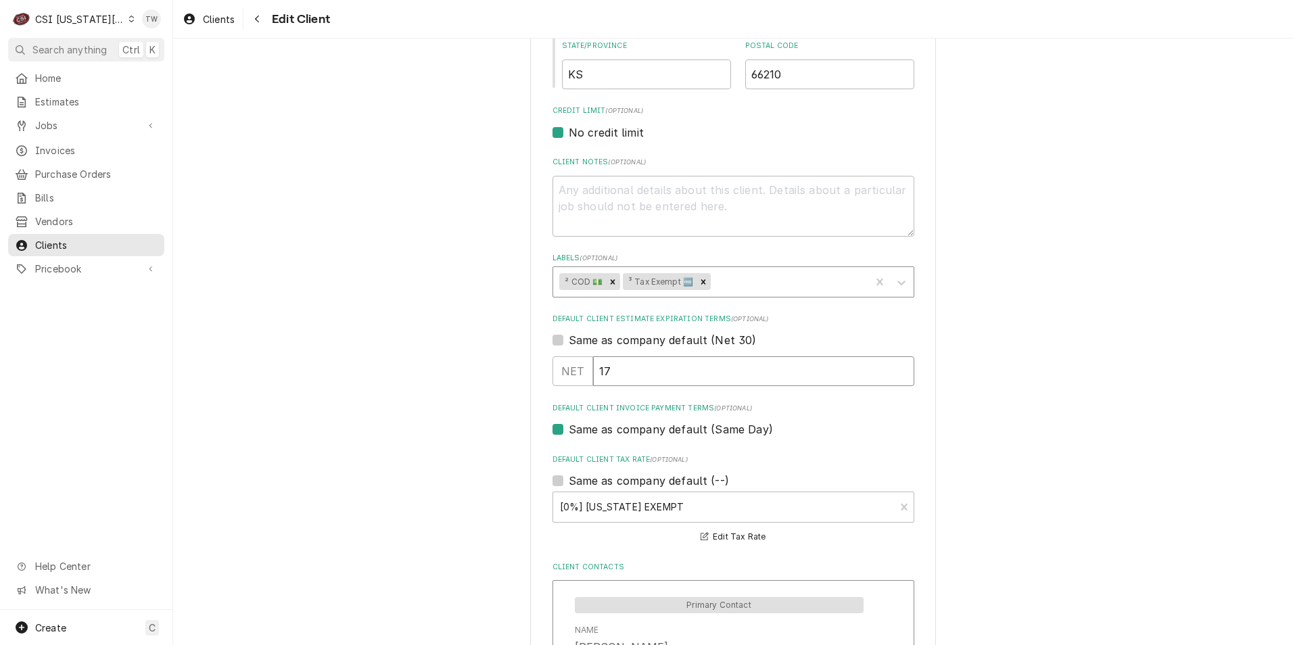
type textarea "x"
type input "18"
type textarea "x"
type input "19"
type textarea "x"
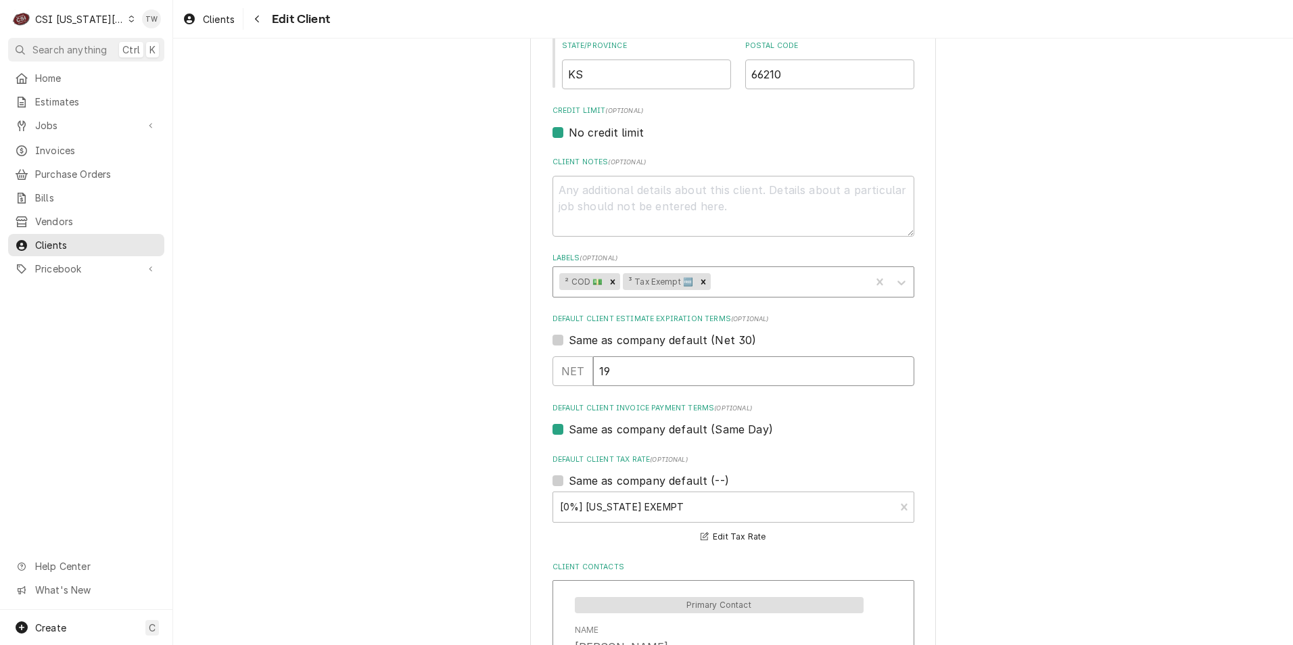
type input "20"
type textarea "x"
type input "21"
type textarea "x"
type input "22"
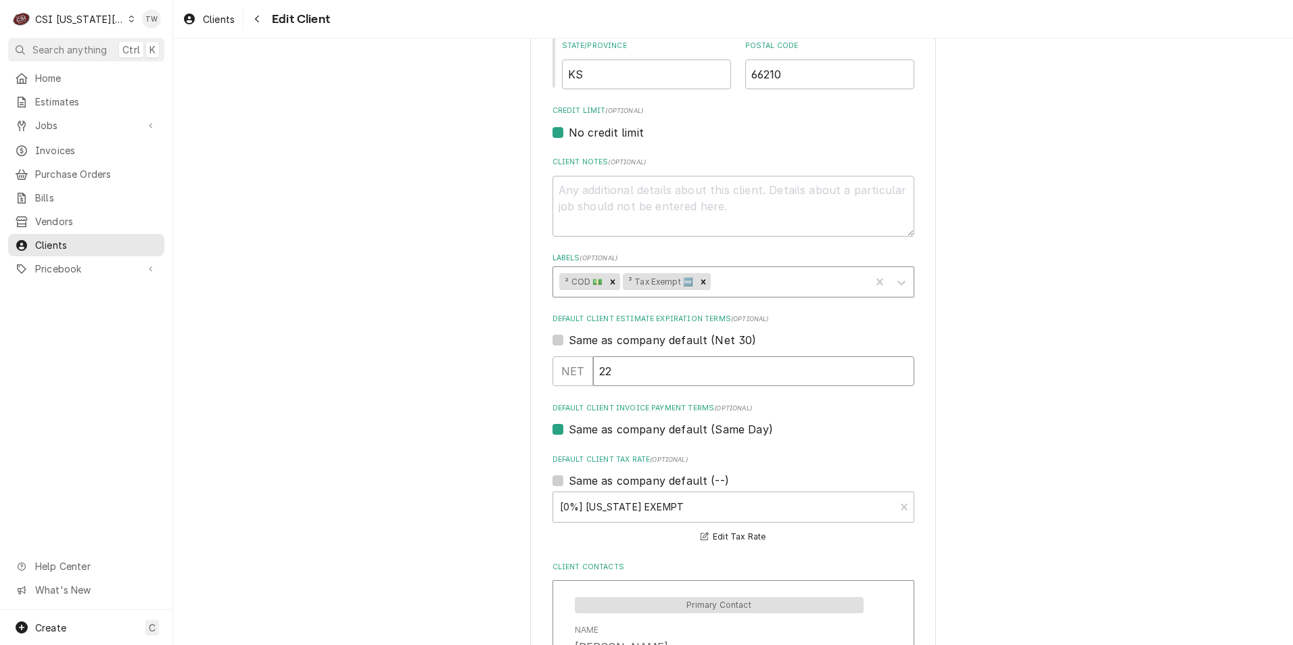
type textarea "x"
type input "23"
type textarea "x"
type input "24"
type textarea "x"
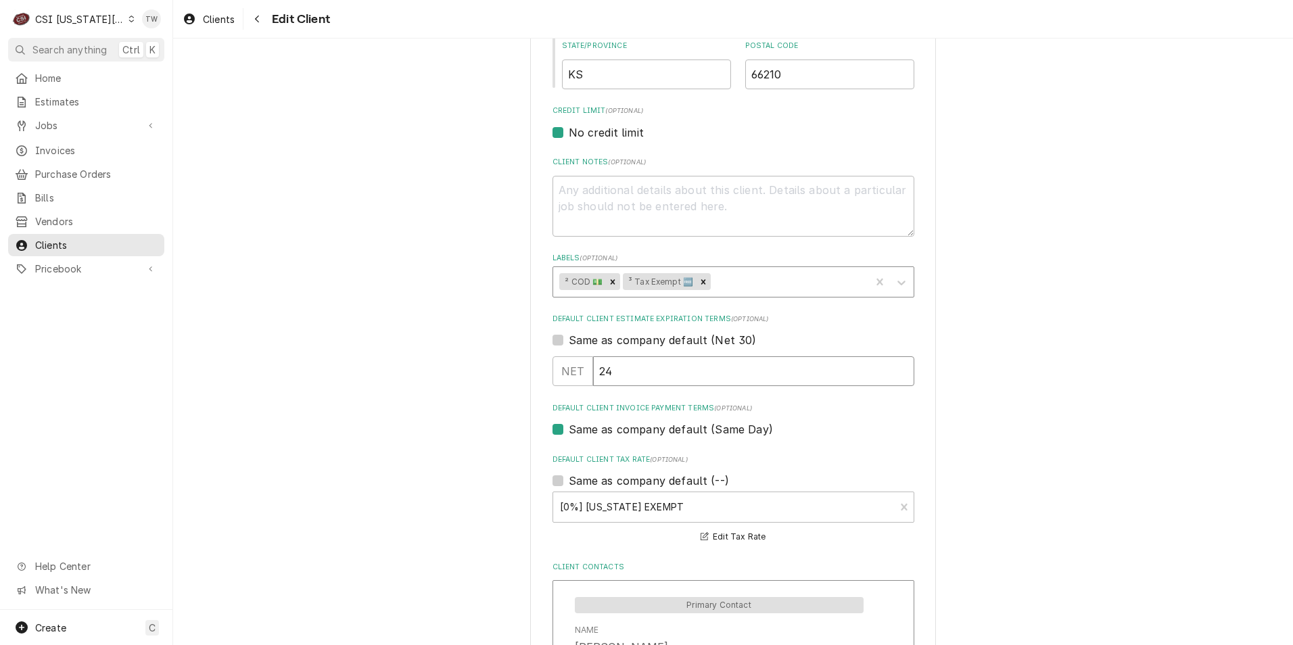
type input "25"
type textarea "x"
type input "26"
type textarea "x"
type input "27"
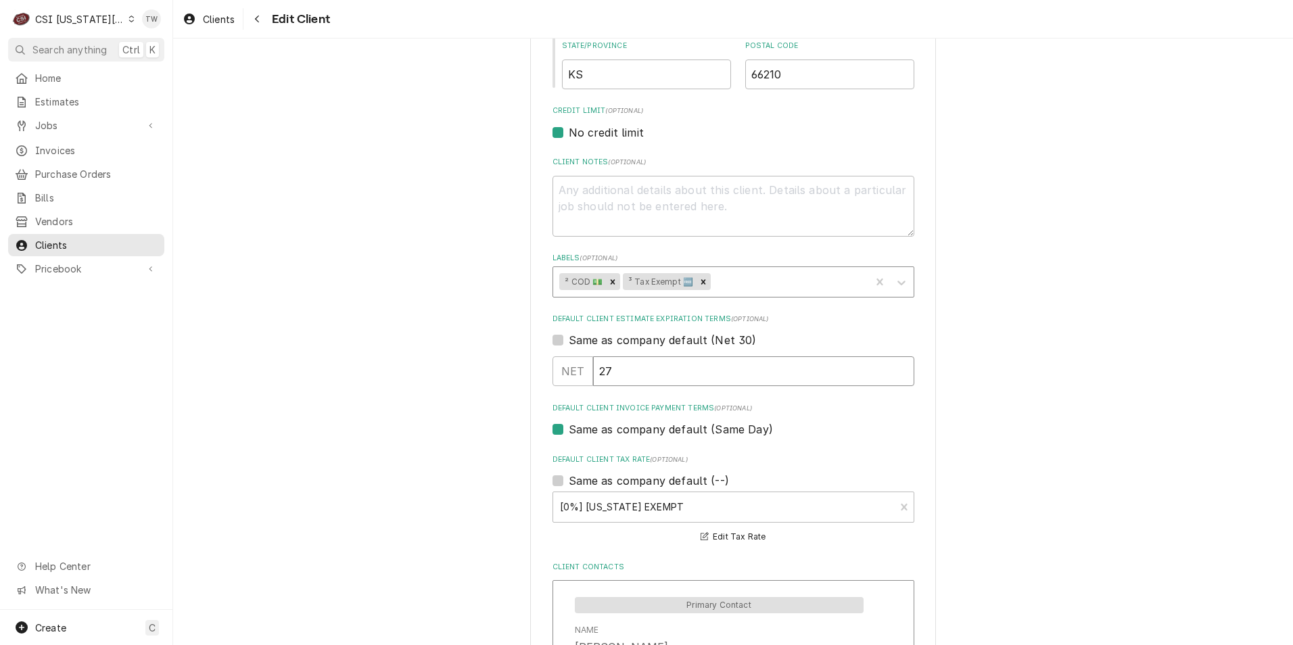
click at [901, 365] on input "27" at bounding box center [753, 371] width 321 height 30
type textarea "x"
type input "28"
click at [901, 365] on input "28" at bounding box center [753, 371] width 321 height 30
type textarea "x"
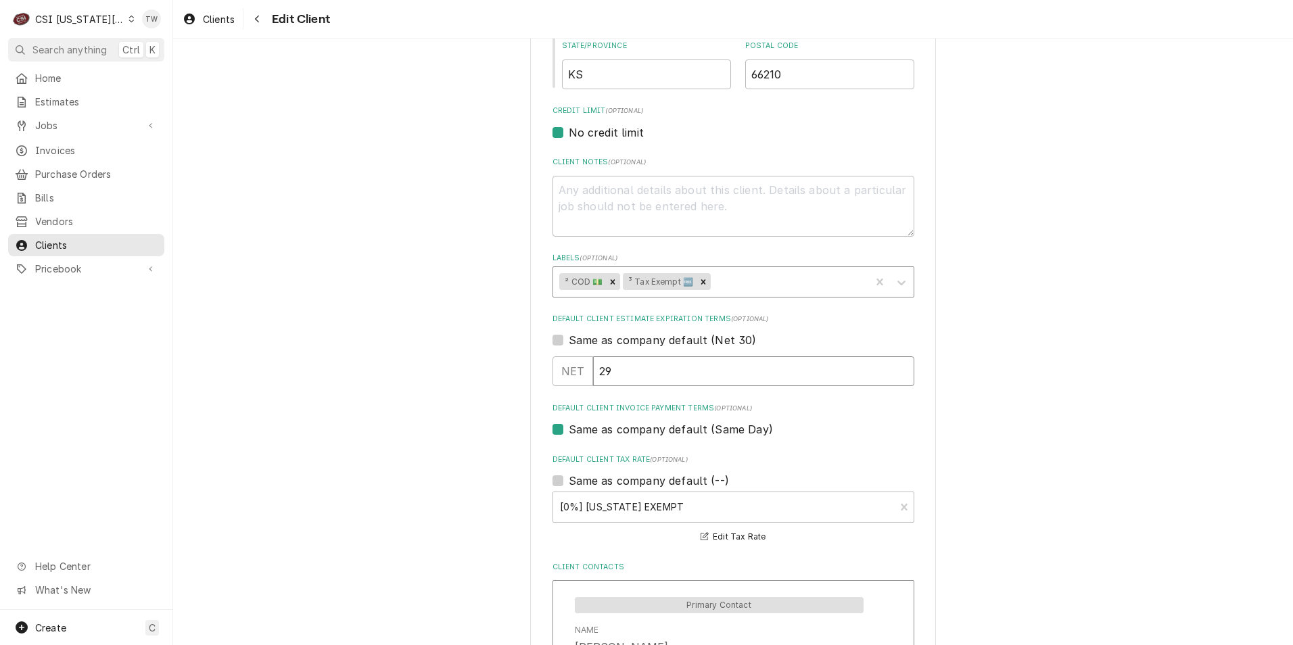
type input "29"
click at [901, 365] on input "29" at bounding box center [753, 371] width 321 height 30
type textarea "x"
type input "30"
click at [901, 365] on input "30" at bounding box center [753, 371] width 321 height 30
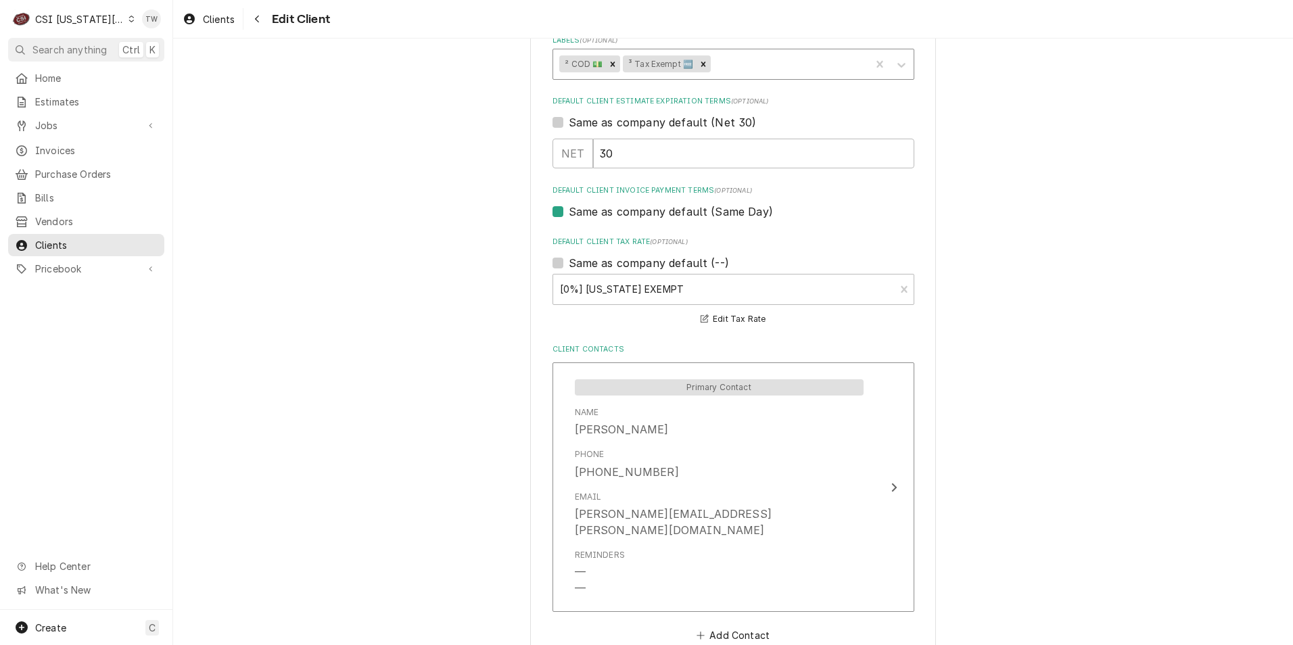
scroll to position [924, 0]
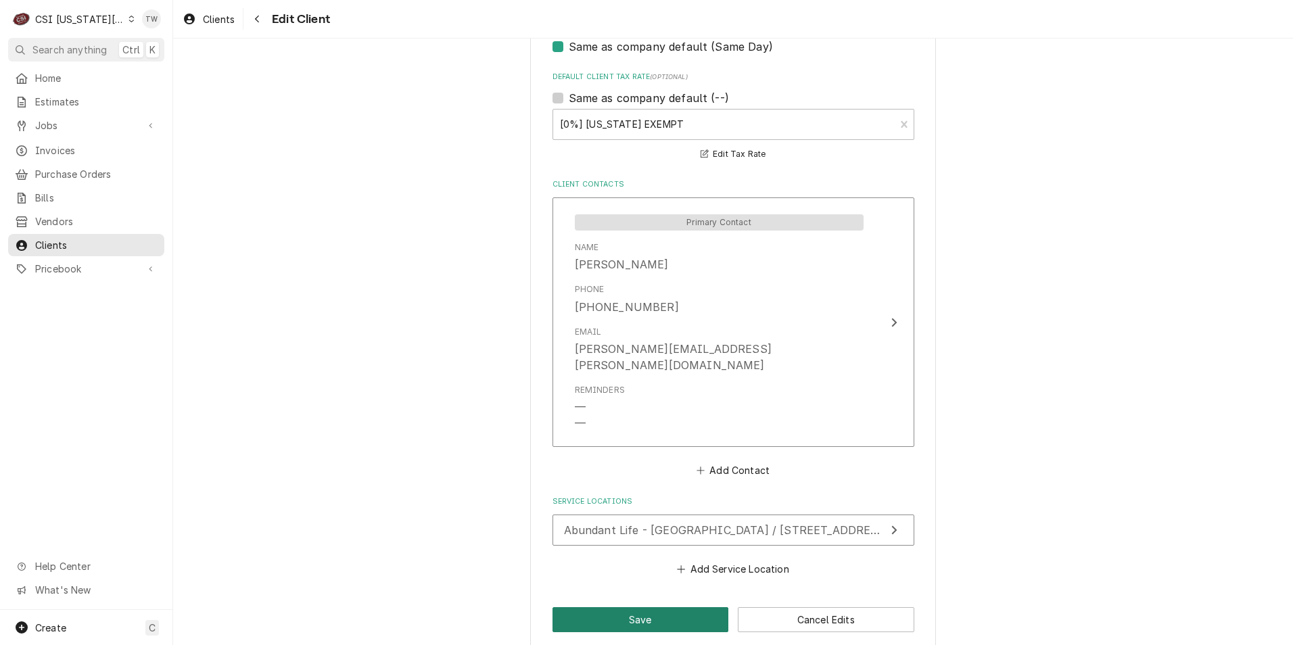
click at [630, 607] on button "Save" at bounding box center [641, 619] width 177 height 25
type textarea "x"
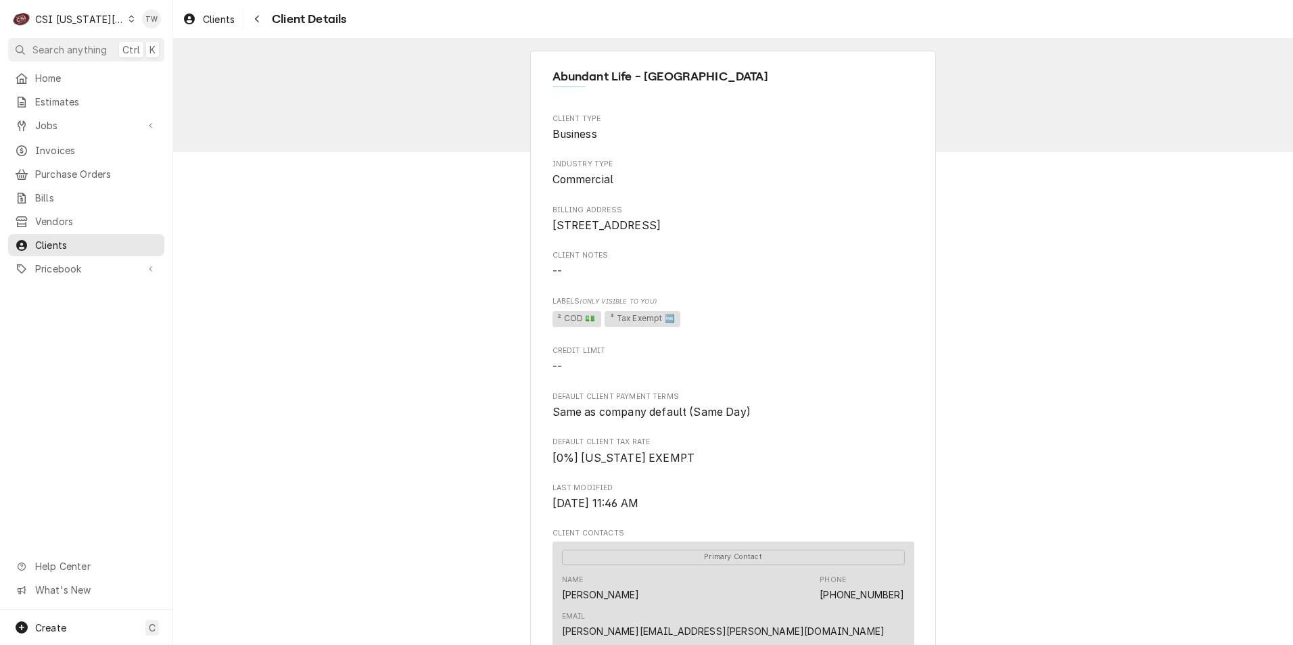
scroll to position [271, 0]
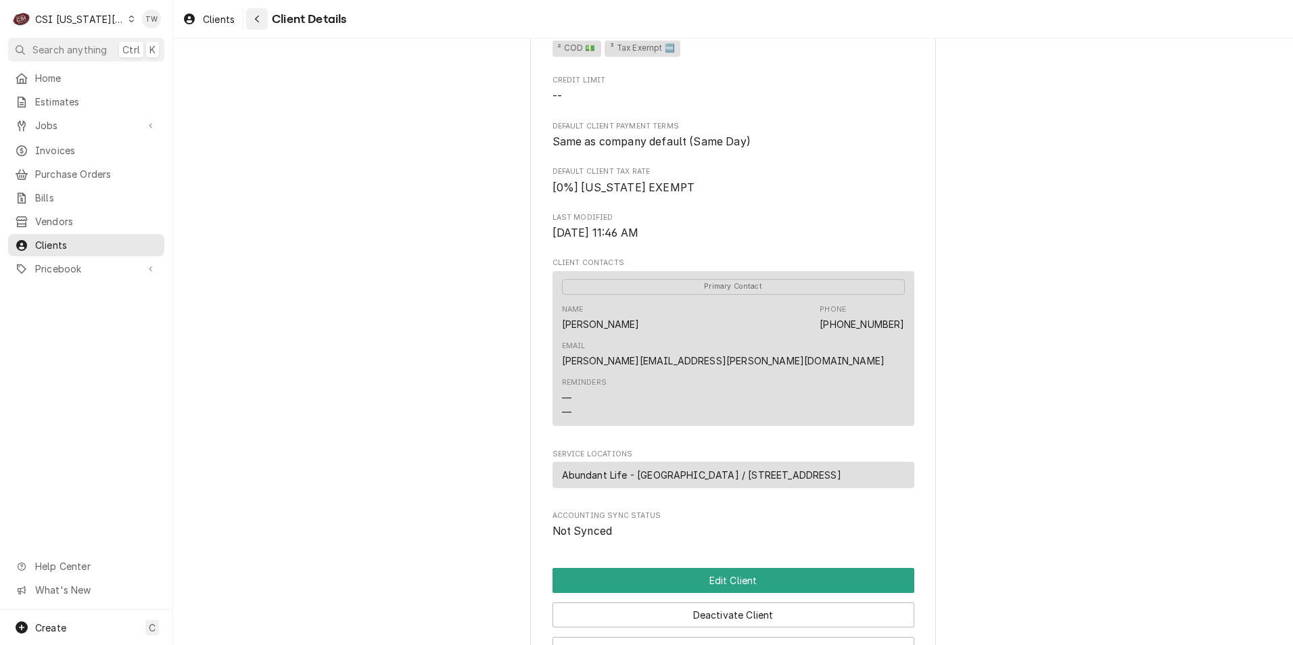
click at [258, 24] on div "Navigate back" at bounding box center [257, 19] width 14 height 14
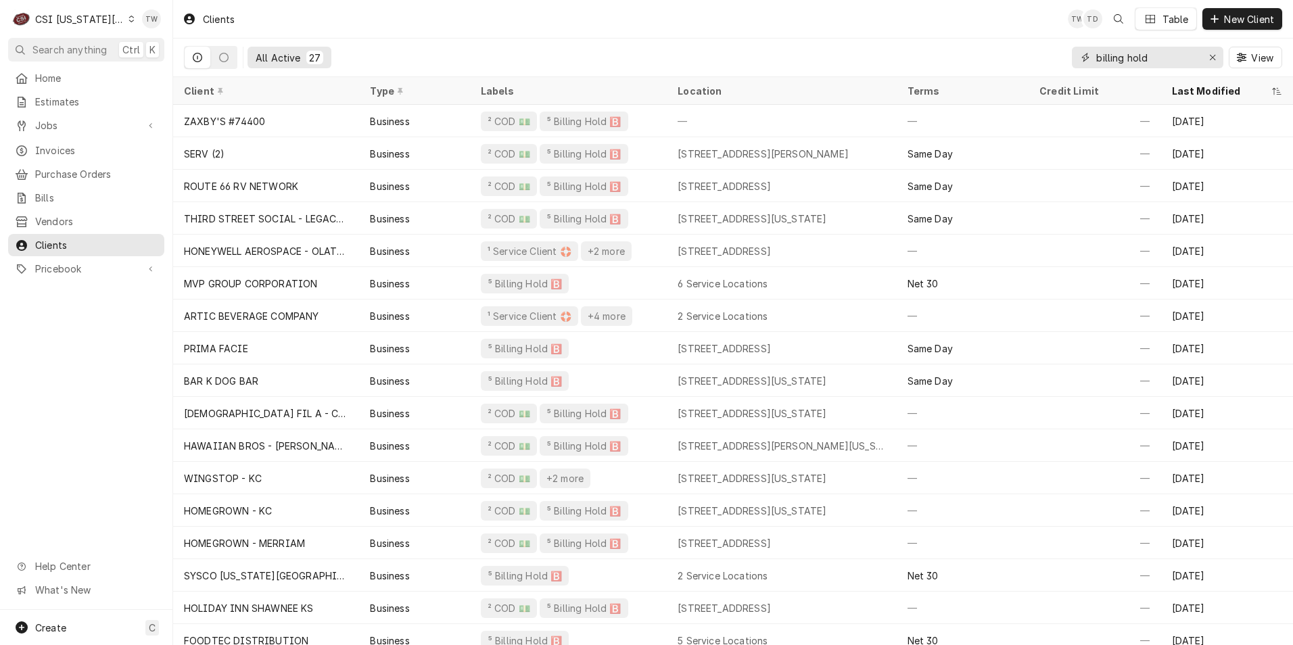
drag, startPoint x: 1158, startPoint y: 55, endPoint x: 829, endPoint y: 41, distance: 329.1
click at [829, 41] on div "All Active 27 billing hold View" at bounding box center [733, 58] width 1099 height 38
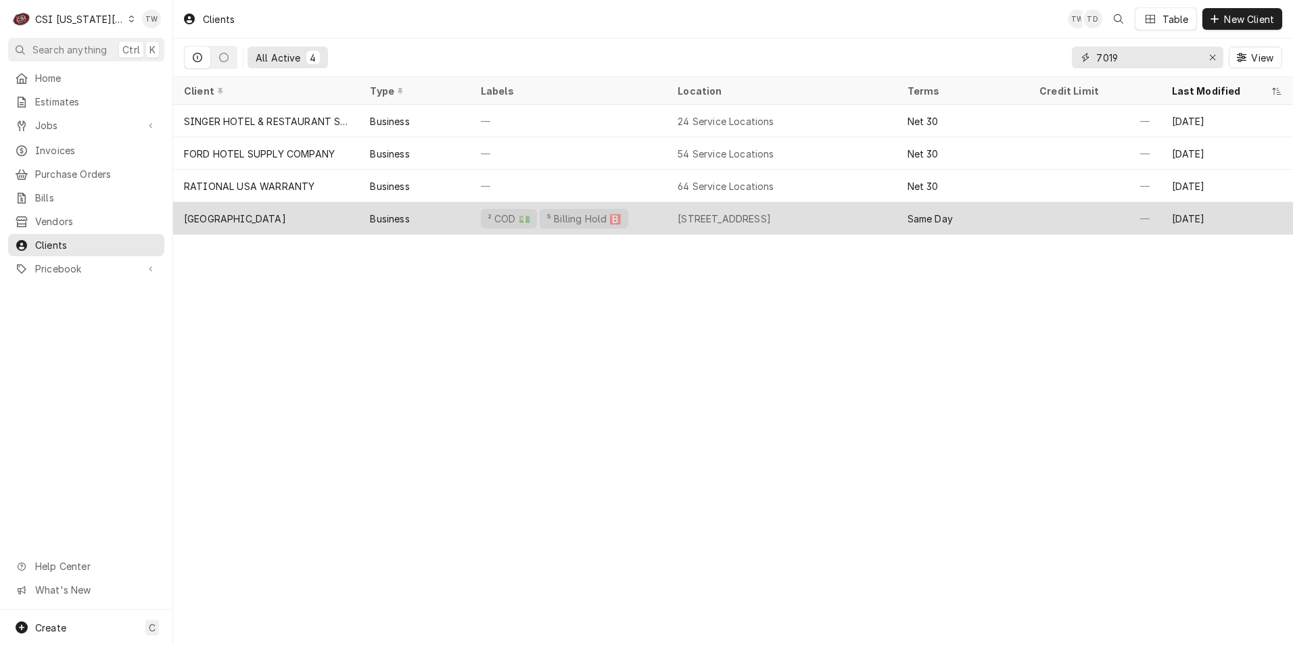
type input "7019"
click at [334, 228] on div "OAKHILL DAY SCHOOL" at bounding box center [266, 218] width 186 height 32
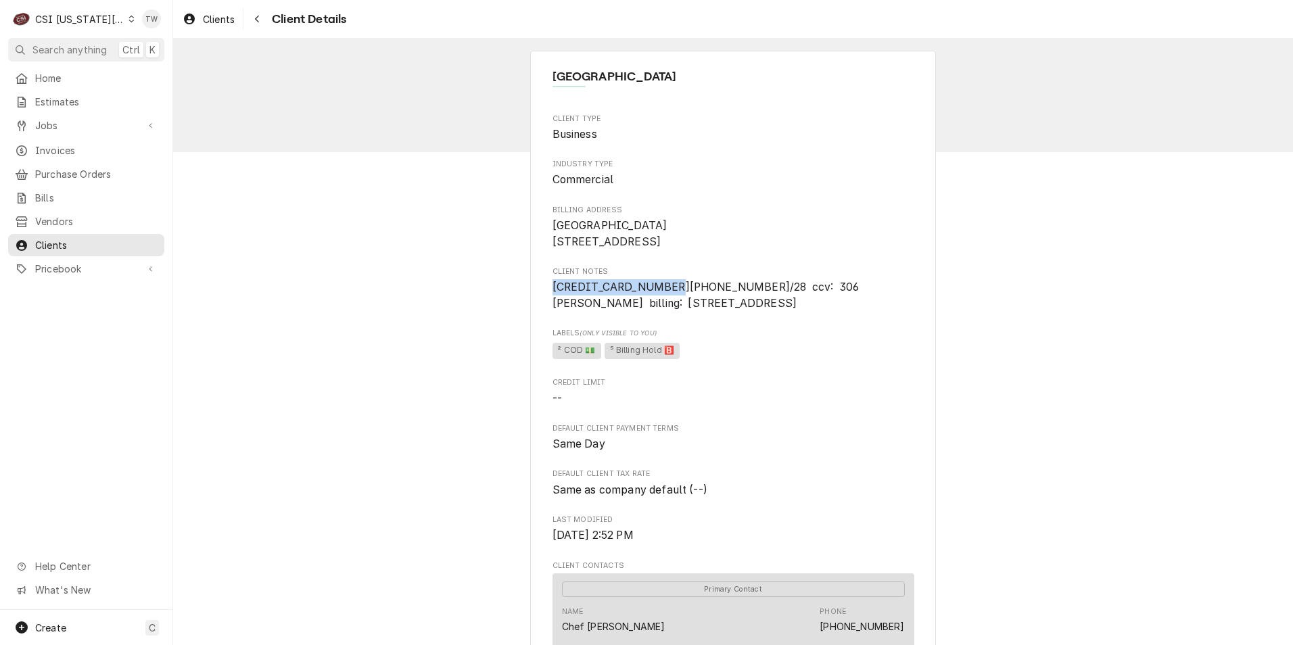
drag, startPoint x: 658, startPoint y: 304, endPoint x: 528, endPoint y: 304, distance: 129.2
click at [530, 304] on div "OAKHILL DAY SCHOOL Client Type Business Industry Type Commercial Billing Addres…" at bounding box center [733, 551] width 406 height 1000
copy span "5405 3964 3990 3115"
drag, startPoint x: 754, startPoint y: 305, endPoint x: 817, endPoint y: 305, distance: 63.6
click at [817, 305] on span "5405 3964 3990 3115 x6/28 ccv: 306 Cary Liechti billing: 9201 NE 111th KC, MO 6…" at bounding box center [709, 295] width 313 height 29
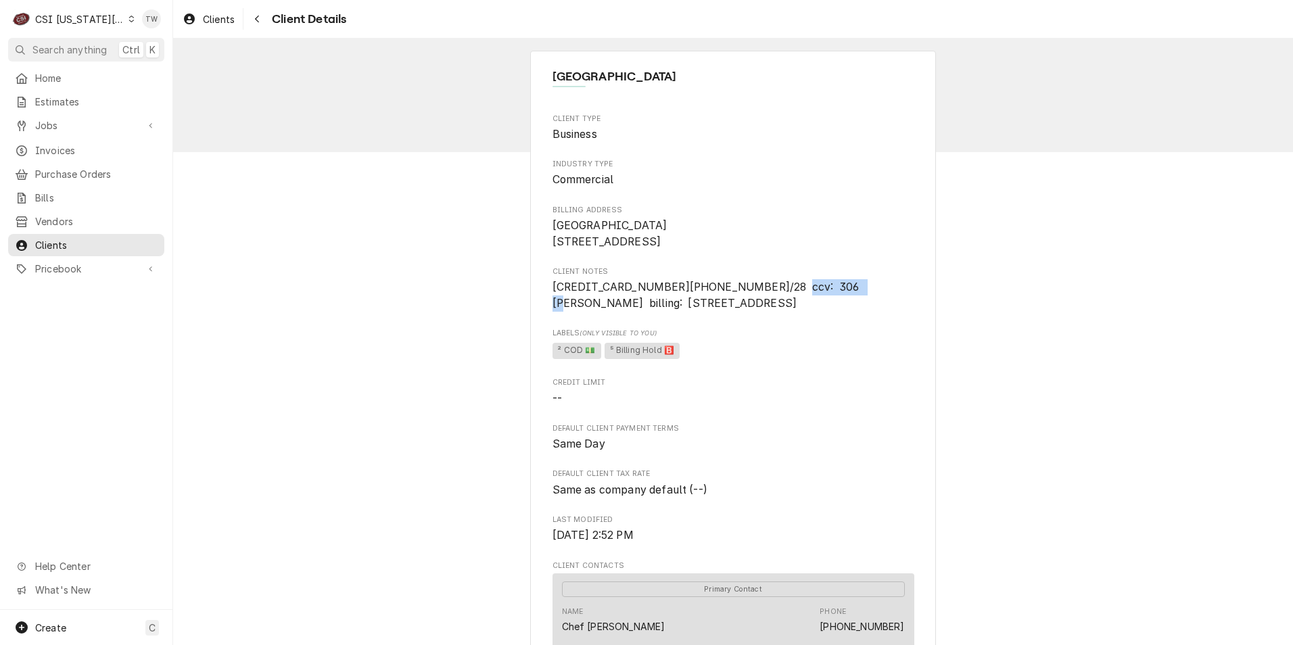
copy span "Cary Liechti"
drag, startPoint x: 861, startPoint y: 303, endPoint x: 869, endPoint y: 313, distance: 12.0
click at [869, 311] on span "5405 3964 3990 3115 x6/28 ccv: 306 Cary Liechti billing: 9201 NE 111th KC, MO 6…" at bounding box center [734, 295] width 362 height 32
copy span "9201 NE 111th KC, MO 64157"
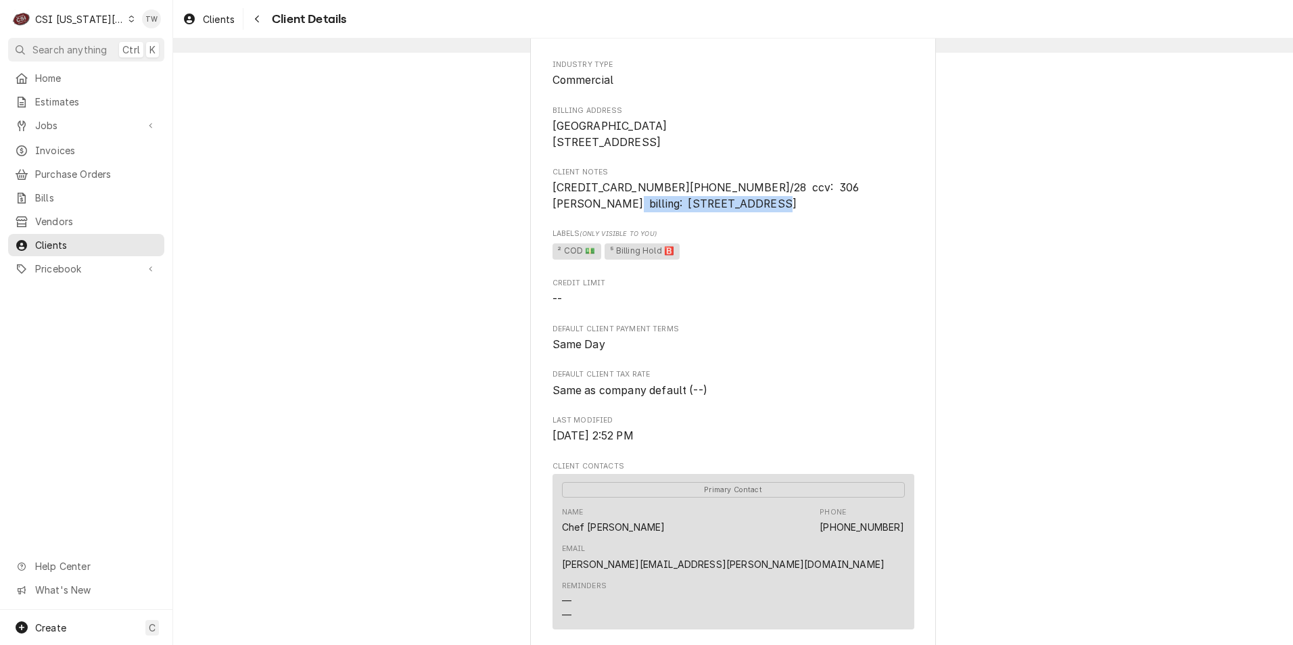
scroll to position [271, 0]
